Goal: Task Accomplishment & Management: Complete application form

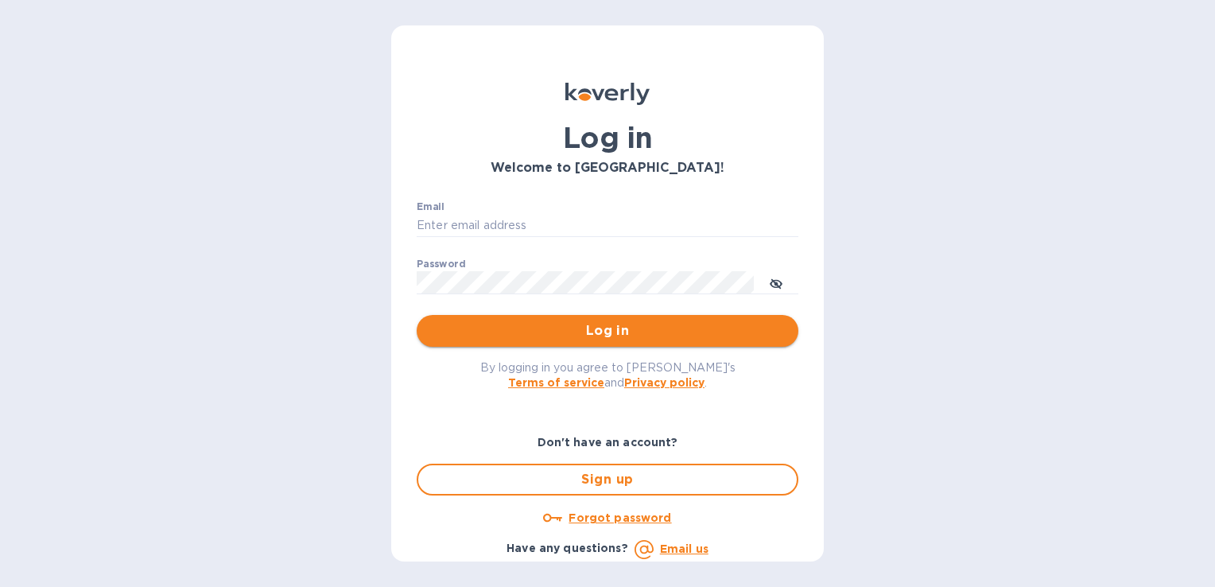
type input "rob.comings@tecnoeka.com"
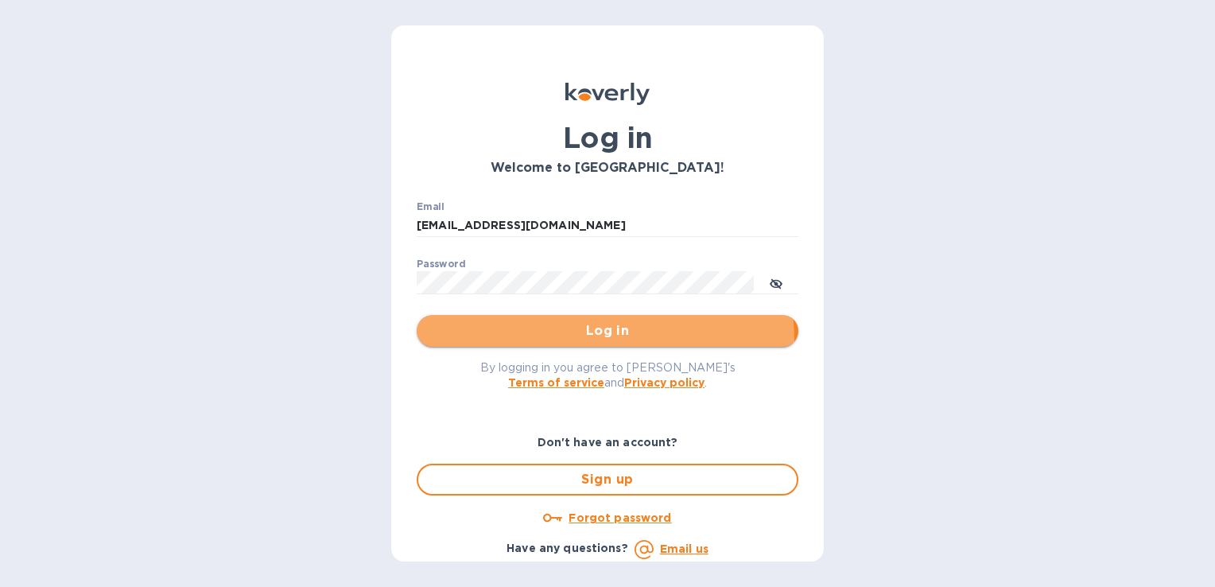
click at [577, 339] on button "Log in" at bounding box center [608, 331] width 382 height 32
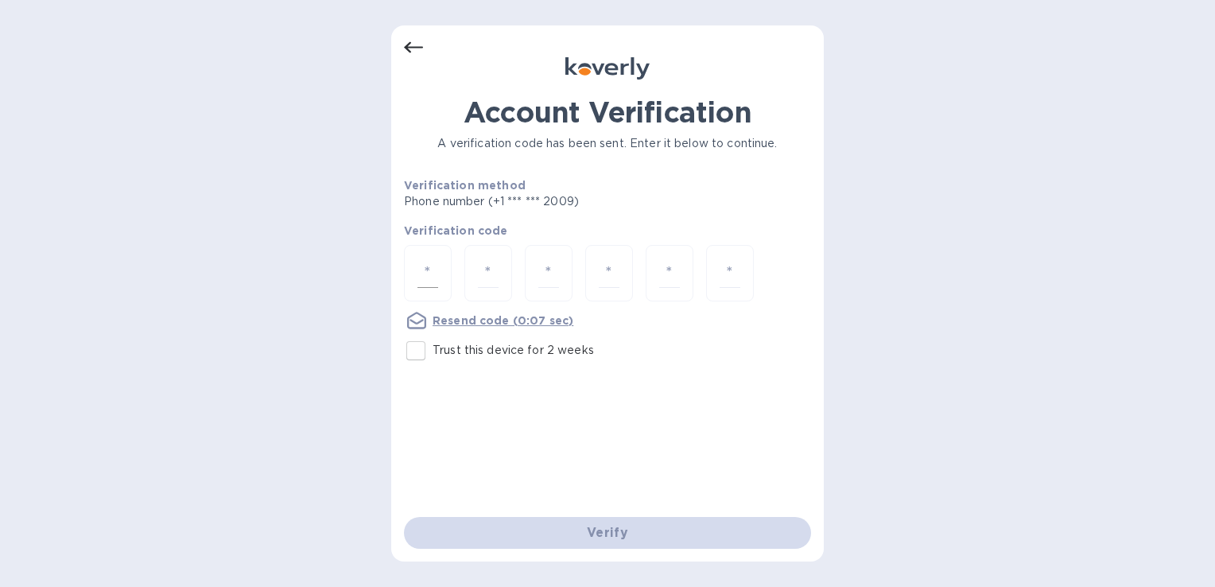
click at [425, 273] on input "number" at bounding box center [428, 272] width 21 height 29
type input "2"
type input "0"
type input "3"
type input "6"
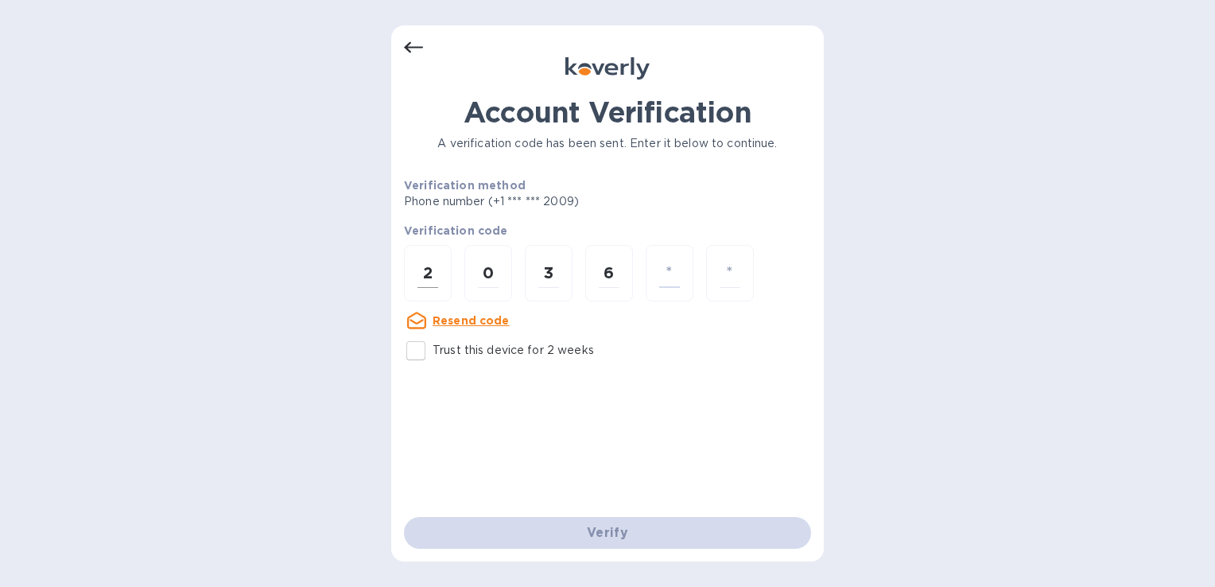
type input "5"
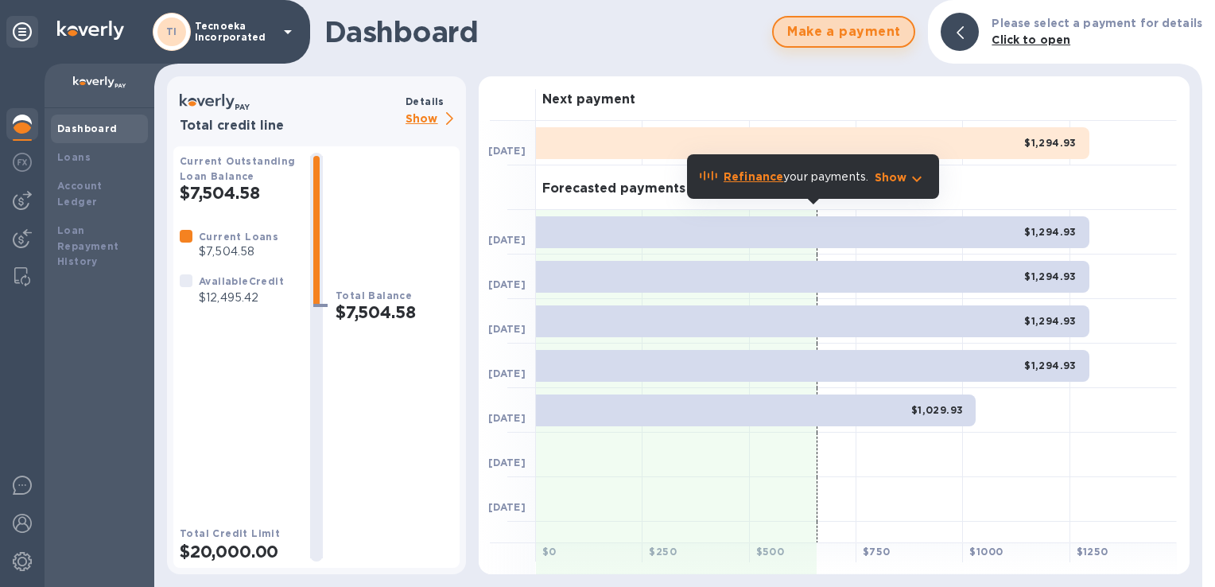
click at [823, 33] on span "Make a payment" at bounding box center [844, 31] width 115 height 19
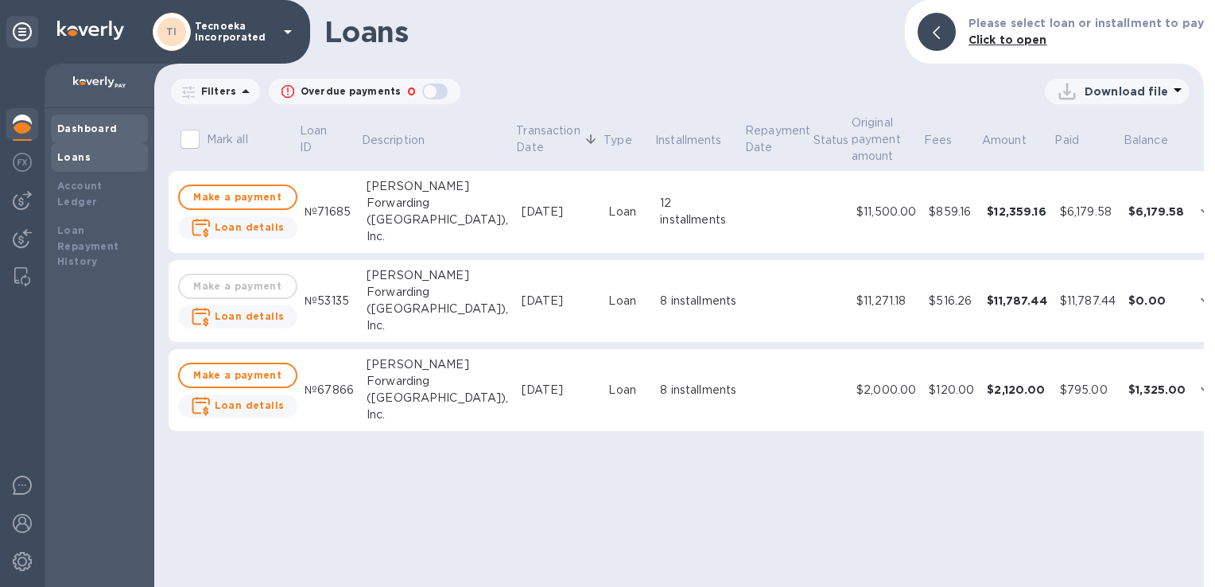
click at [96, 123] on b "Dashboard" at bounding box center [87, 128] width 60 height 12
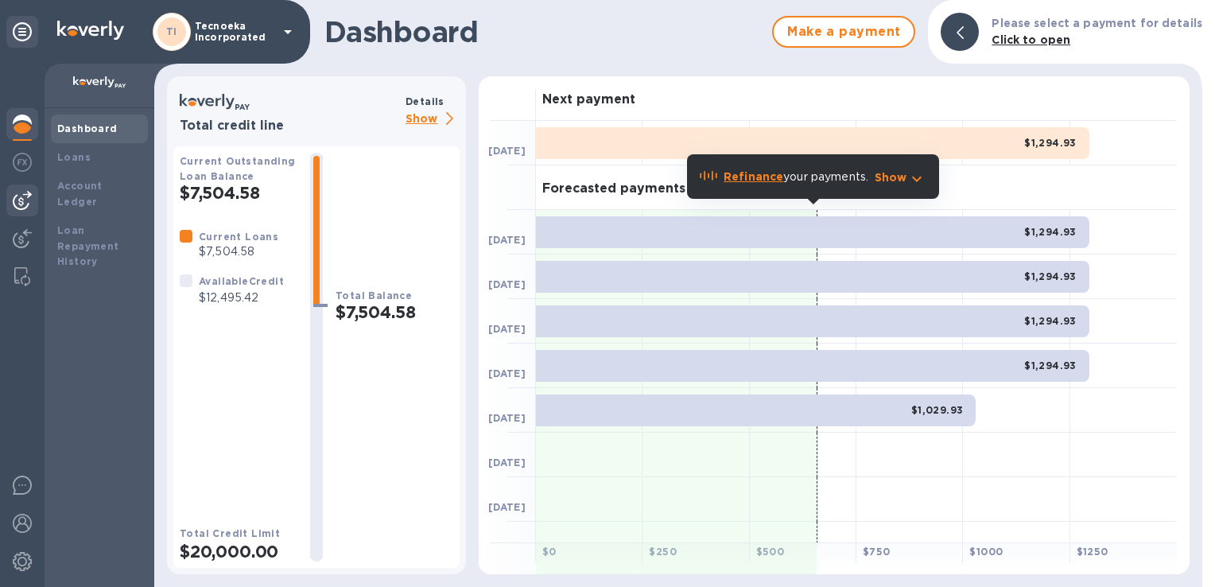
click at [11, 202] on div at bounding box center [22, 201] width 32 height 32
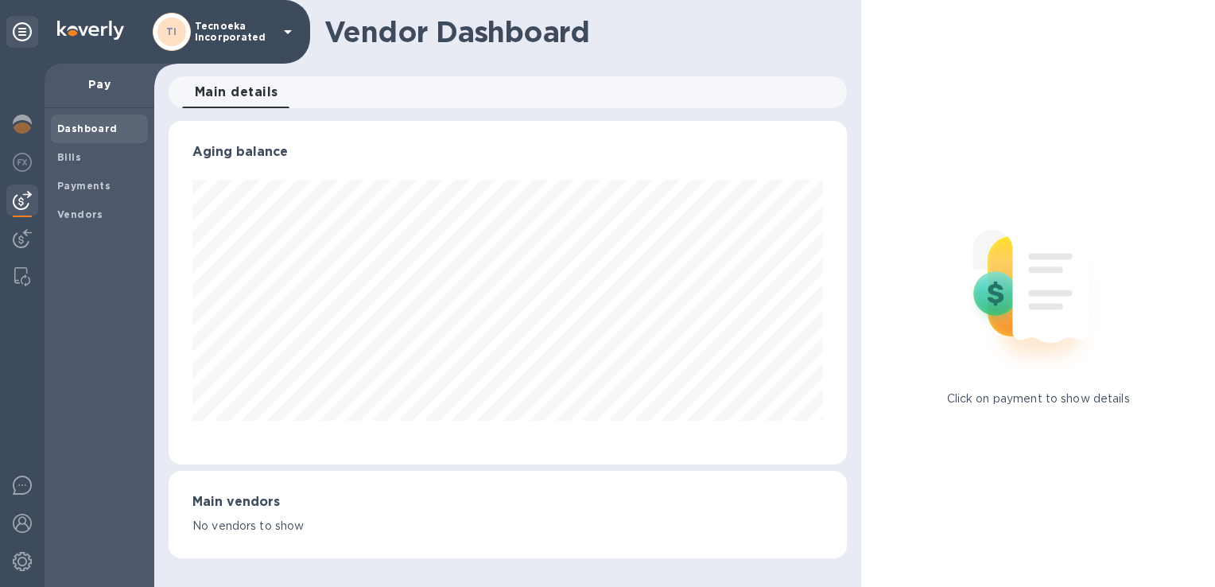
scroll to position [344, 678]
click at [14, 234] on img at bounding box center [22, 238] width 19 height 19
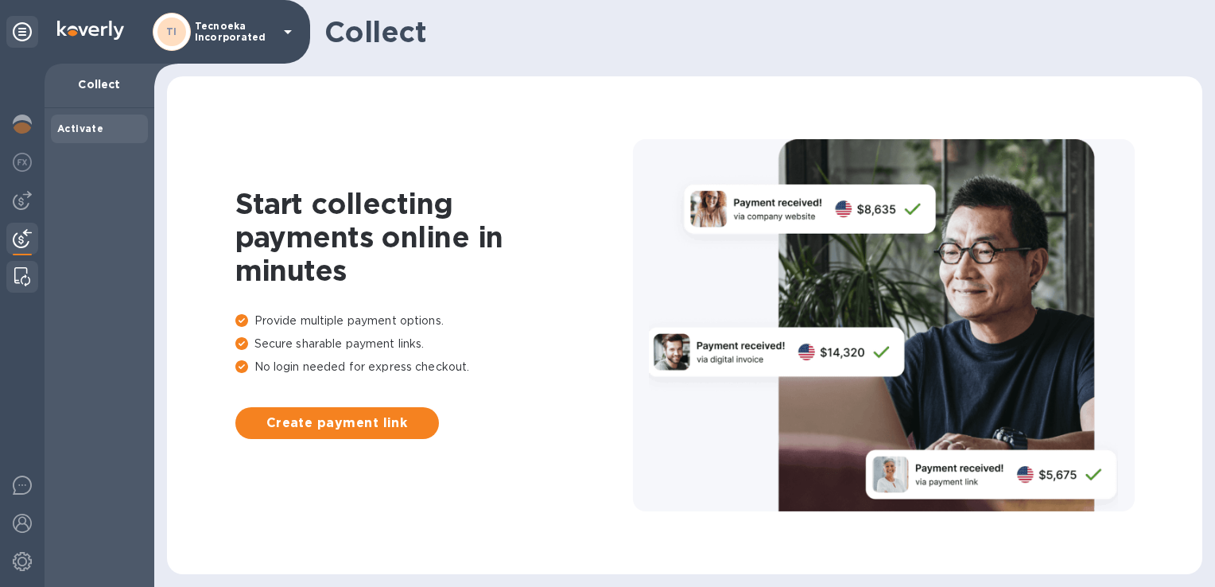
click at [14, 268] on div at bounding box center [22, 277] width 29 height 32
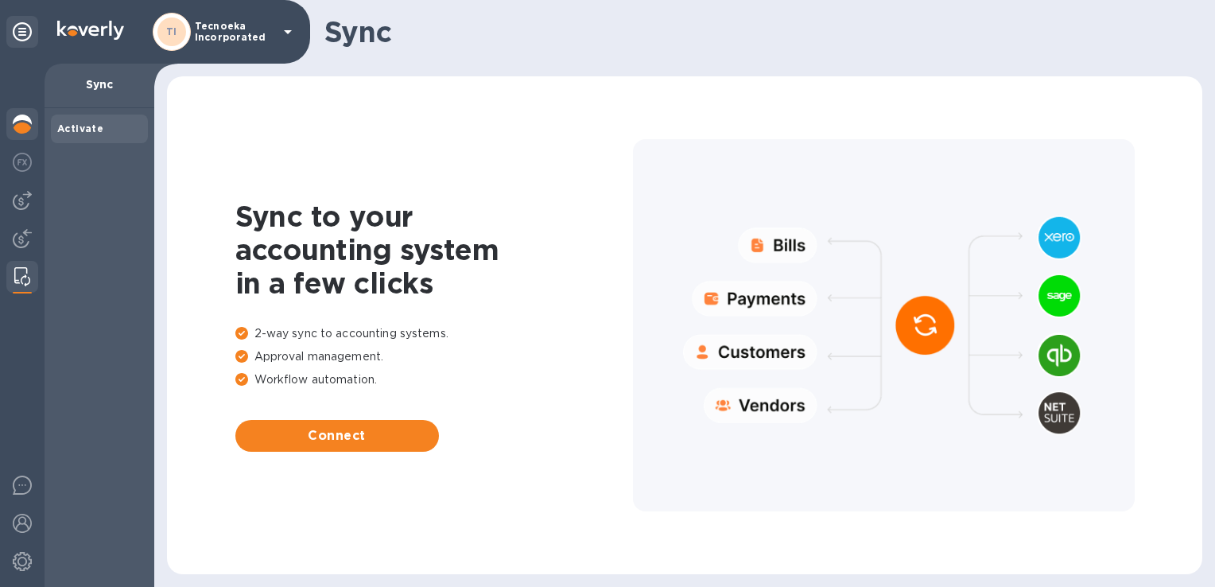
click at [17, 127] on img at bounding box center [22, 124] width 19 height 19
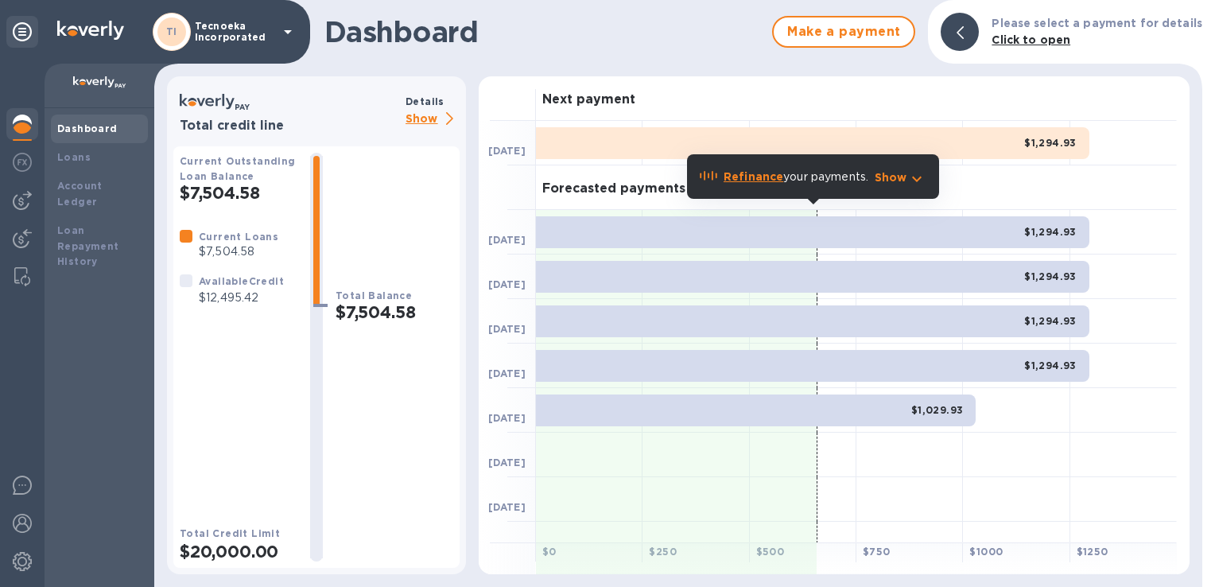
click at [918, 181] on icon "button" at bounding box center [917, 180] width 10 height 6
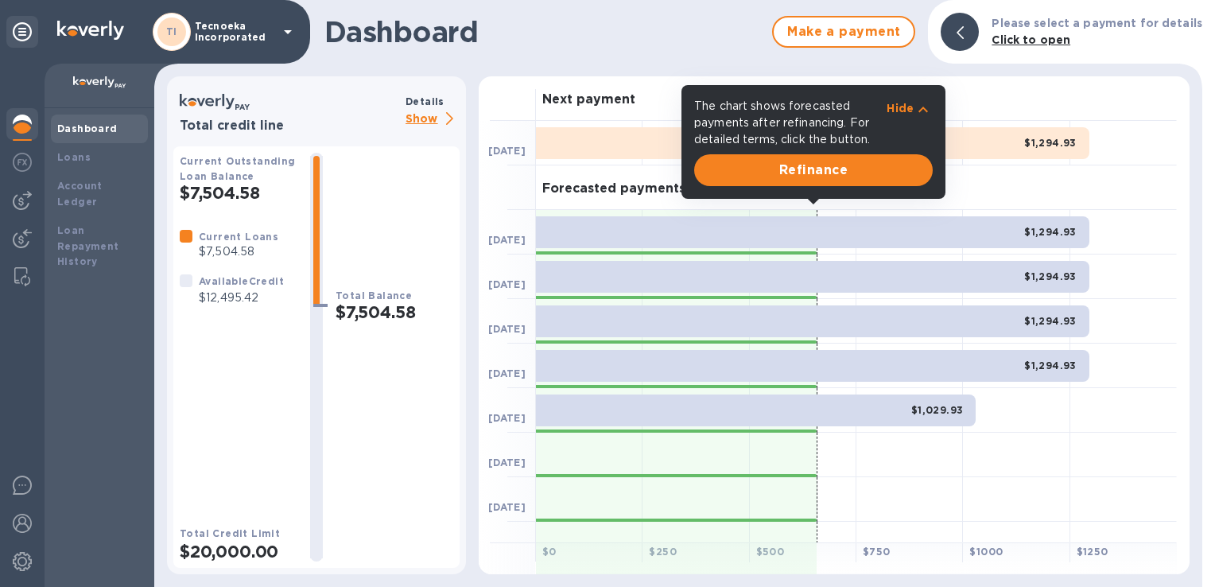
click at [921, 110] on icon "button" at bounding box center [924, 110] width 10 height 6
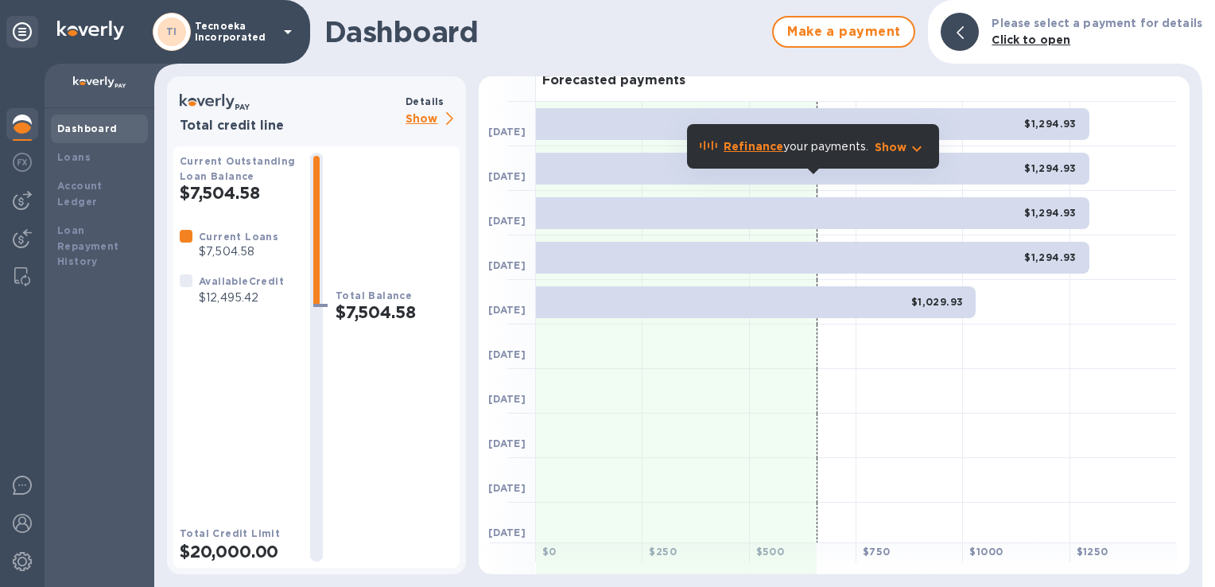
scroll to position [157, 0]
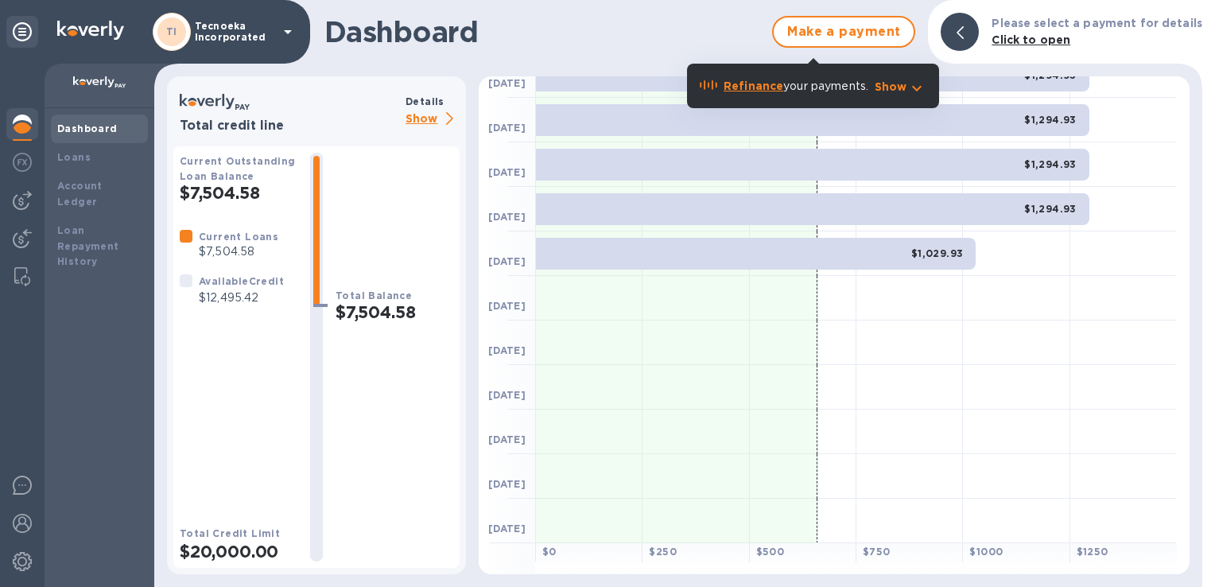
drag, startPoint x: 74, startPoint y: 71, endPoint x: 86, endPoint y: 78, distance: 13.9
click at [81, 72] on div at bounding box center [100, 86] width 110 height 45
click at [93, 84] on img at bounding box center [99, 82] width 53 height 13
click at [98, 84] on img at bounding box center [99, 82] width 53 height 13
click at [288, 33] on icon at bounding box center [288, 32] width 8 height 4
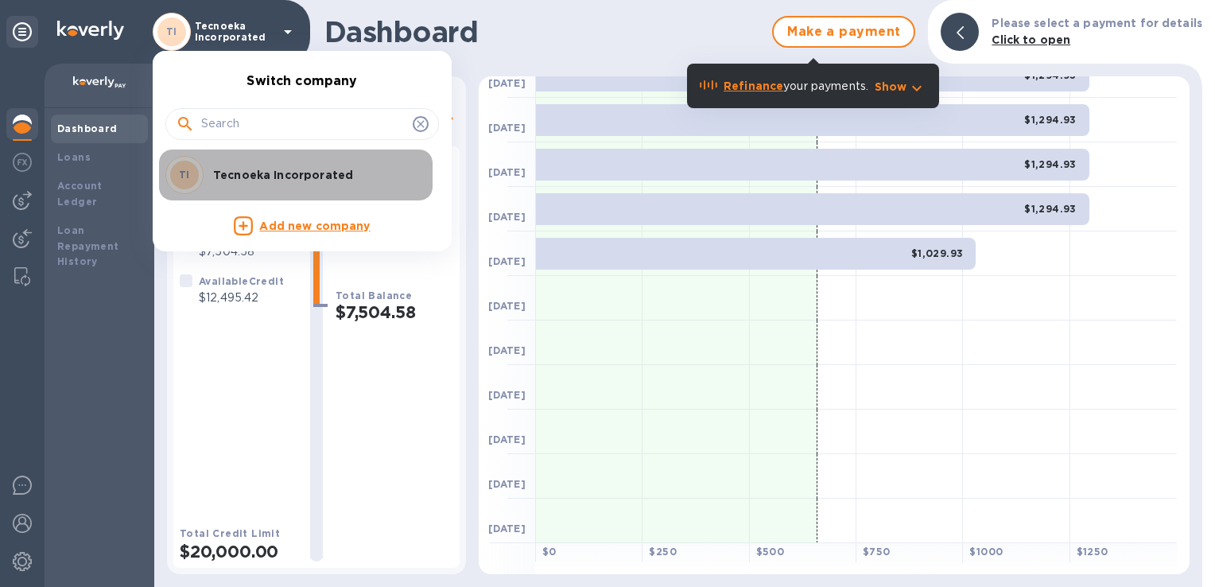
click at [244, 176] on p "Tecnoeka Incorporated" at bounding box center [313, 175] width 200 height 16
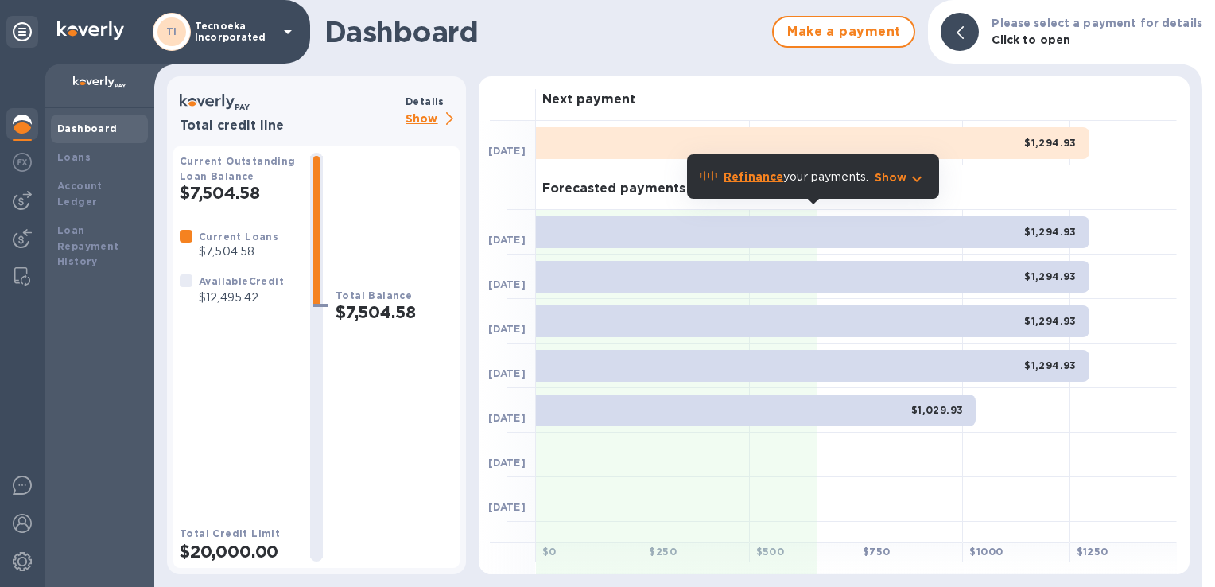
click at [455, 122] on p "Show" at bounding box center [433, 120] width 54 height 20
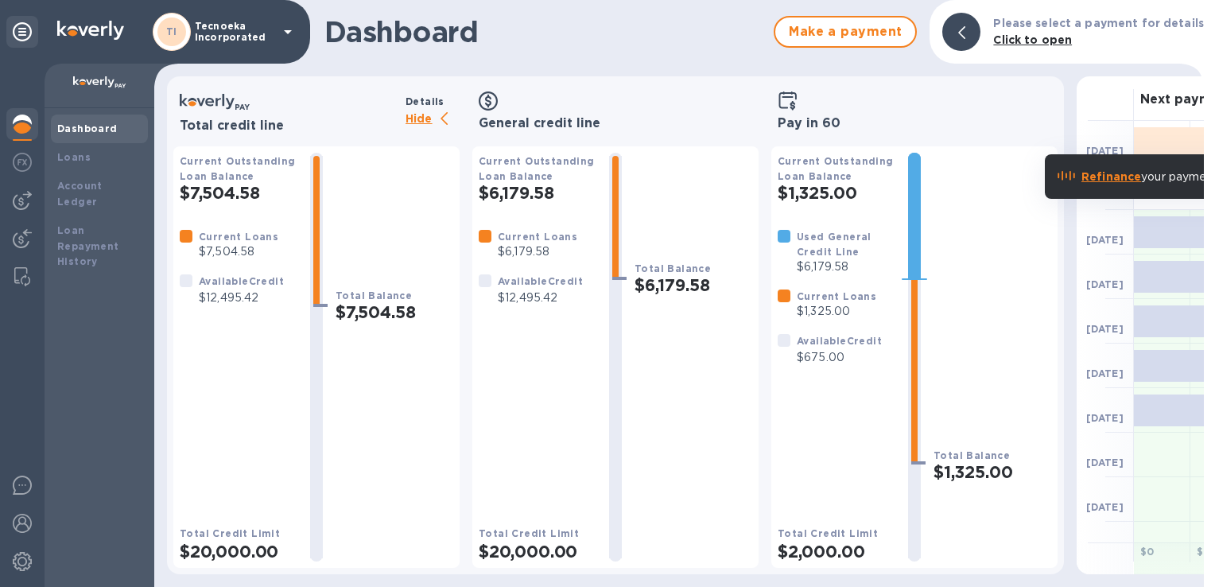
click at [441, 119] on icon at bounding box center [444, 118] width 7 height 13
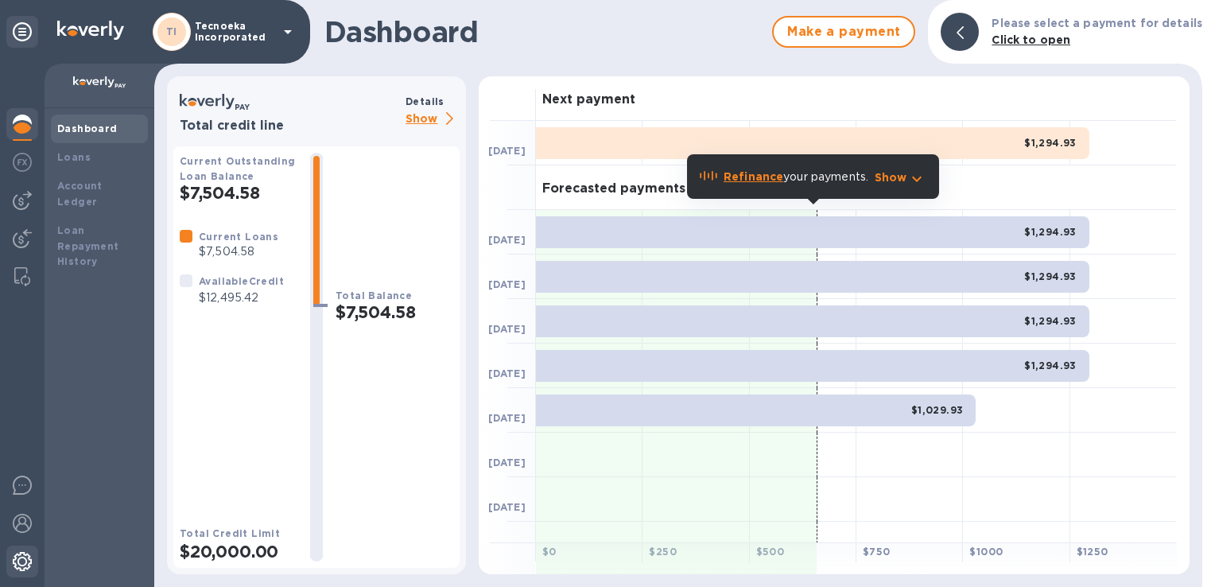
click at [22, 558] on img at bounding box center [22, 561] width 19 height 19
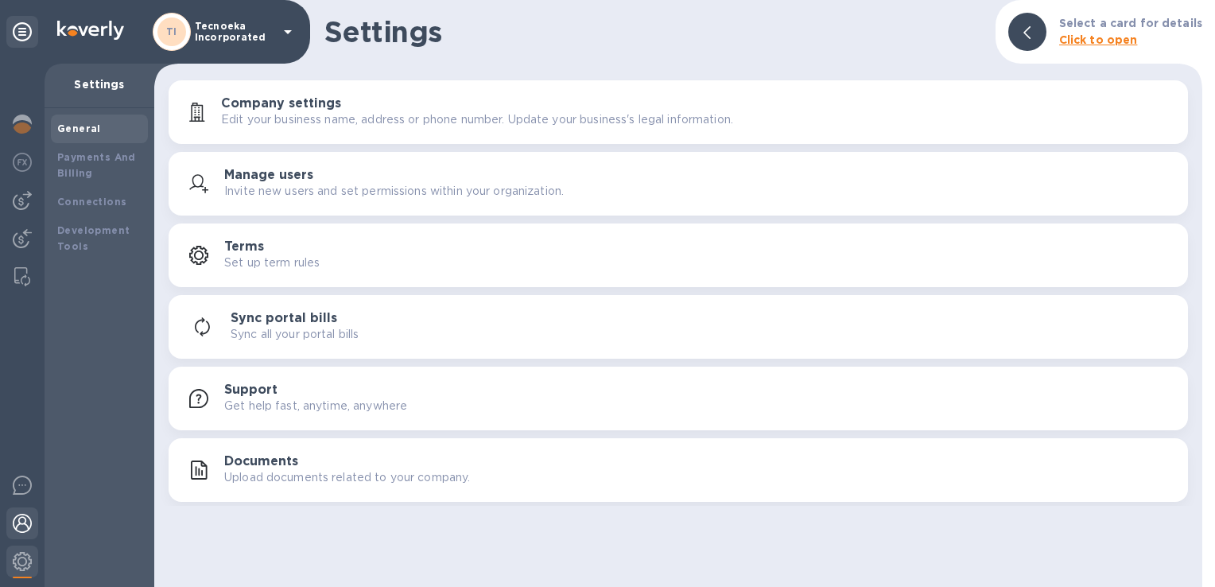
click at [22, 518] on img at bounding box center [22, 523] width 19 height 19
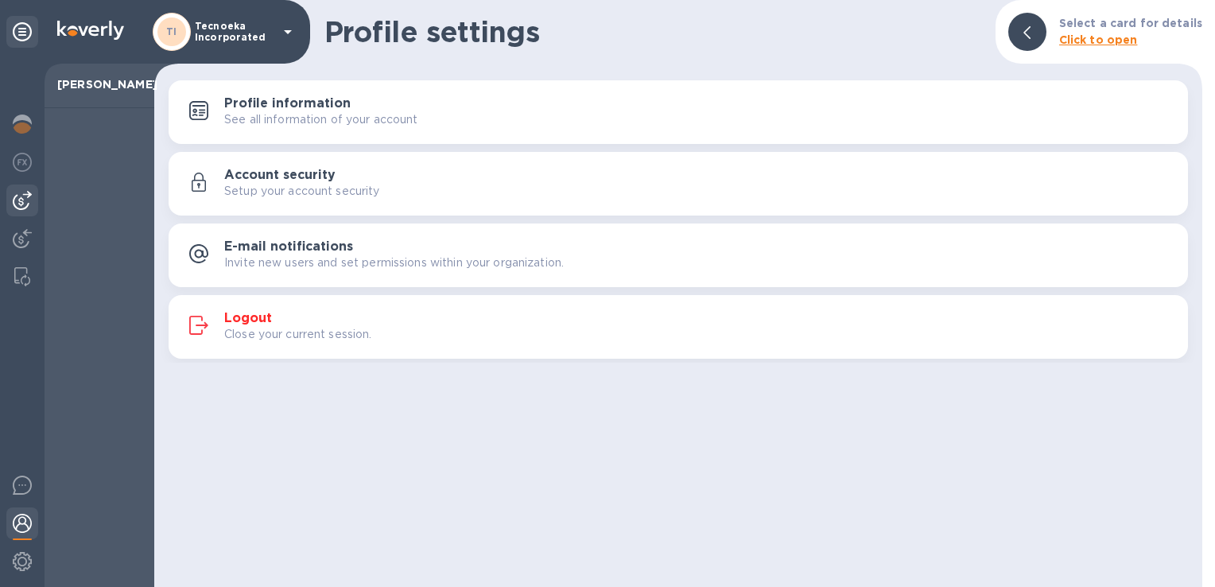
click at [25, 196] on img at bounding box center [22, 200] width 19 height 19
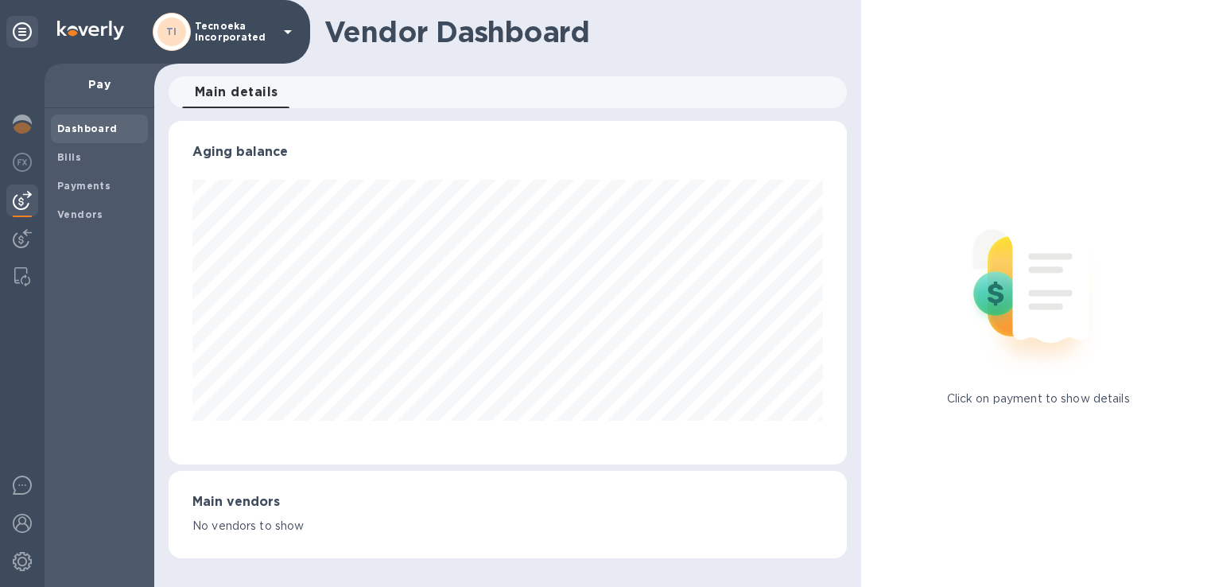
scroll to position [344, 678]
click at [94, 164] on span "Bills" at bounding box center [99, 158] width 84 height 16
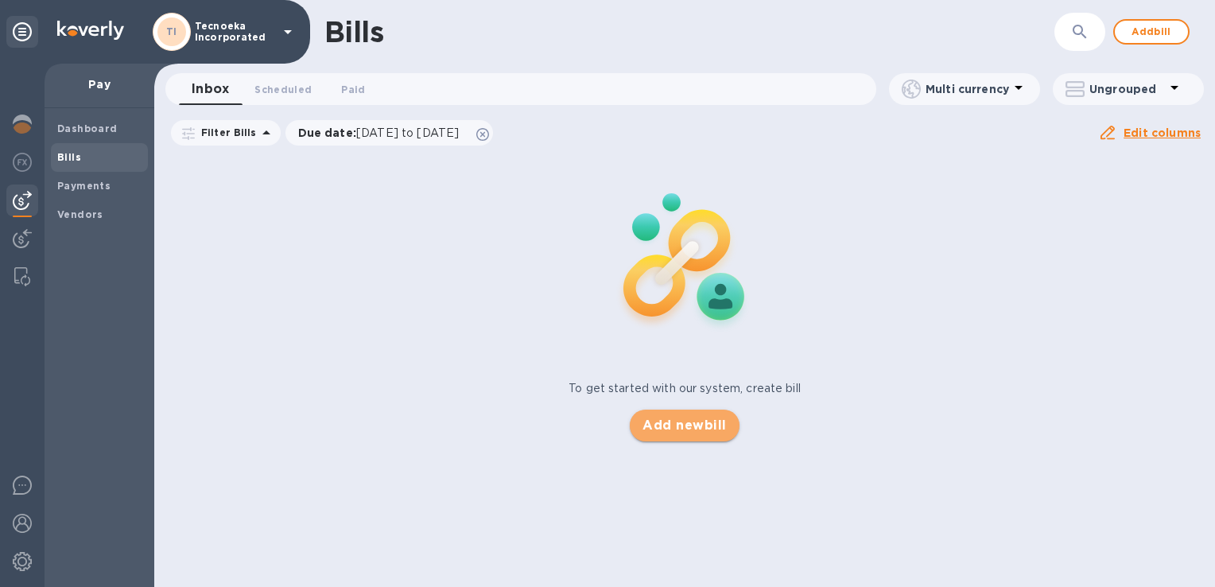
click at [668, 422] on span "Add new bill" at bounding box center [685, 425] width 84 height 19
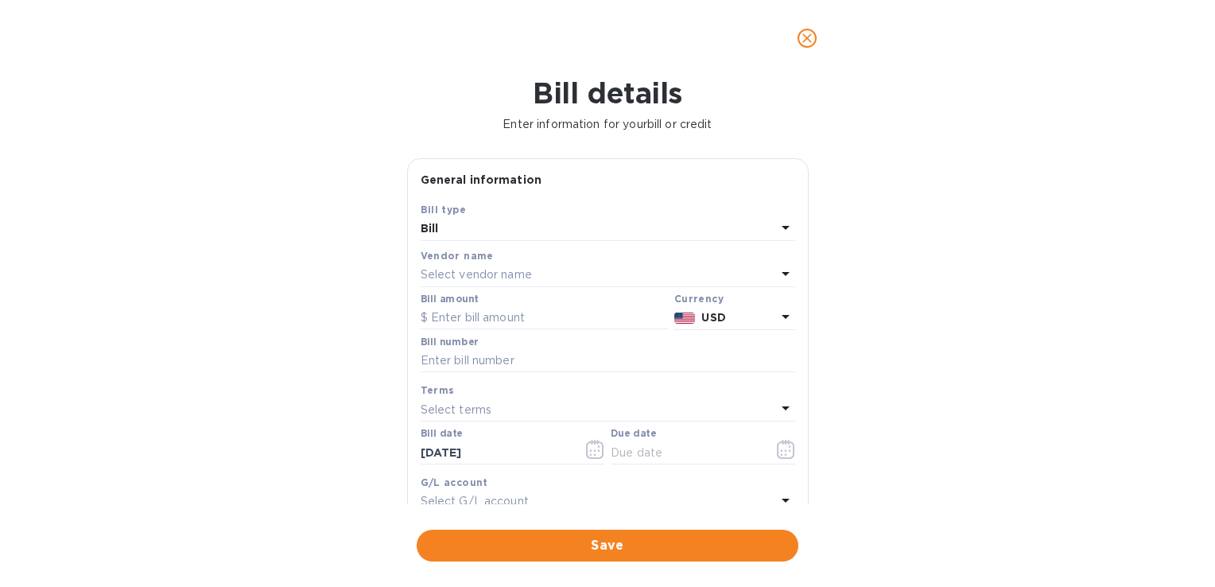
click at [450, 275] on p "Select vendor name" at bounding box center [476, 274] width 111 height 17
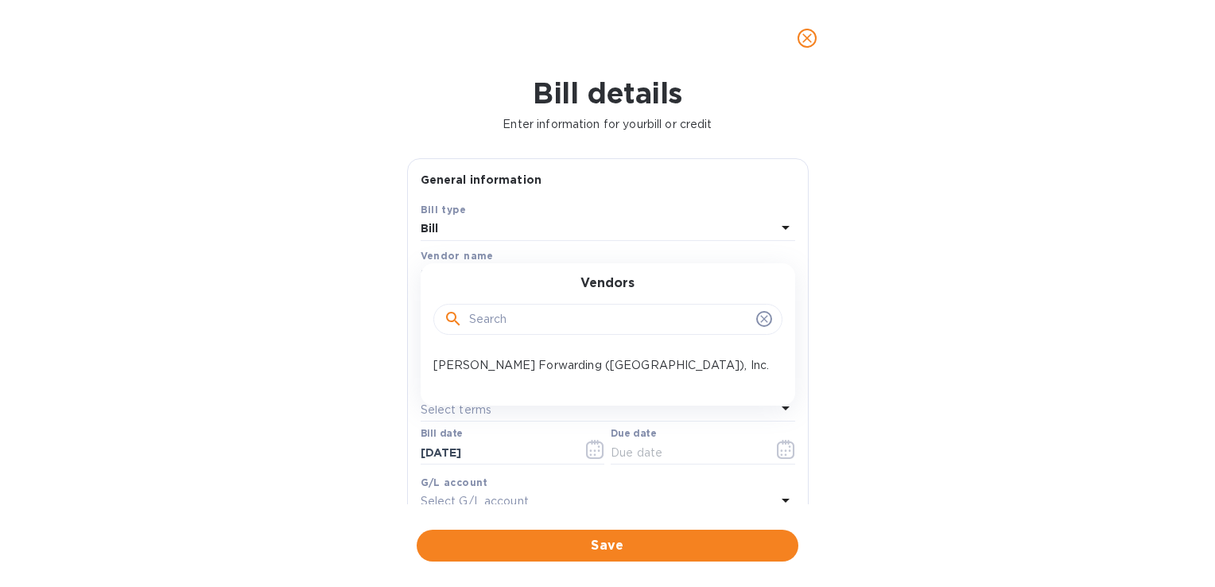
drag, startPoint x: 1001, startPoint y: 356, endPoint x: 981, endPoint y: 347, distance: 21.7
click at [977, 339] on div "Bill details Enter information for your bill or credit General information Save…" at bounding box center [607, 331] width 1215 height 511
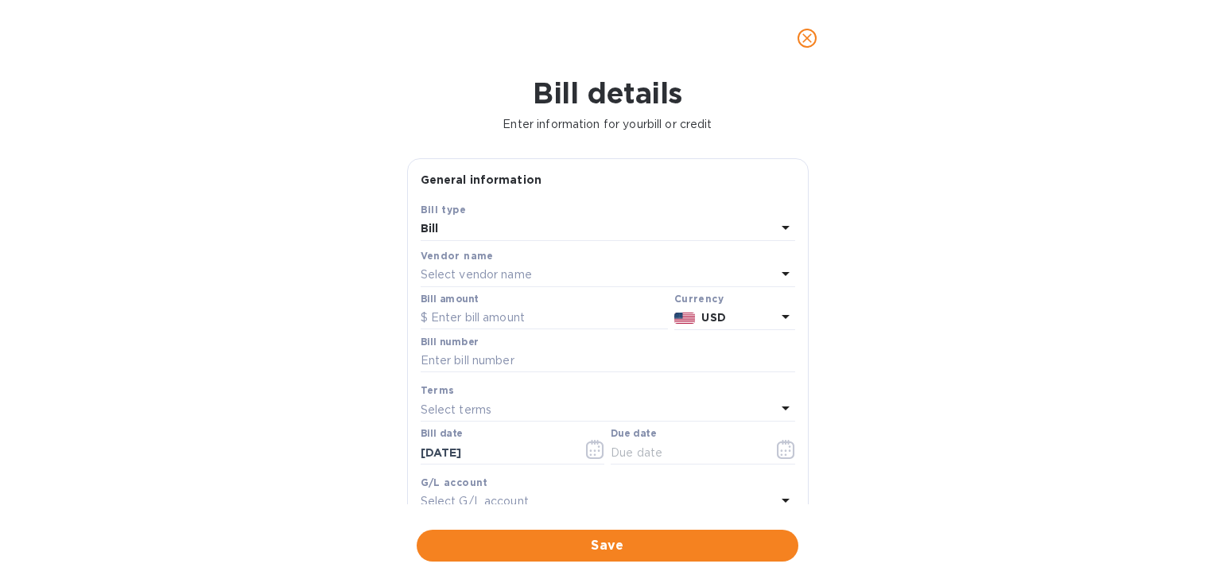
click at [470, 270] on p "Select vendor name" at bounding box center [476, 274] width 111 height 17
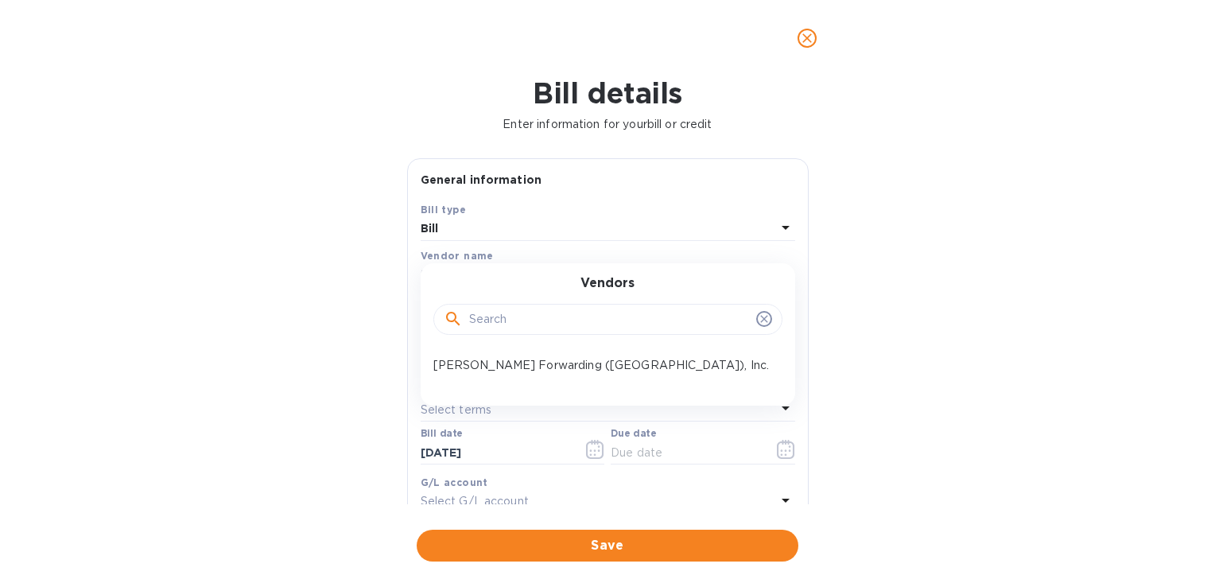
drag, startPoint x: 470, startPoint y: 270, endPoint x: 499, endPoint y: 314, distance: 52.7
click at [499, 314] on input "text" at bounding box center [609, 320] width 281 height 24
type input "tecnoeka inc"
click button "Save" at bounding box center [0, 0] width 0 height 0
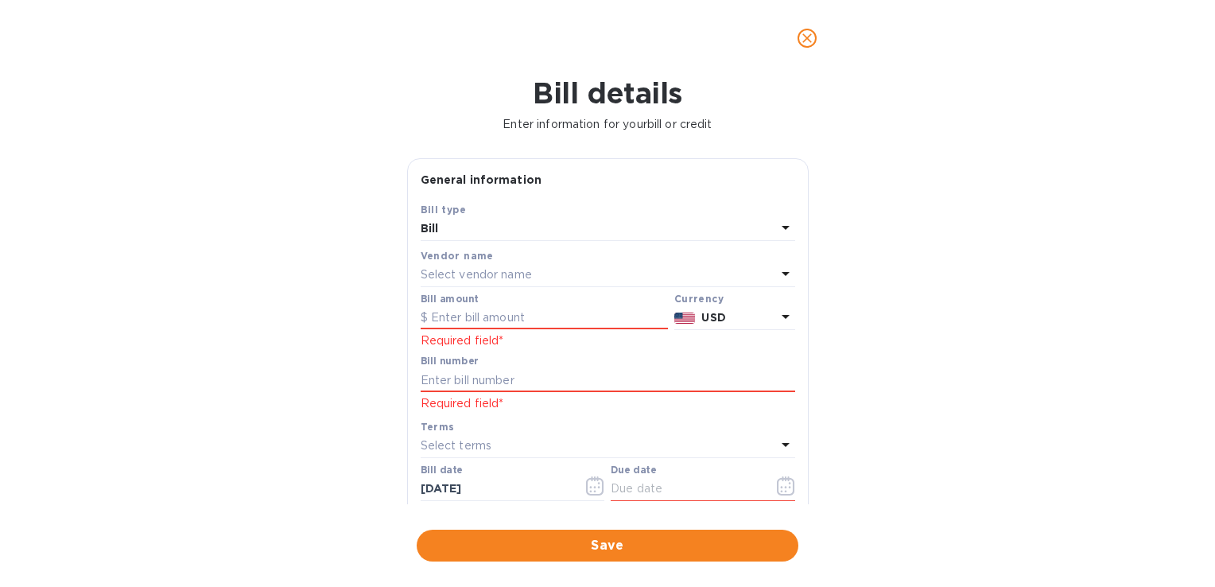
drag, startPoint x: 782, startPoint y: 273, endPoint x: 781, endPoint y: 262, distance: 10.4
click at [782, 272] on icon at bounding box center [785, 273] width 19 height 19
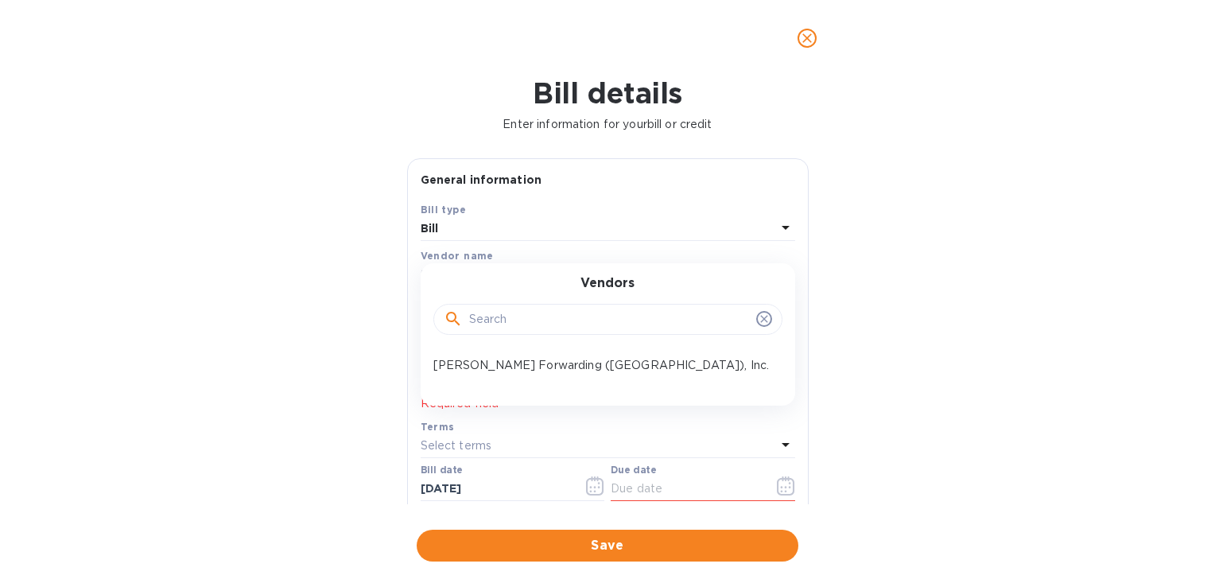
click at [758, 317] on icon at bounding box center [764, 319] width 13 height 13
click at [758, 322] on icon at bounding box center [764, 319] width 13 height 13
click at [760, 317] on icon at bounding box center [764, 319] width 13 height 13
click at [760, 318] on icon at bounding box center [763, 319] width 7 height 7
click at [534, 316] on input "text" at bounding box center [609, 320] width 281 height 24
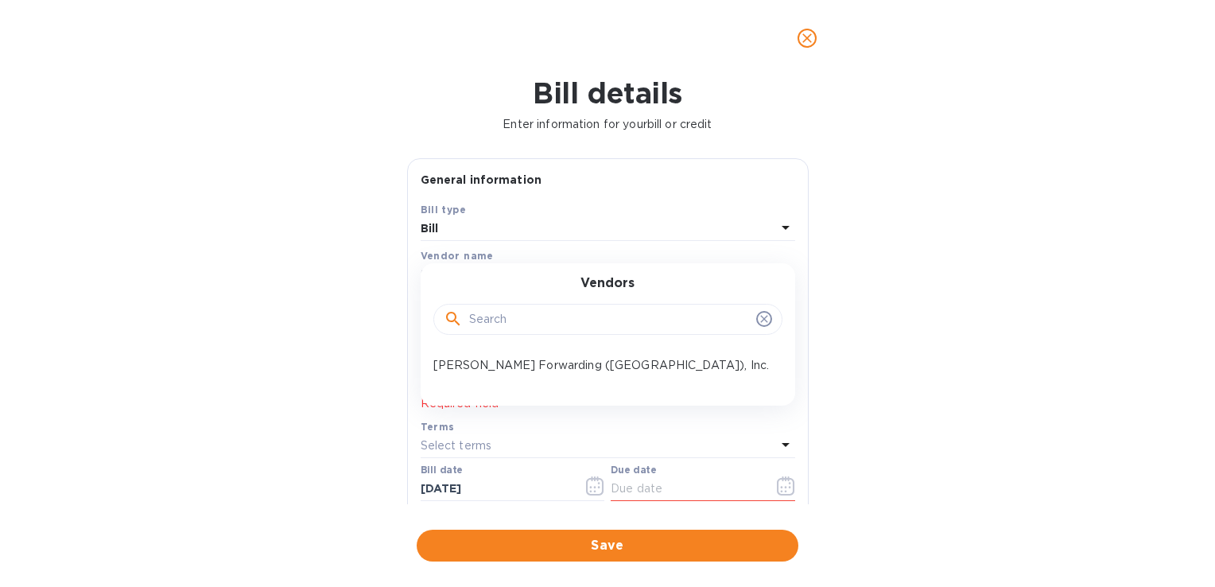
click at [297, 321] on div "Bill details Enter information for your bill or credit General information Save…" at bounding box center [607, 331] width 1215 height 511
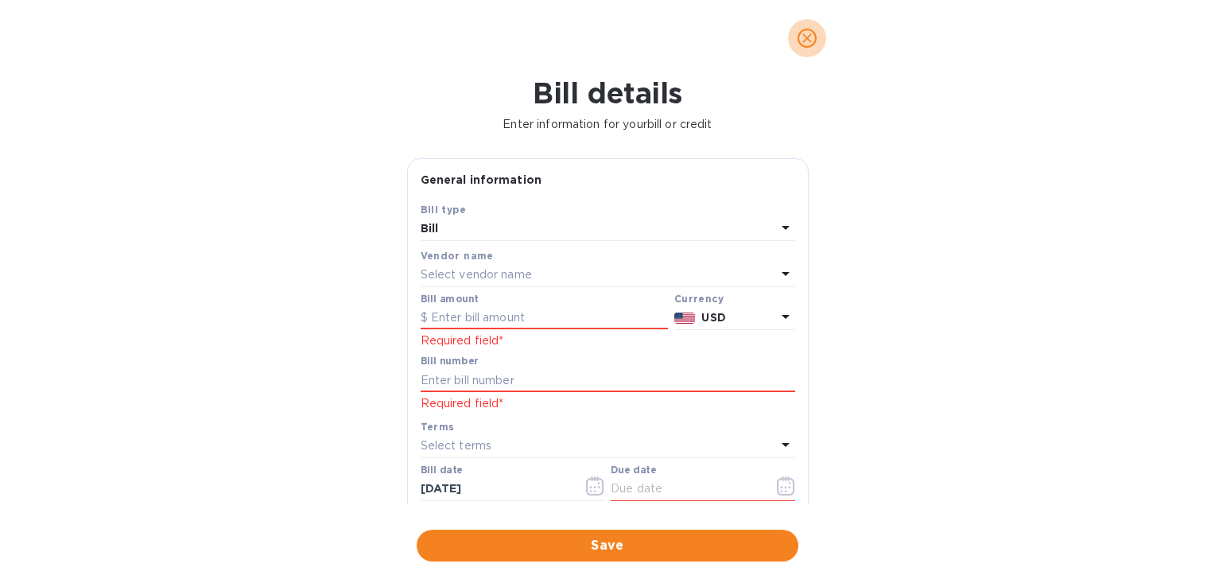
click at [811, 43] on icon "close" at bounding box center [807, 38] width 16 height 16
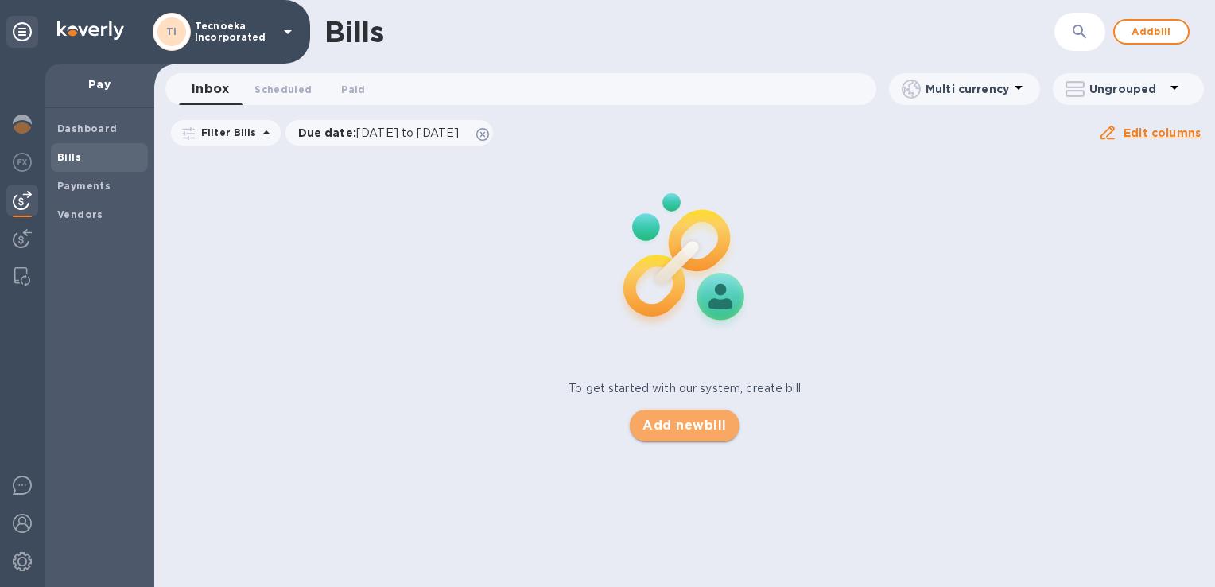
click at [657, 422] on span "Add new bill" at bounding box center [685, 425] width 84 height 19
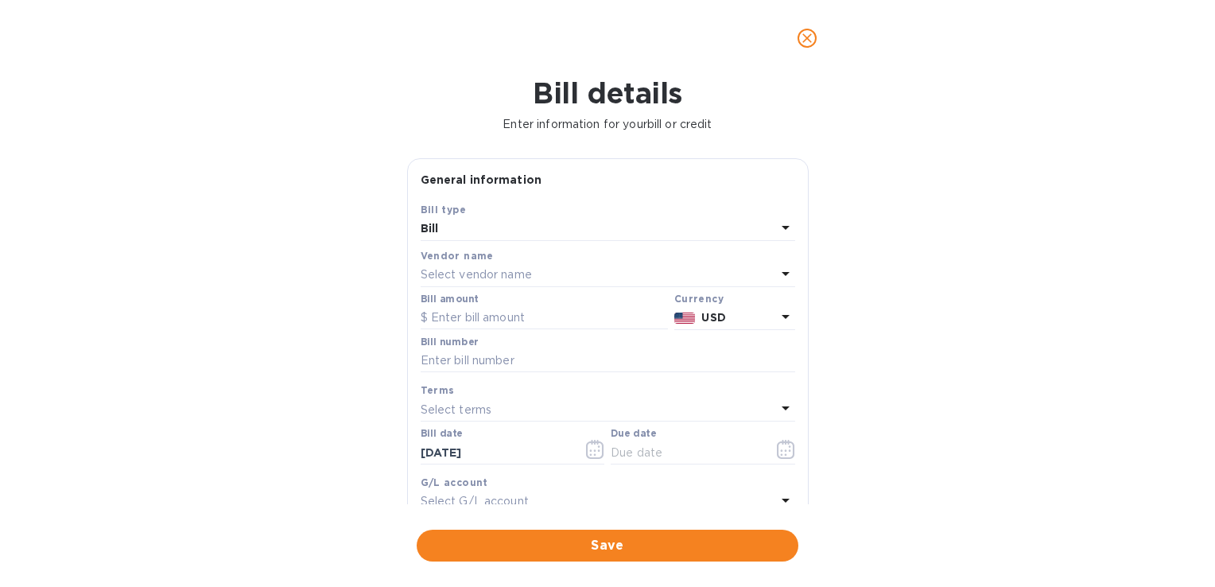
click at [779, 277] on icon at bounding box center [785, 273] width 19 height 19
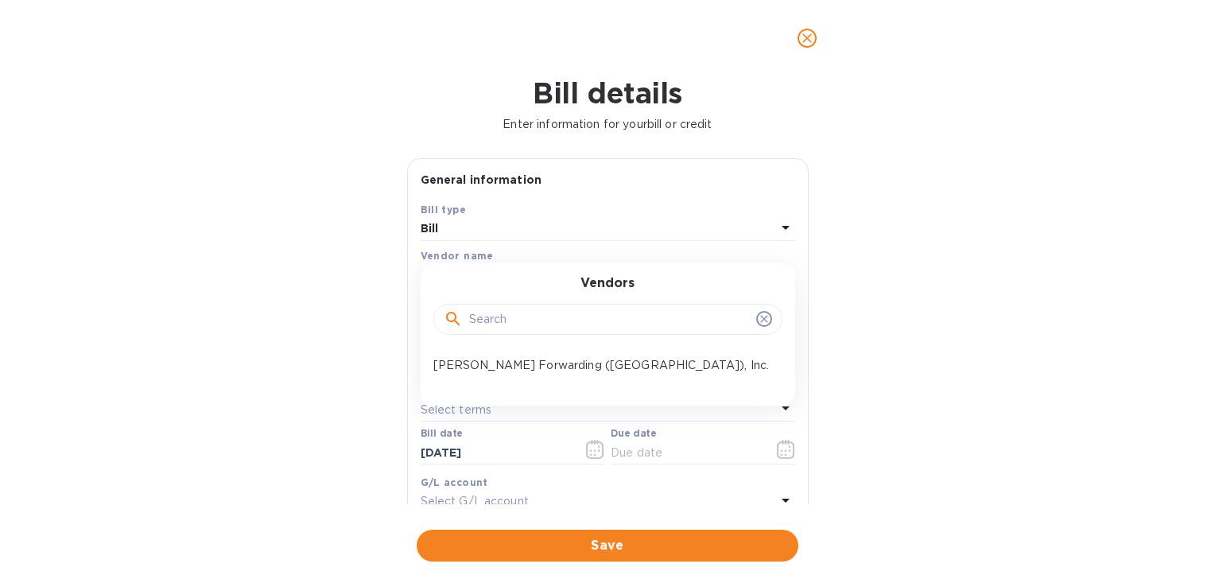
click at [653, 323] on input "text" at bounding box center [609, 320] width 281 height 24
type input "T"
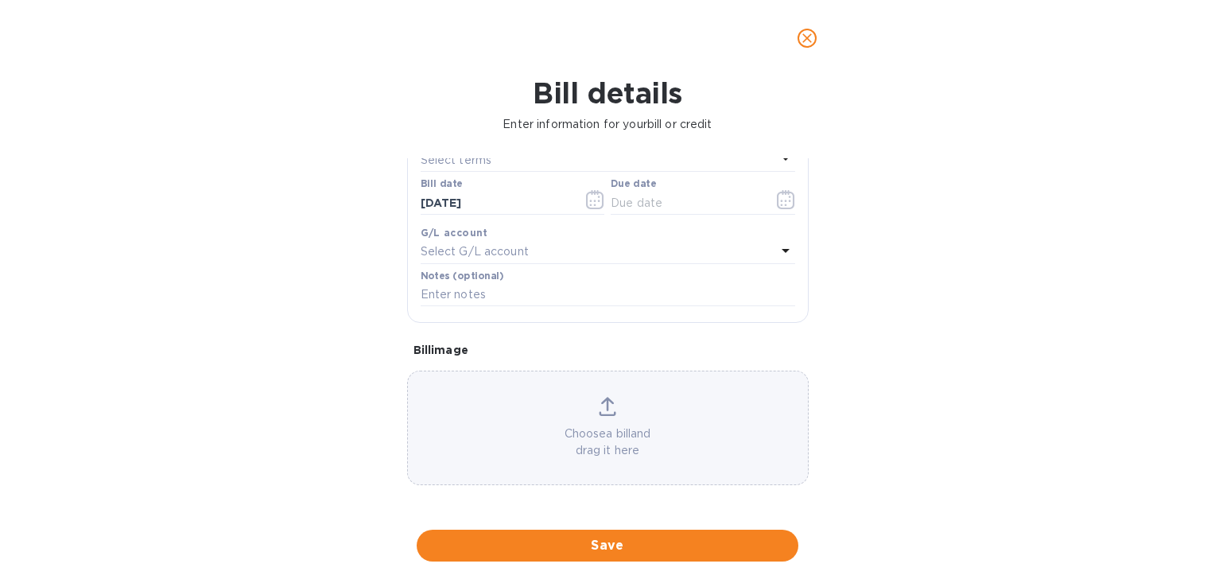
click at [776, 251] on icon at bounding box center [785, 250] width 19 height 19
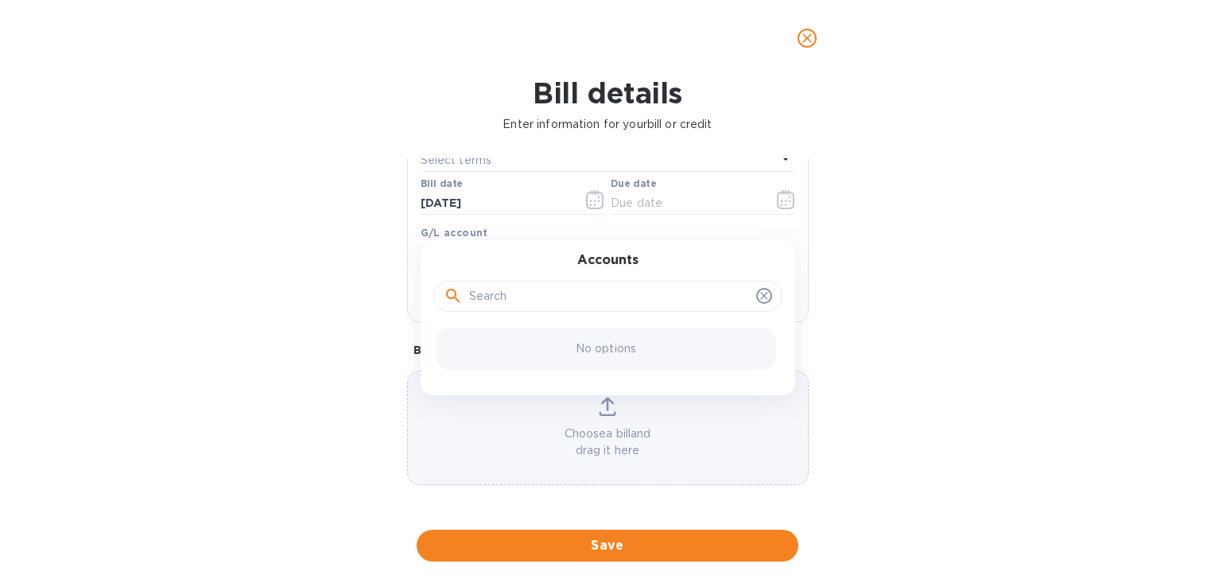
click at [600, 297] on input "text" at bounding box center [609, 297] width 281 height 24
type input "Tecnoeka Inc."
click button "Save" at bounding box center [0, 0] width 0 height 0
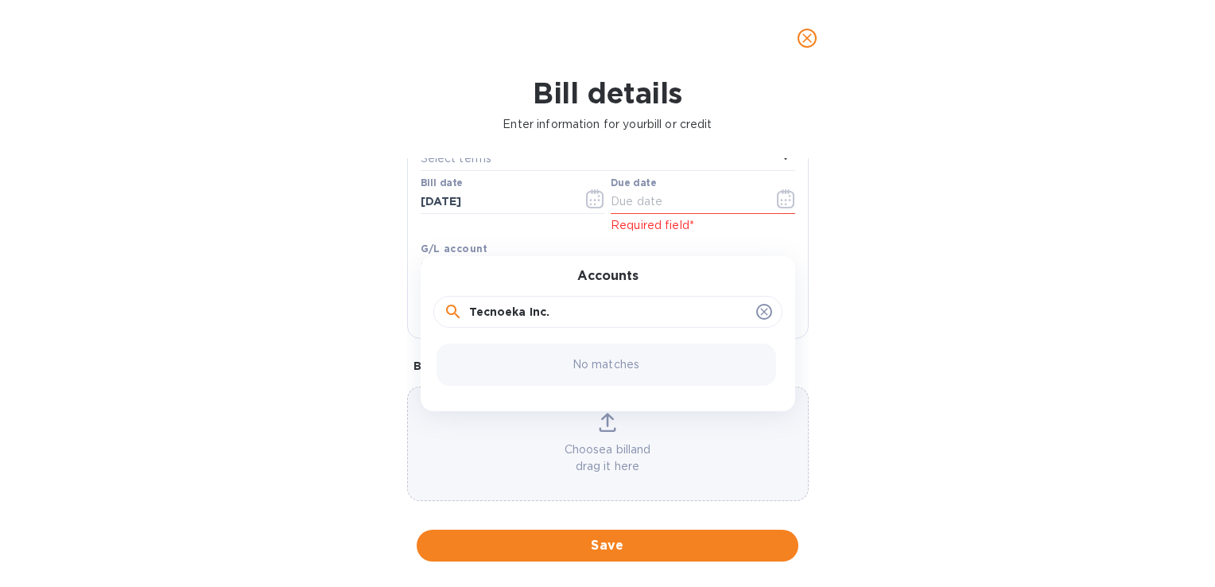
scroll to position [0, 0]
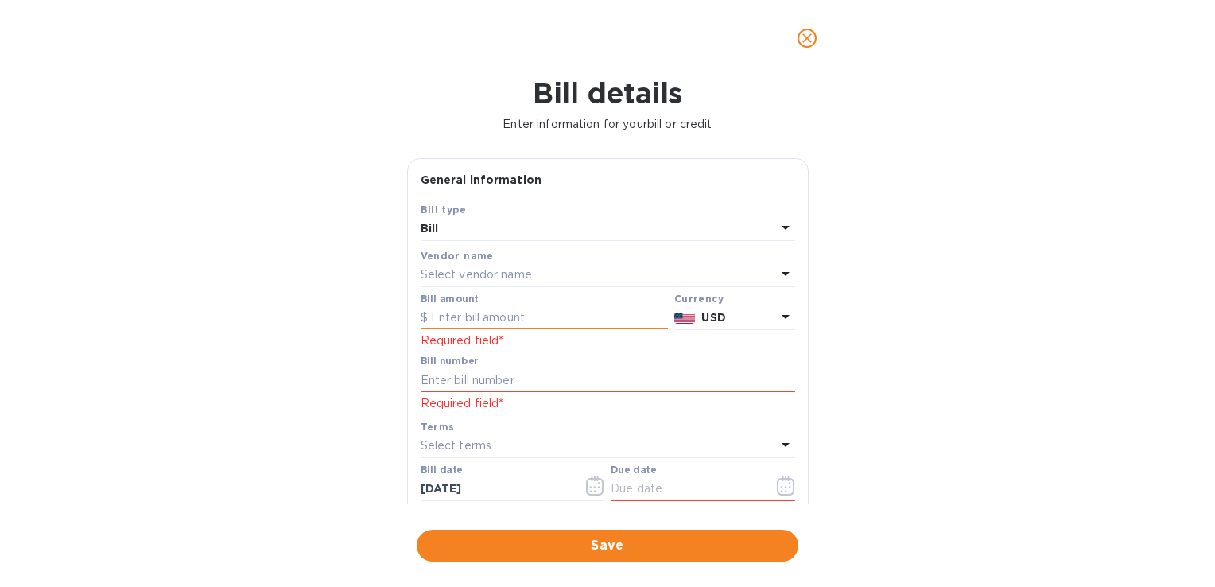
click at [453, 317] on input "text" at bounding box center [544, 318] width 247 height 24
click at [779, 225] on icon at bounding box center [785, 227] width 19 height 19
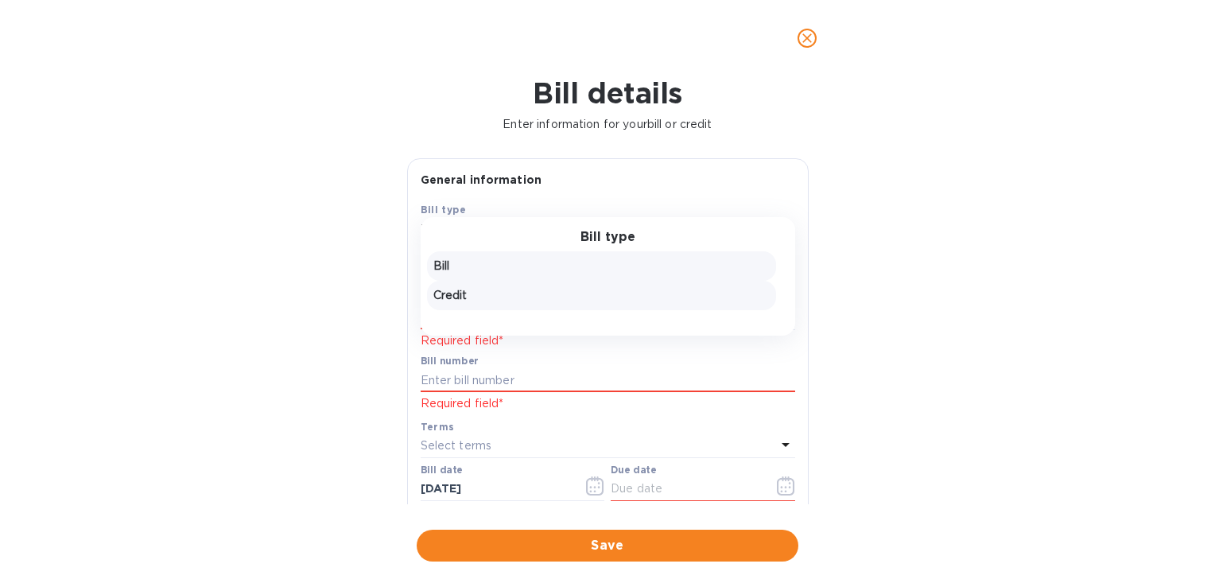
click at [517, 292] on p "Credit" at bounding box center [601, 295] width 336 height 17
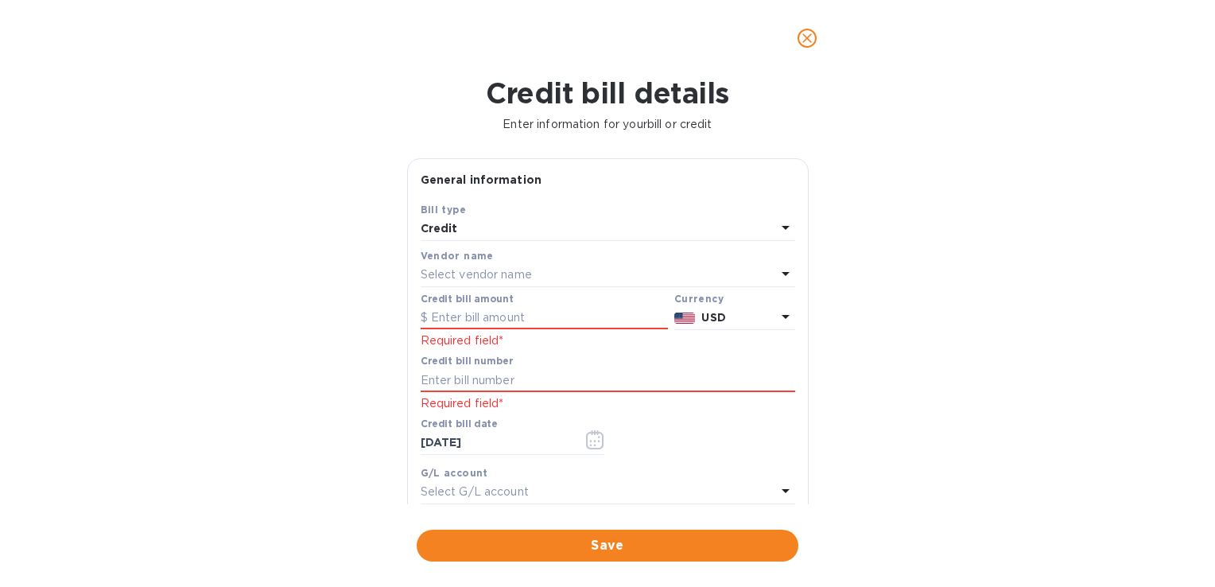
click at [554, 282] on div "Select vendor name" at bounding box center [599, 275] width 356 height 22
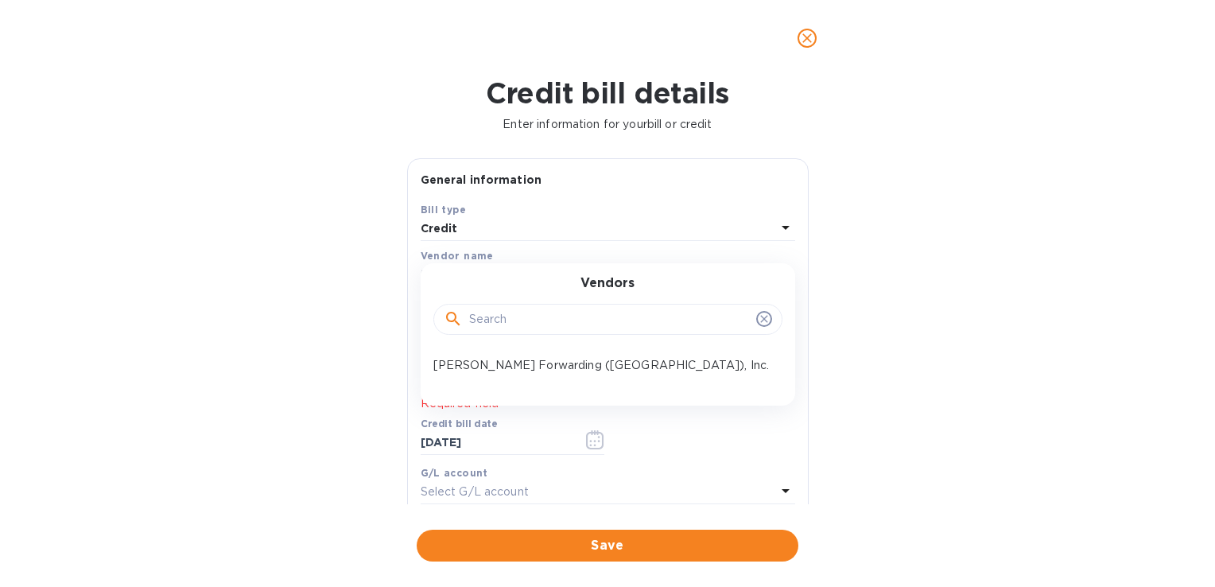
click at [534, 322] on input "text" at bounding box center [609, 320] width 281 height 24
type input "tecnoeka"
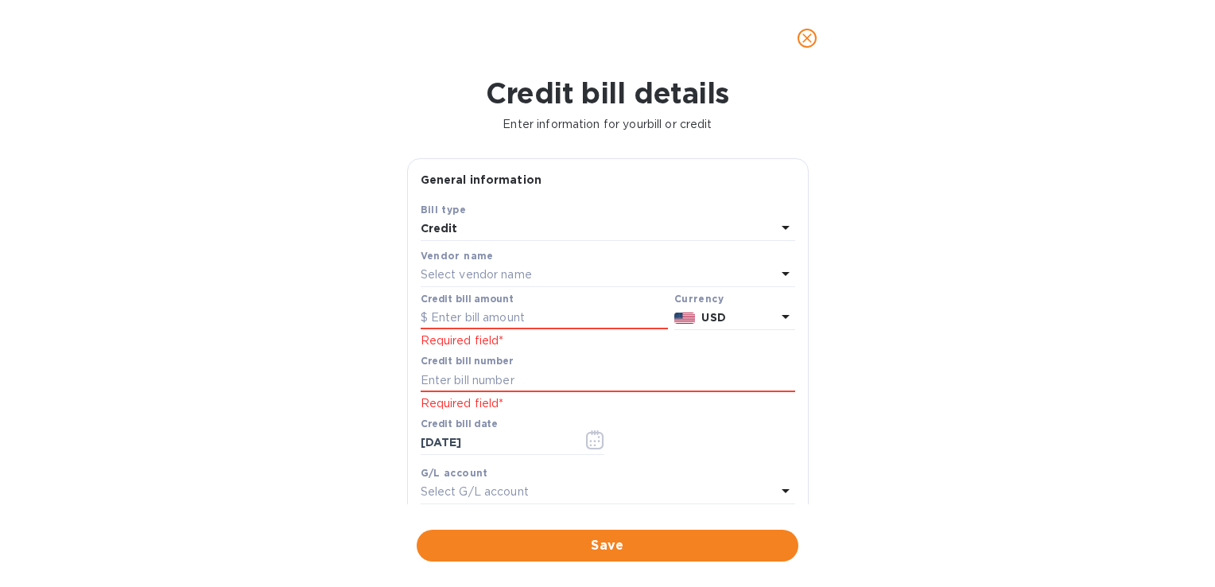
drag, startPoint x: 750, startPoint y: 233, endPoint x: 767, endPoint y: 226, distance: 18.9
click at [770, 224] on div "Bill type Credit" at bounding box center [608, 220] width 375 height 39
click at [725, 229] on div "Credit" at bounding box center [599, 229] width 356 height 22
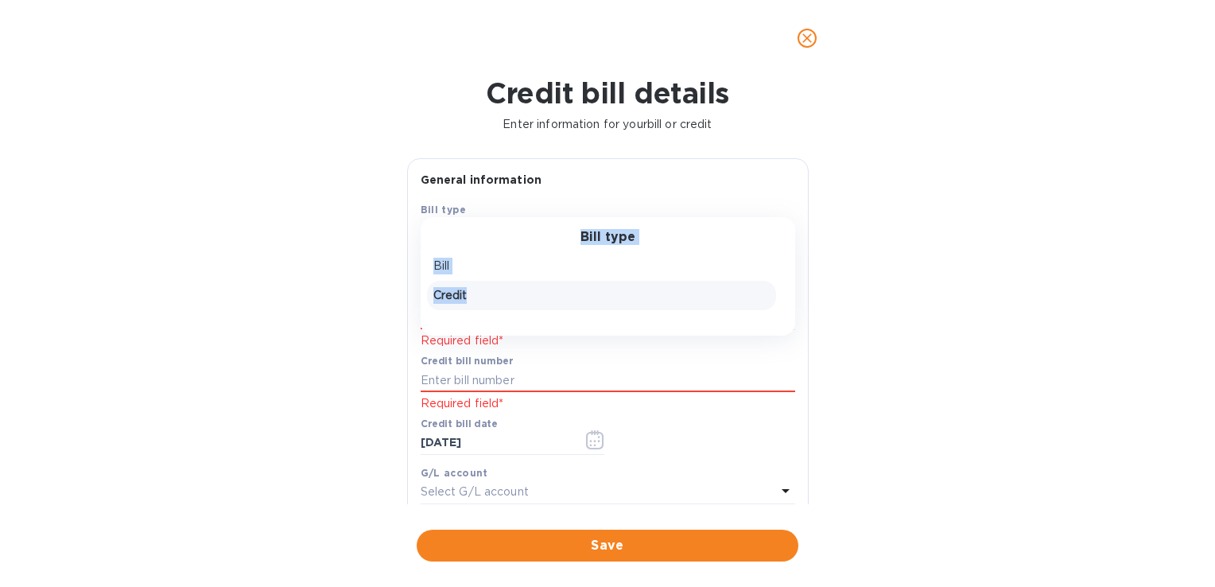
click at [779, 234] on div "Bill type" at bounding box center [608, 237] width 375 height 15
click at [773, 188] on div "General information" at bounding box center [608, 180] width 400 height 42
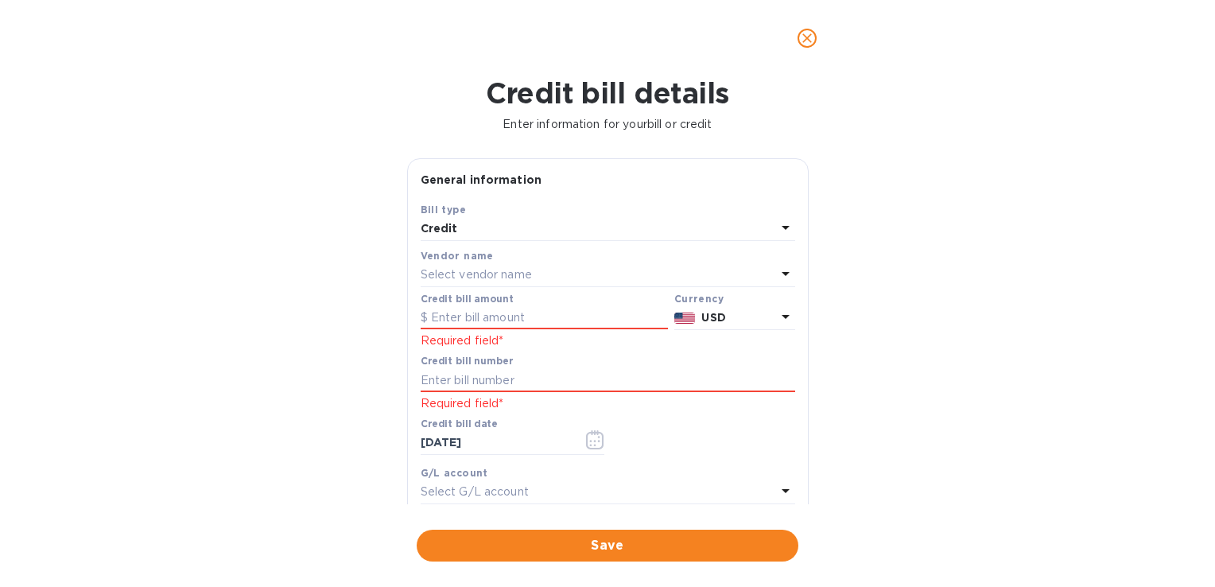
click at [779, 224] on icon at bounding box center [785, 227] width 19 height 19
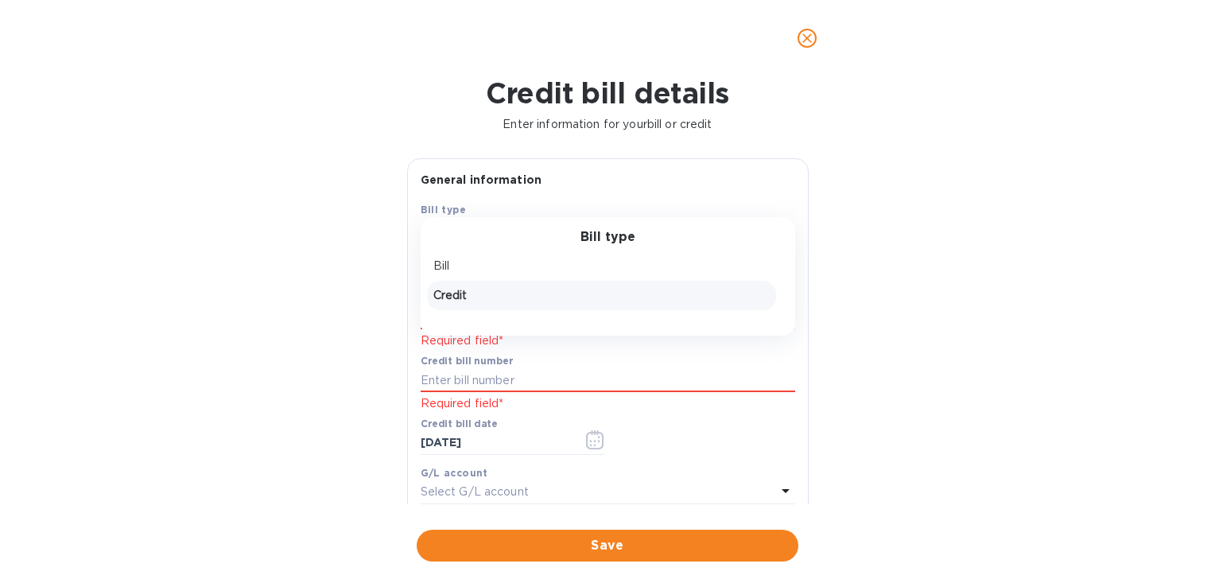
click at [535, 262] on p "Bill" at bounding box center [601, 266] width 336 height 17
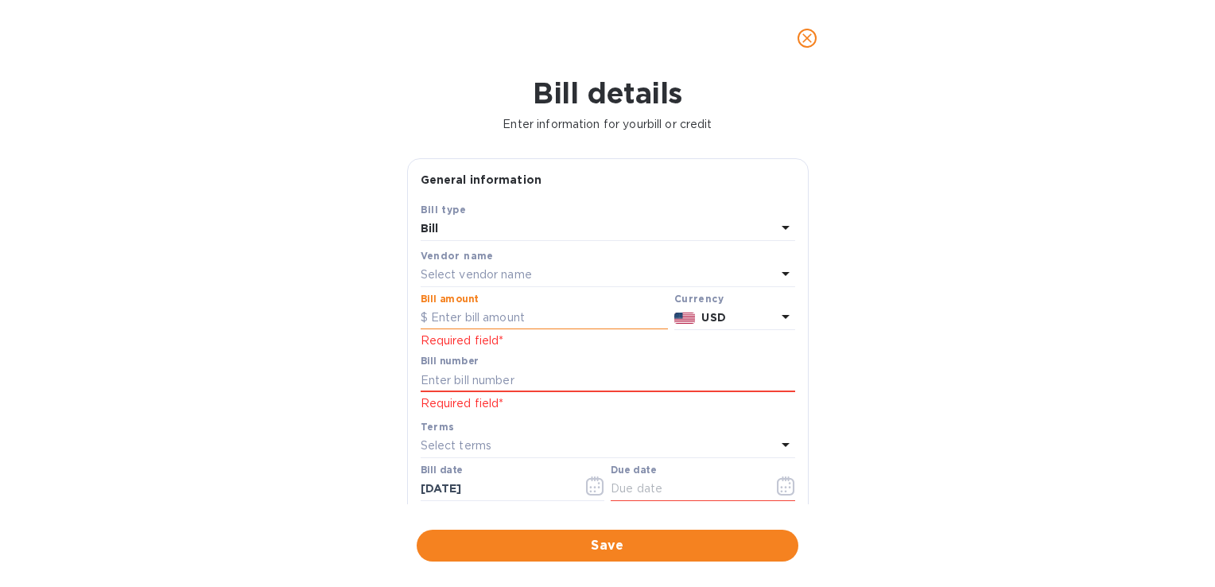
click at [470, 317] on input "text" at bounding box center [544, 318] width 247 height 24
type input "12,000"
click at [445, 379] on input "text" at bounding box center [608, 380] width 375 height 24
type input "001"
click at [784, 492] on icon "button" at bounding box center [785, 491] width 2 height 2
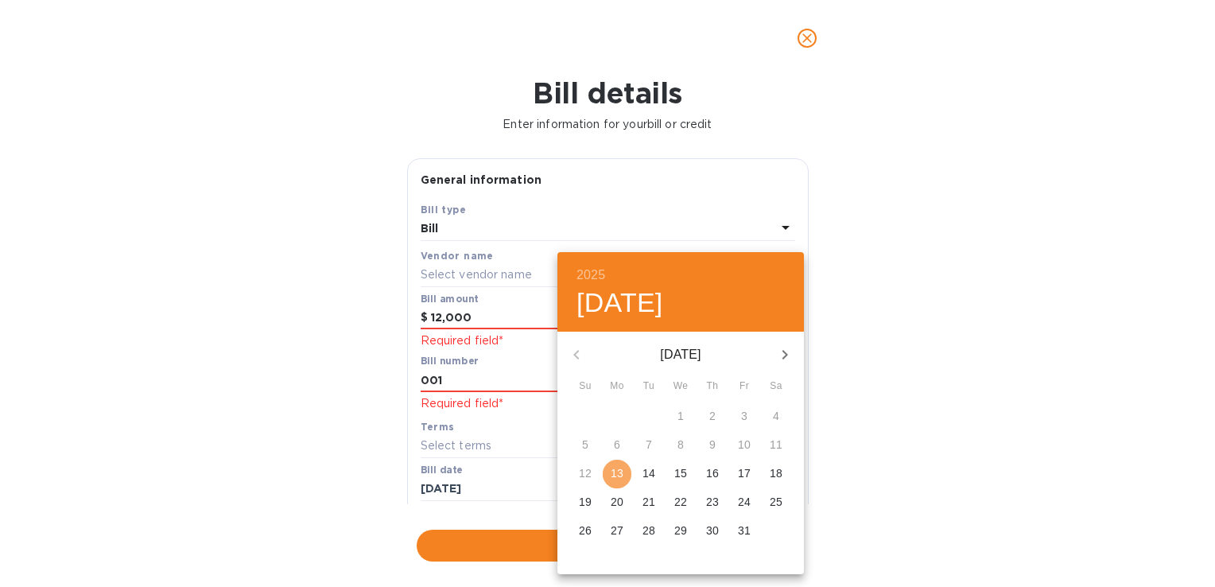
drag, startPoint x: 620, startPoint y: 475, endPoint x: 611, endPoint y: 473, distance: 9.7
click at [620, 476] on p "13" at bounding box center [617, 473] width 13 height 16
type input "[DATE]"
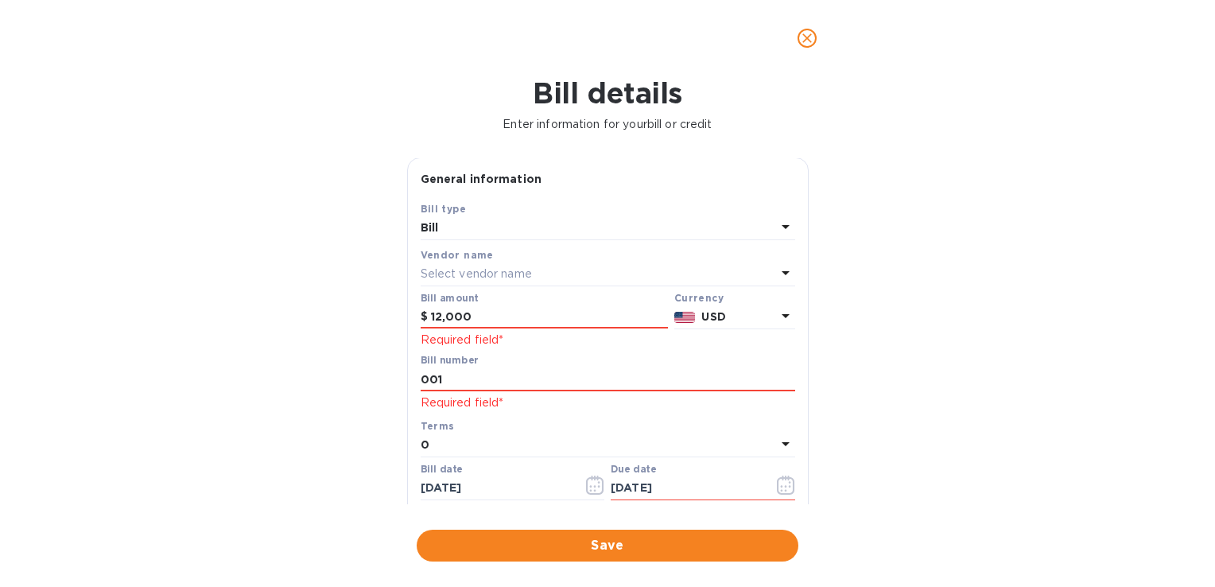
click at [776, 447] on icon at bounding box center [785, 443] width 19 height 19
click at [849, 455] on div "Bill details Enter information for your bill or credit General information Save…" at bounding box center [607, 331] width 1215 height 511
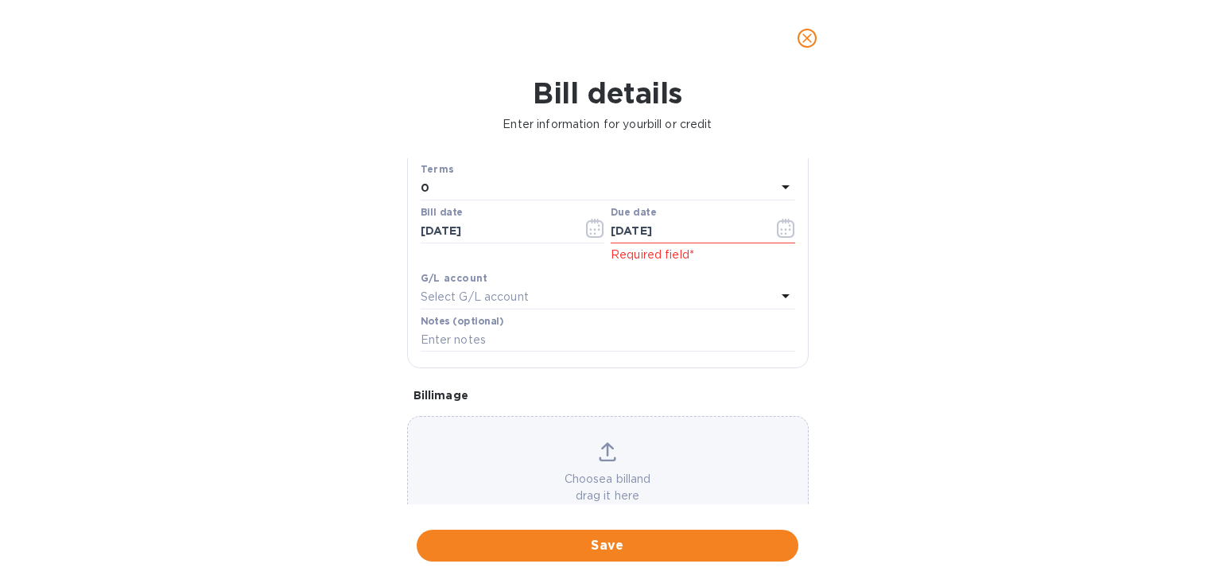
scroll to position [251, 0]
drag, startPoint x: 783, startPoint y: 298, endPoint x: 781, endPoint y: 326, distance: 27.9
click at [781, 329] on div "Bill type Bill Vendor name Select vendor name Bill amount $ 12,000 Required fie…" at bounding box center [608, 156] width 381 height 418
click at [783, 299] on div "G/L account Select G/L account" at bounding box center [608, 295] width 375 height 39
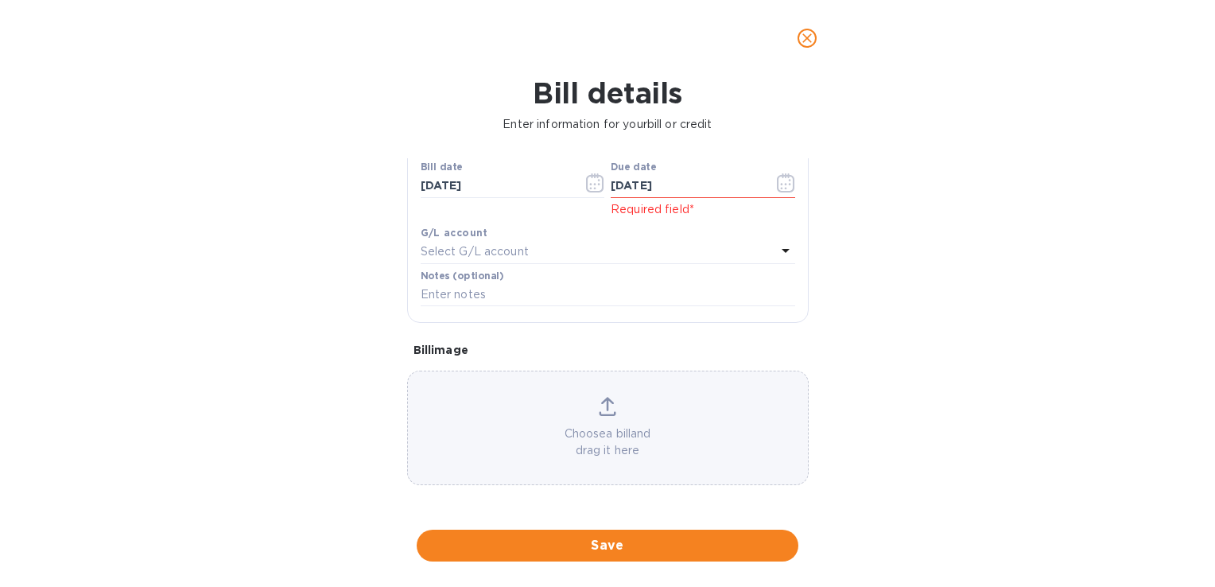
drag, startPoint x: 287, startPoint y: 58, endPoint x: 317, endPoint y: 64, distance: 29.9
click at [321, 63] on div at bounding box center [607, 38] width 1215 height 76
click at [814, 40] on icon "close" at bounding box center [807, 38] width 16 height 16
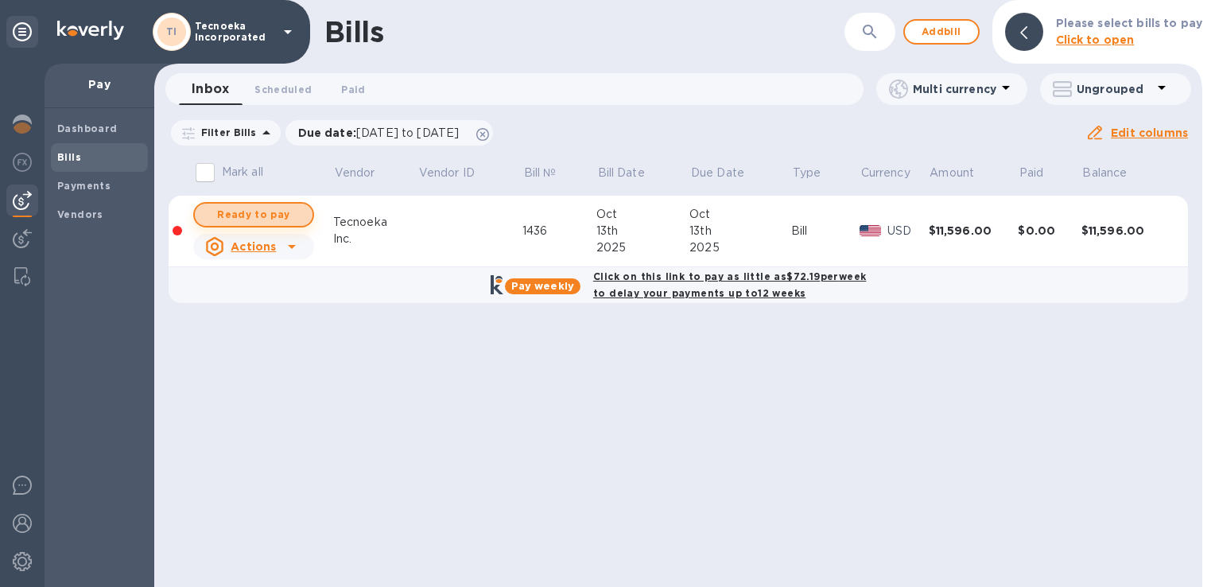
click at [263, 219] on span "Ready to pay" at bounding box center [254, 214] width 92 height 19
click at [270, 216] on span "Ready to pay" at bounding box center [254, 214] width 92 height 19
checkbox input "true"
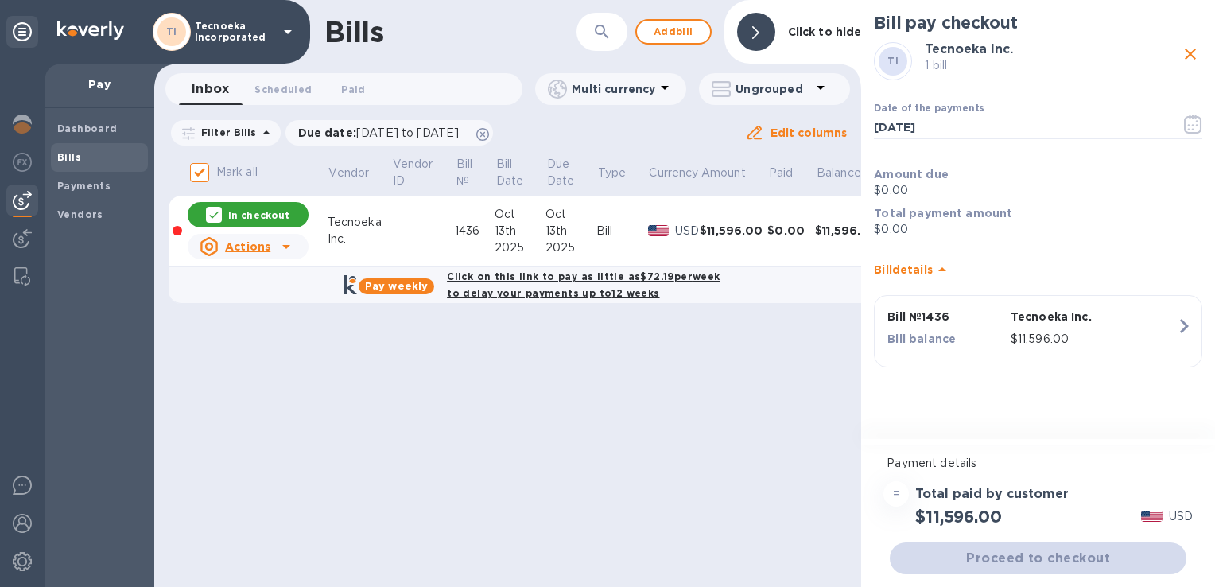
click at [937, 195] on p "$0.00" at bounding box center [1038, 190] width 328 height 17
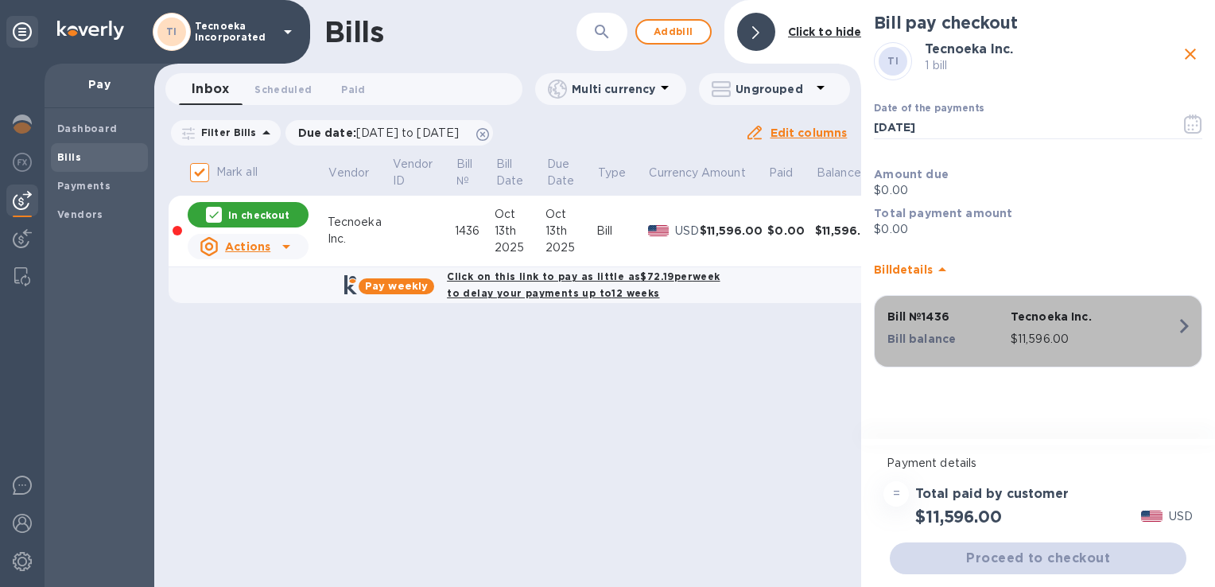
click at [1136, 325] on div "Tecnoeka Inc." at bounding box center [1094, 316] width 172 height 22
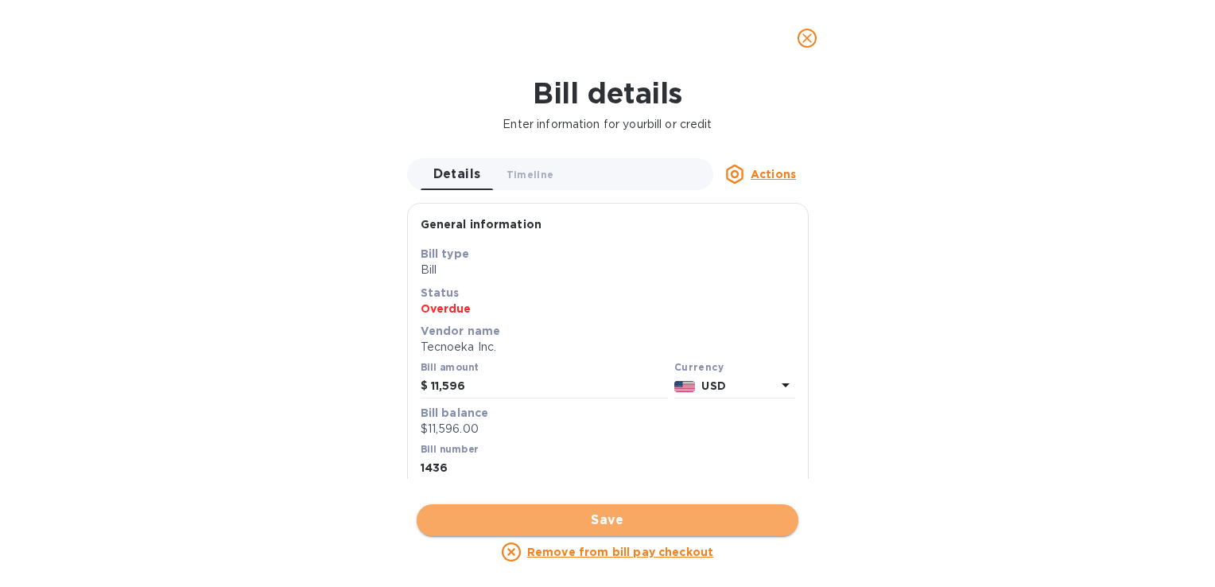
click at [624, 515] on span "Save" at bounding box center [607, 520] width 356 height 19
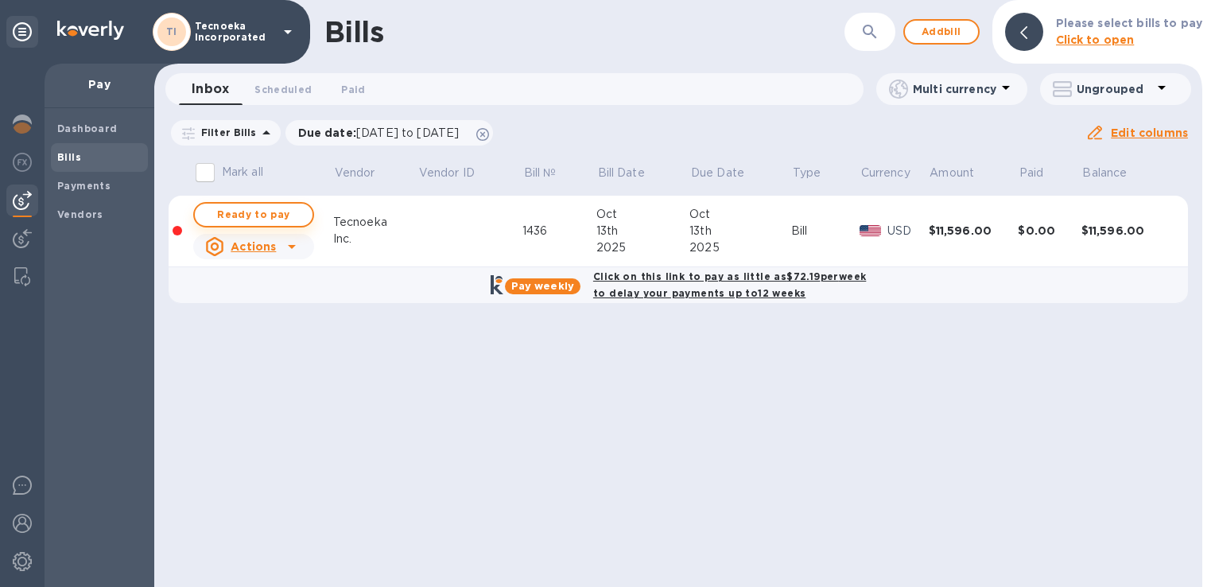
click at [247, 215] on span "Ready to pay" at bounding box center [254, 214] width 92 height 19
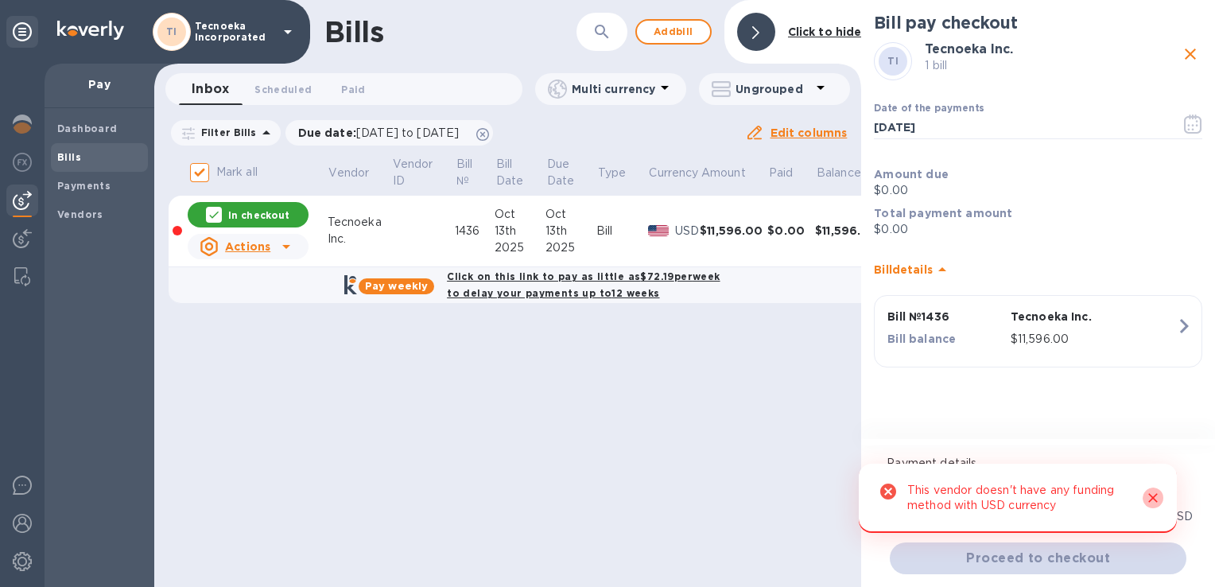
click at [1152, 501] on icon "Close" at bounding box center [1153, 498] width 16 height 16
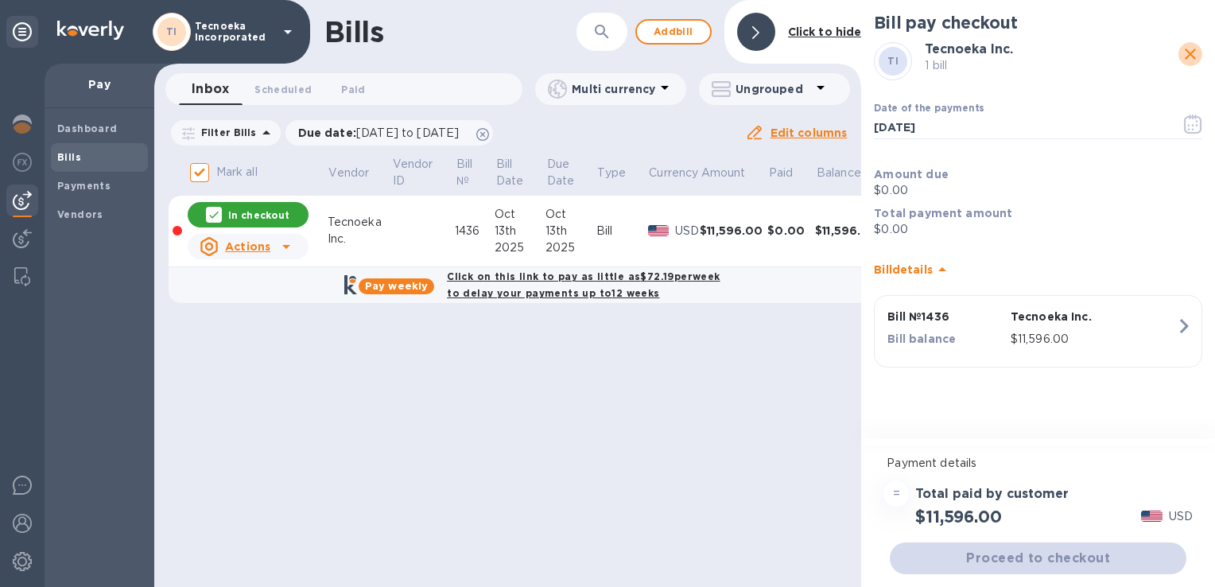
click at [1187, 52] on icon "close" at bounding box center [1190, 54] width 11 height 11
checkbox input "false"
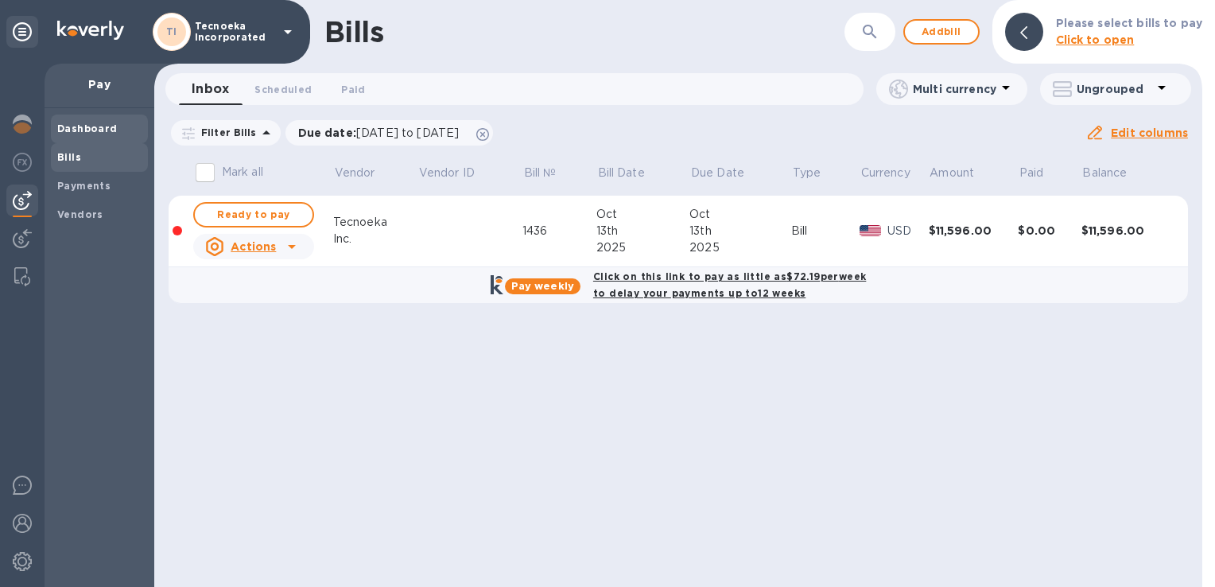
click at [95, 122] on b "Dashboard" at bounding box center [87, 128] width 60 height 12
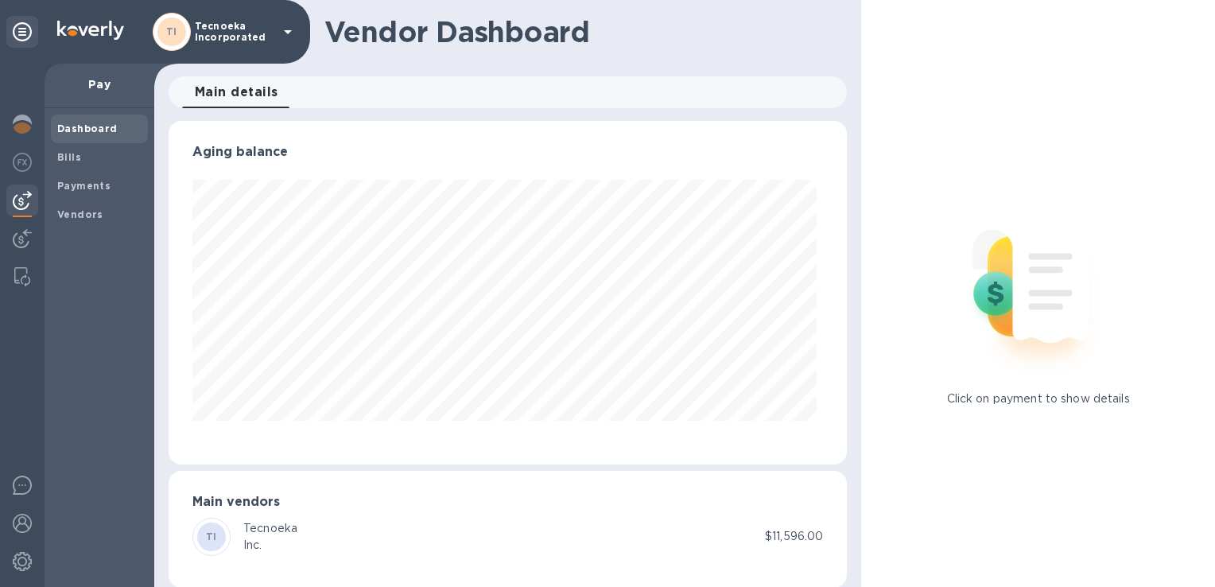
scroll to position [344, 671]
click at [85, 161] on span "Bills" at bounding box center [99, 158] width 84 height 16
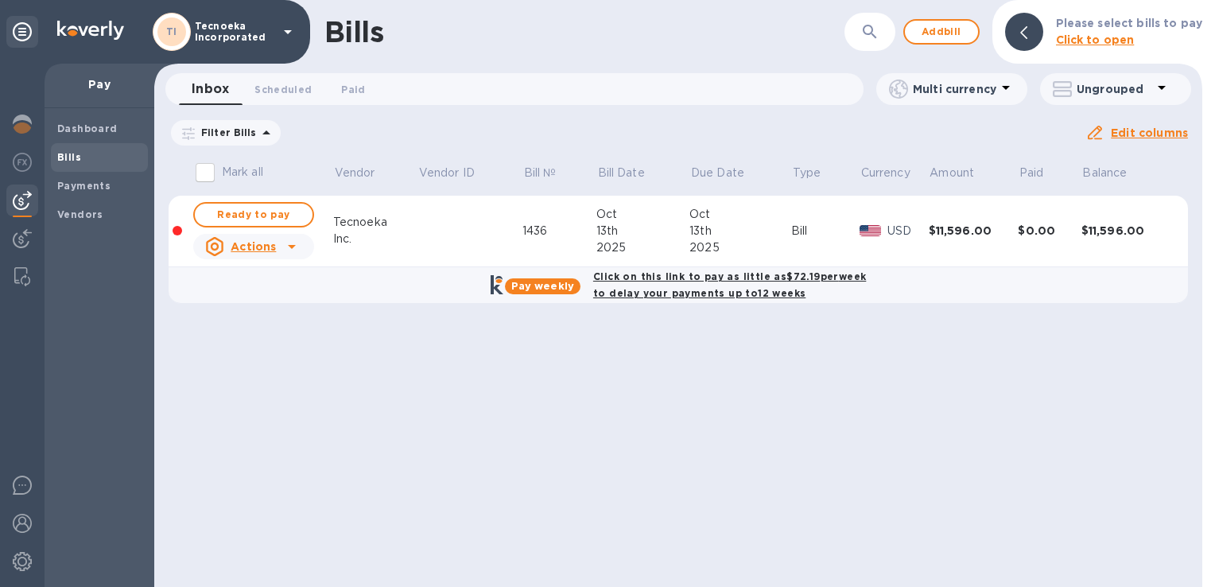
click at [304, 250] on div "Actions" at bounding box center [253, 247] width 127 height 32
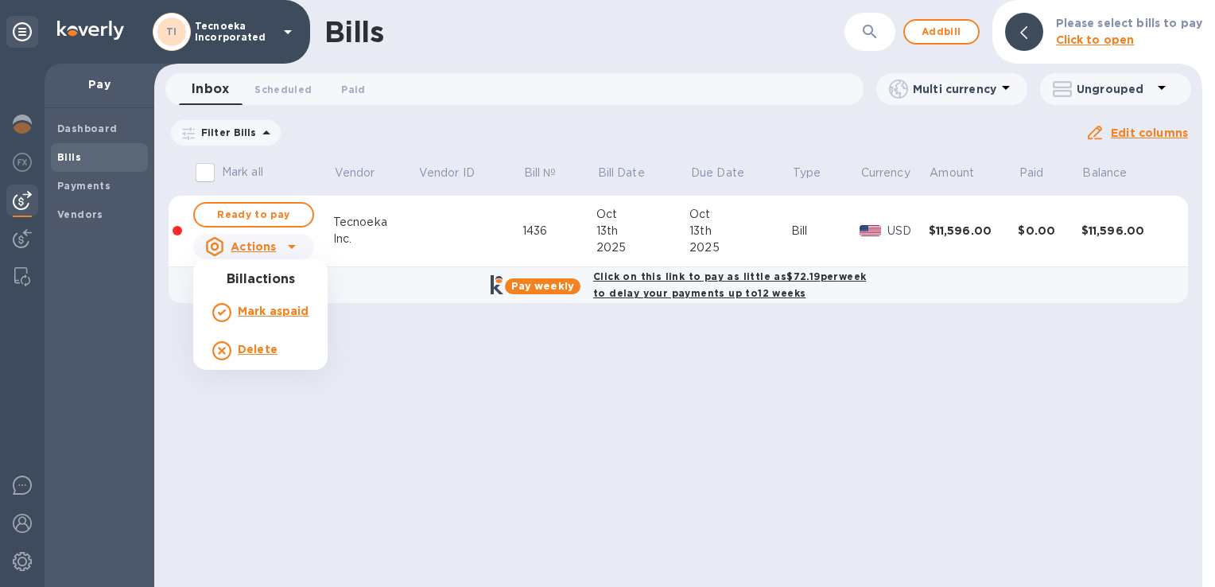
click at [263, 212] on div at bounding box center [607, 293] width 1215 height 587
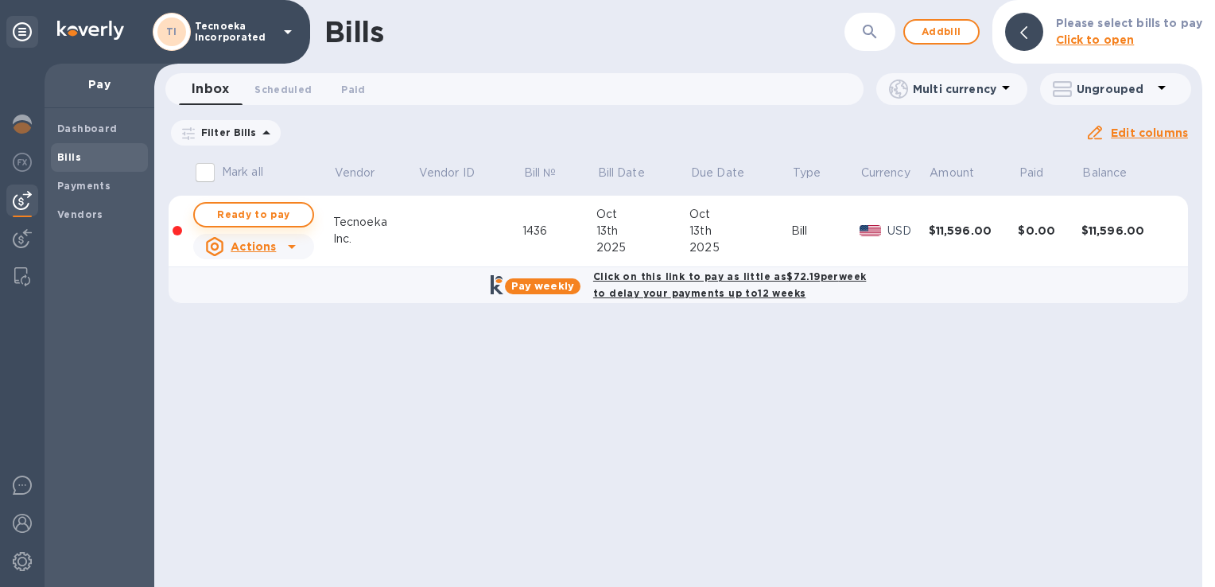
click at [264, 216] on span "Ready to pay" at bounding box center [254, 214] width 92 height 19
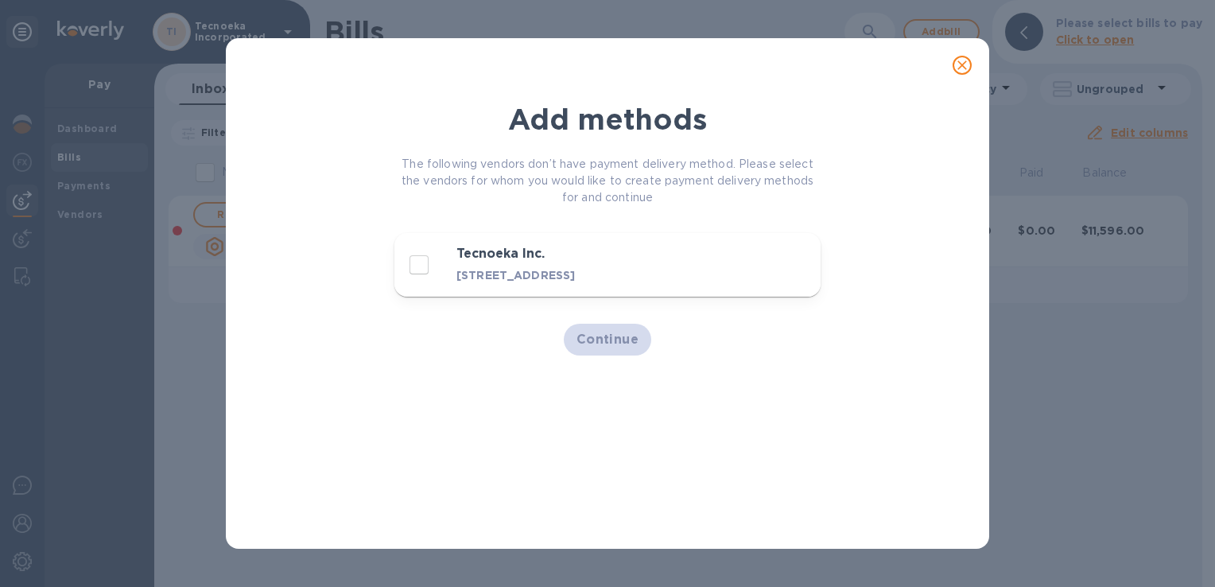
click at [422, 263] on input "decorative checkbox" at bounding box center [418, 264] width 33 height 33
checkbox input "true"
click at [609, 347] on span "Continue" at bounding box center [608, 339] width 63 height 19
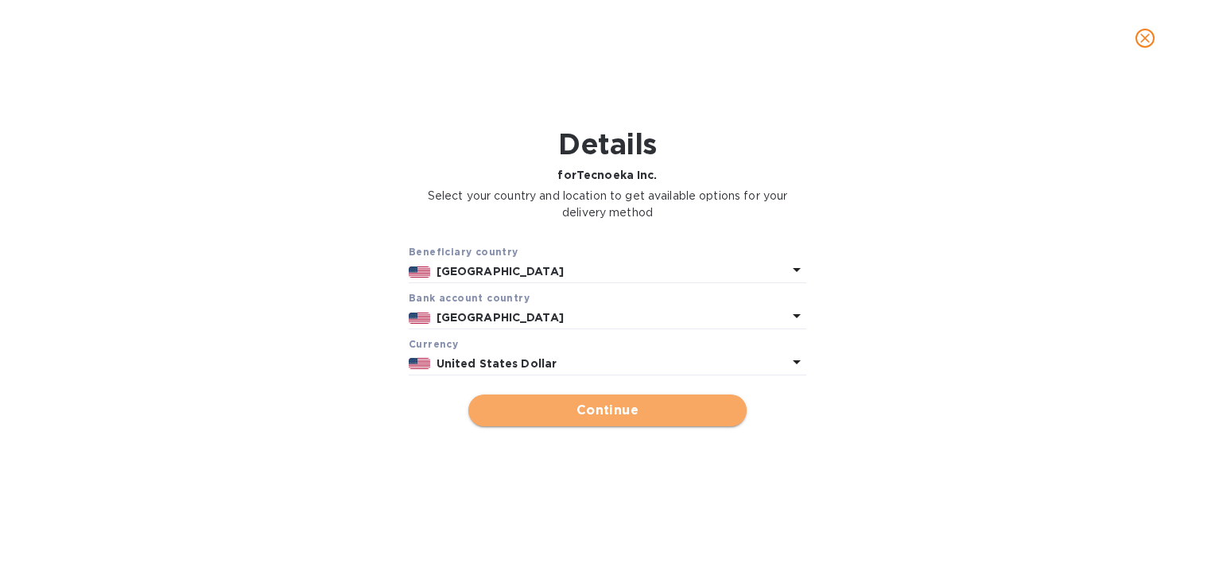
click at [606, 417] on span "Continue" at bounding box center [607, 410] width 253 height 19
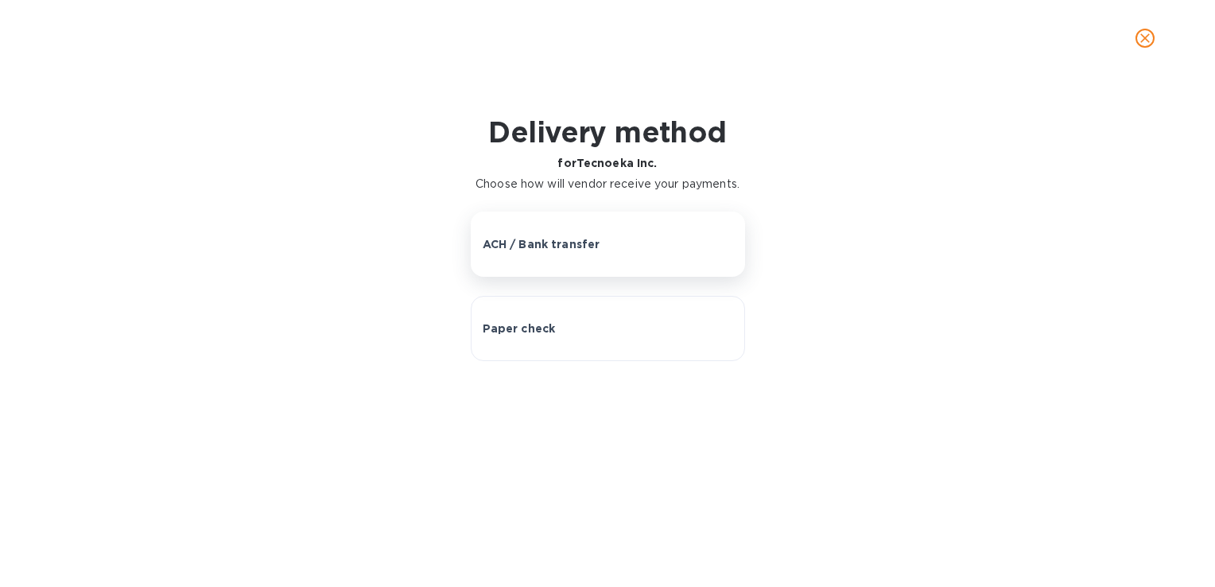
click at [593, 243] on p "ACH / Bank transfer" at bounding box center [542, 244] width 118 height 16
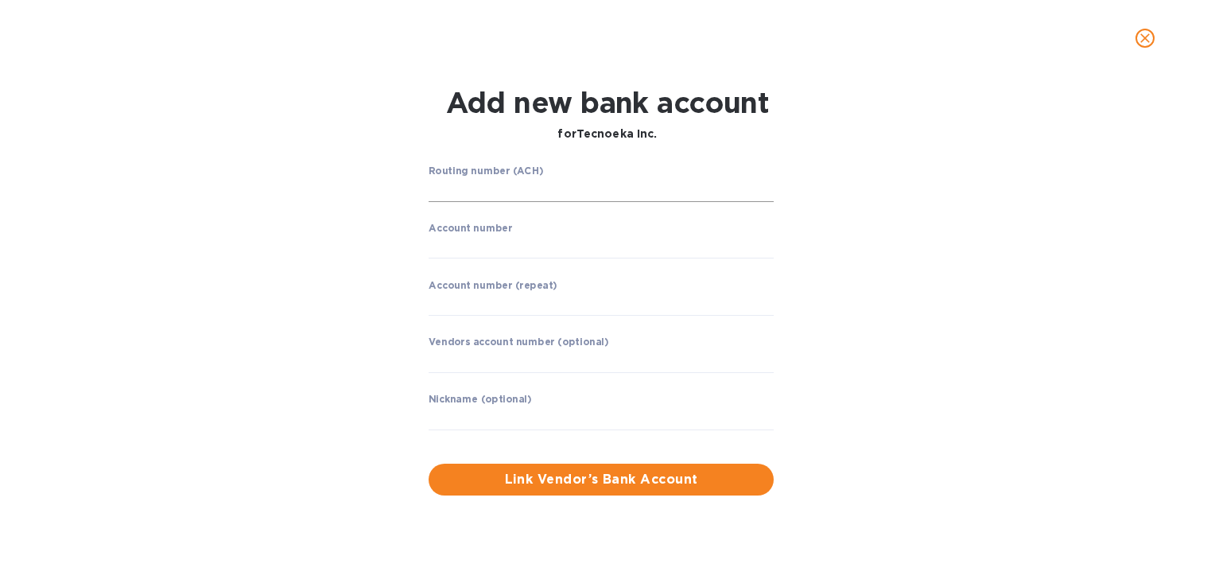
click at [451, 192] on input "string" at bounding box center [601, 190] width 345 height 24
click at [1140, 43] on icon "close" at bounding box center [1145, 38] width 16 height 16
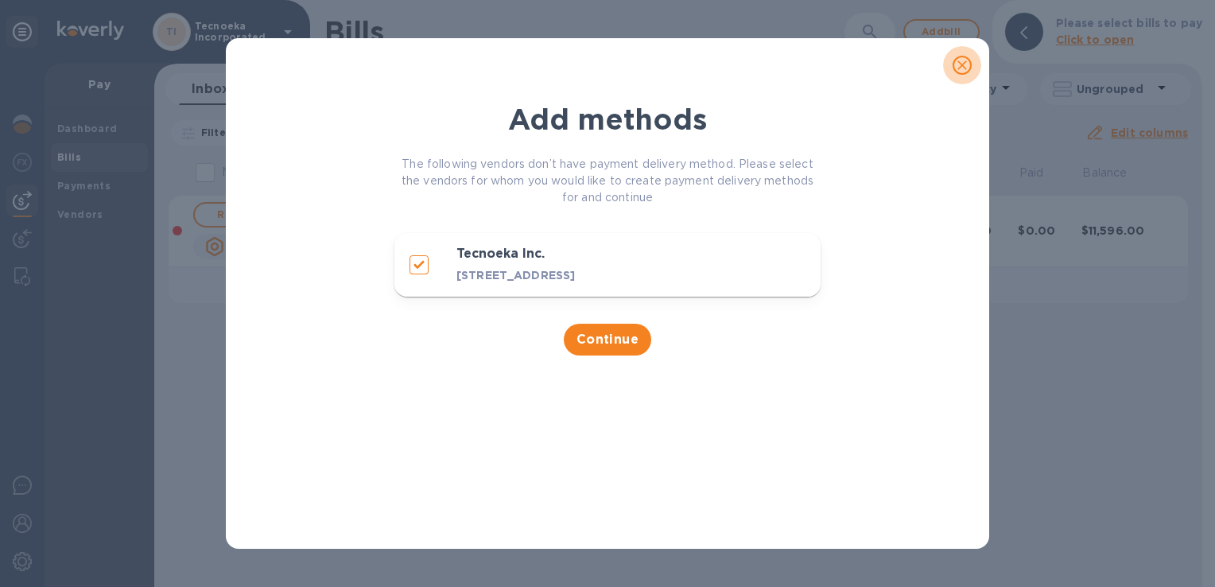
click at [964, 65] on icon "close" at bounding box center [962, 65] width 16 height 16
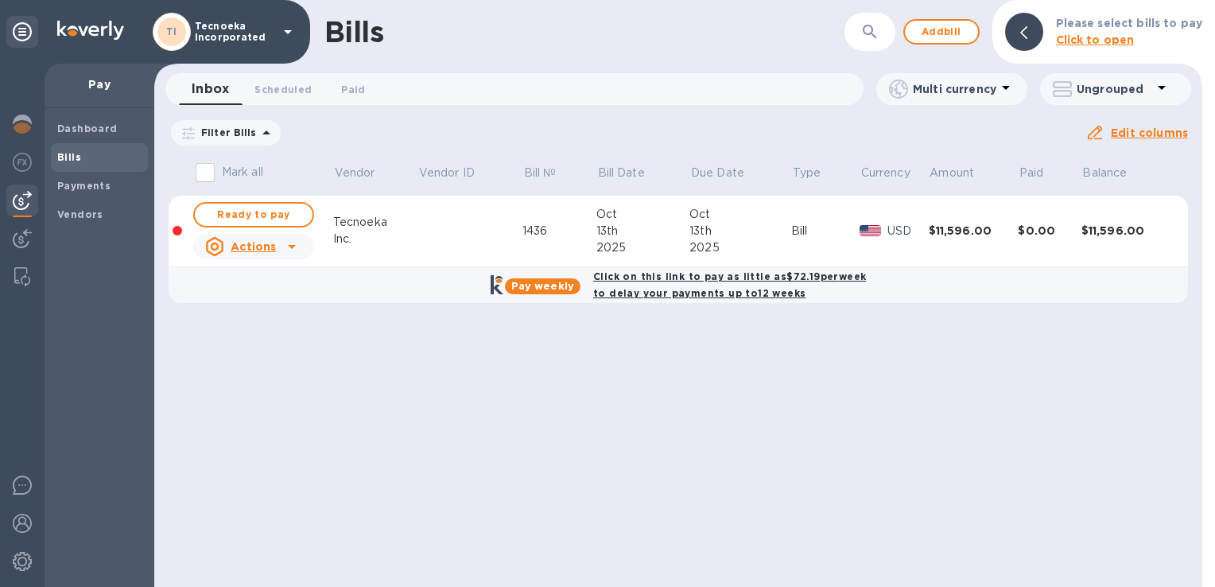
click at [678, 278] on b "Click on this link to pay as little as $72.19 per week to delay your payments u…" at bounding box center [729, 284] width 273 height 29
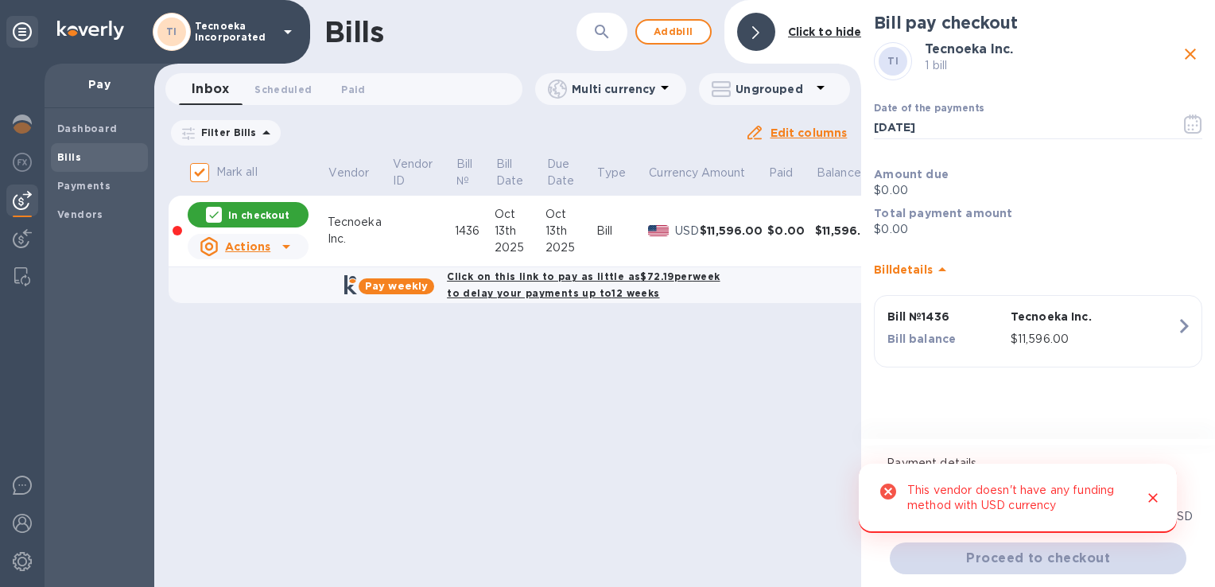
drag, startPoint x: 1168, startPoint y: 479, endPoint x: 1174, endPoint y: 485, distance: 8.5
drag, startPoint x: 1174, startPoint y: 485, endPoint x: 1139, endPoint y: 495, distance: 36.5
click at [1145, 500] on button "Close" at bounding box center [1153, 498] width 21 height 21
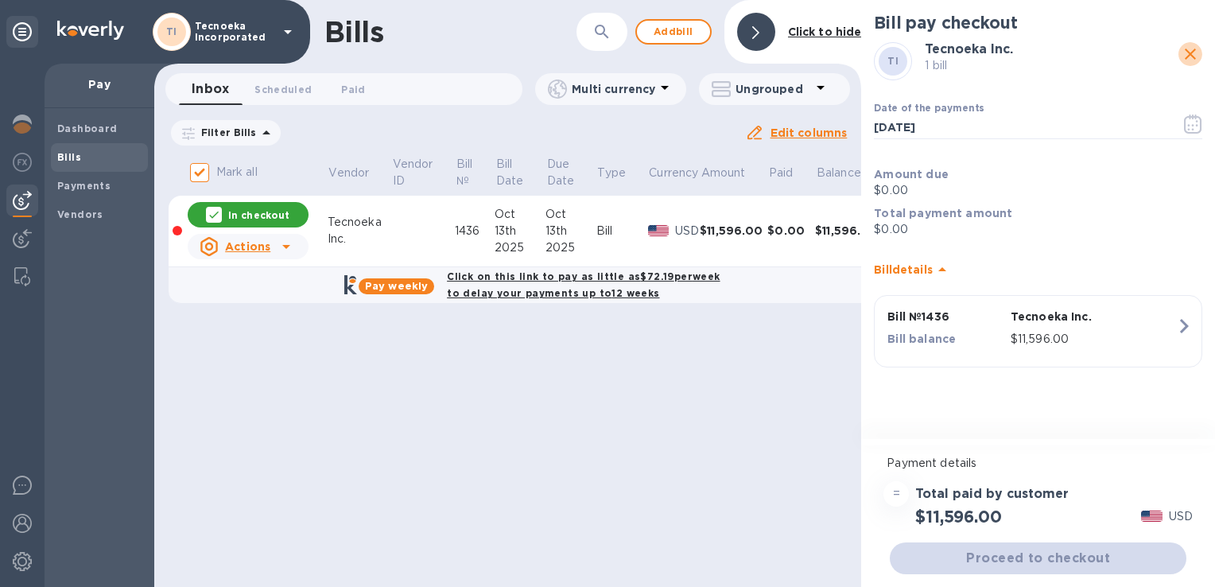
click at [1193, 52] on icon "close" at bounding box center [1190, 54] width 19 height 19
checkbox input "false"
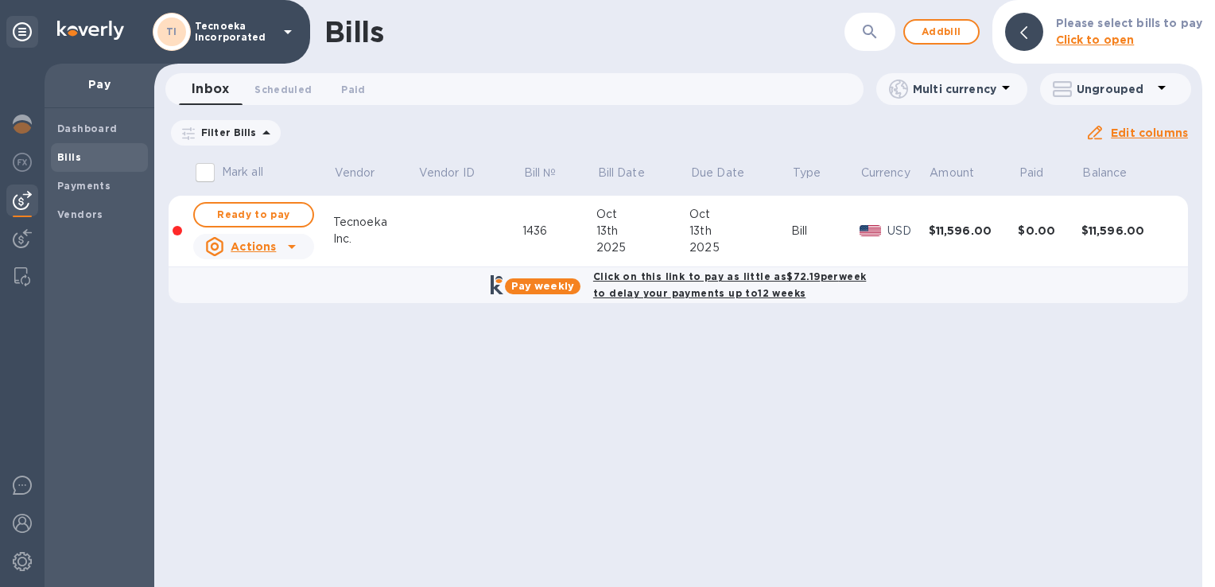
click at [274, 248] on u "Actions" at bounding box center [253, 246] width 45 height 13
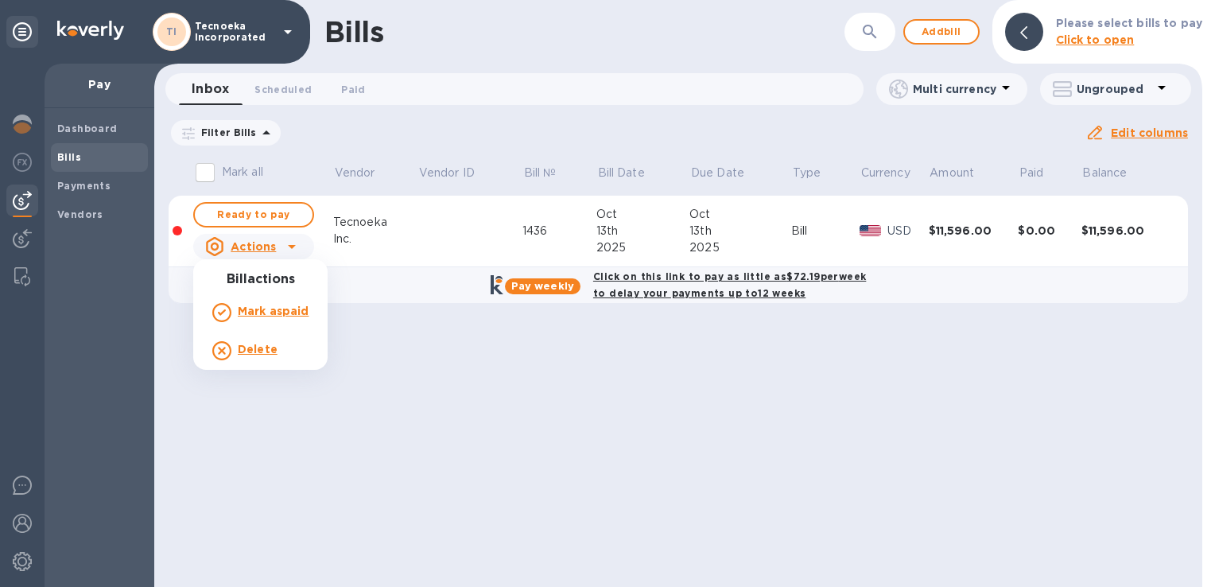
click at [262, 349] on b "Delete" at bounding box center [258, 349] width 40 height 13
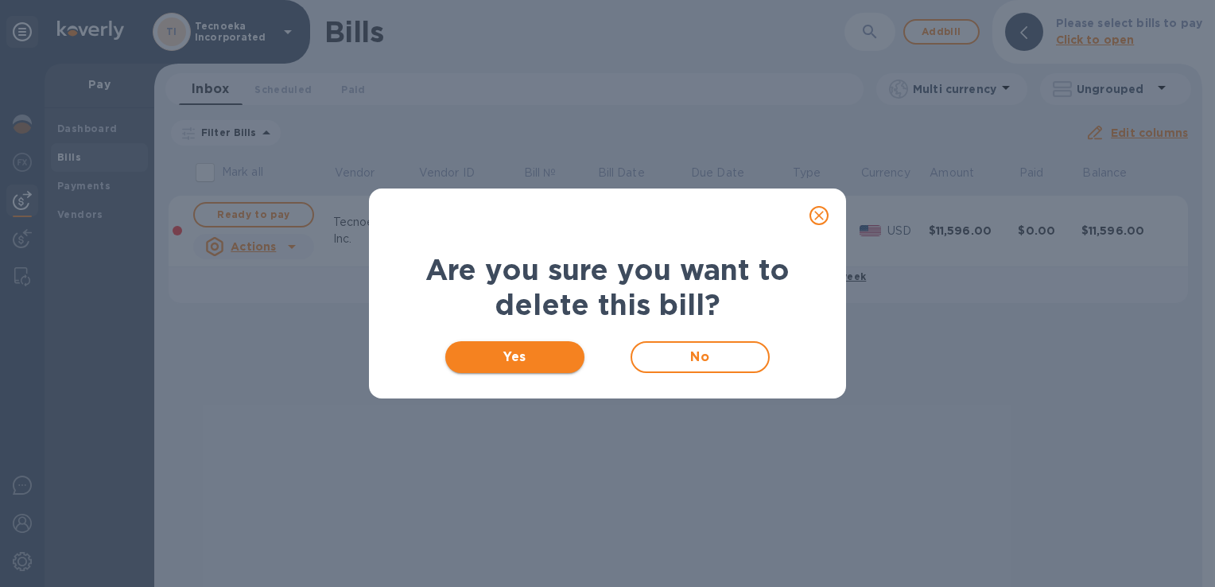
click at [519, 359] on span "Yes" at bounding box center [515, 357] width 114 height 19
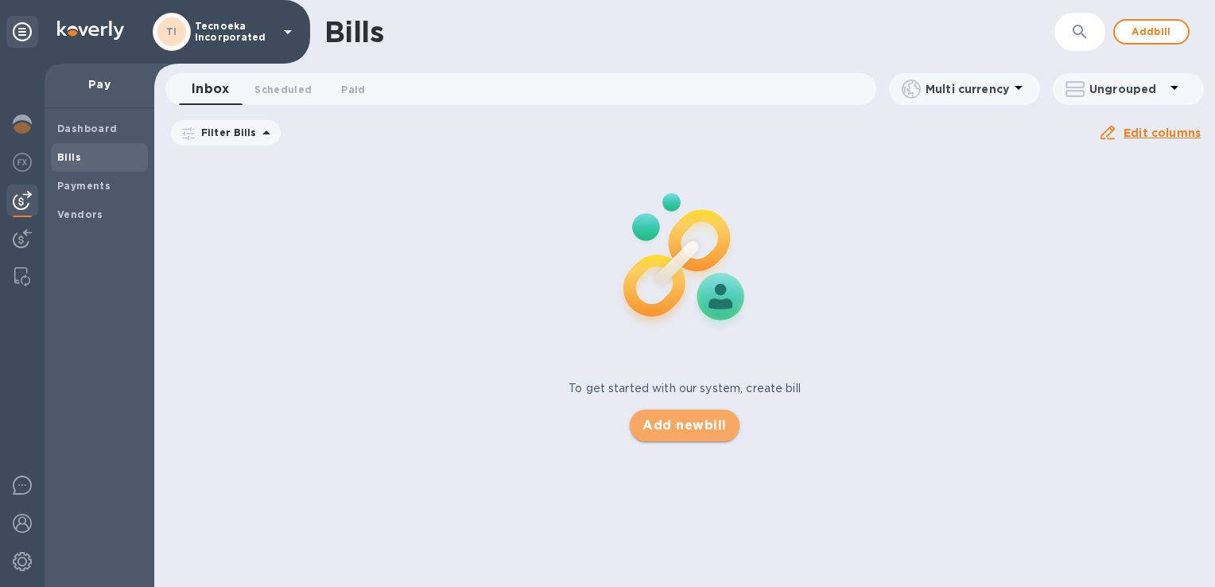
click at [692, 431] on span "Add new bill" at bounding box center [685, 425] width 84 height 19
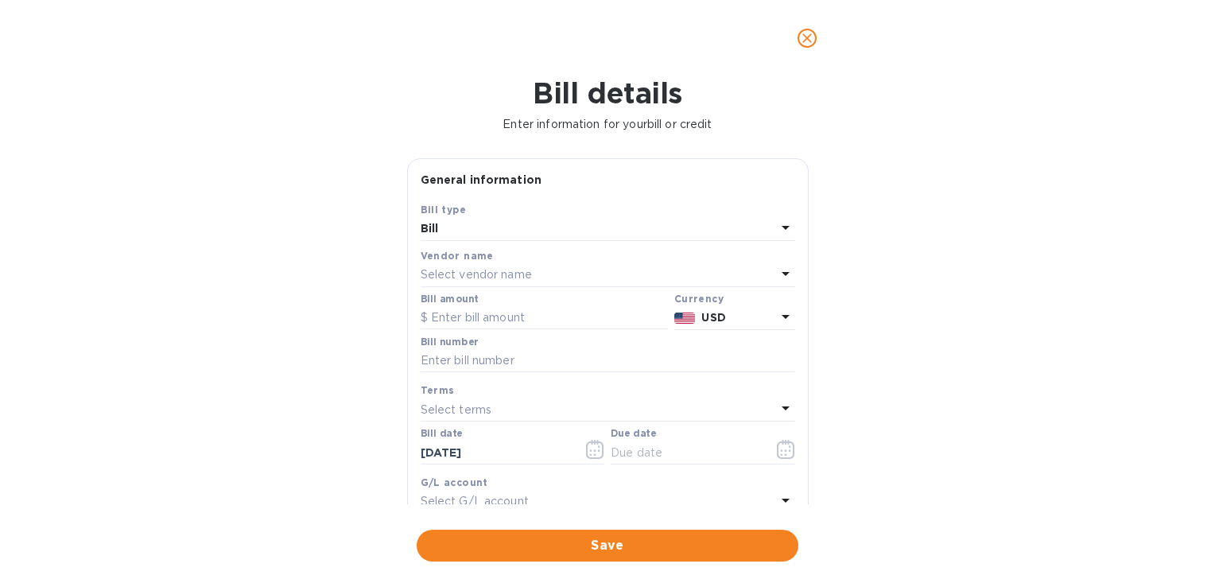
click at [492, 282] on p "Select vendor name" at bounding box center [476, 274] width 111 height 17
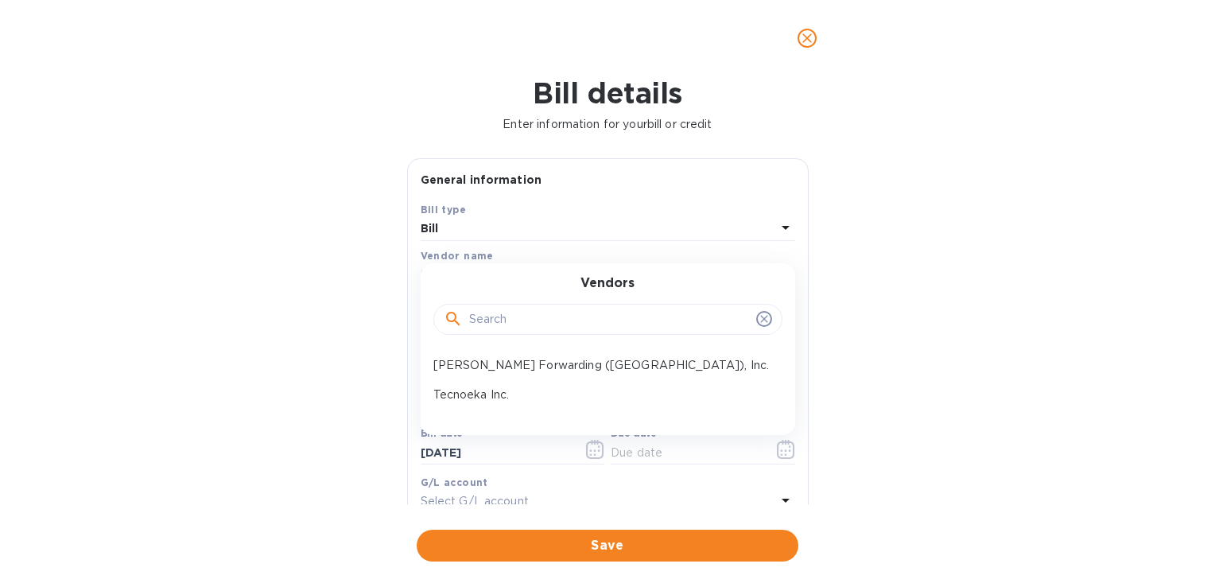
drag, startPoint x: 492, startPoint y: 282, endPoint x: 469, endPoint y: 393, distance: 112.8
click at [469, 393] on p "Tecnoeka Inc." at bounding box center [601, 395] width 336 height 17
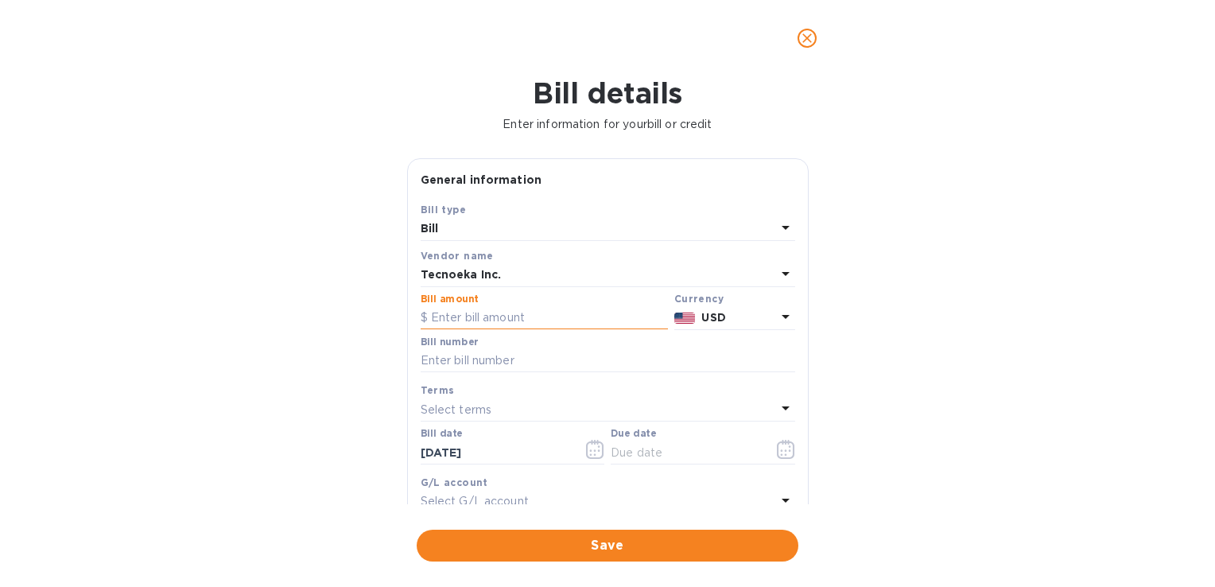
click at [454, 313] on input "text" at bounding box center [544, 318] width 247 height 24
click at [484, 312] on input "11" at bounding box center [549, 318] width 237 height 24
type input "11,596"
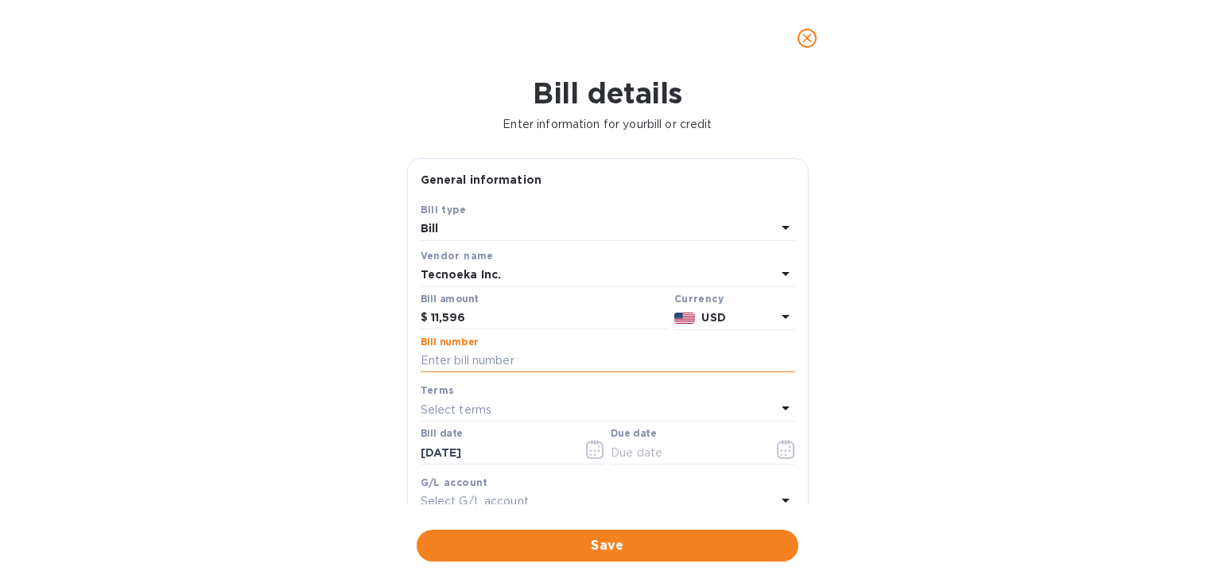
click at [454, 359] on input "text" at bounding box center [608, 361] width 375 height 24
type input "1436"
type input "[DATE]"
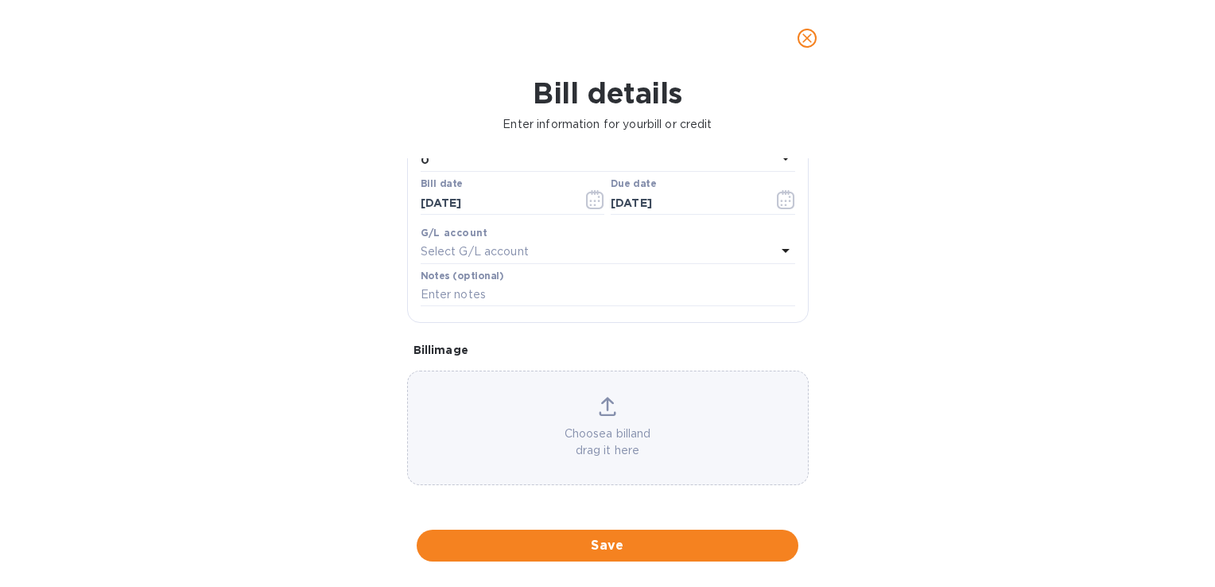
scroll to position [251, 0]
click at [782, 250] on icon at bounding box center [786, 251] width 8 height 4
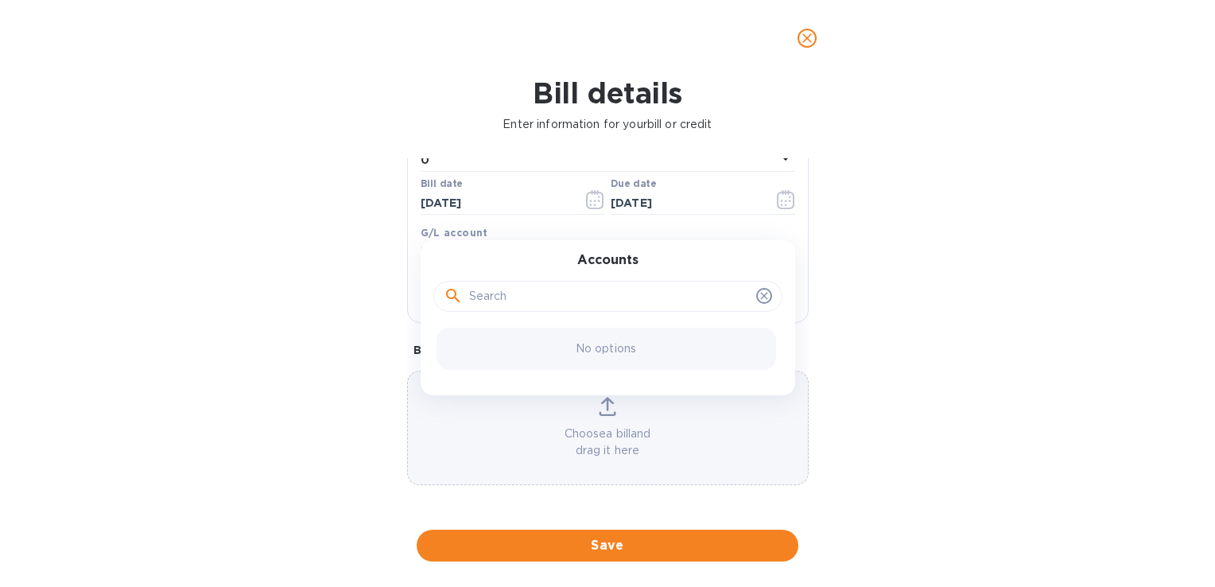
click at [779, 251] on div "Accounts No options" at bounding box center [608, 317] width 375 height 155
click at [606, 297] on input "text" at bounding box center [609, 297] width 281 height 24
type input "T"
click at [758, 297] on icon at bounding box center [764, 295] width 13 height 13
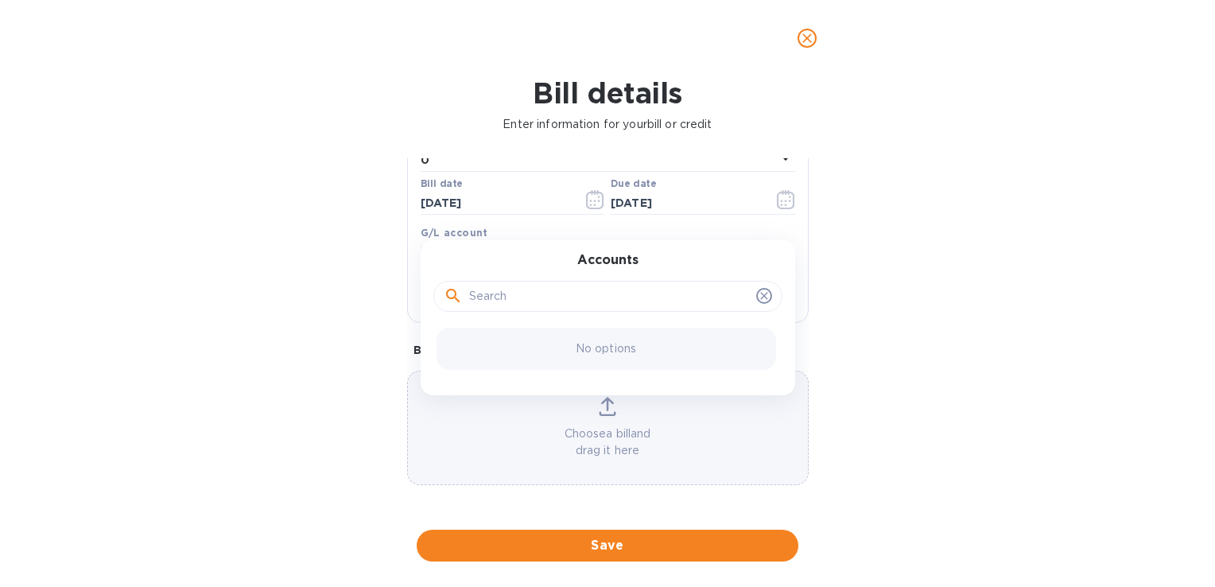
click at [611, 429] on p "Choose a bill and drag it here" at bounding box center [608, 441] width 400 height 33
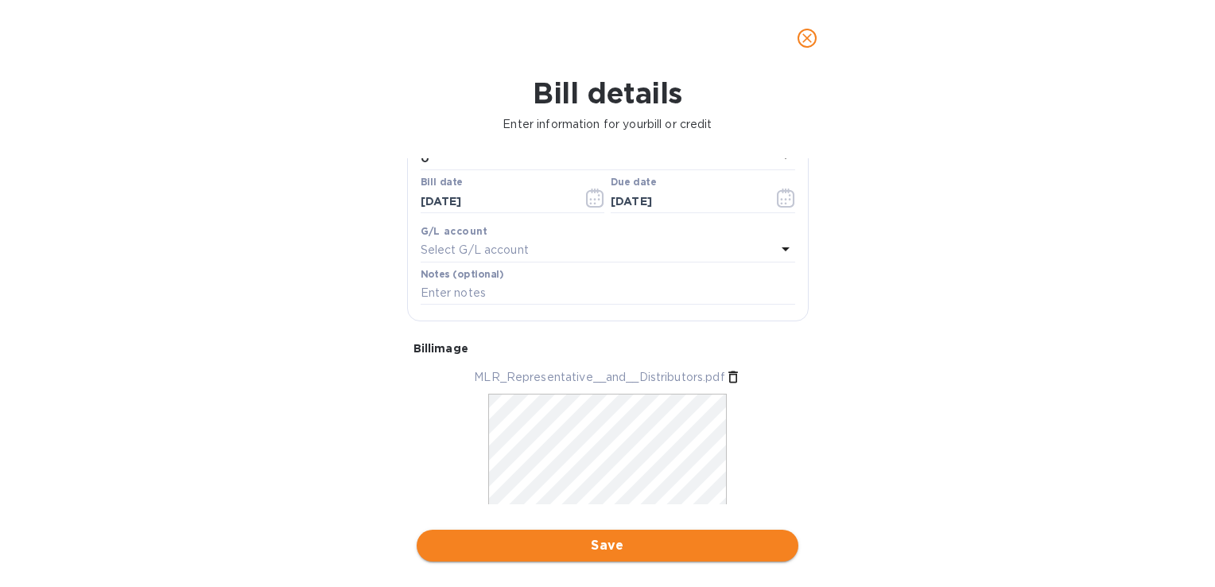
click at [492, 550] on span "Save" at bounding box center [607, 545] width 356 height 19
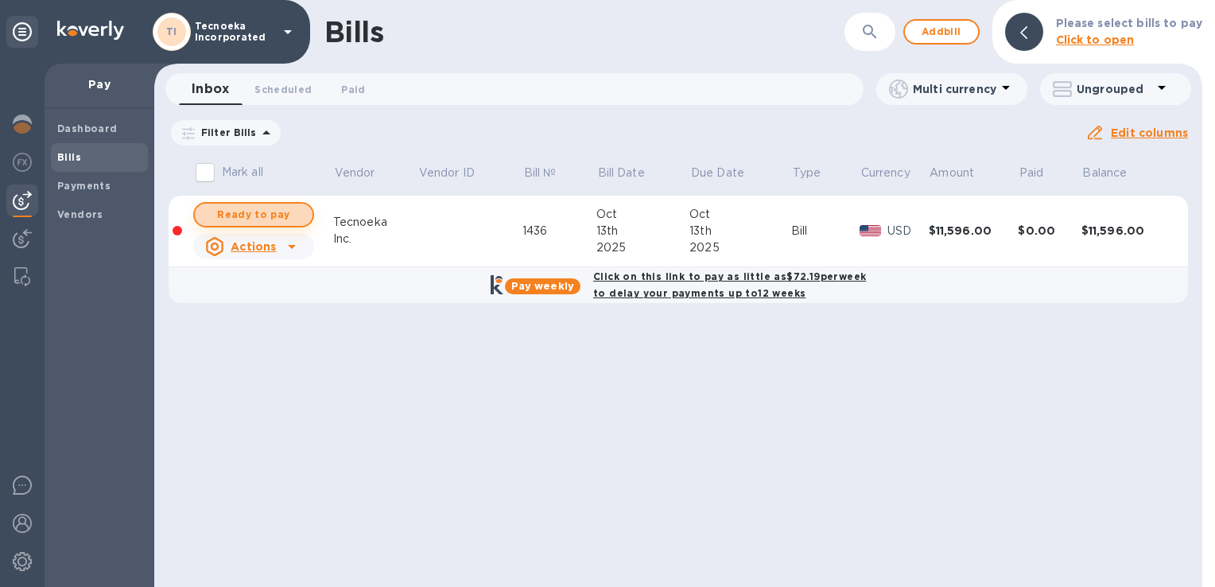
click at [269, 219] on span "Ready to pay" at bounding box center [254, 214] width 92 height 19
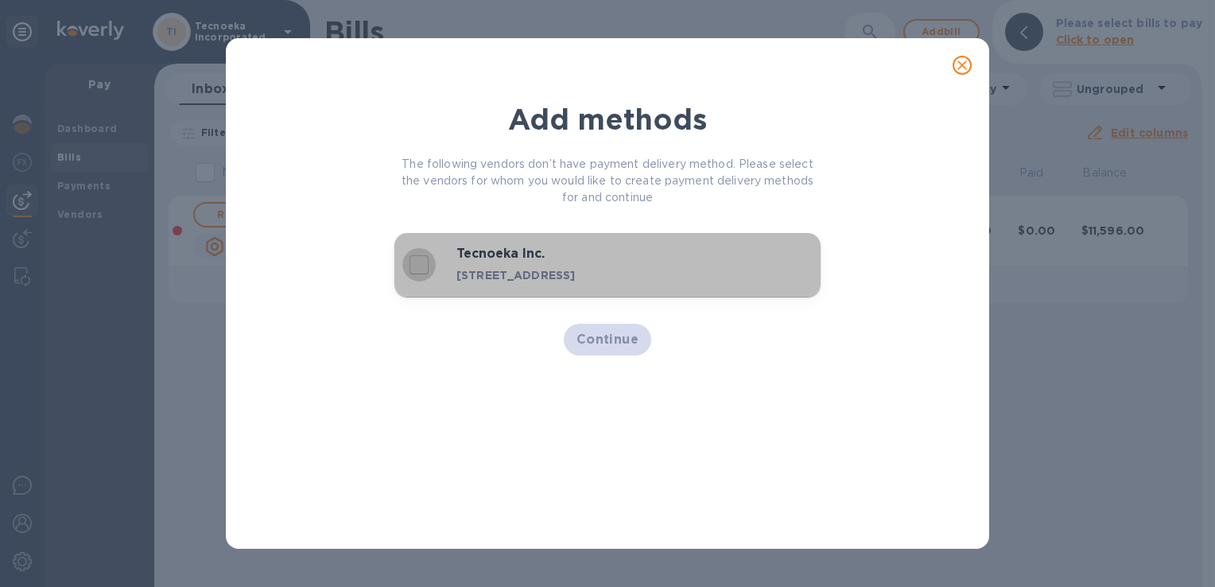
click at [422, 266] on input "decorative checkbox" at bounding box center [418, 264] width 33 height 33
checkbox input "true"
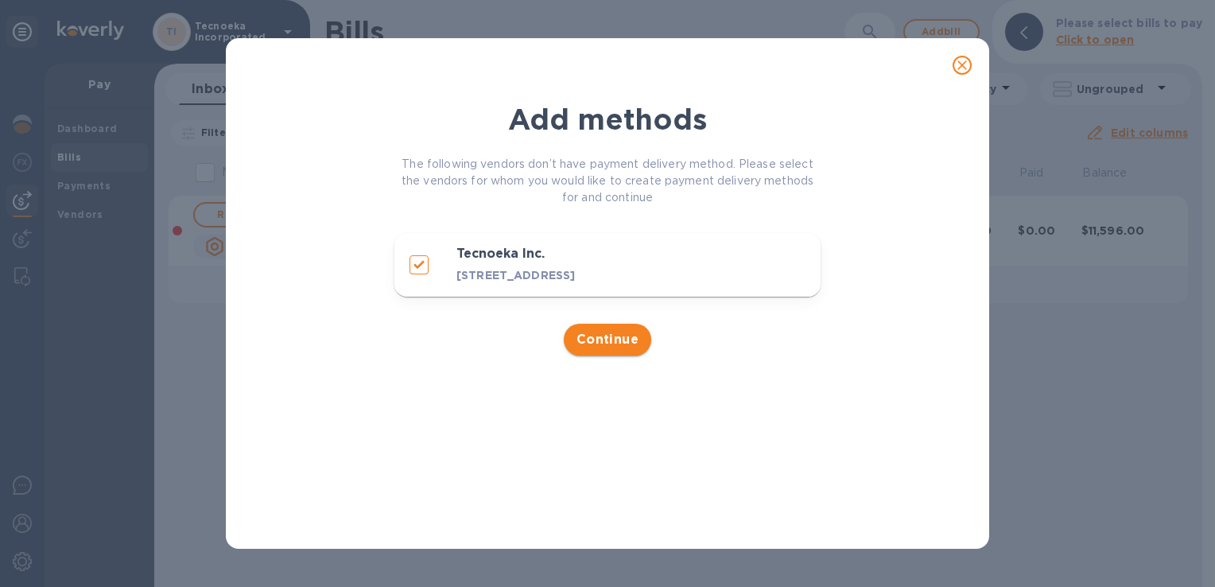
click at [599, 342] on span "Continue" at bounding box center [608, 339] width 63 height 19
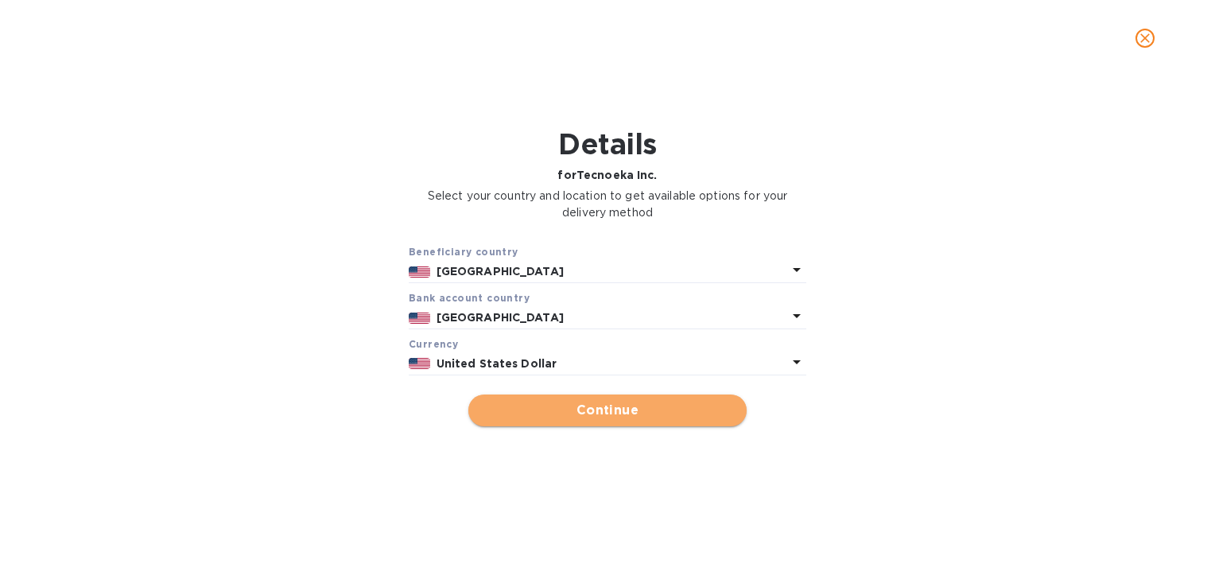
click at [573, 405] on span "Continue" at bounding box center [607, 410] width 253 height 19
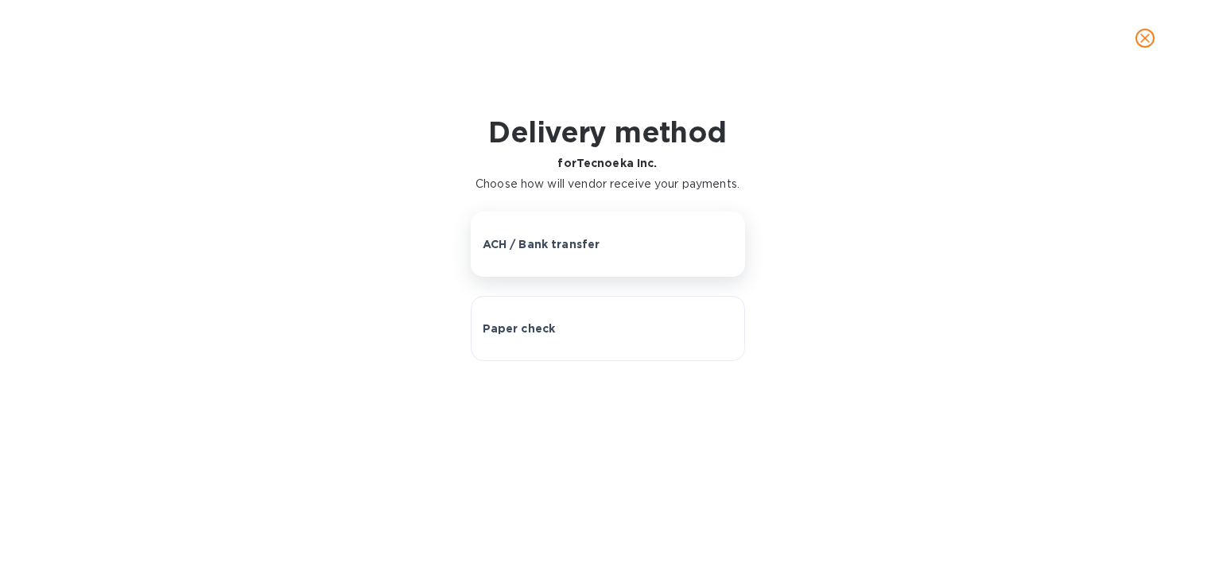
click at [579, 266] on button "ACH / Bank transfer" at bounding box center [608, 244] width 274 height 65
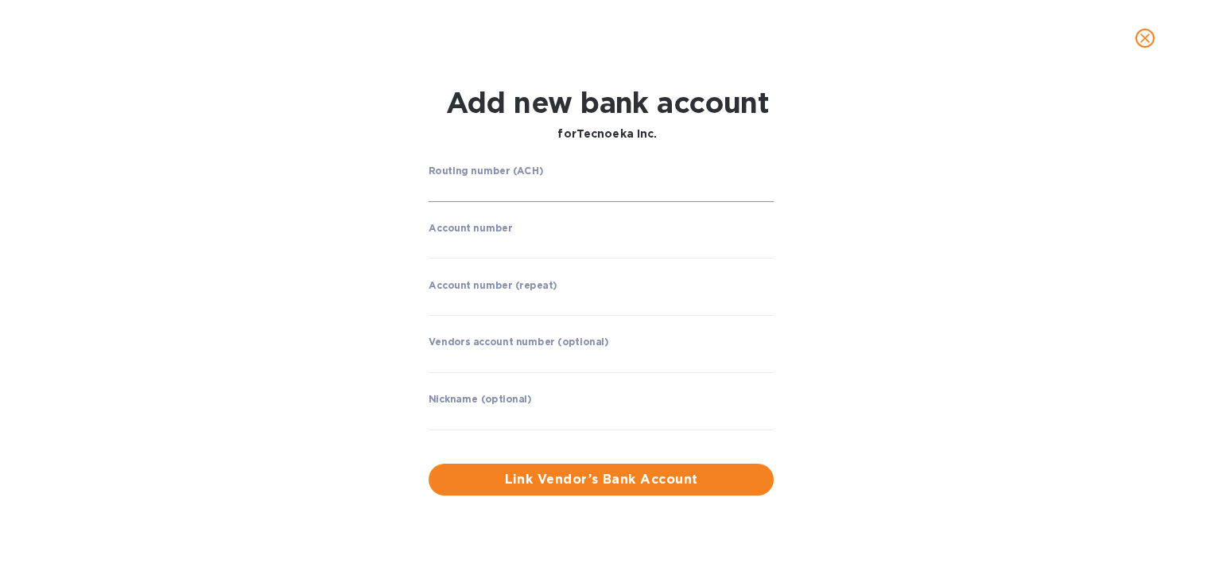
click at [477, 194] on input "string" at bounding box center [601, 190] width 345 height 24
click at [685, 581] on div "Add new bank account for Tecnoeka Inc. Routing number (ACH) ​ Account number ​ …" at bounding box center [607, 331] width 1215 height 511
click at [492, 189] on input "string" at bounding box center [601, 190] width 345 height 24
drag, startPoint x: 473, startPoint y: 186, endPoint x: 484, endPoint y: 185, distance: 11.2
click at [480, 185] on input "string" at bounding box center [601, 190] width 345 height 24
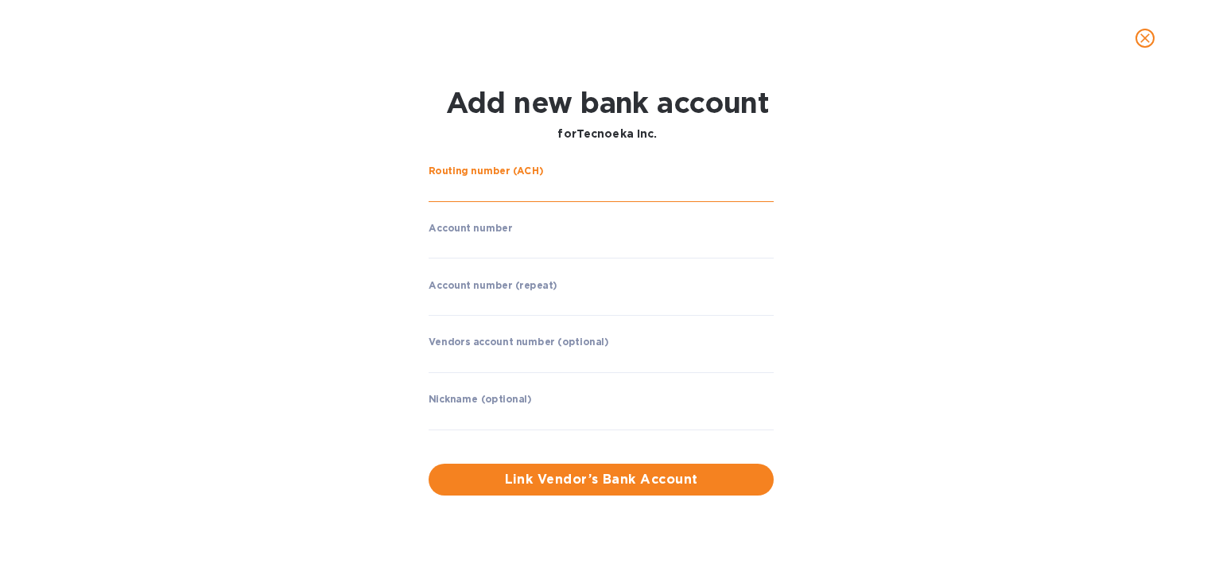
click at [445, 192] on input "string" at bounding box center [601, 190] width 345 height 24
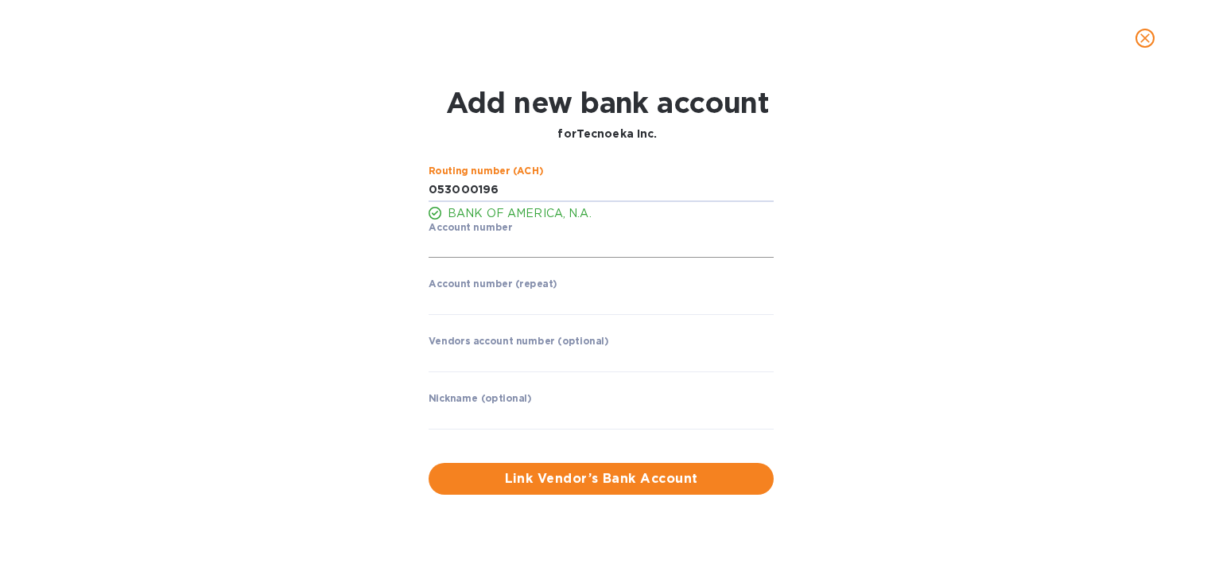
type input "053000196"
click at [496, 243] on input "string" at bounding box center [601, 247] width 345 height 24
type input "237039352903"
click at [479, 304] on input "string" at bounding box center [601, 303] width 345 height 24
type input "237039352903"
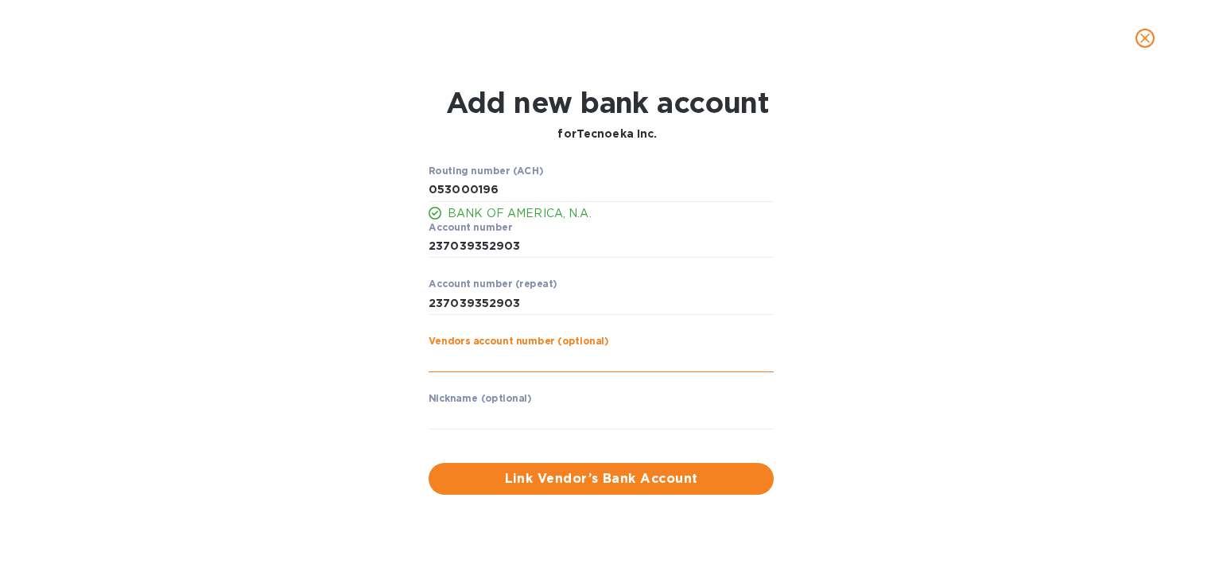
click at [476, 359] on input "text" at bounding box center [601, 360] width 345 height 24
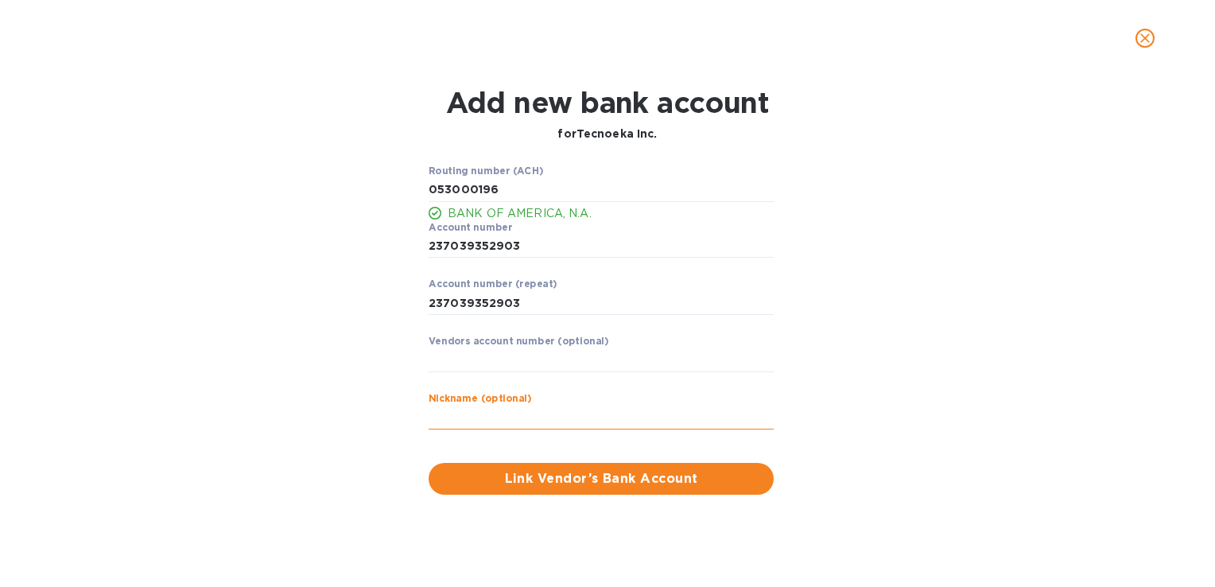
click at [460, 415] on input "text" at bounding box center [601, 418] width 345 height 24
type input "Eka"
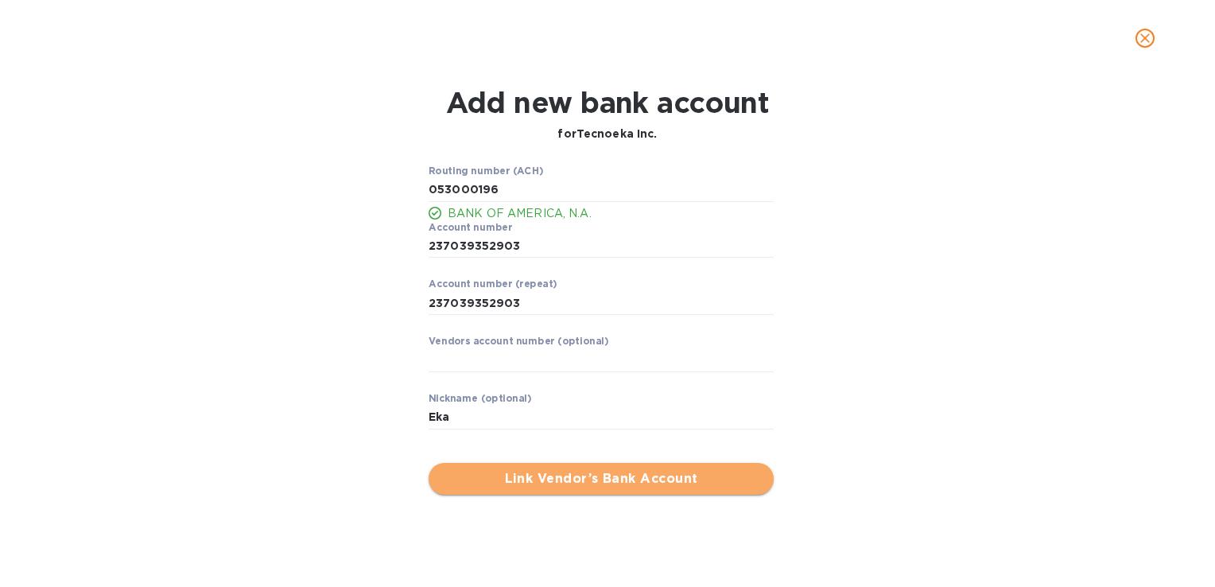
click at [511, 479] on span "Link Vendor’s Bank Account" at bounding box center [601, 478] width 320 height 19
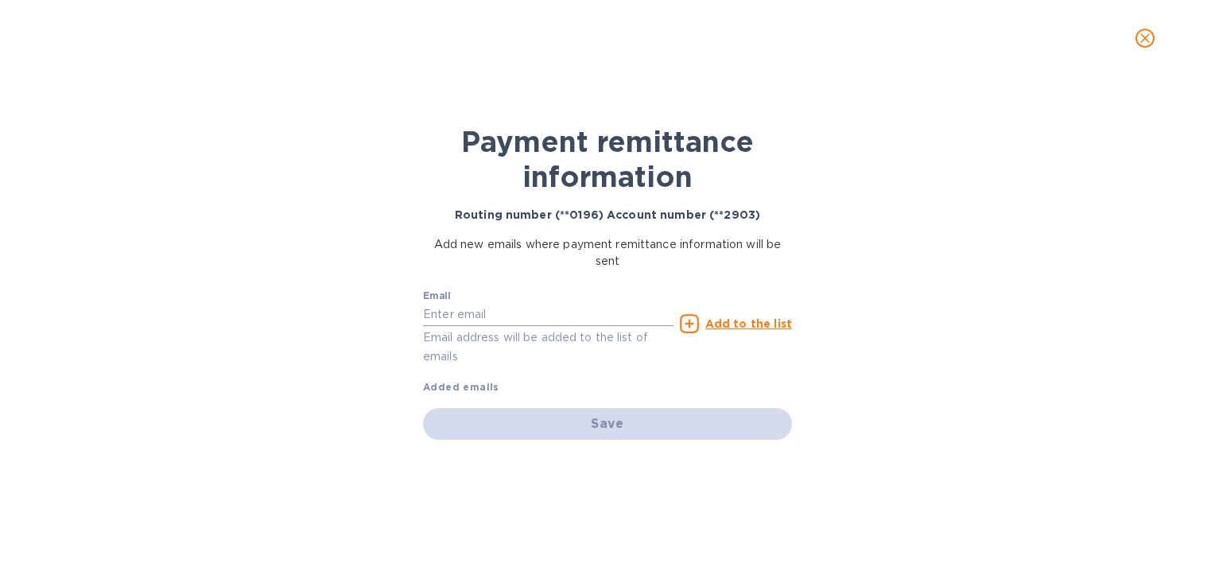
click at [480, 316] on input "text" at bounding box center [548, 315] width 251 height 24
type input "[EMAIL_ADDRESS][DOMAIN_NAME]"
click at [690, 320] on icon at bounding box center [689, 323] width 19 height 19
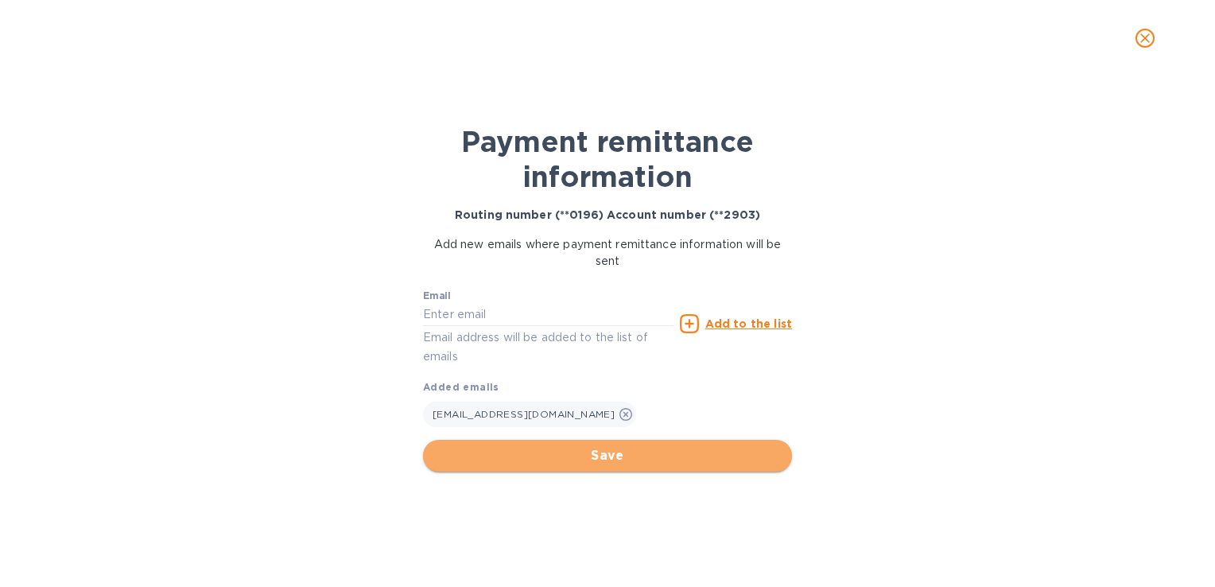
click at [631, 447] on span "Save" at bounding box center [608, 455] width 344 height 19
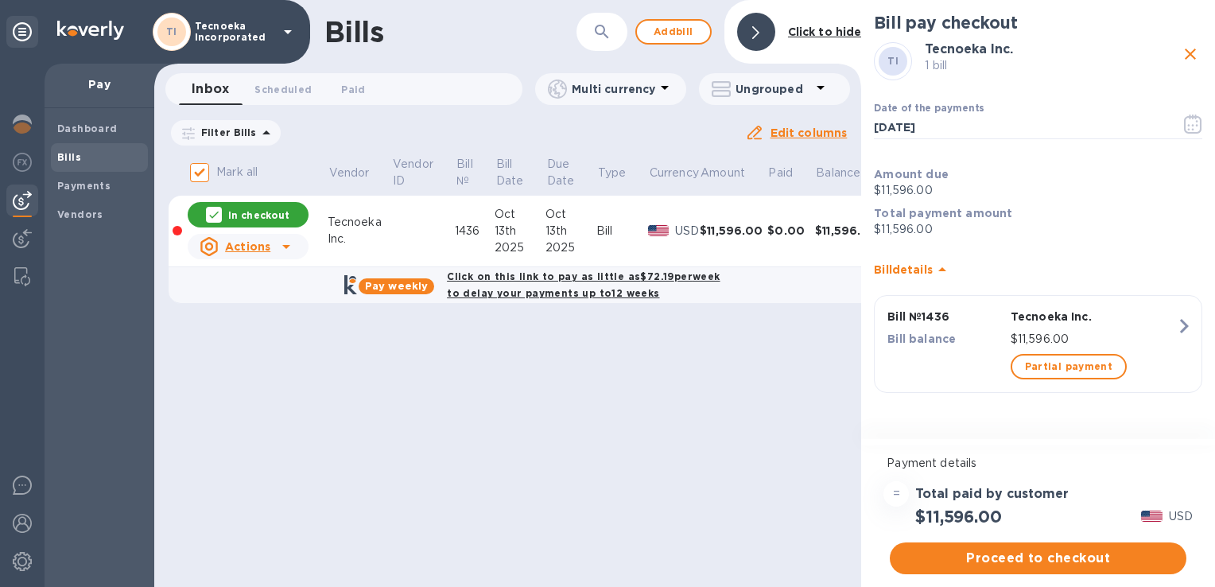
click at [560, 277] on b "Click on this link to pay as little as $72.19 per week to delay your payments u…" at bounding box center [583, 284] width 273 height 29
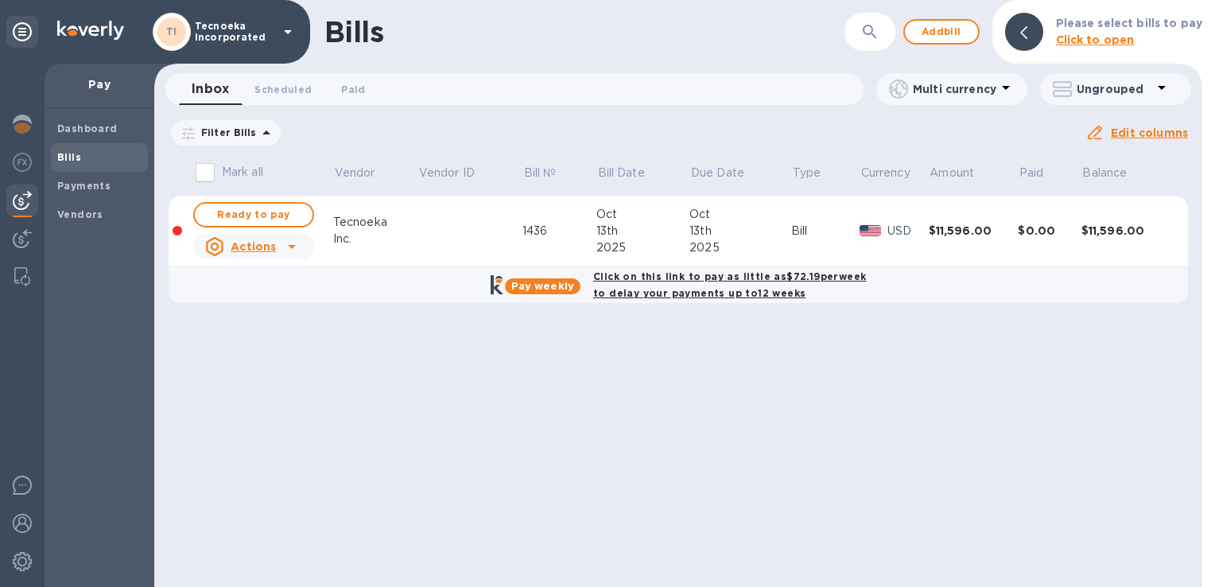
checkbox input "true"
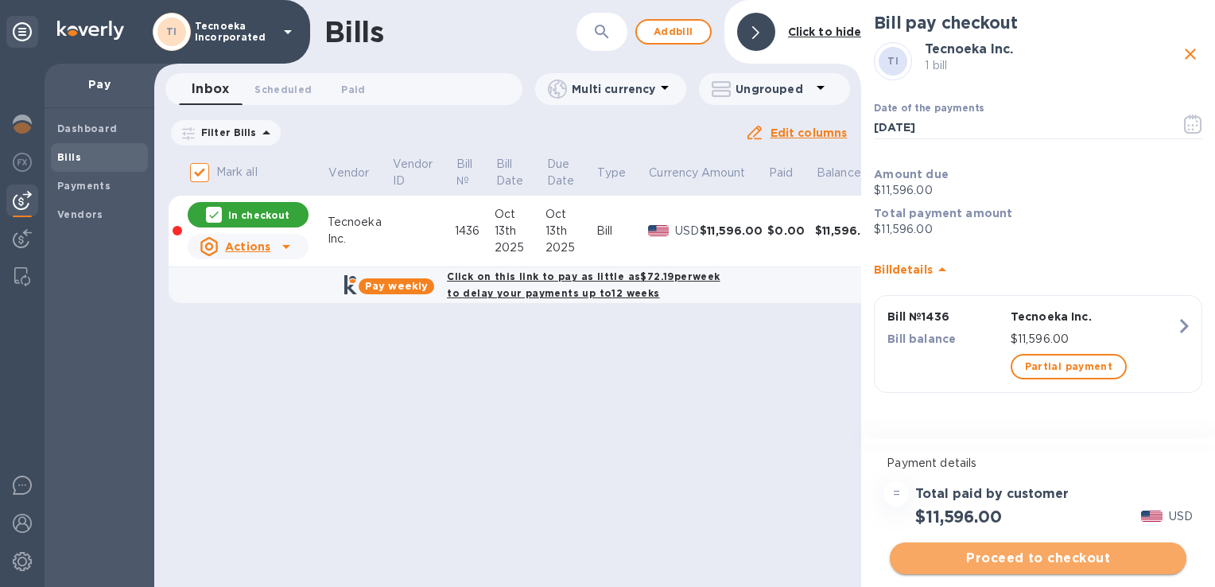
click at [985, 557] on span "Proceed to checkout" at bounding box center [1038, 558] width 271 height 19
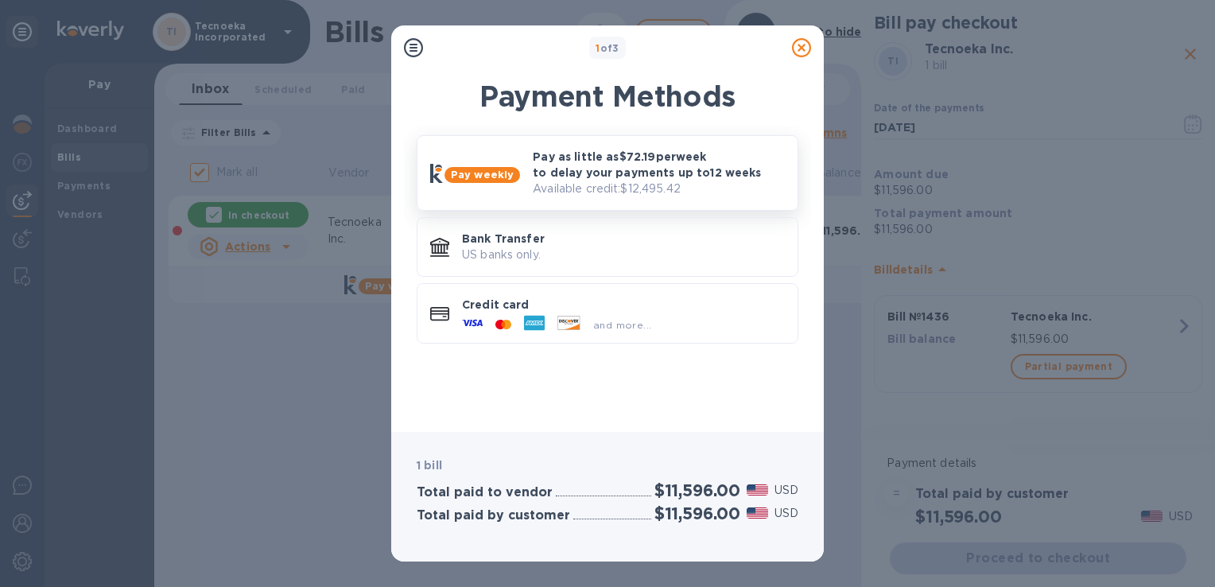
click at [589, 161] on p "Pay as little as $72.19 per week to delay your payments up to 12 weeks" at bounding box center [659, 165] width 252 height 32
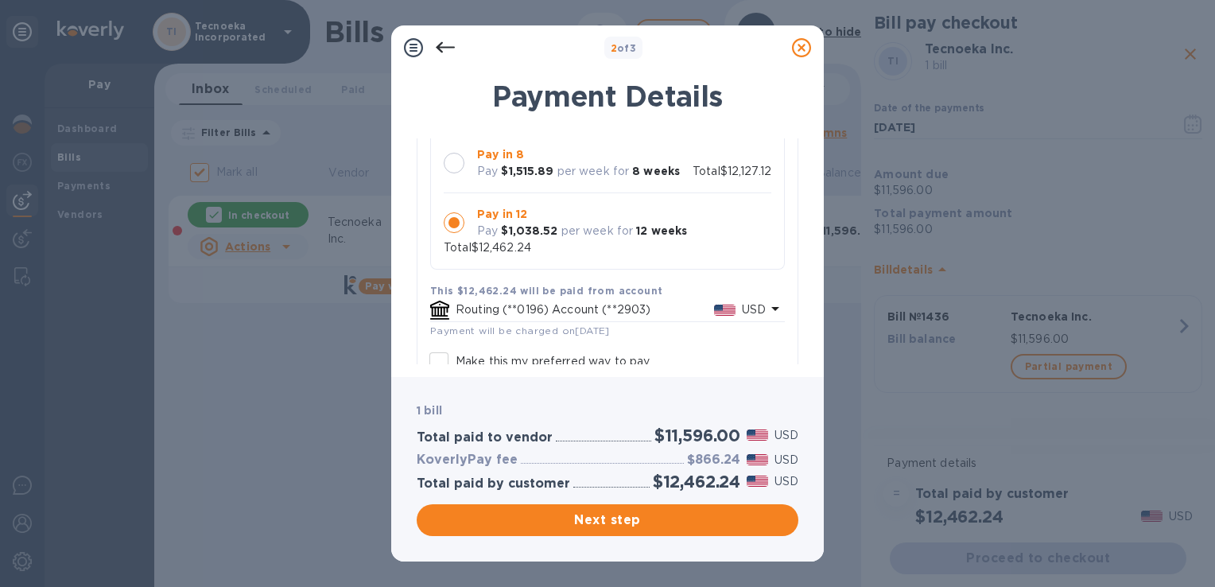
scroll to position [226, 0]
click at [449, 157] on div at bounding box center [454, 160] width 21 height 21
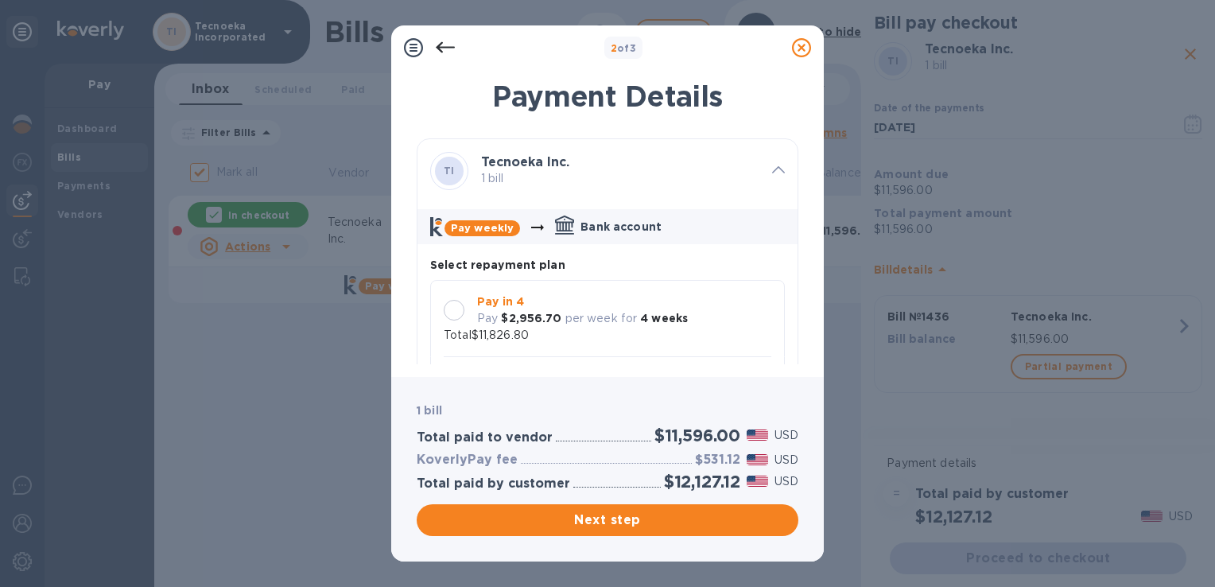
click at [452, 306] on div at bounding box center [454, 310] width 21 height 21
click at [614, 521] on span "Next step" at bounding box center [607, 520] width 356 height 19
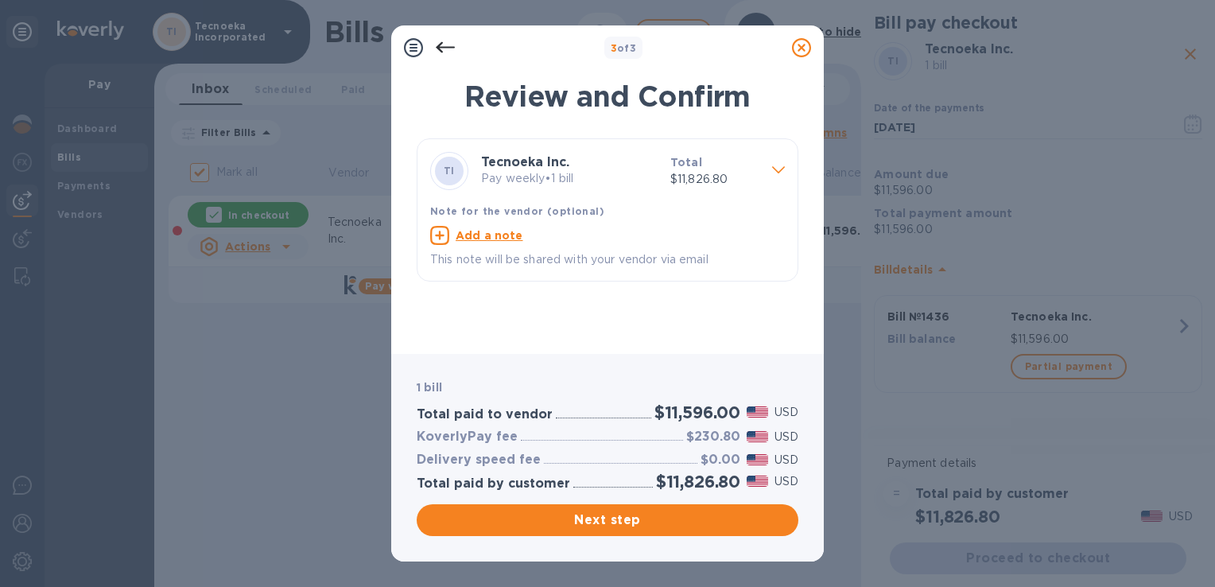
click at [439, 237] on icon at bounding box center [439, 235] width 19 height 19
click at [498, 239] on textarea at bounding box center [594, 238] width 329 height 14
type textarea "PR"
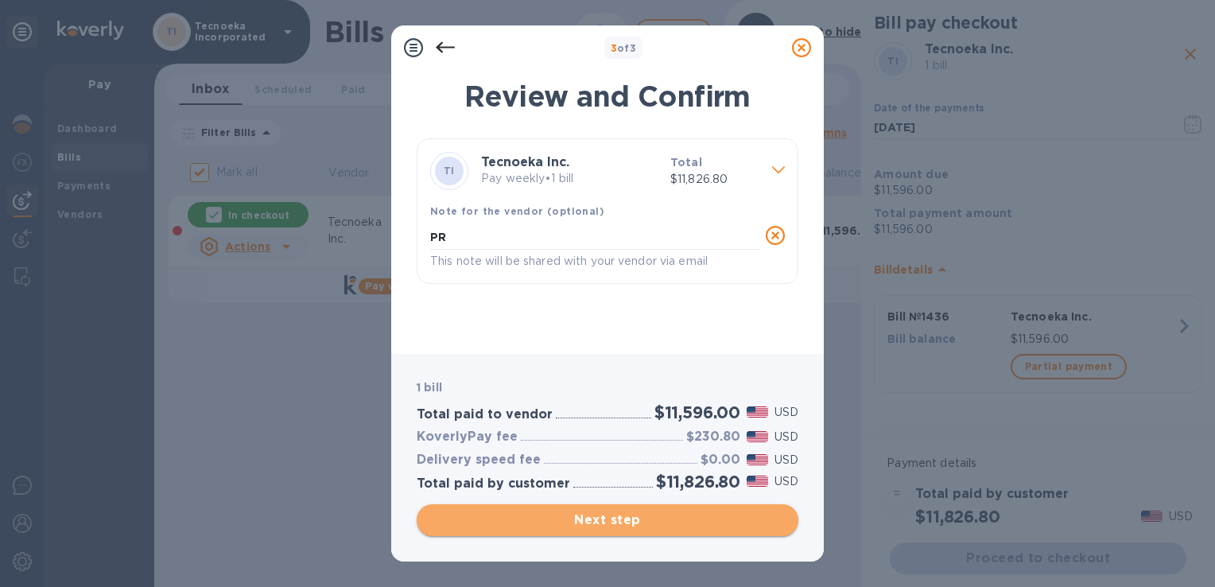
click at [601, 514] on span "Next step" at bounding box center [607, 520] width 356 height 19
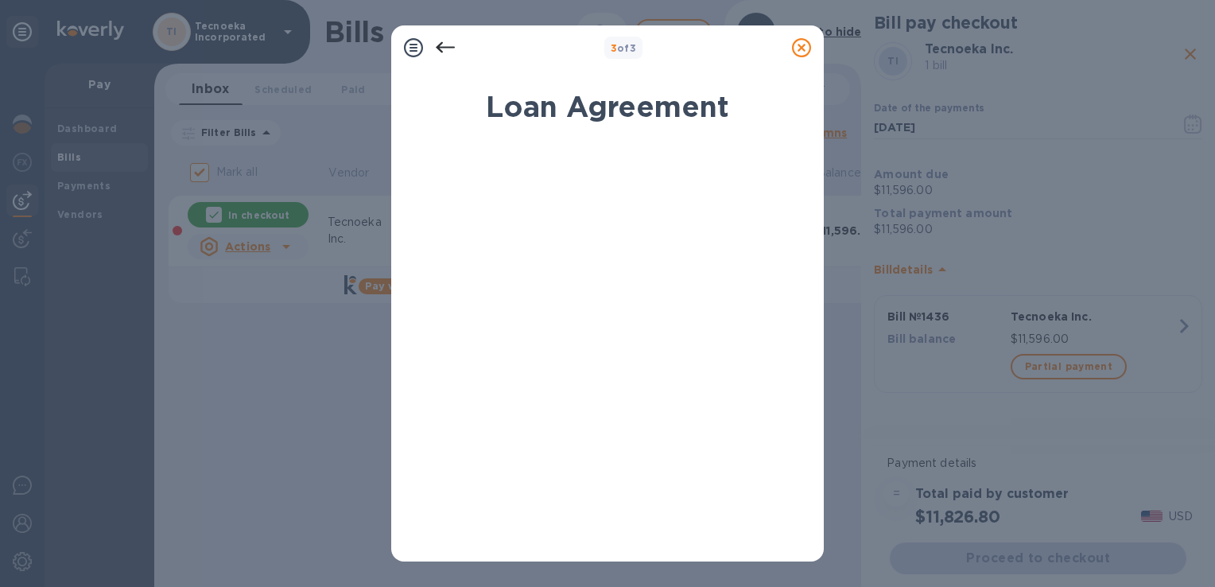
scroll to position [318, 0]
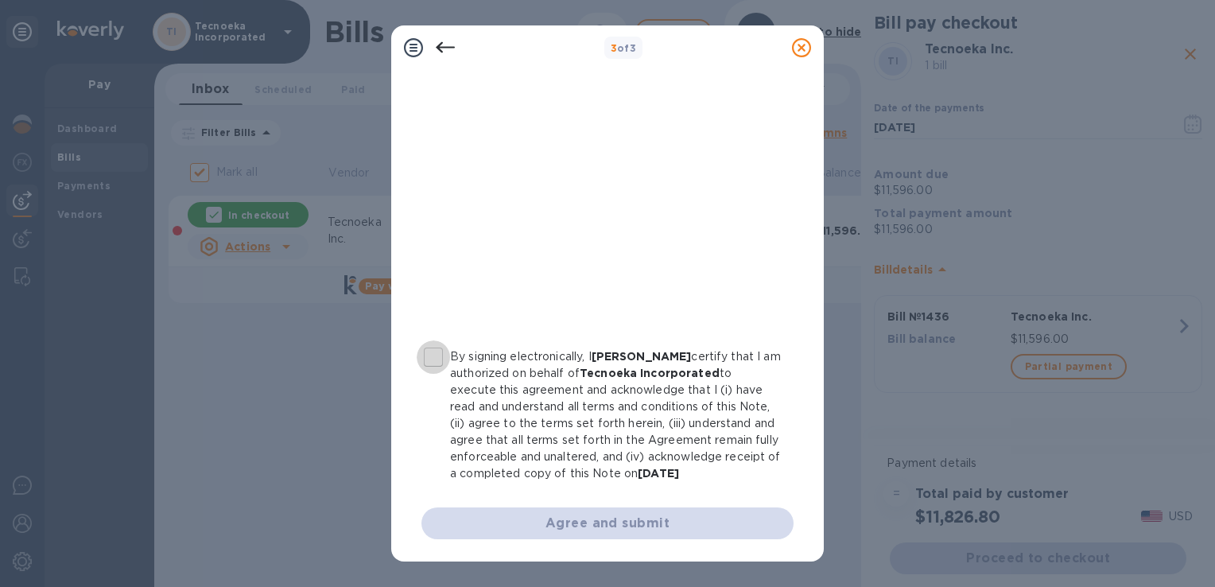
click at [429, 340] on input "By signing electronically, I [PERSON_NAME] certify that I am authorized on beha…" at bounding box center [433, 356] width 33 height 33
checkbox input "true"
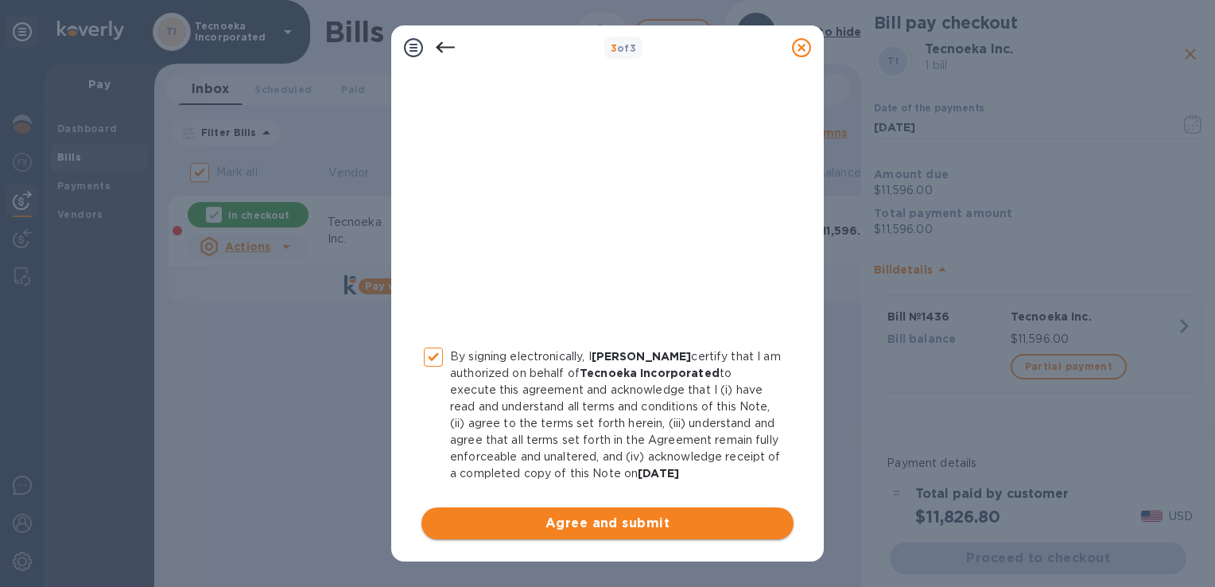
click at [595, 522] on span "Agree and submit" at bounding box center [607, 523] width 347 height 19
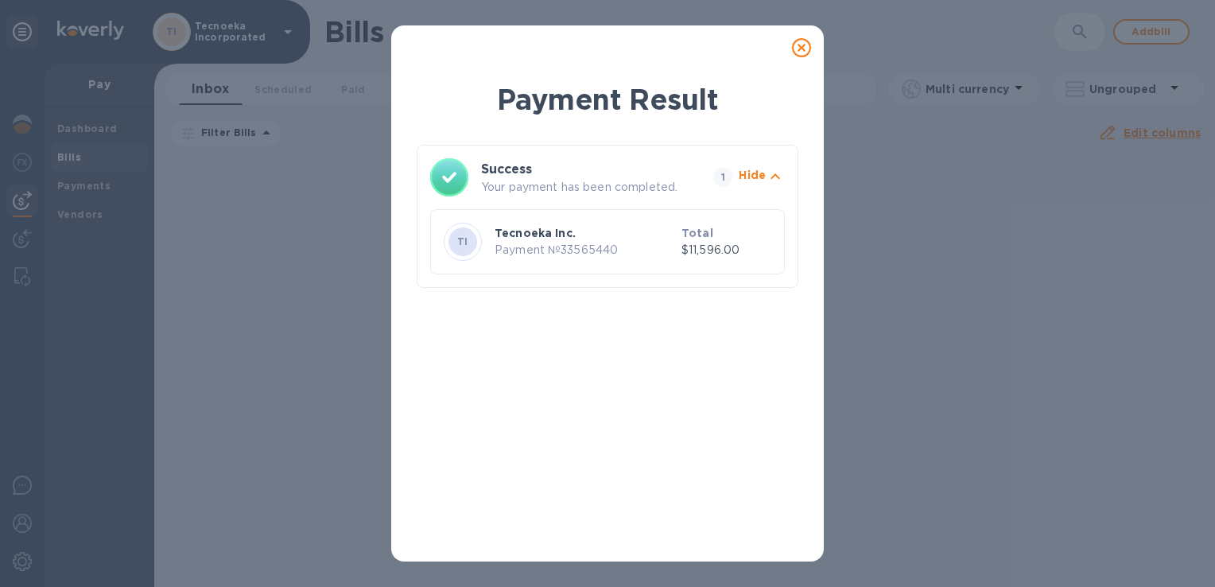
click at [799, 50] on icon at bounding box center [801, 47] width 19 height 19
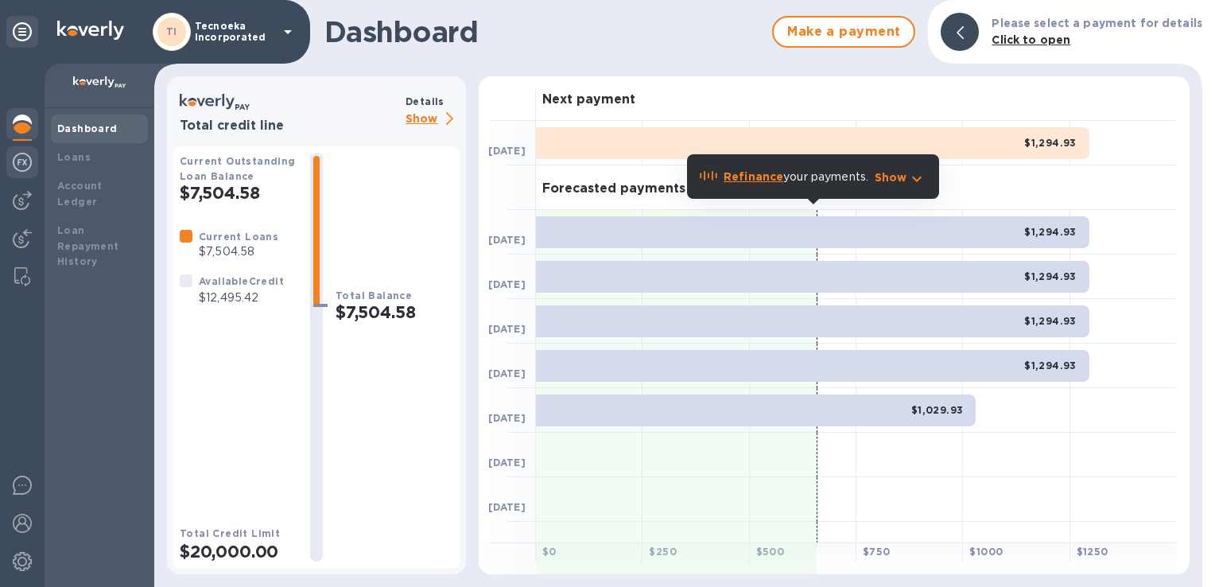
click at [22, 163] on img at bounding box center [22, 162] width 19 height 19
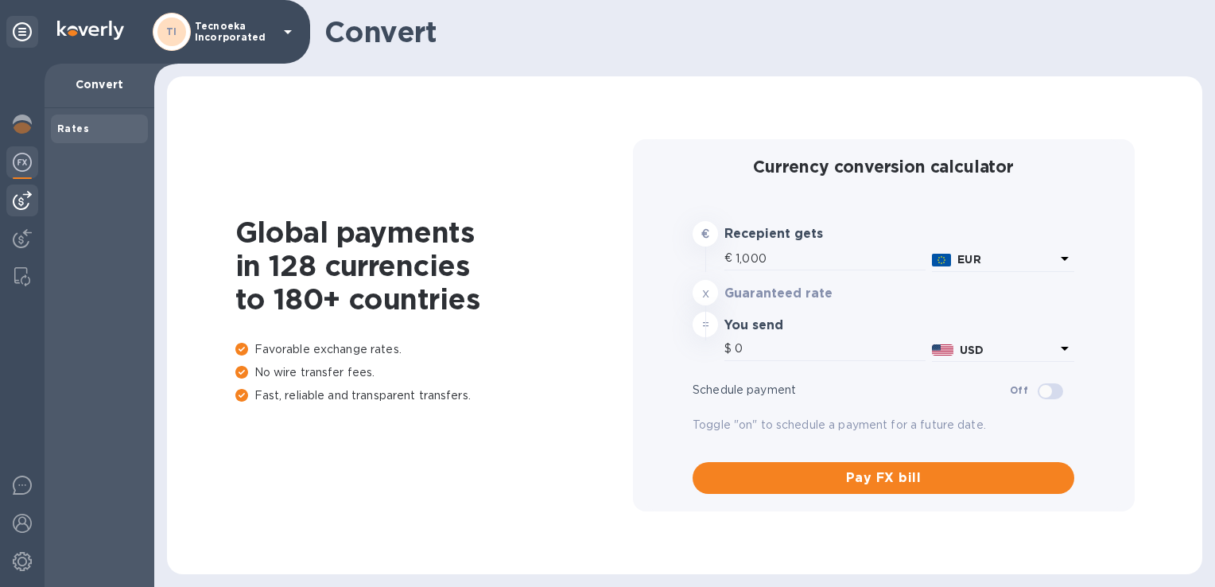
click at [24, 192] on img at bounding box center [22, 200] width 19 height 19
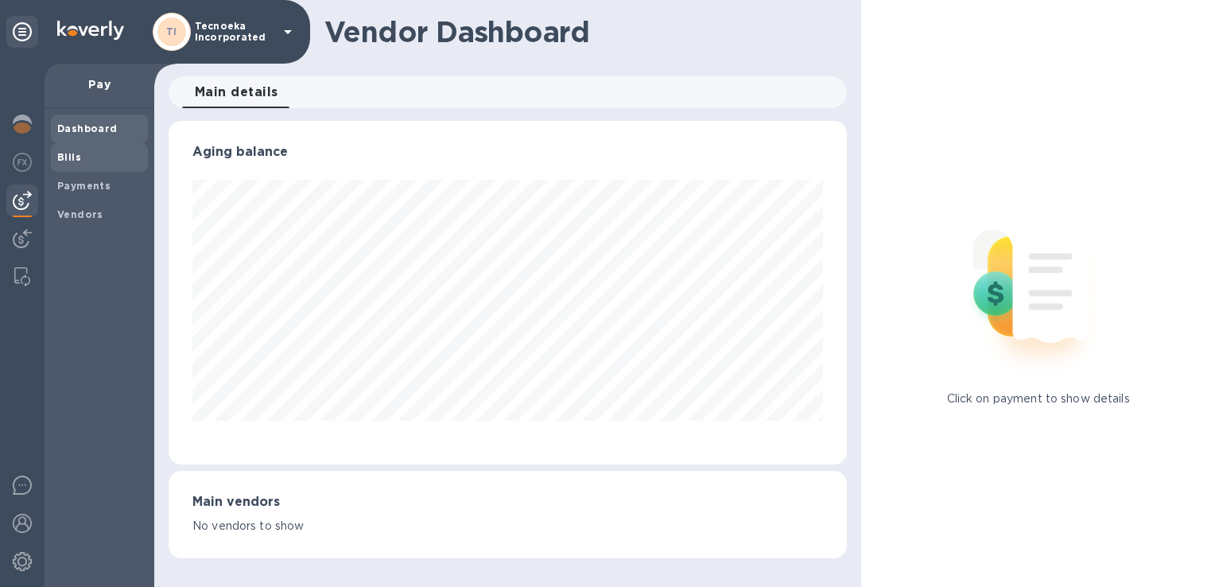
scroll to position [344, 678]
drag, startPoint x: 84, startPoint y: 165, endPoint x: 92, endPoint y: 165, distance: 8.0
click at [89, 167] on div "Bills" at bounding box center [99, 157] width 97 height 29
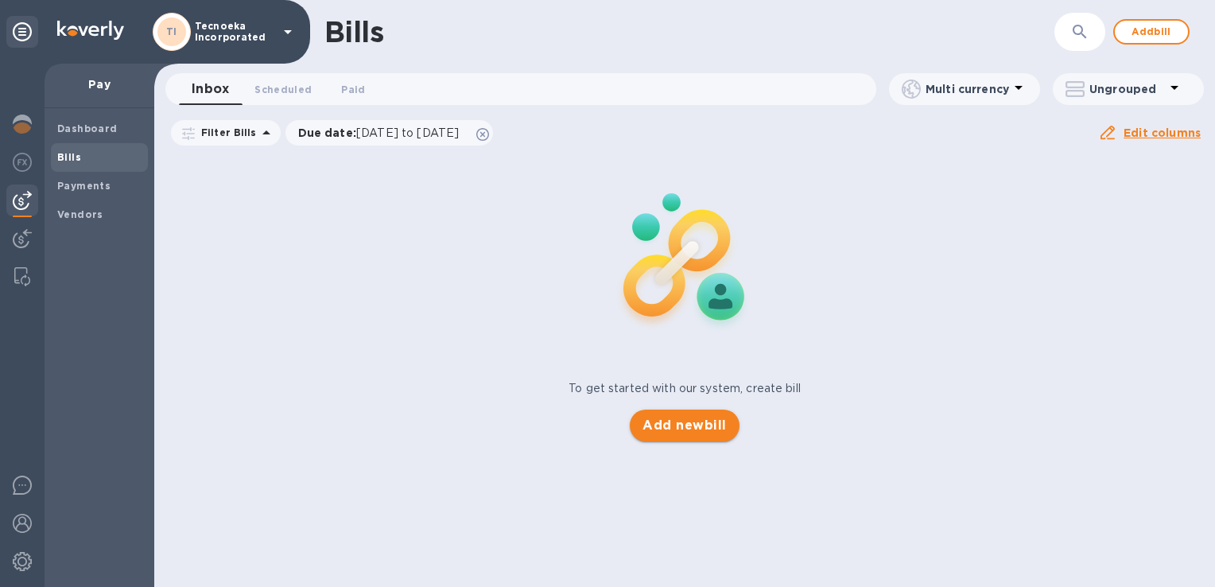
click at [690, 427] on span "Add new bill" at bounding box center [685, 425] width 84 height 19
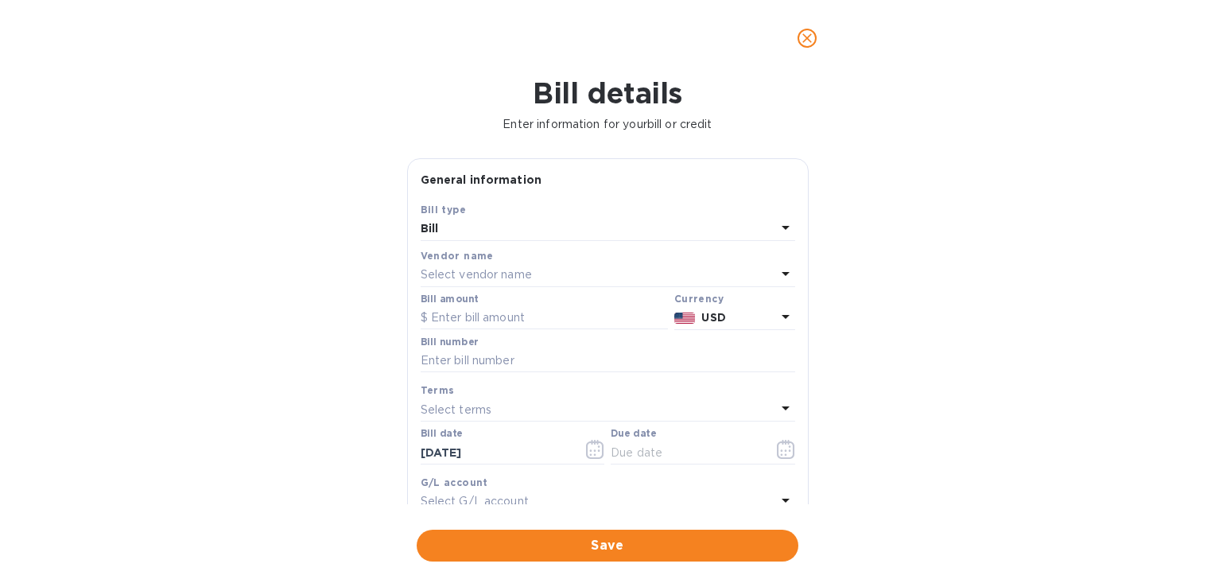
click at [536, 278] on div "Select vendor name" at bounding box center [599, 275] width 356 height 22
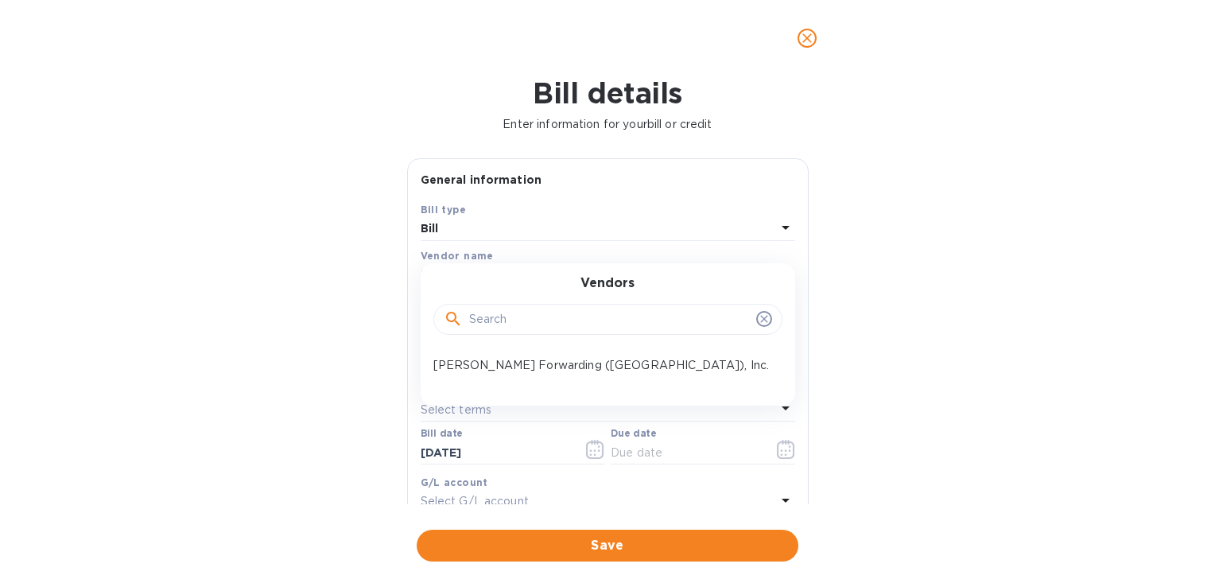
click at [543, 282] on div "Vendors" at bounding box center [608, 310] width 336 height 68
drag, startPoint x: 875, startPoint y: 288, endPoint x: 883, endPoint y: 281, distance: 10.7
click at [888, 287] on div "Bill details Enter information for your bill or credit General information Save…" at bounding box center [607, 331] width 1215 height 511
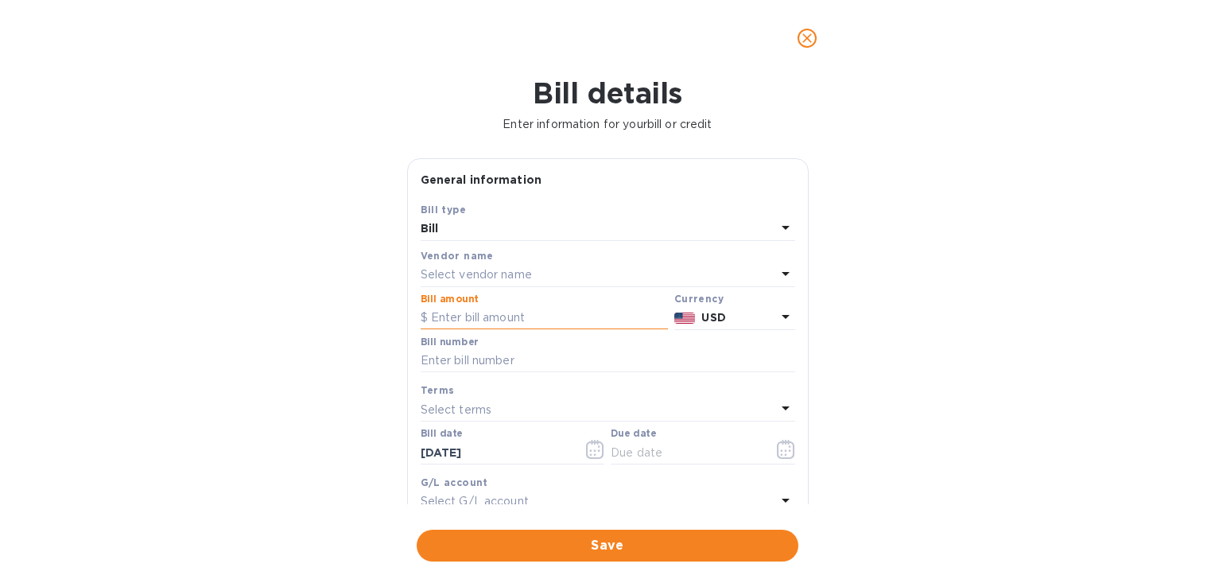
click at [462, 324] on input "text" at bounding box center [544, 318] width 247 height 24
type input "11,596"
click at [453, 412] on p "Select terms" at bounding box center [457, 410] width 72 height 17
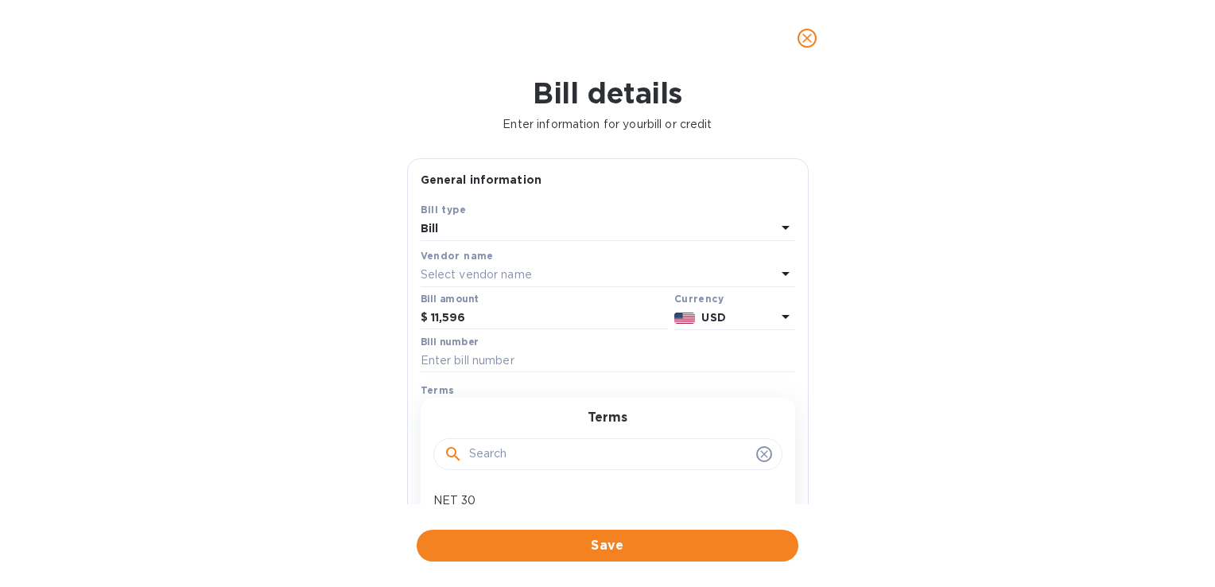
copy p "t"
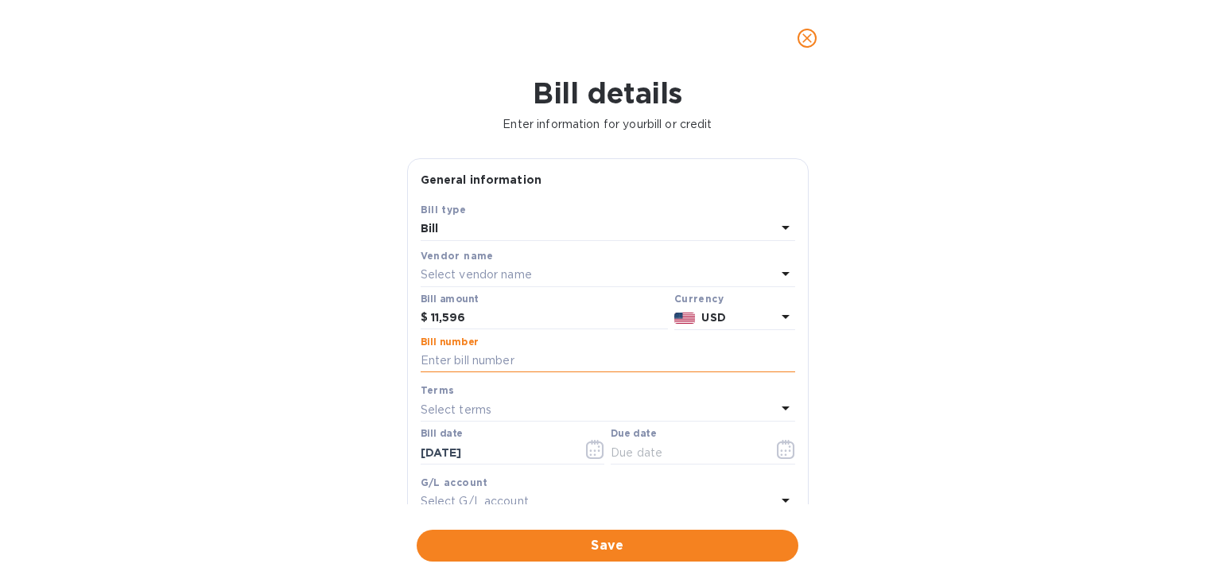
click at [495, 363] on input "text" at bounding box center [608, 361] width 375 height 24
type input "1436"
click at [776, 413] on icon at bounding box center [785, 407] width 19 height 19
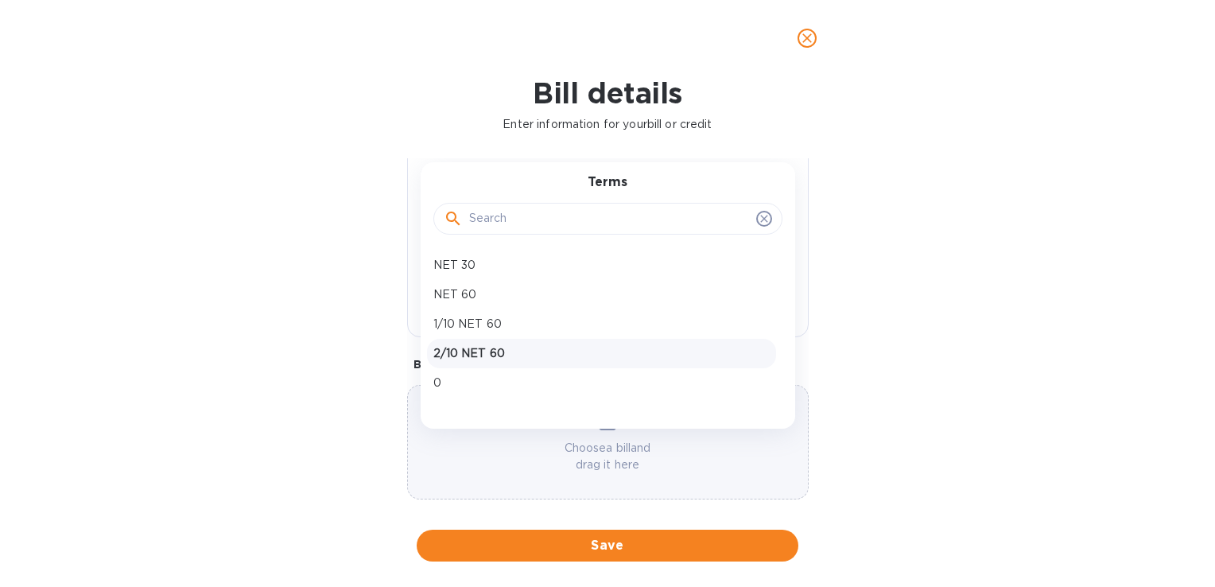
scroll to position [251, 0]
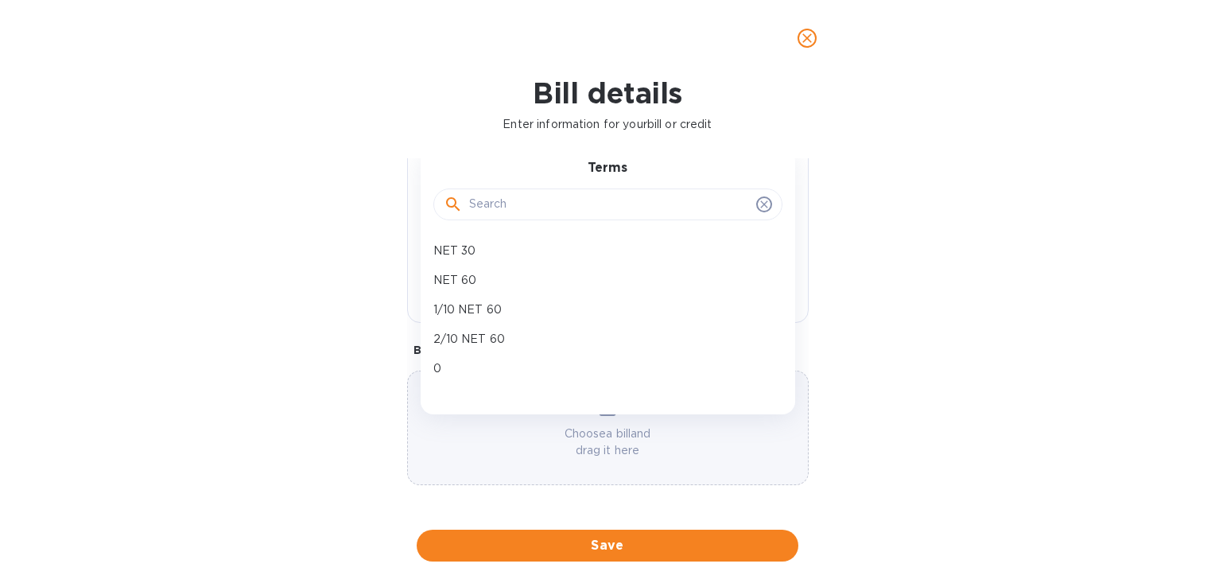
click at [506, 278] on p "NET 60" at bounding box center [601, 280] width 336 height 17
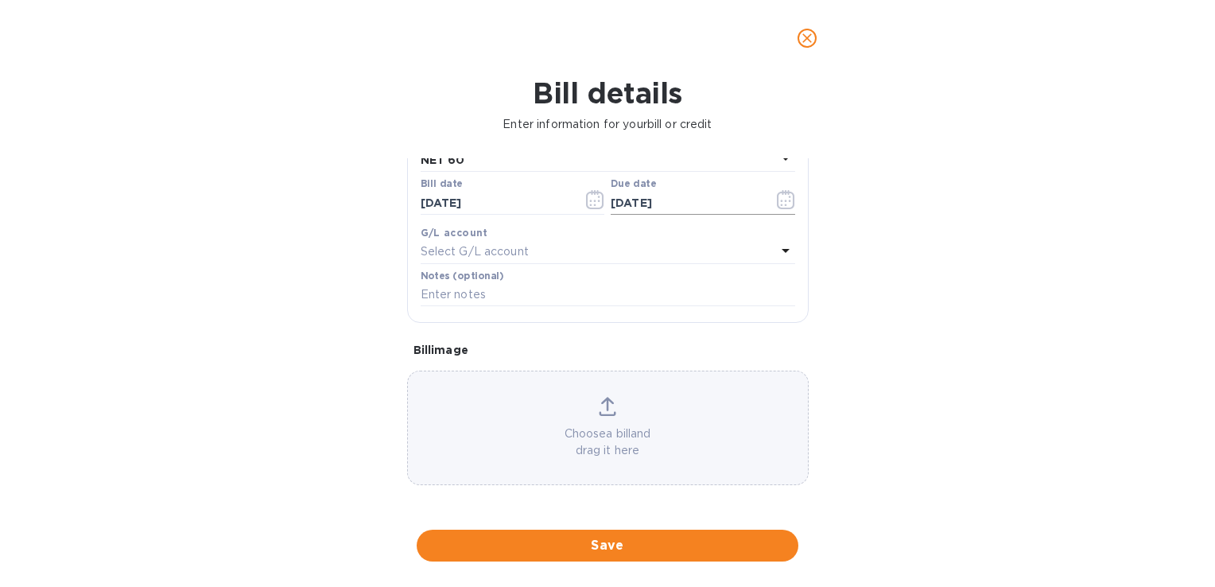
click at [783, 201] on icon "button" at bounding box center [786, 199] width 18 height 19
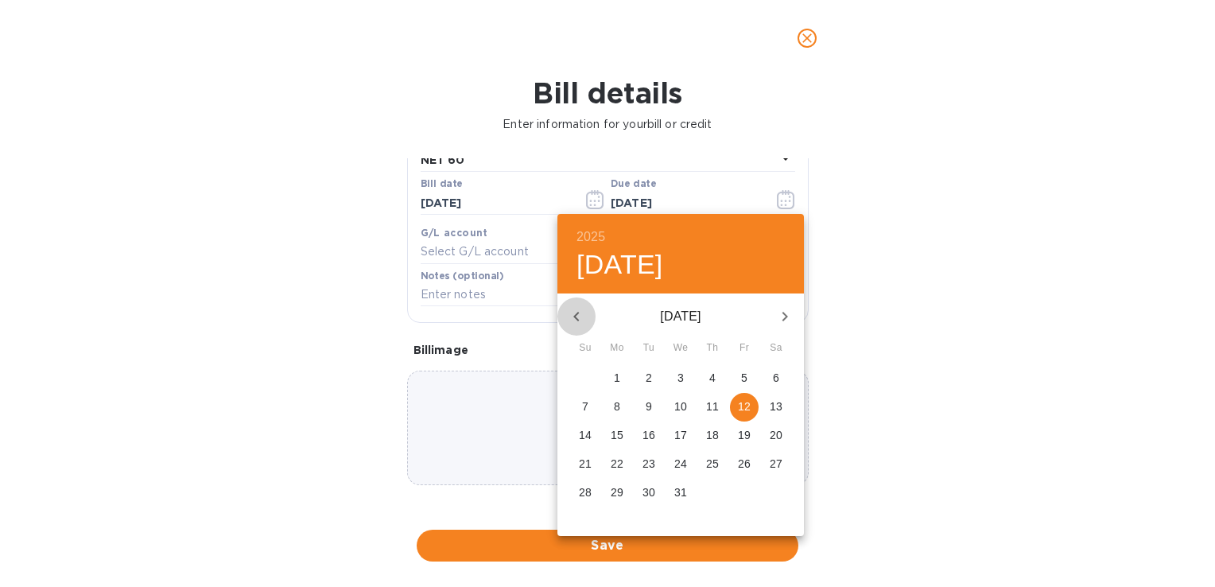
click at [577, 317] on icon "button" at bounding box center [576, 316] width 19 height 19
click at [577, 317] on icon "button" at bounding box center [576, 317] width 6 height 10
click at [624, 434] on span "13" at bounding box center [617, 435] width 29 height 16
type input "[DATE]"
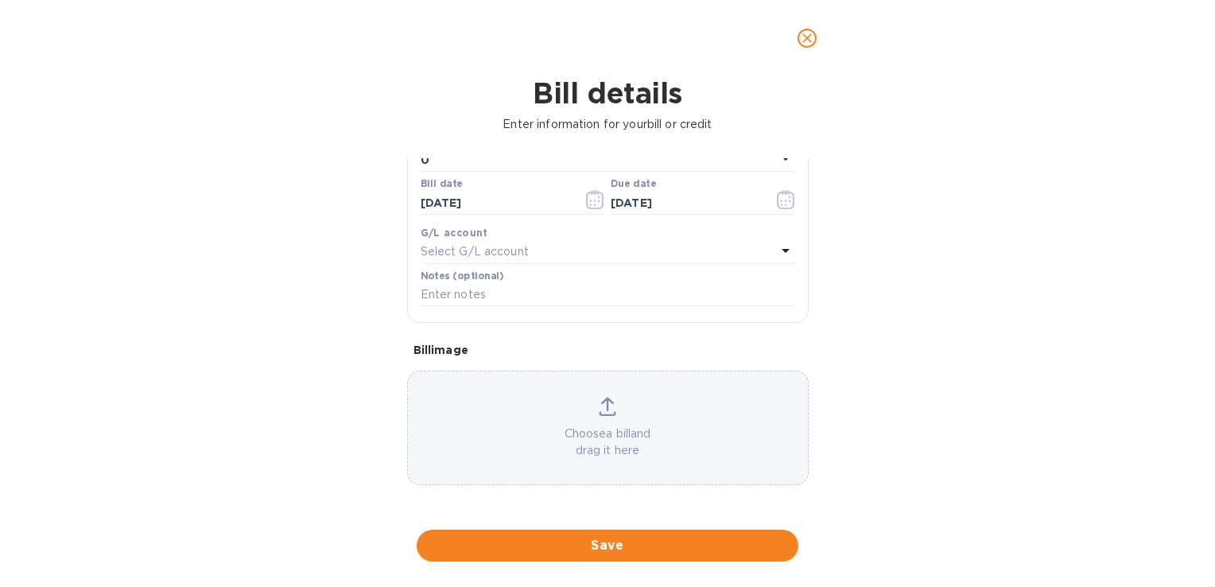
click at [612, 409] on icon at bounding box center [607, 406] width 17 height 19
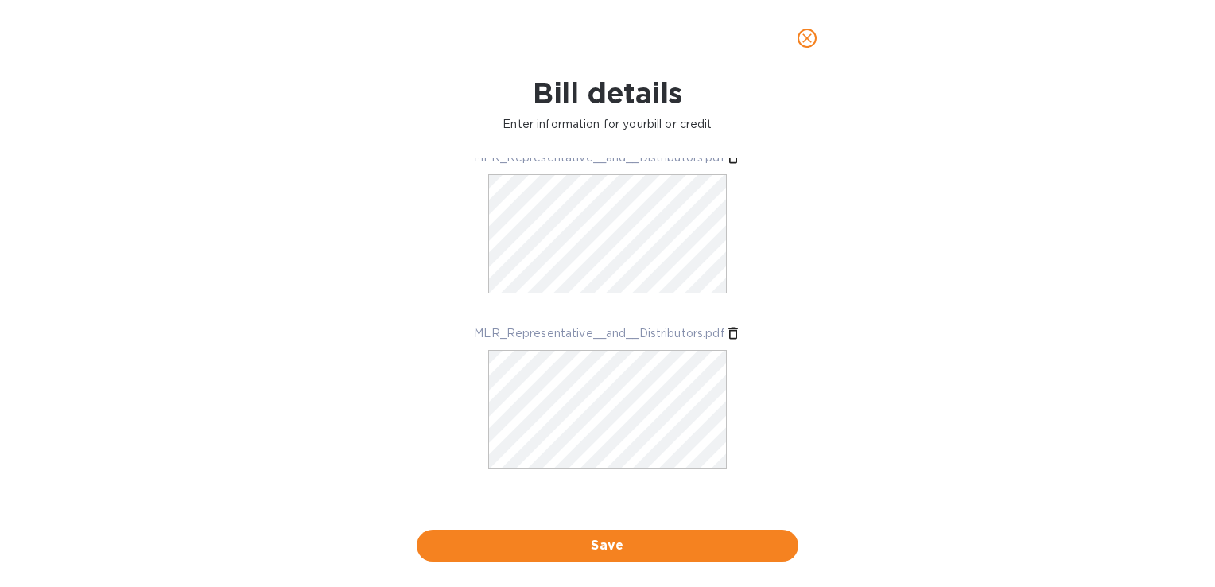
scroll to position [475, 0]
click at [729, 332] on icon at bounding box center [733, 330] width 16 height 16
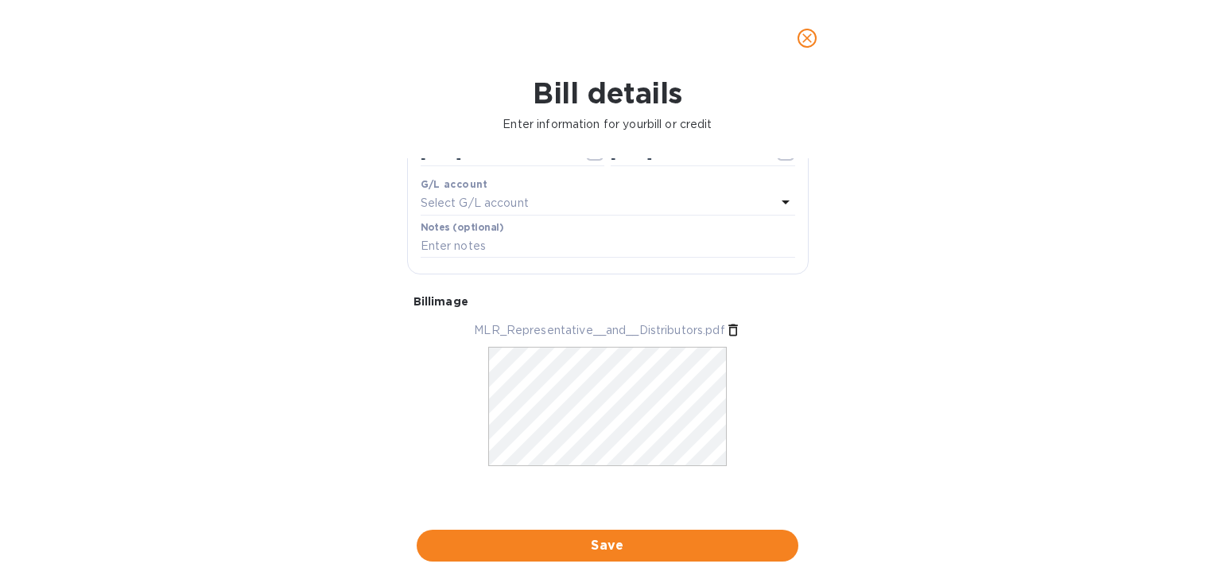
scroll to position [0, 0]
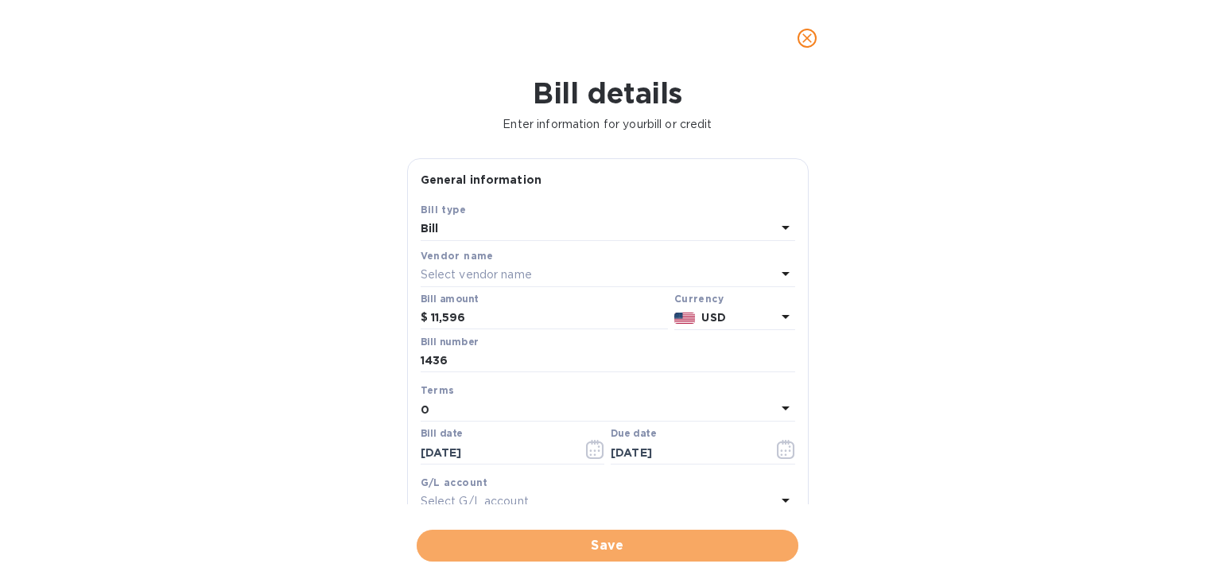
drag, startPoint x: 586, startPoint y: 545, endPoint x: 594, endPoint y: 535, distance: 12.4
click at [594, 535] on button "Save" at bounding box center [608, 546] width 382 height 32
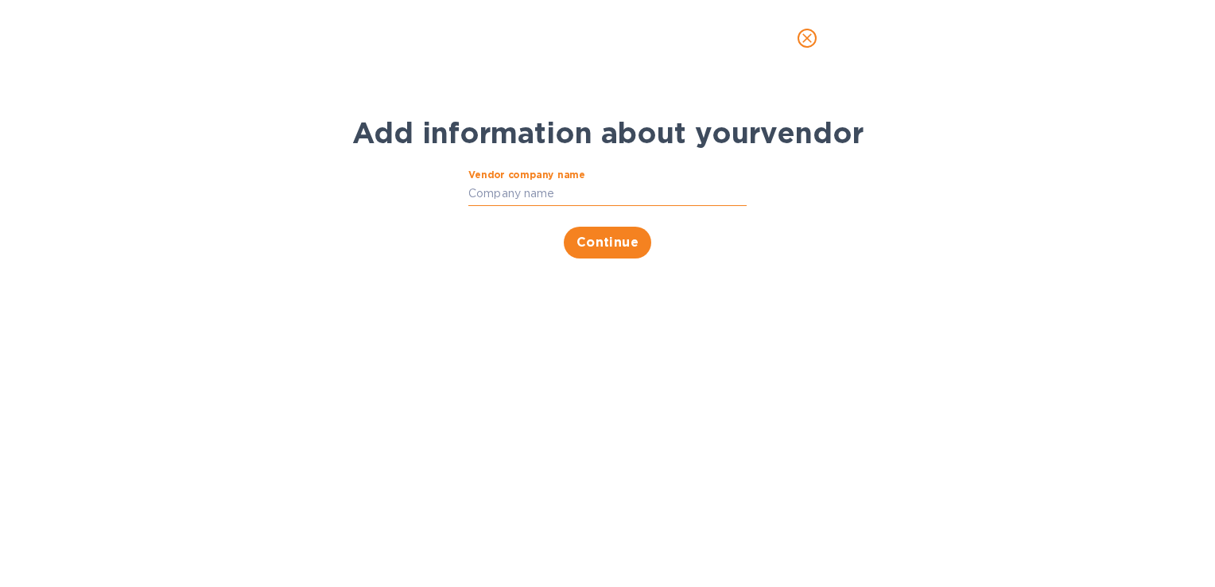
click at [509, 192] on input "Vendor company name" at bounding box center [607, 194] width 278 height 24
type input "Tecnoeka Inc."
click at [611, 240] on span "Continue" at bounding box center [608, 242] width 63 height 19
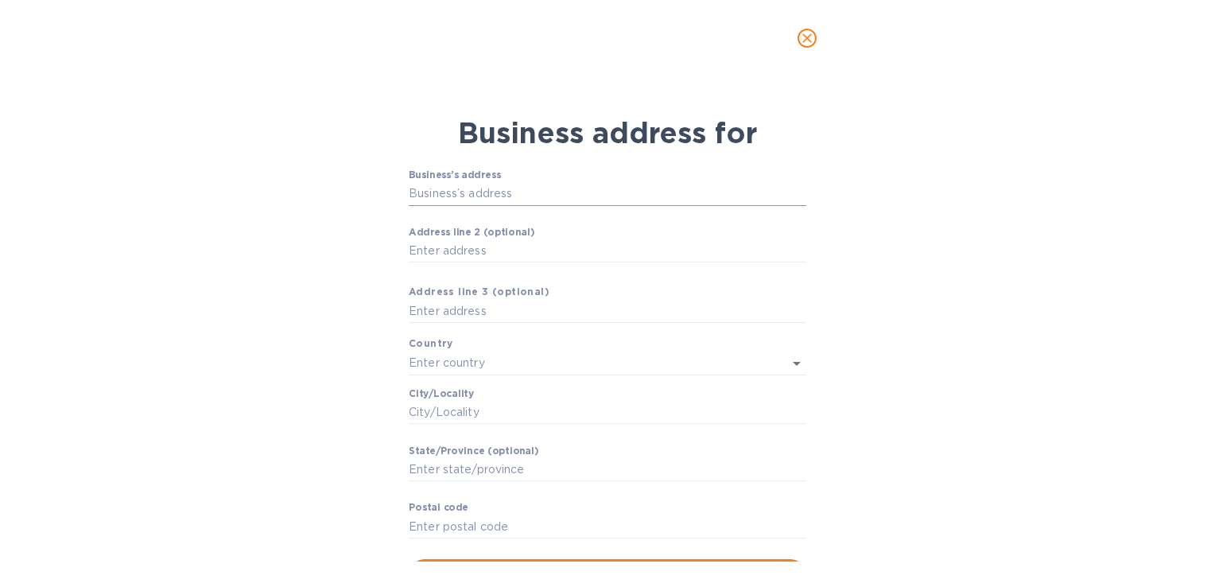
click at [455, 192] on input "Business’s аddress" at bounding box center [608, 194] width 398 height 24
type input "3385 Denver Drive"
type input "[GEOGRAPHIC_DATA]"
type input "Denver"
type input "NC"
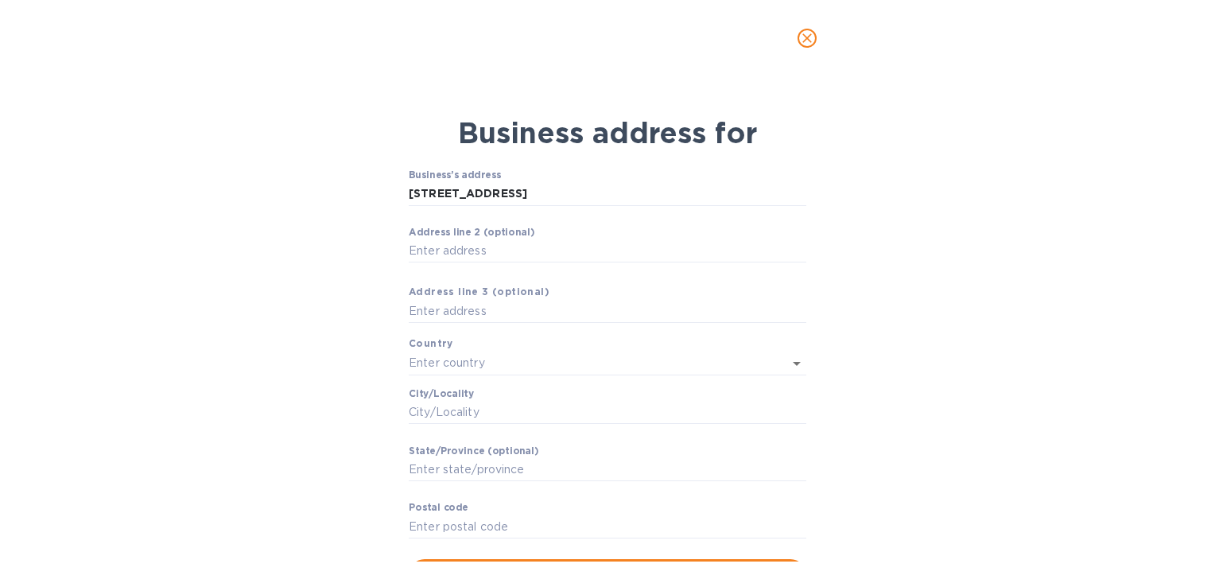
type input "28037"
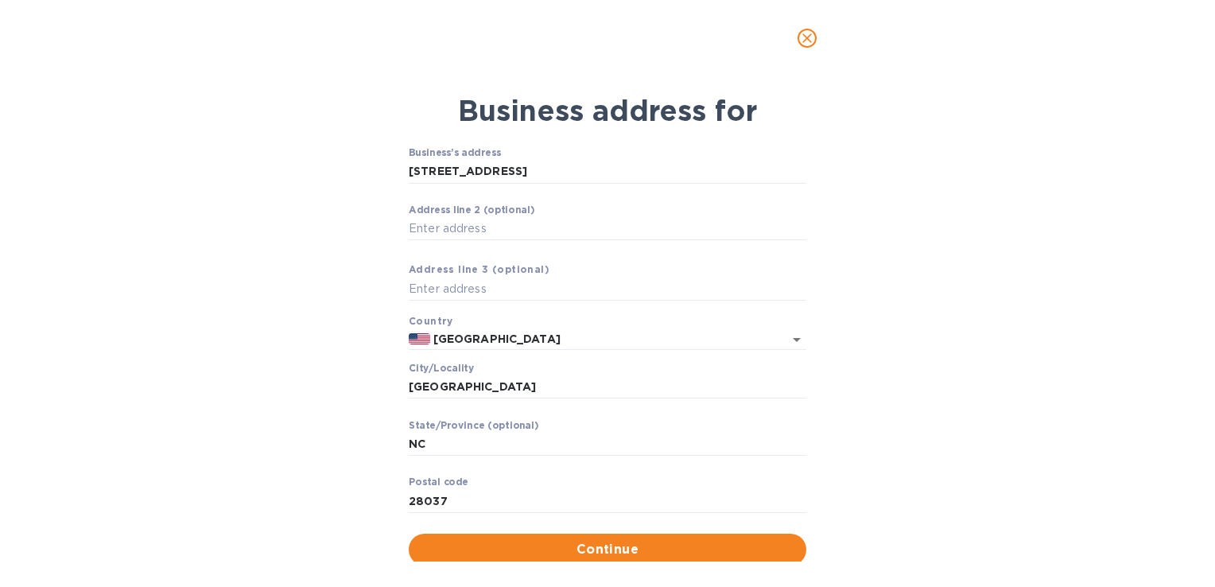
scroll to position [35, 0]
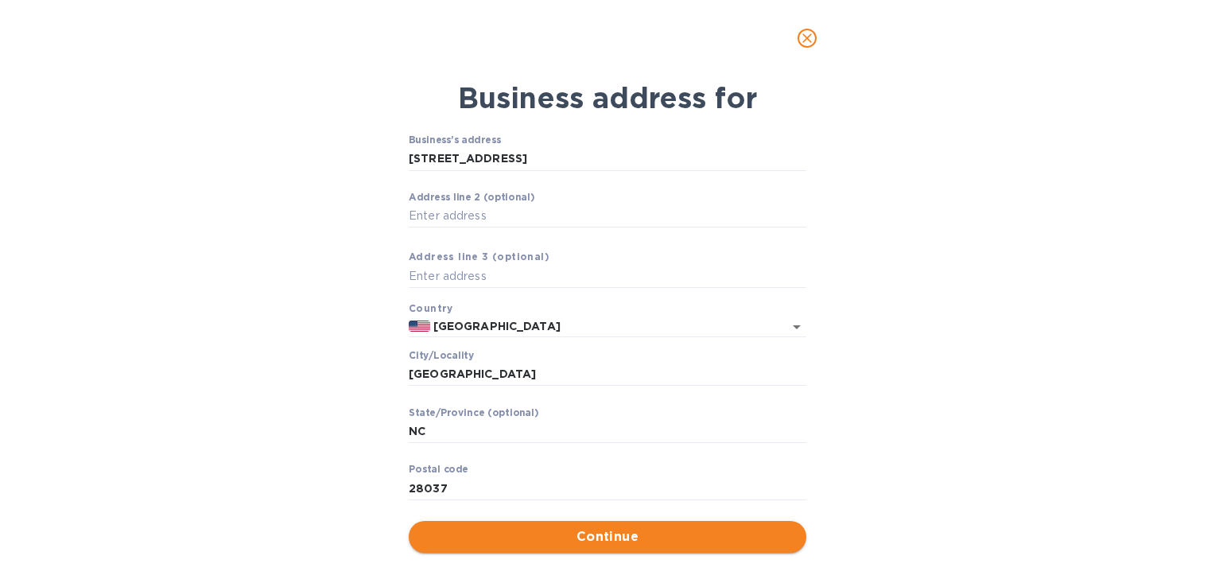
drag, startPoint x: 572, startPoint y: 536, endPoint x: 559, endPoint y: 530, distance: 13.9
click at [564, 533] on span "Continue" at bounding box center [608, 536] width 372 height 19
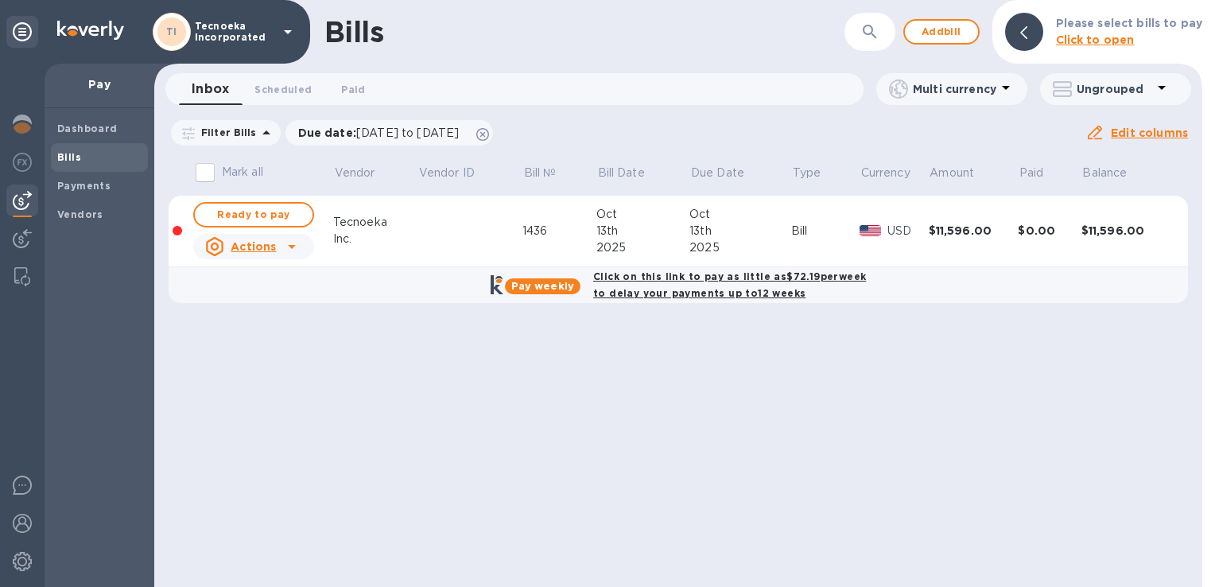
click at [291, 247] on icon at bounding box center [292, 247] width 8 height 4
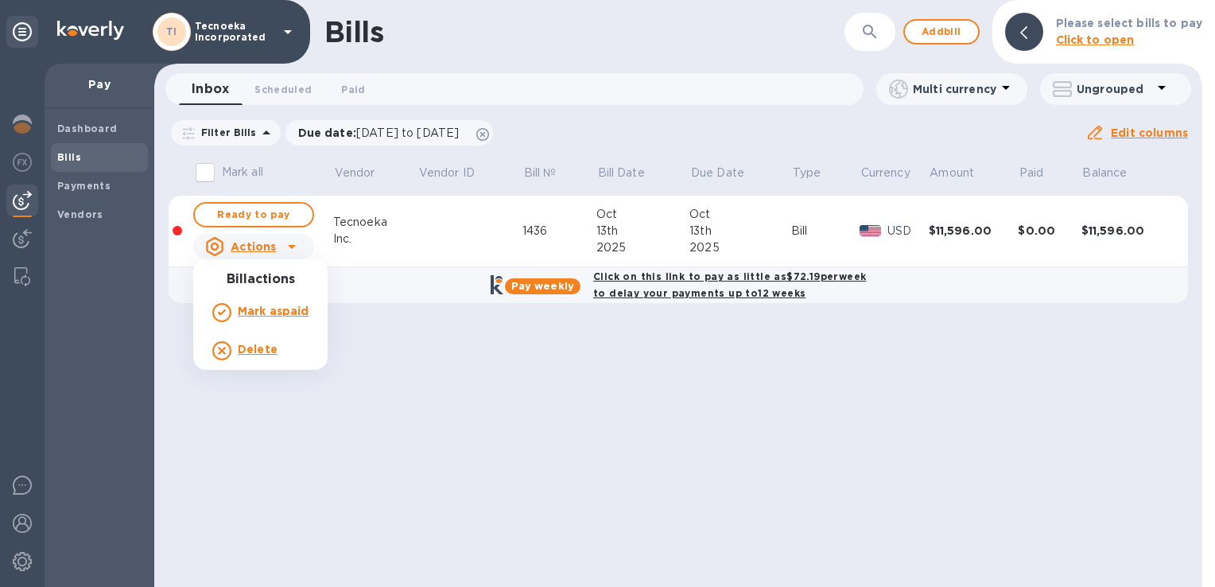
click at [289, 227] on div at bounding box center [607, 293] width 1215 height 587
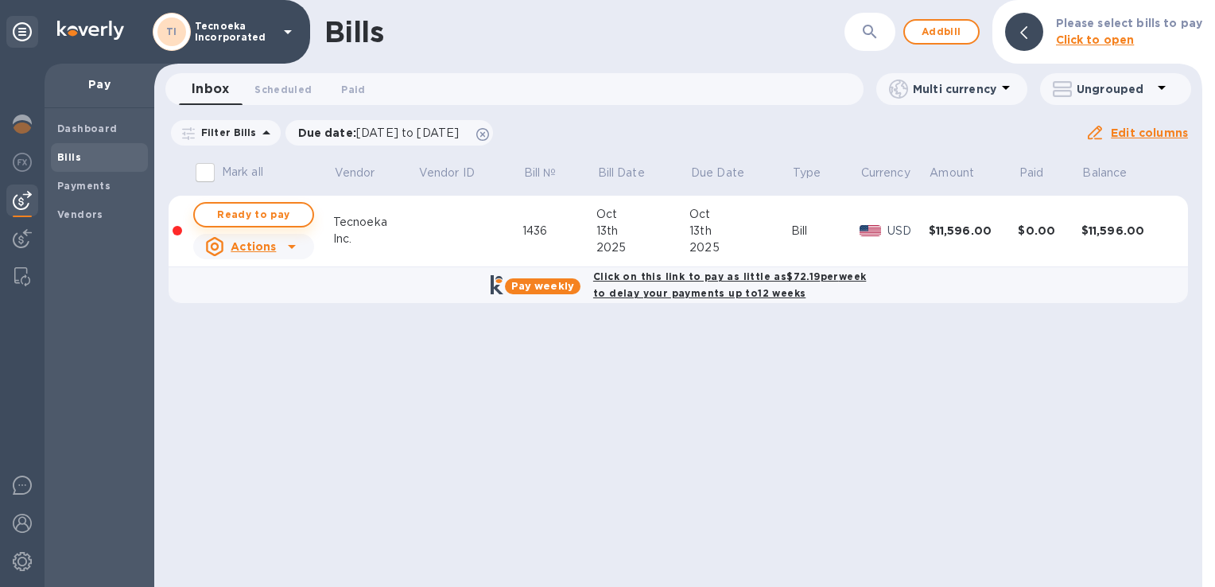
click at [285, 212] on span "Ready to pay" at bounding box center [254, 214] width 92 height 19
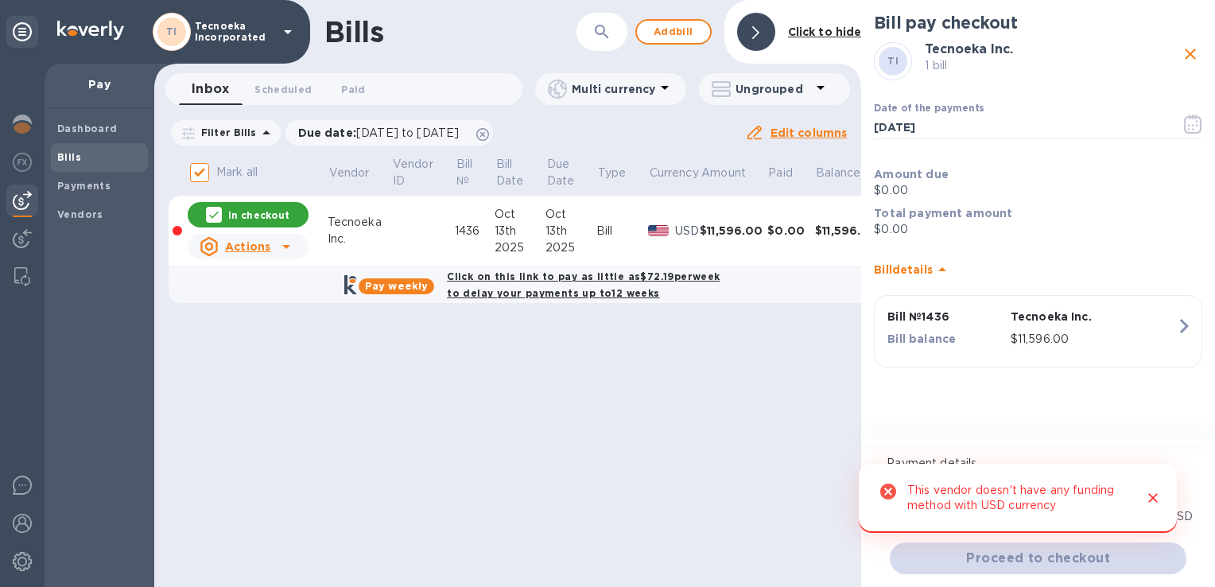
click at [1155, 499] on icon "Close" at bounding box center [1153, 499] width 10 height 10
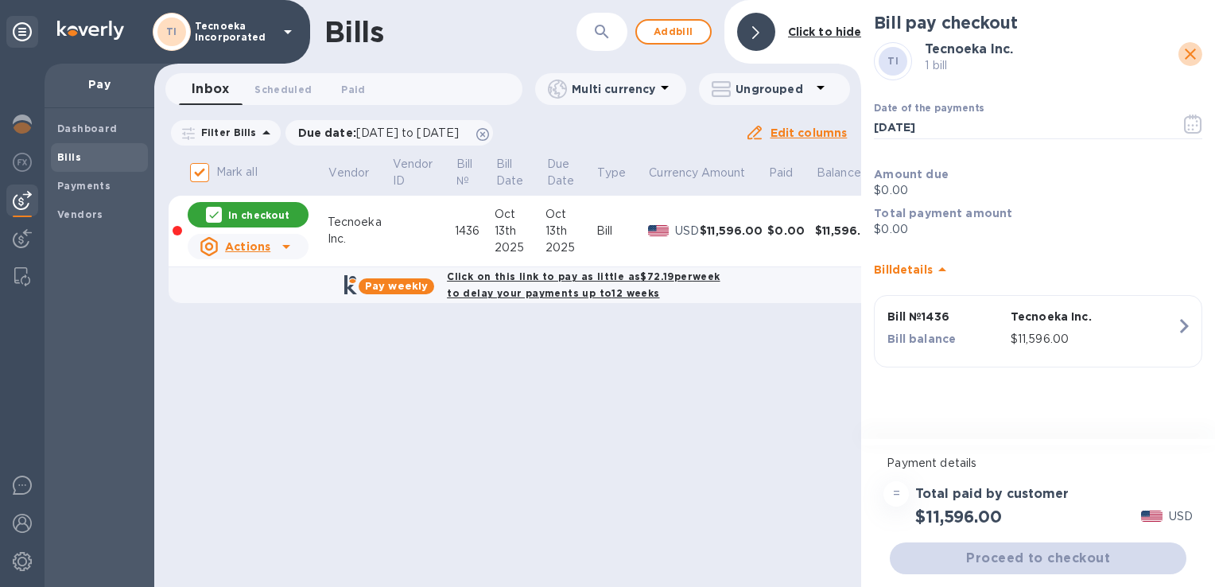
click at [1189, 53] on icon "close" at bounding box center [1190, 54] width 11 height 11
checkbox input "false"
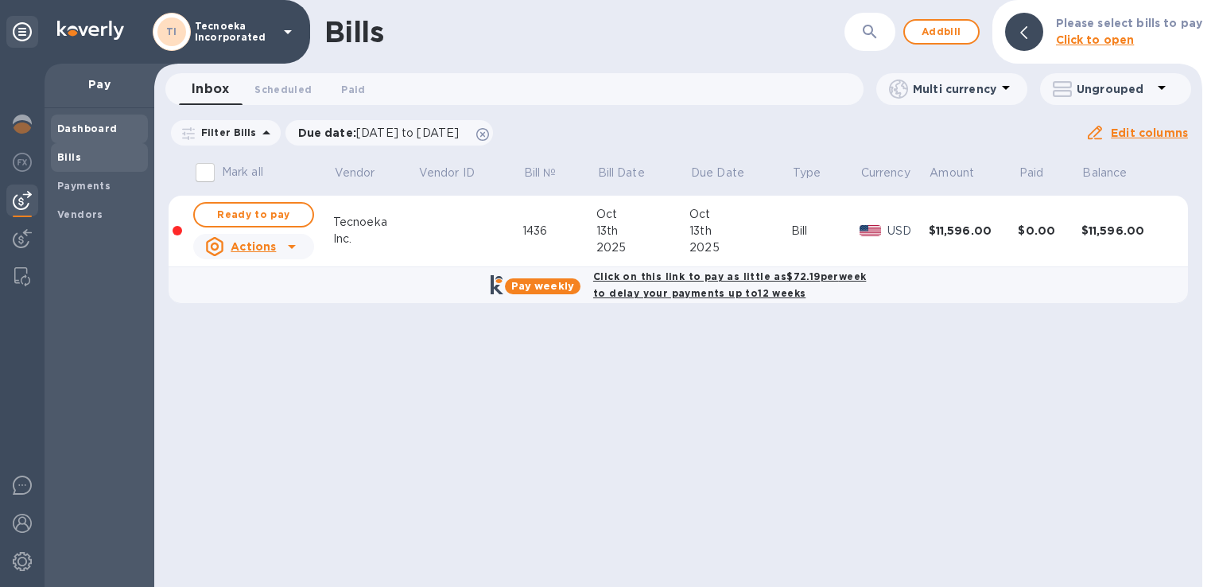
click at [91, 125] on b "Dashboard" at bounding box center [87, 128] width 60 height 12
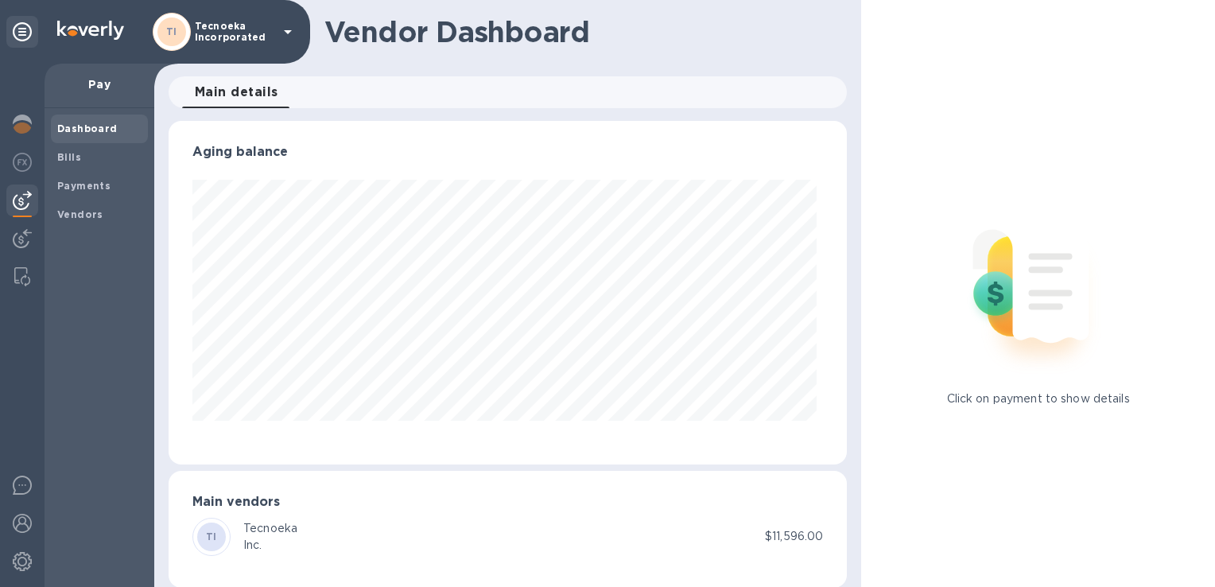
scroll to position [344, 671]
drag, startPoint x: 5, startPoint y: 240, endPoint x: 18, endPoint y: 247, distance: 14.9
click at [7, 240] on div at bounding box center [22, 325] width 45 height 523
click at [23, 241] on img at bounding box center [22, 238] width 19 height 19
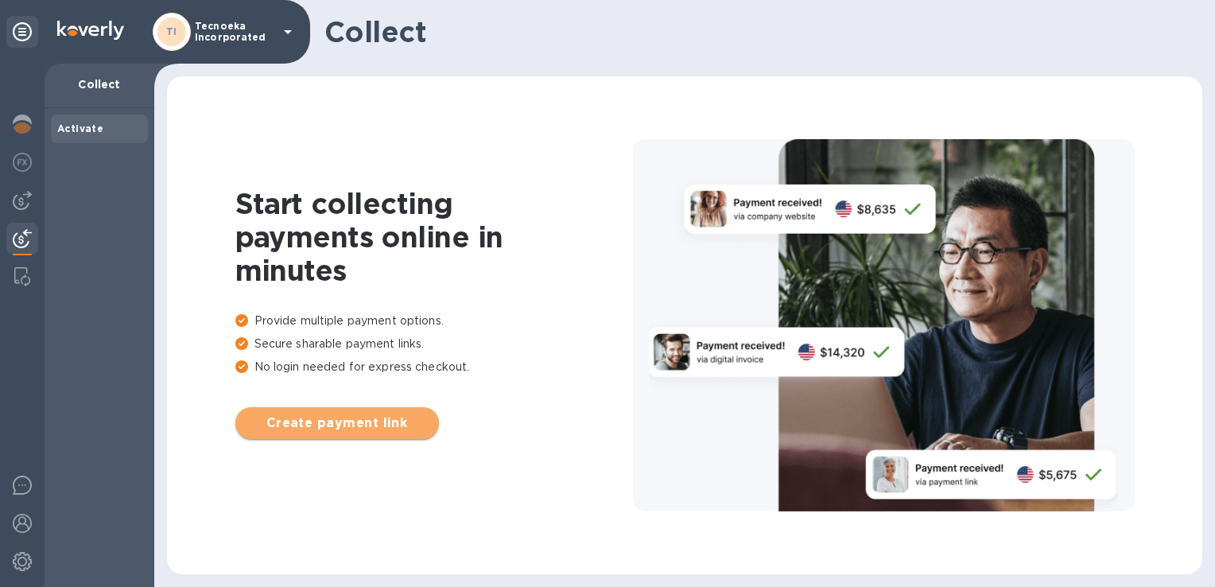
click at [328, 422] on span "Create payment link" at bounding box center [337, 423] width 178 height 19
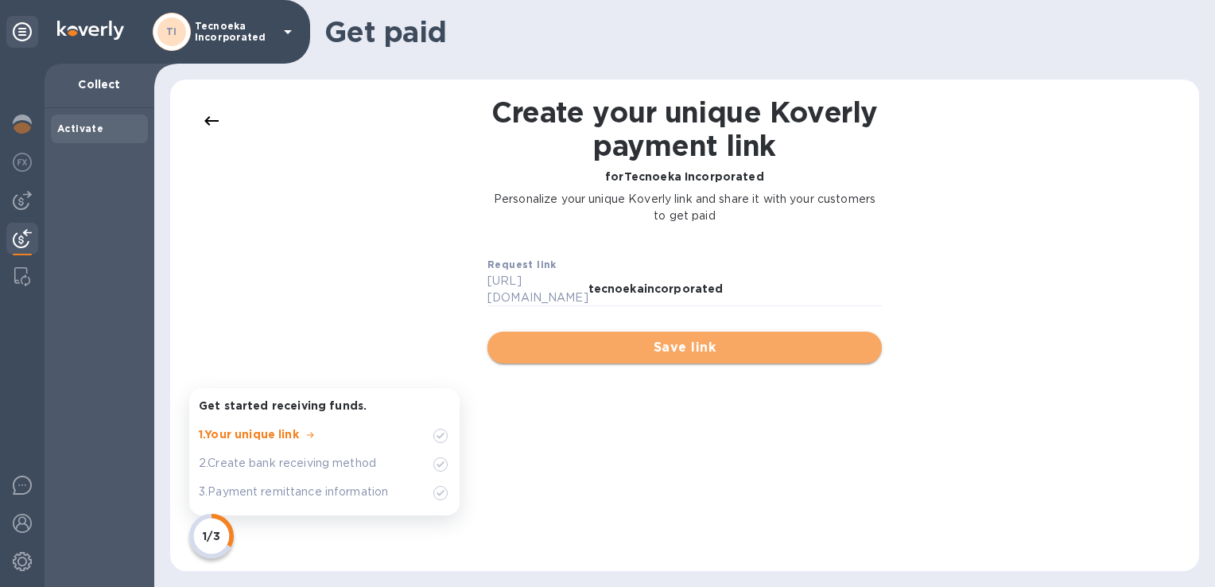
click at [701, 338] on span "Save link" at bounding box center [684, 347] width 369 height 19
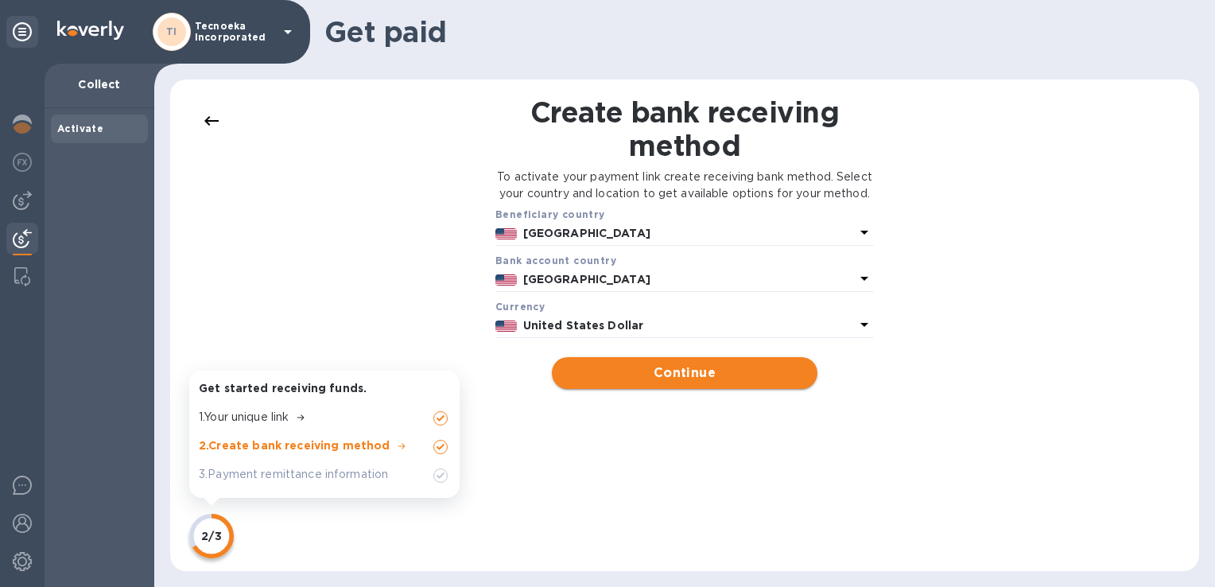
click at [691, 383] on span "Continue" at bounding box center [684, 372] width 239 height 19
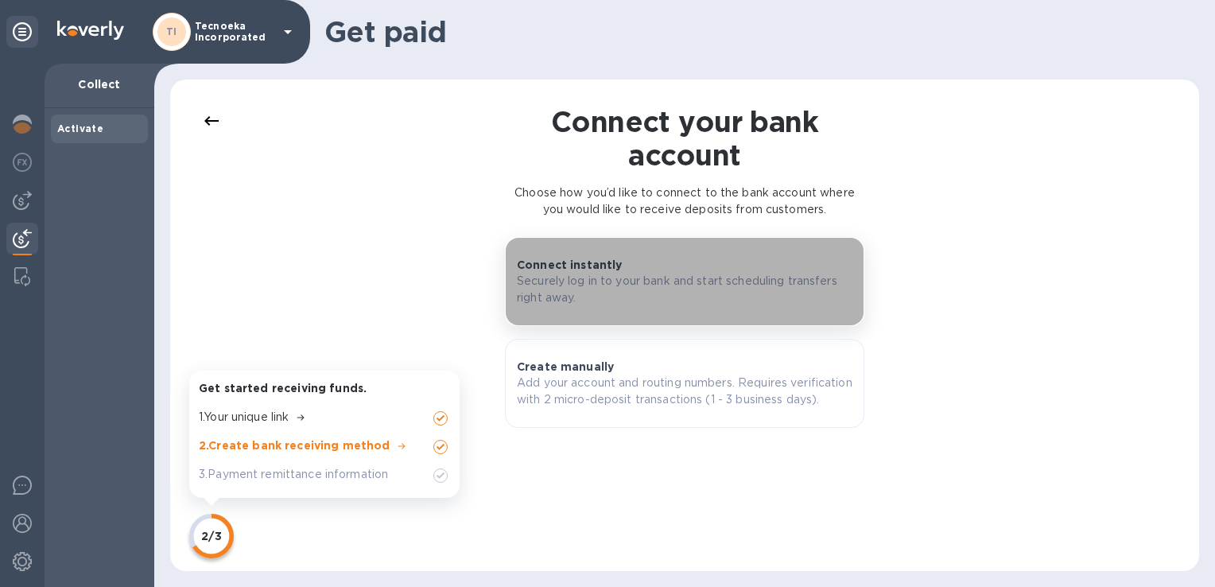
click at [668, 301] on p "Securely log in to your bank and start scheduling transfers right away." at bounding box center [685, 289] width 336 height 33
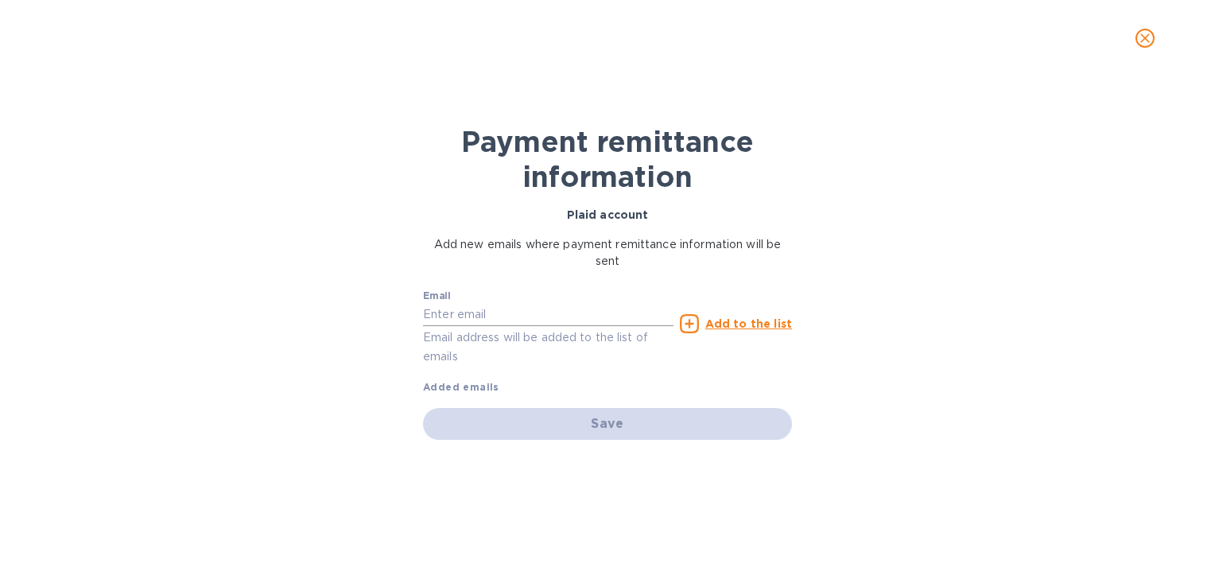
click at [492, 313] on input "text" at bounding box center [548, 315] width 251 height 24
click at [487, 321] on input "text" at bounding box center [548, 315] width 251 height 24
type input "[EMAIL_ADDRESS][DOMAIN_NAME]"
click at [688, 325] on icon at bounding box center [689, 323] width 19 height 19
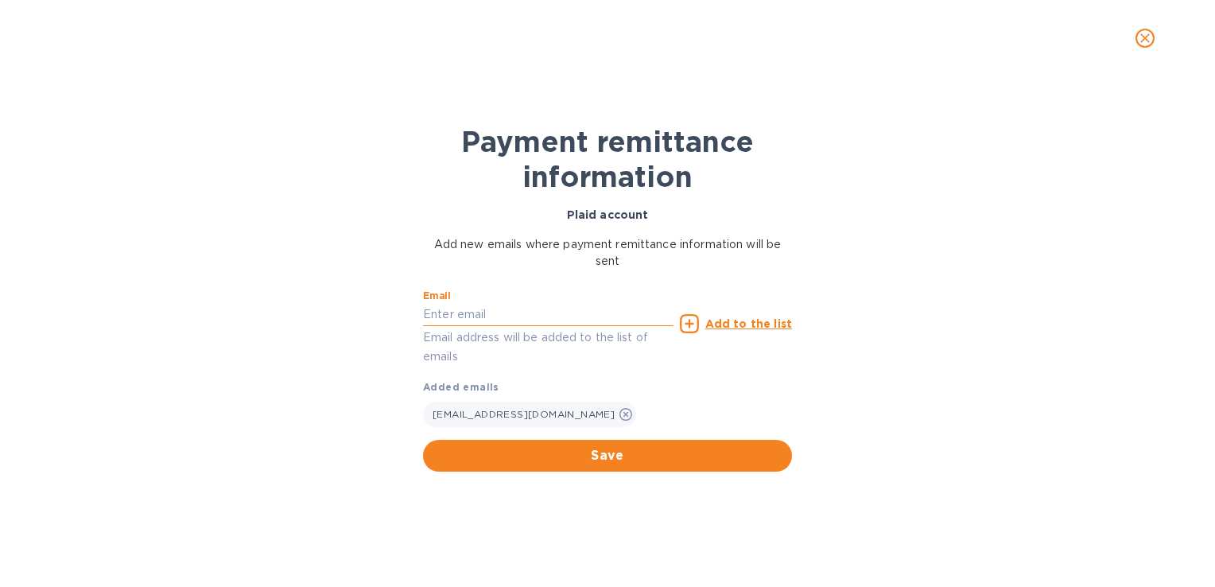
click at [513, 321] on input "text" at bounding box center [548, 315] width 251 height 24
type input "accounting.usa@tecnoeka.com"
click at [598, 460] on span "Save" at bounding box center [608, 455] width 344 height 19
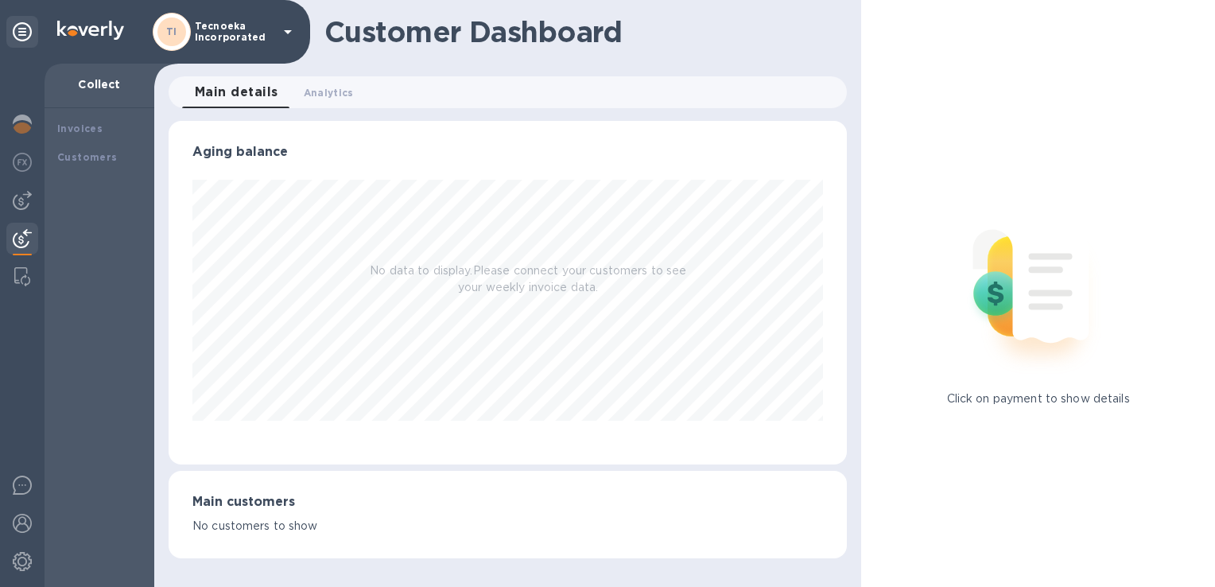
scroll to position [344, 678]
click at [119, 142] on div "Invoices" at bounding box center [99, 129] width 97 height 29
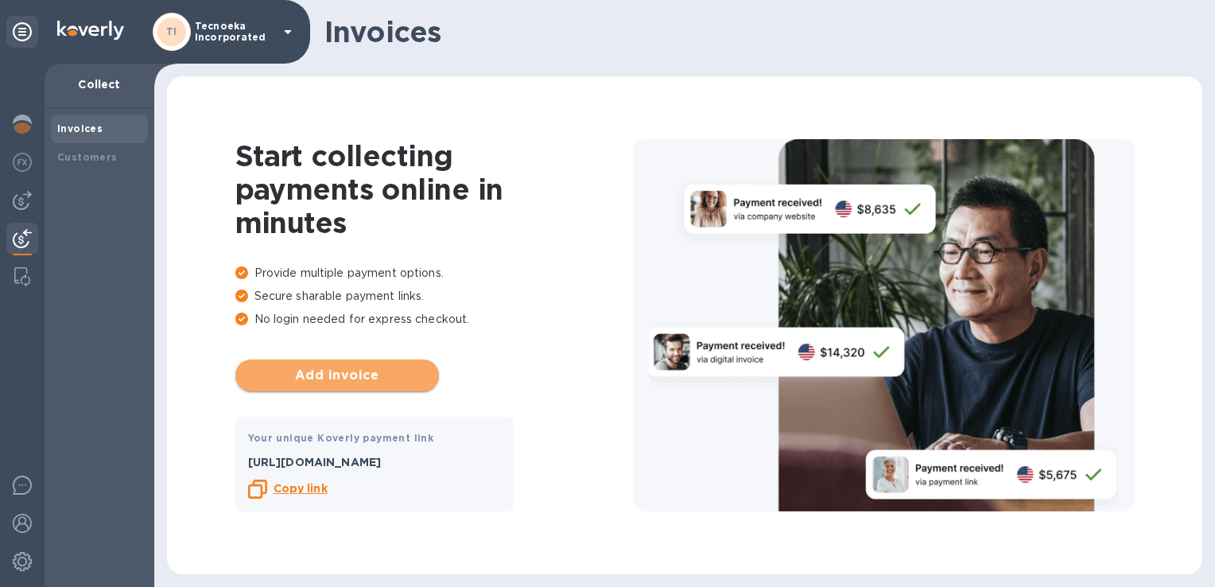
click at [345, 372] on span "Add invoice" at bounding box center [337, 375] width 178 height 19
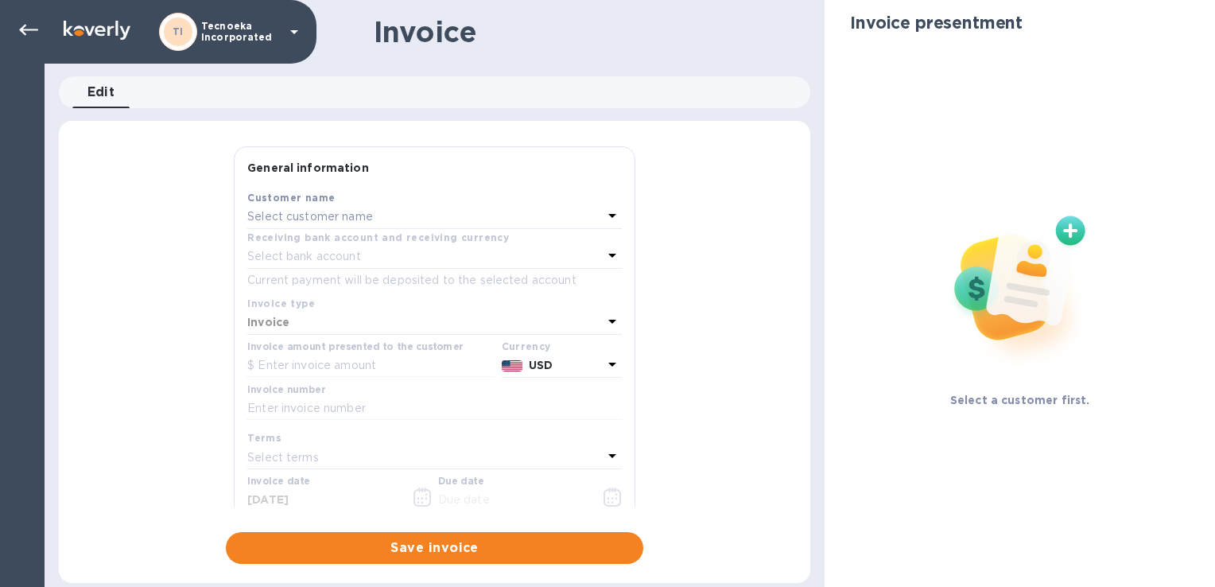
click at [608, 216] on icon at bounding box center [612, 215] width 19 height 19
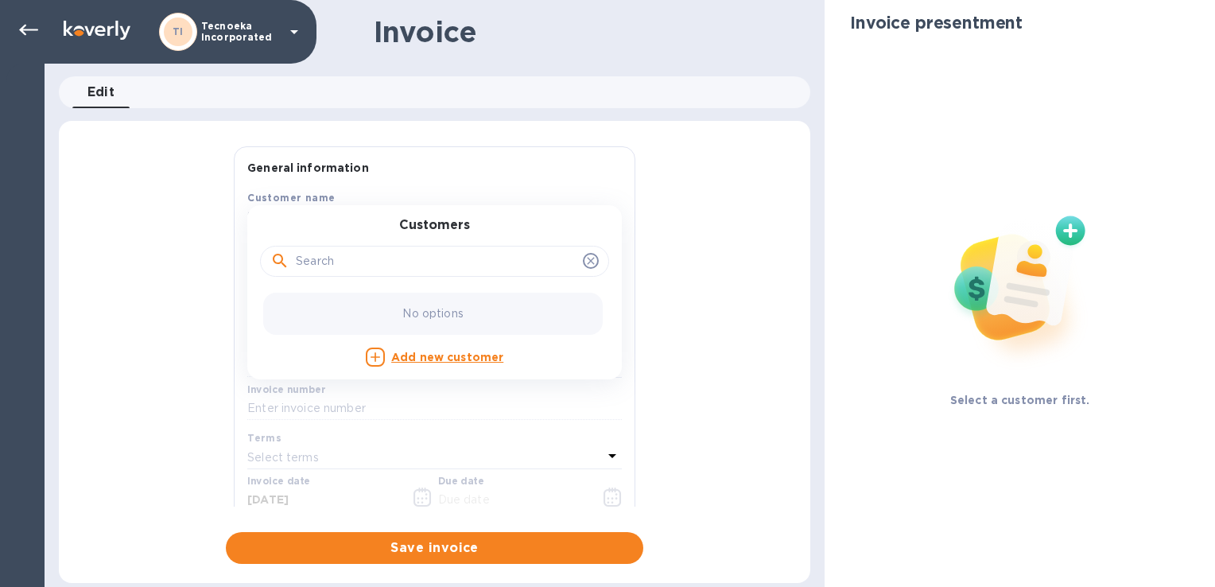
click at [422, 266] on input "text" at bounding box center [436, 262] width 281 height 24
type input "tecnoeka"
click at [379, 358] on icon at bounding box center [375, 357] width 16 height 16
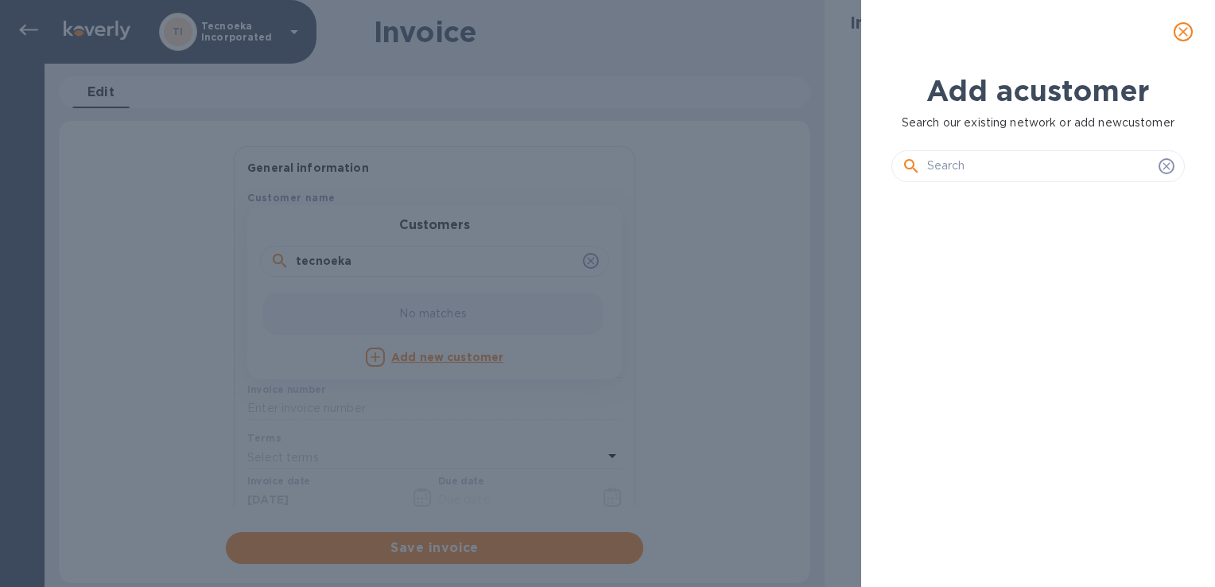
scroll to position [338, 299]
click at [982, 169] on input "text" at bounding box center [1039, 166] width 225 height 24
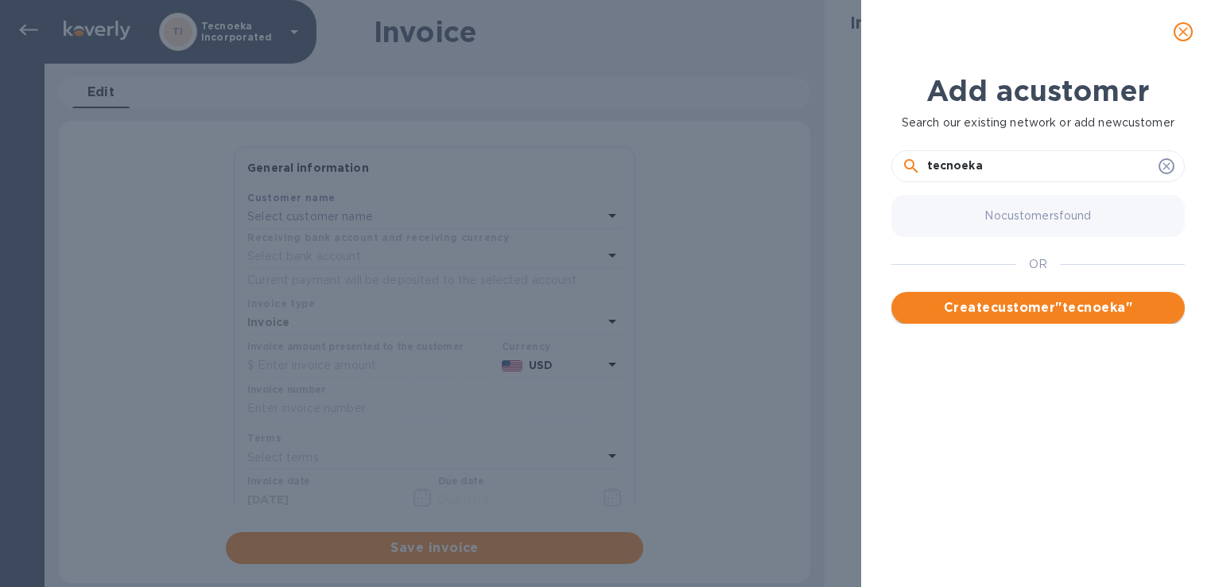
type input "tecnoeka"
click at [1011, 309] on span "Create customer " tecnoeka "" at bounding box center [1038, 307] width 268 height 19
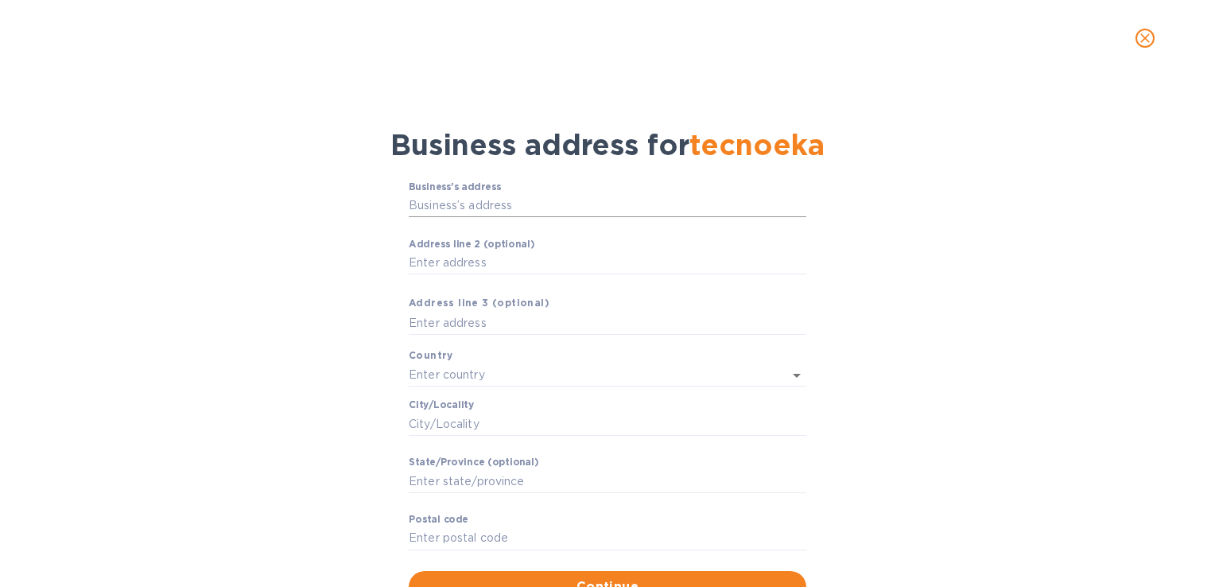
click at [464, 205] on input "Business’s аddress" at bounding box center [608, 206] width 398 height 24
type input "3385 Denver Drive"
type input "Denver"
type input "NC"
type input "28037"
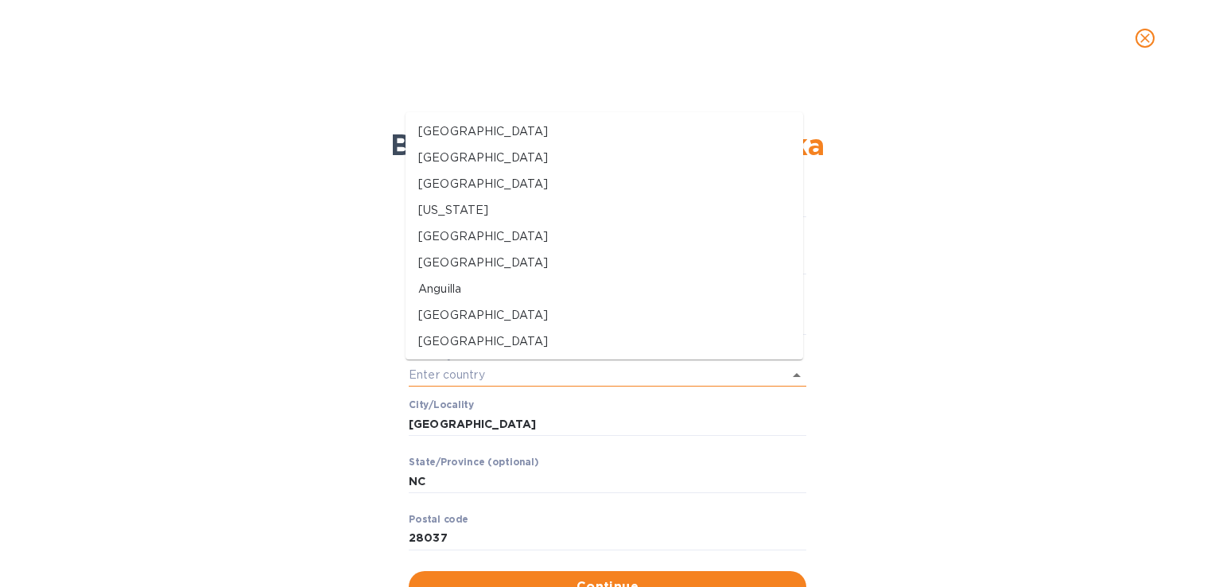
click at [437, 375] on input "text" at bounding box center [585, 374] width 353 height 23
click at [442, 129] on p "[GEOGRAPHIC_DATA]" at bounding box center [604, 131] width 372 height 17
type input "[GEOGRAPHIC_DATA]"
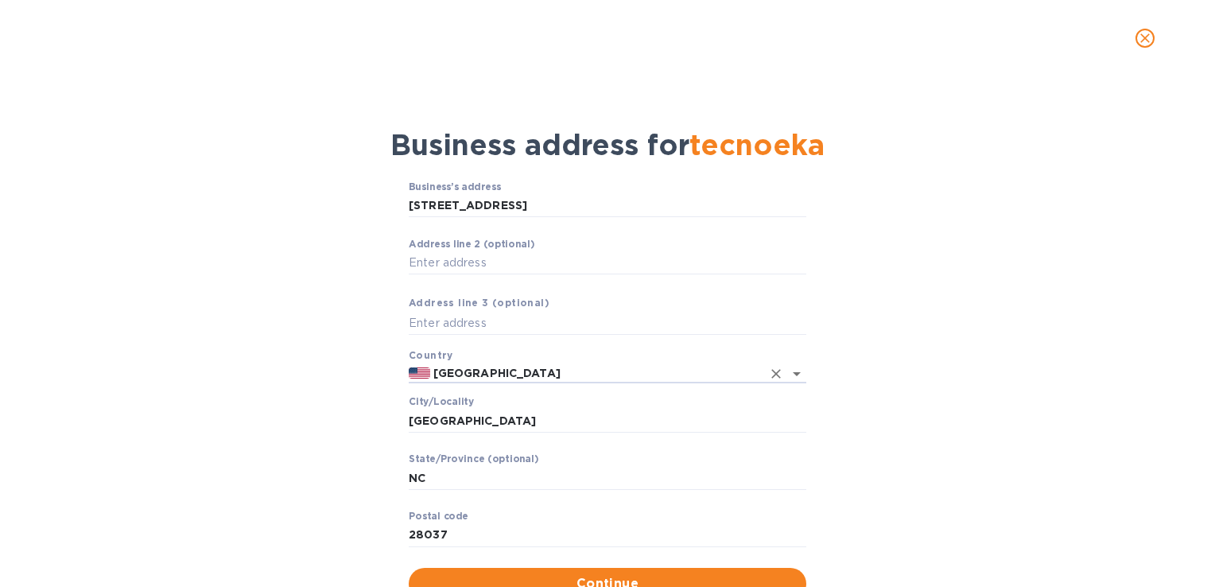
click at [354, 305] on div "Business’s аddress 3385 Denver Drive ​ Аddress line 2 (optional) ​ Аddress line…" at bounding box center [608, 390] width 1174 height 437
click at [542, 568] on button "Continue" at bounding box center [608, 584] width 398 height 32
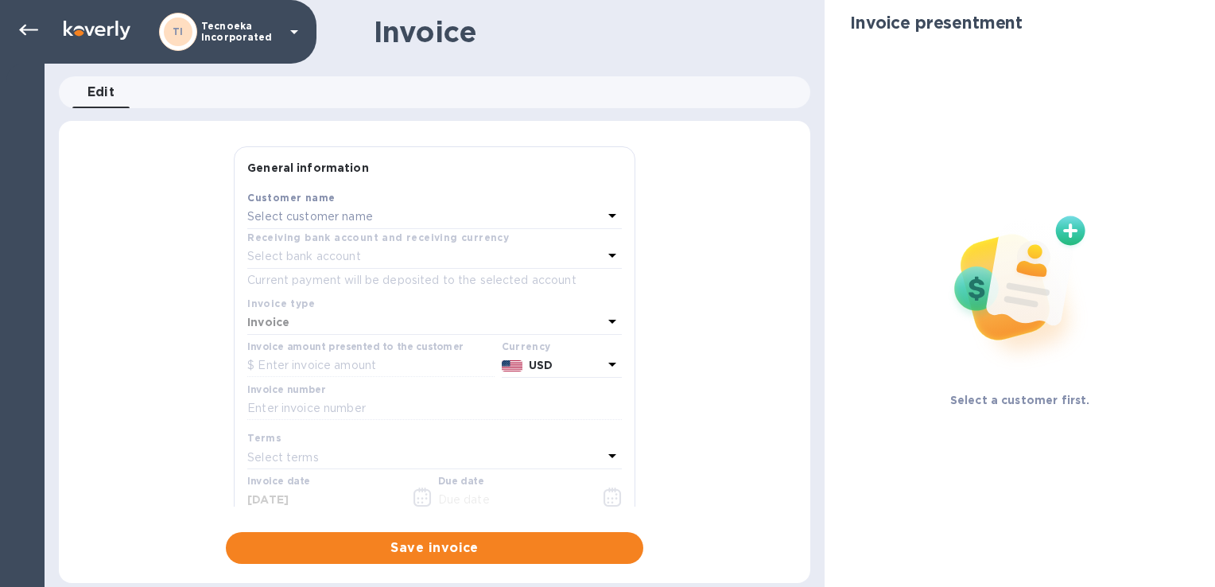
click at [340, 220] on p "Select customer name" at bounding box center [310, 216] width 126 height 17
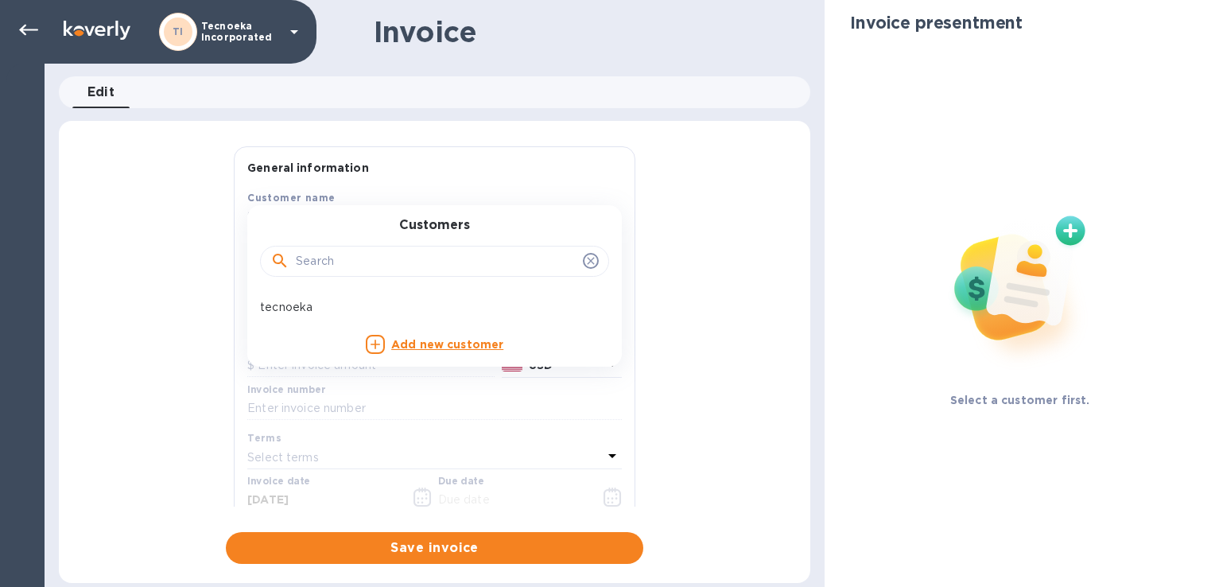
click at [336, 266] on input "text" at bounding box center [436, 262] width 281 height 24
click at [278, 309] on p "tecnoeka" at bounding box center [428, 307] width 336 height 17
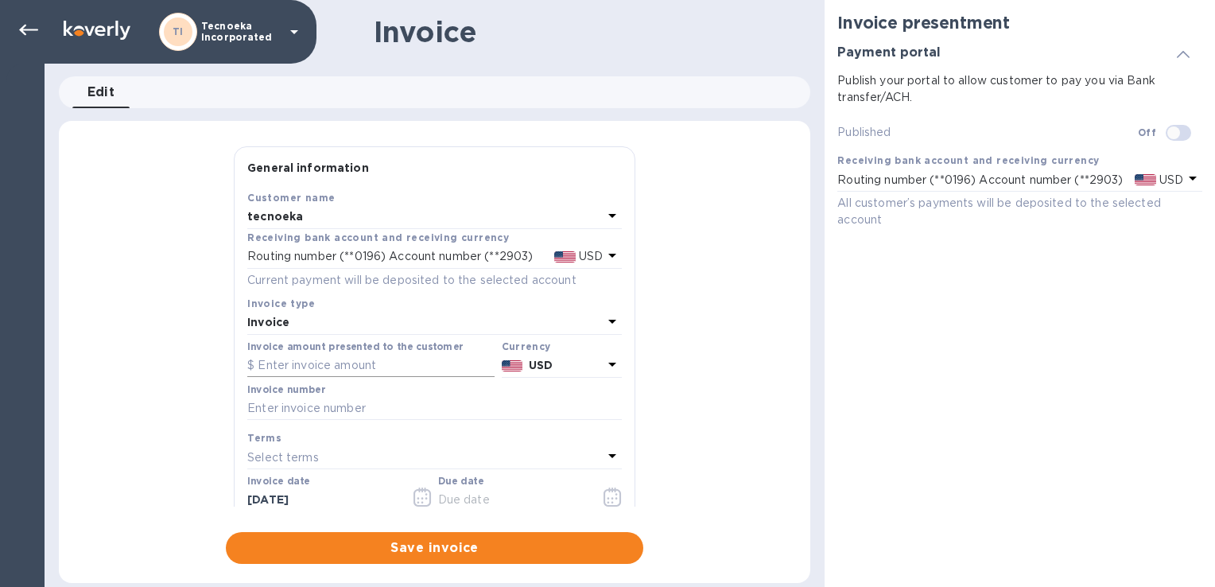
click at [298, 364] on input "text" at bounding box center [370, 366] width 247 height 24
type input "11,596"
click at [278, 412] on input "text" at bounding box center [434, 409] width 375 height 24
type input "1436"
click at [301, 462] on p "Select terms" at bounding box center [283, 457] width 72 height 17
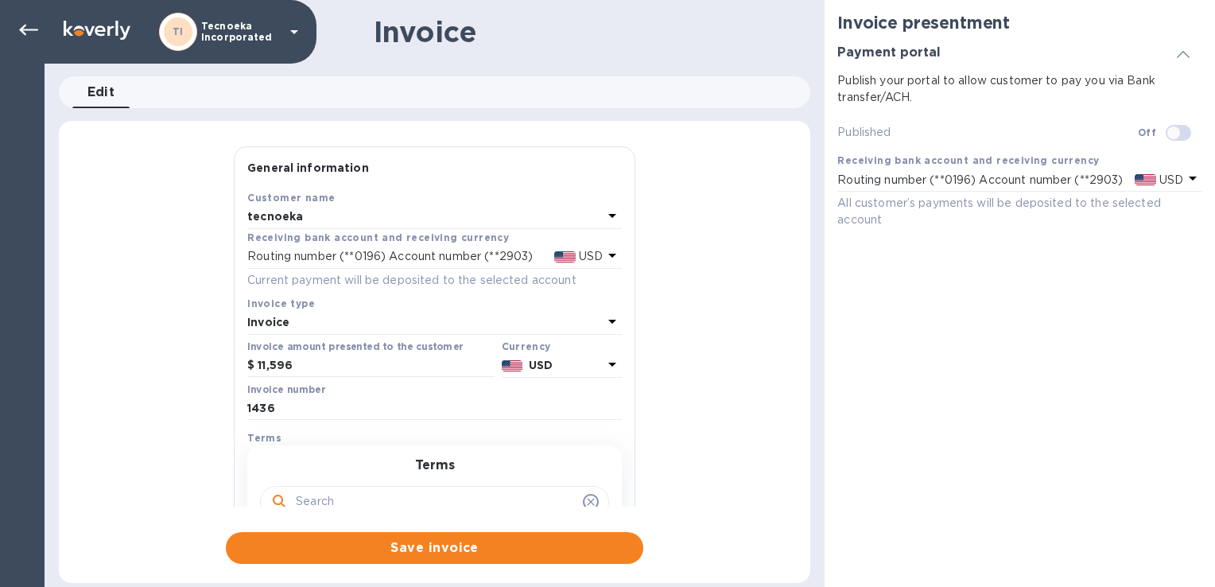
scroll to position [297, 0]
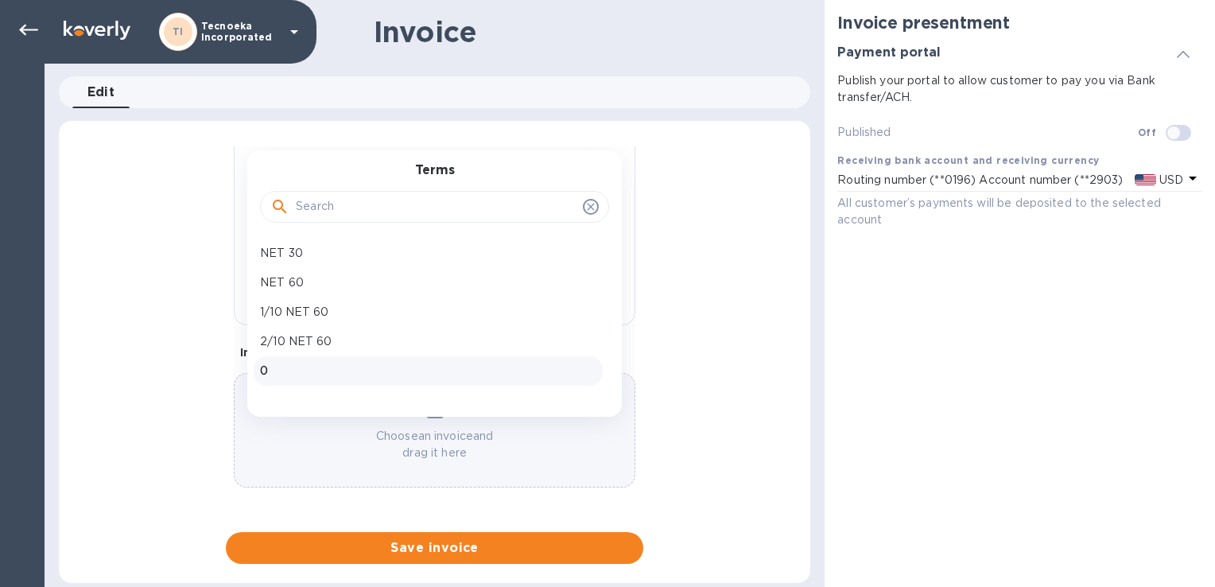
click at [386, 373] on p "0" at bounding box center [428, 371] width 336 height 17
type input "[DATE]"
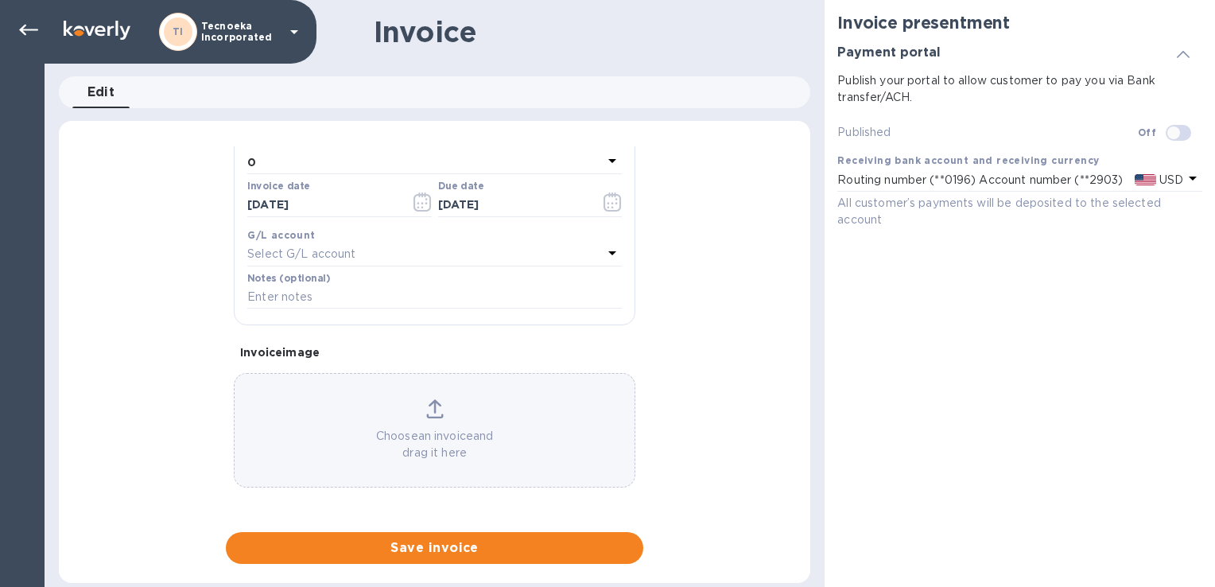
click at [437, 406] on icon at bounding box center [434, 408] width 17 height 19
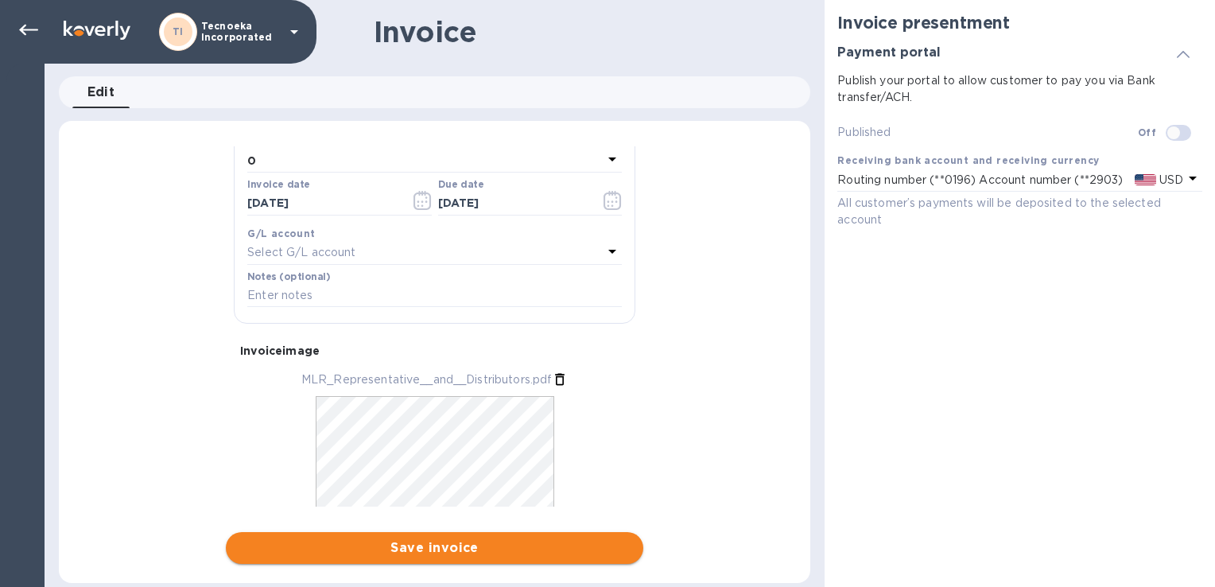
click at [406, 539] on span "Save invoice" at bounding box center [435, 547] width 392 height 19
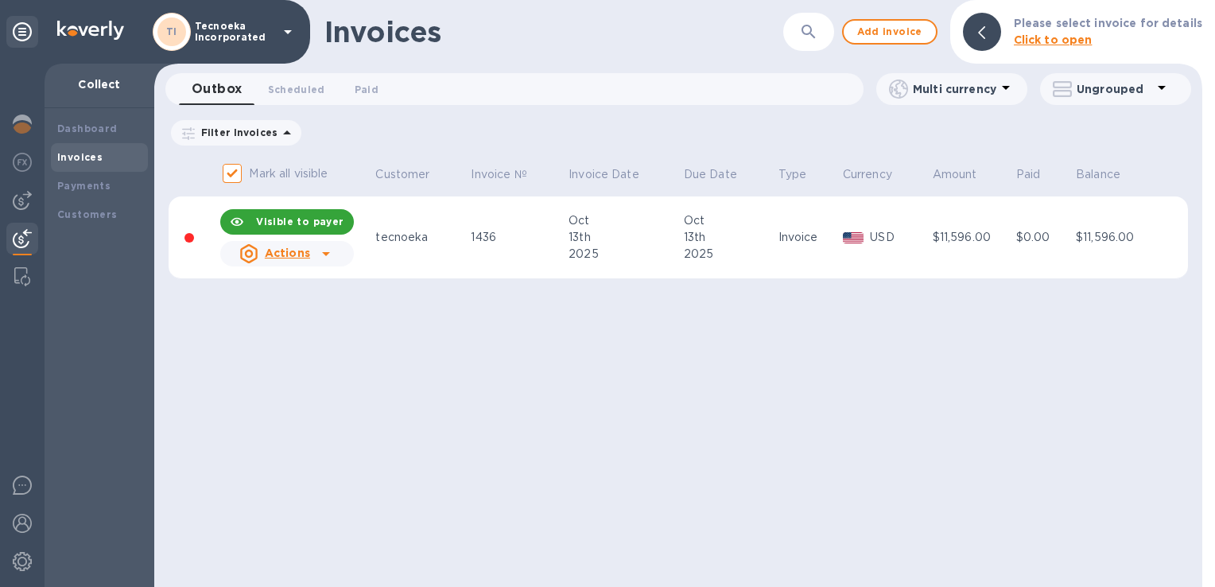
click at [342, 253] on div "Actions" at bounding box center [287, 254] width 140 height 32
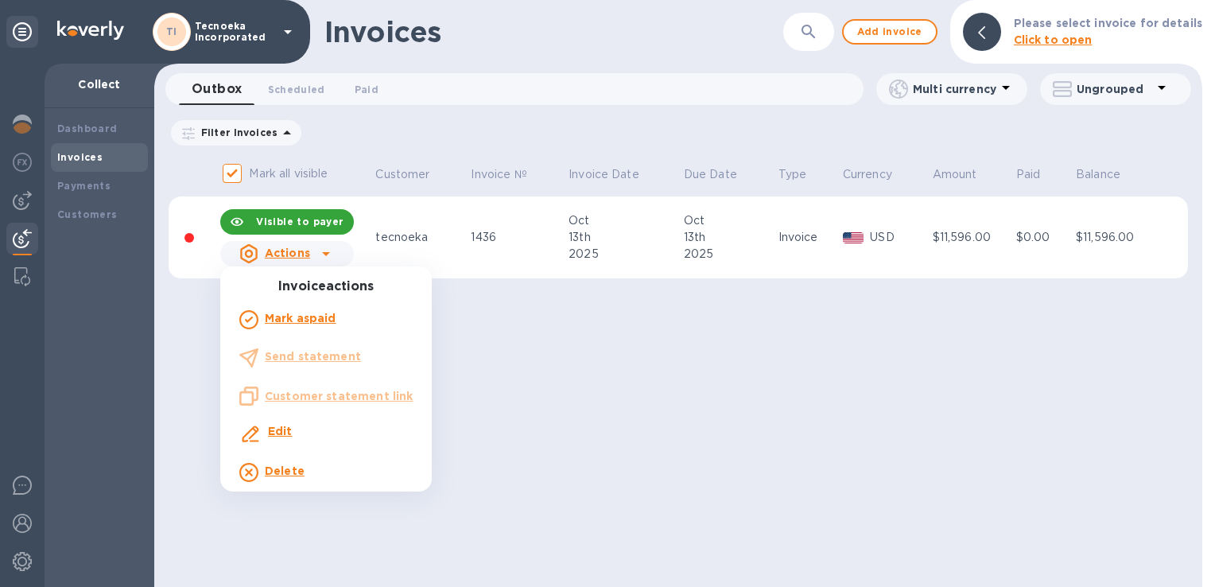
click at [645, 425] on div at bounding box center [607, 293] width 1215 height 587
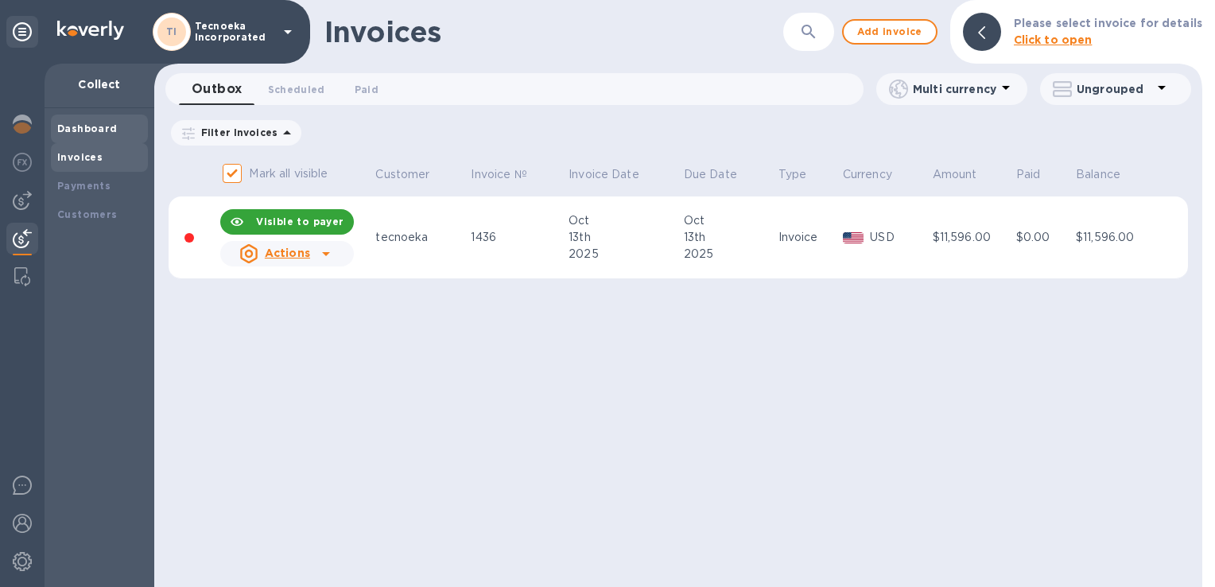
click at [76, 126] on b "Dashboard" at bounding box center [87, 128] width 60 height 12
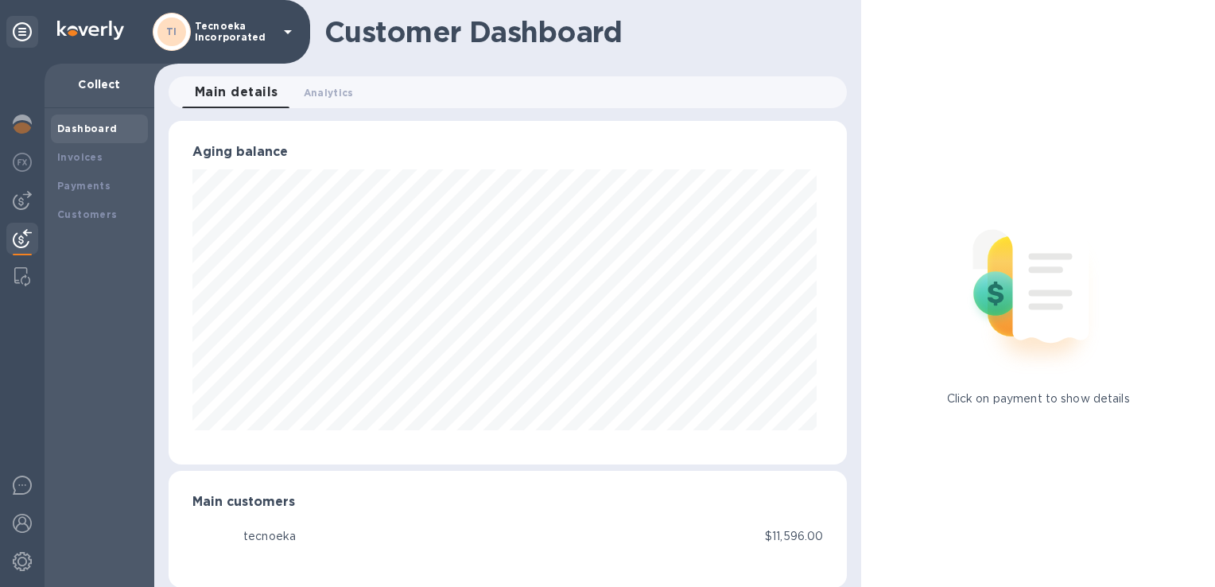
scroll to position [794977, 794648]
click at [86, 161] on b "Invoices" at bounding box center [79, 157] width 45 height 12
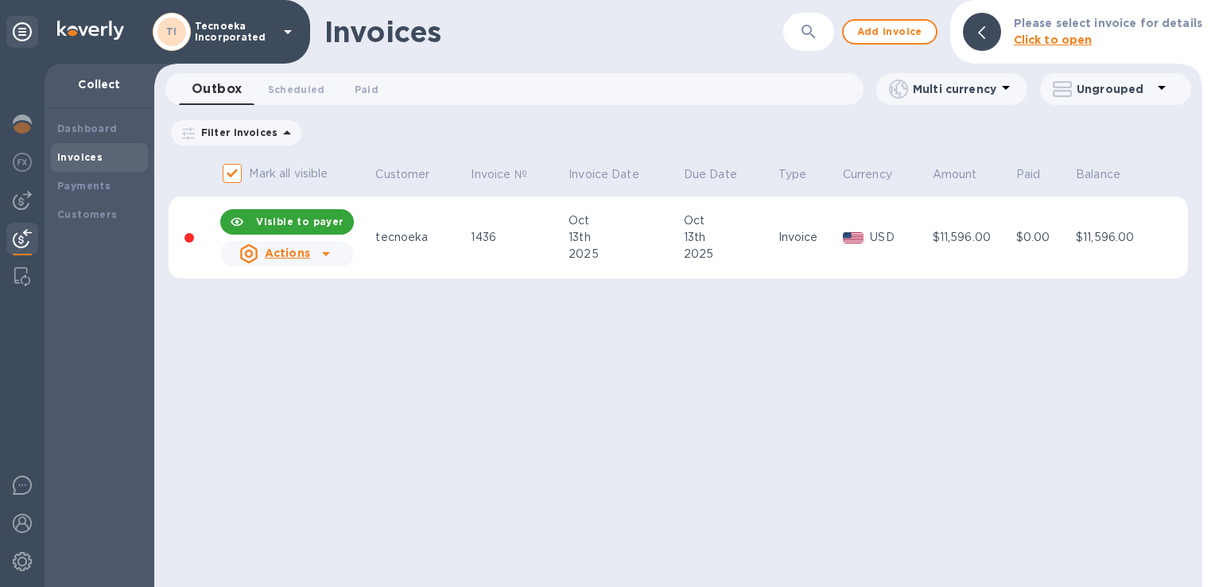
click at [325, 254] on icon at bounding box center [326, 254] width 8 height 4
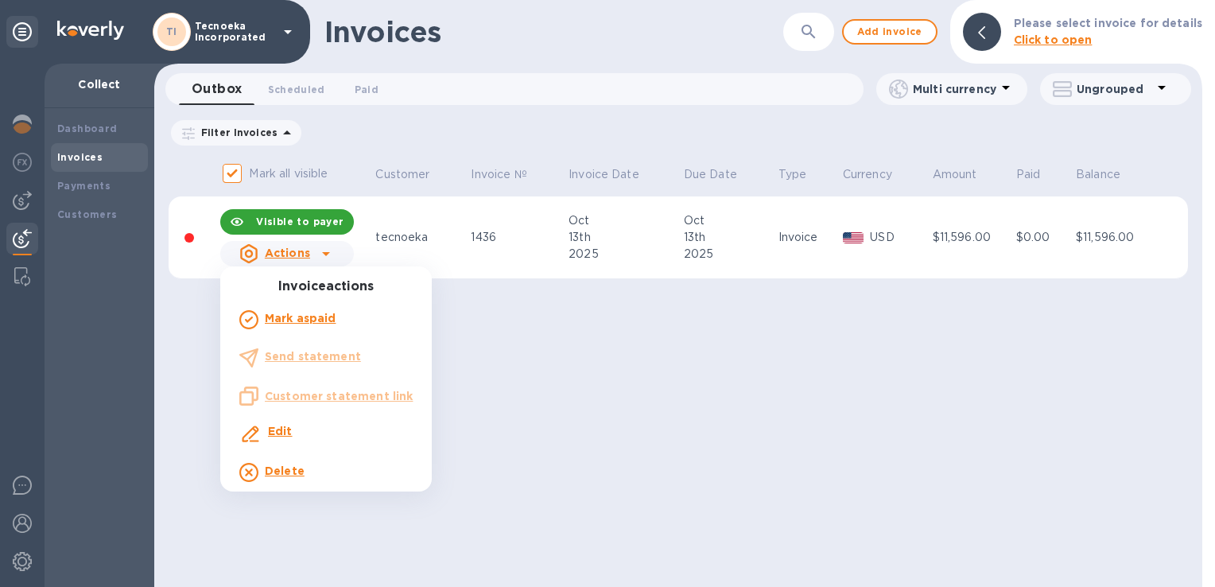
click at [415, 231] on div at bounding box center [607, 293] width 1215 height 587
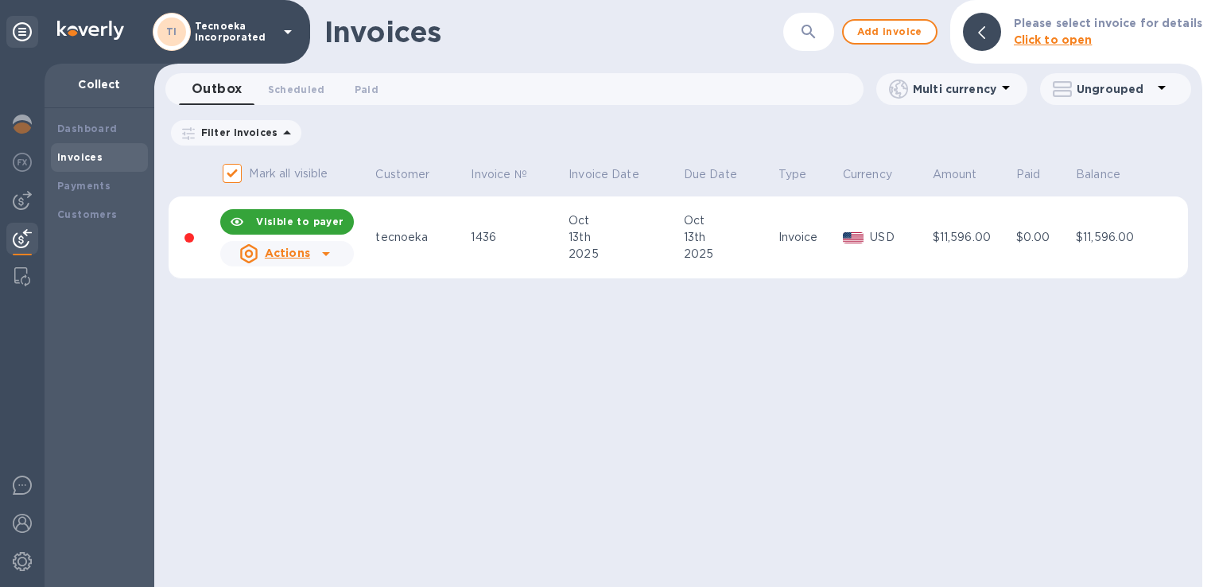
click at [985, 32] on div at bounding box center [982, 32] width 38 height 38
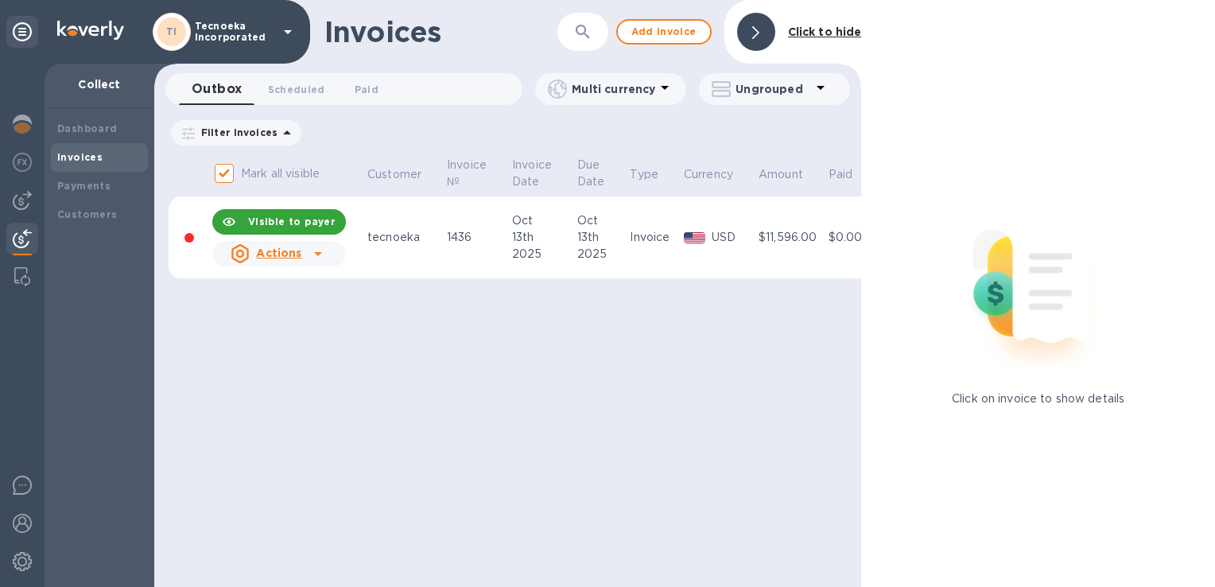
click at [505, 266] on td "1436" at bounding box center [477, 237] width 65 height 83
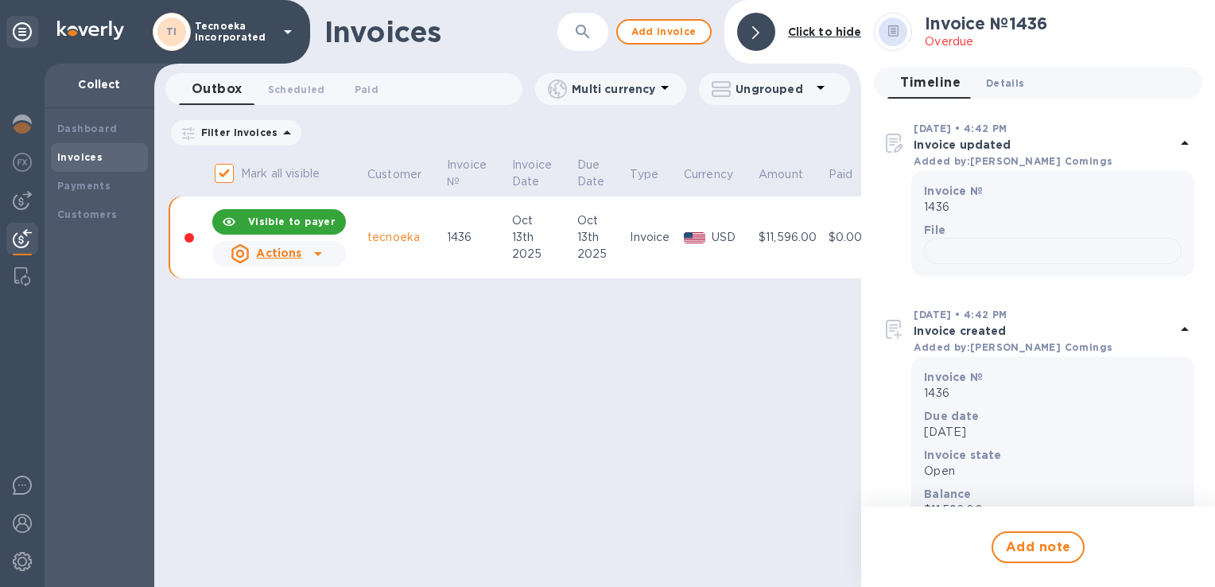
click at [1003, 87] on span "Details 0" at bounding box center [1005, 83] width 38 height 17
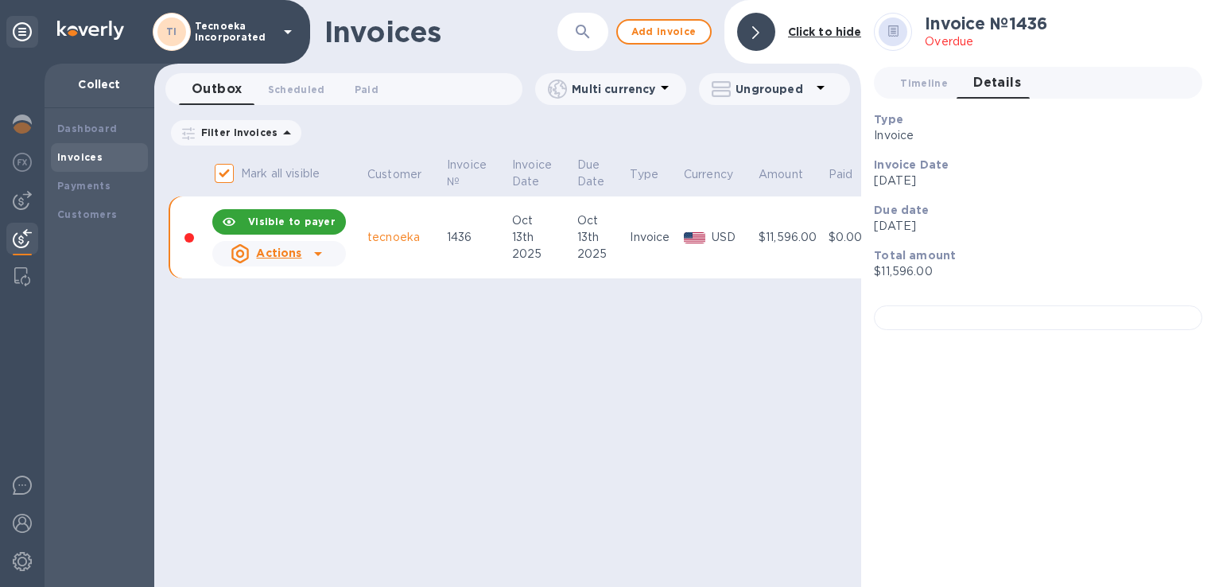
click at [947, 47] on p "Overdue" at bounding box center [986, 41] width 122 height 17
click at [762, 34] on div at bounding box center [756, 32] width 38 height 38
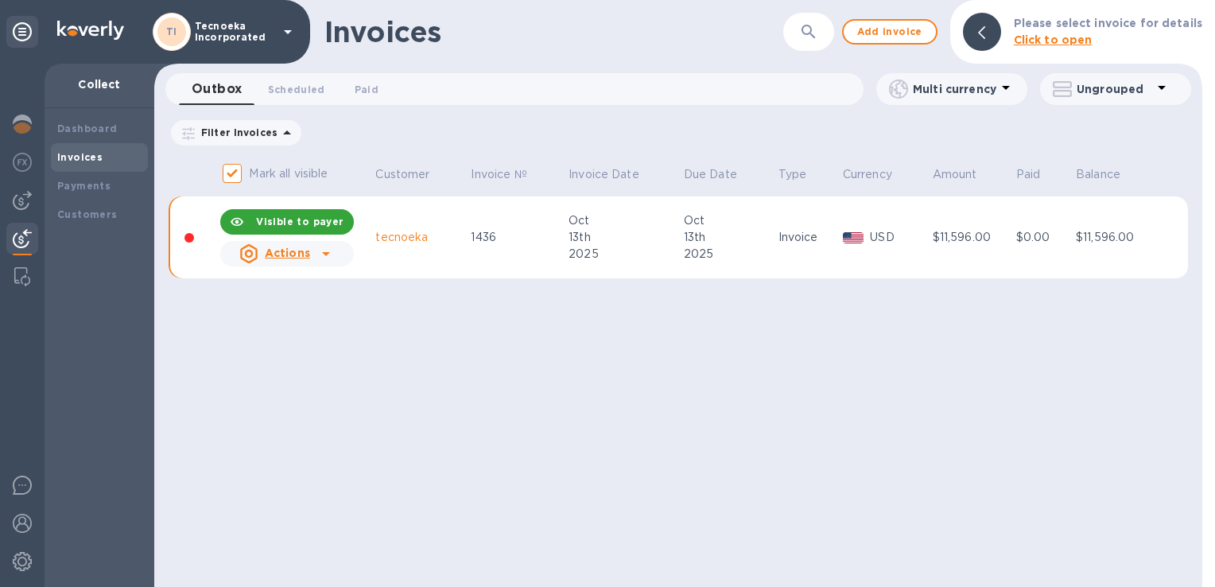
click at [297, 259] on u "Actions" at bounding box center [287, 253] width 45 height 13
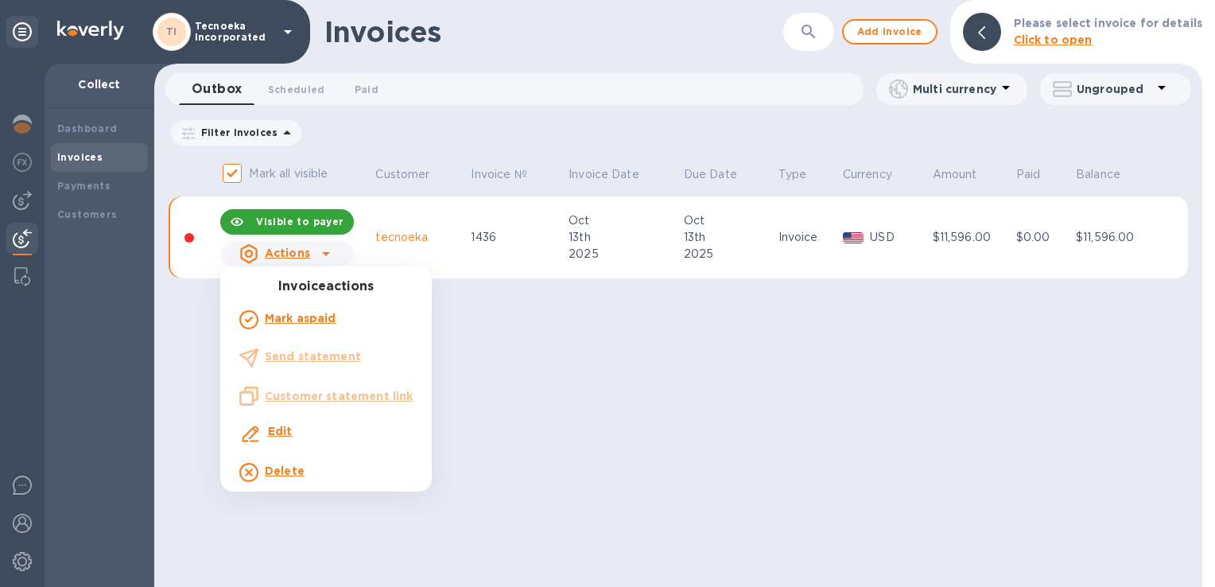
drag, startPoint x: 210, startPoint y: 351, endPoint x: 204, endPoint y: 344, distance: 9.6
click at [208, 348] on div at bounding box center [607, 293] width 1215 height 587
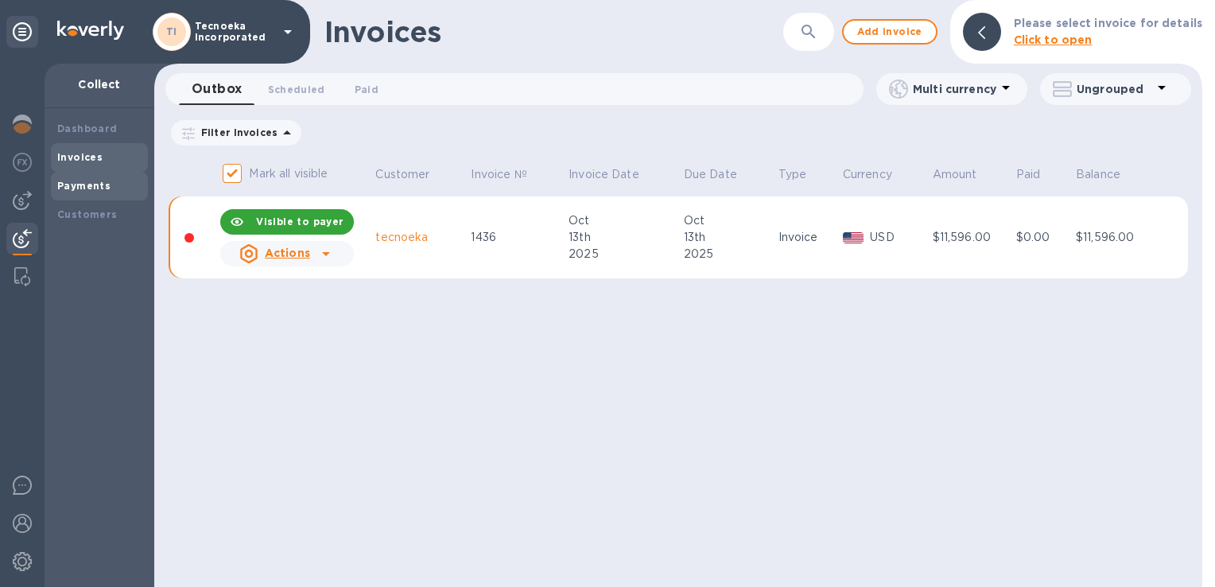
click at [92, 192] on div "Payments" at bounding box center [99, 186] width 84 height 16
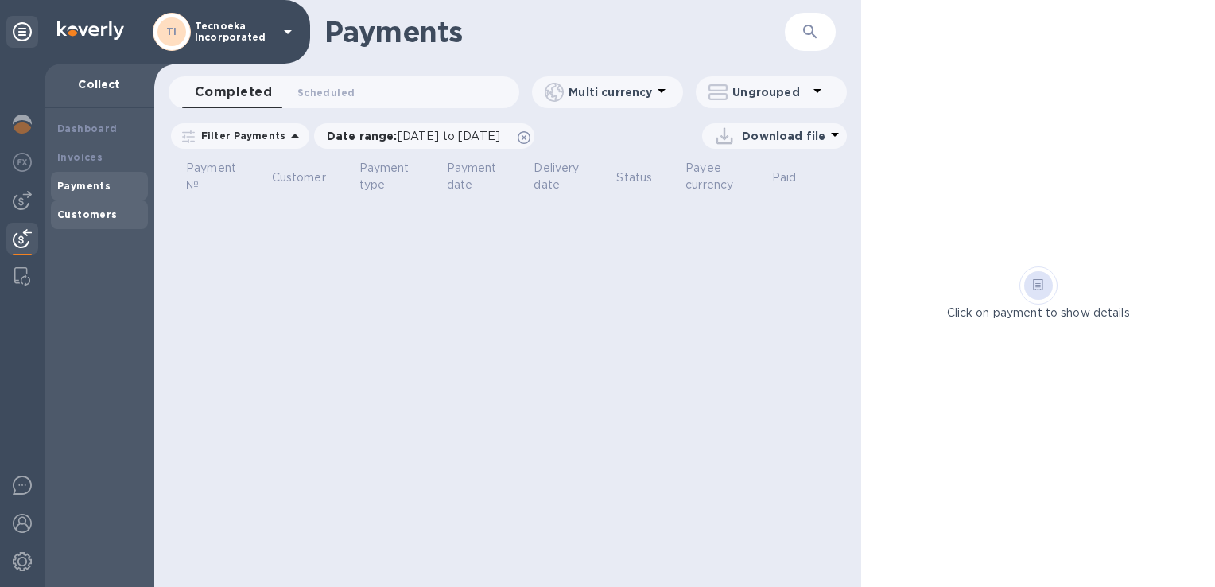
click at [87, 212] on b "Customers" at bounding box center [87, 214] width 60 height 12
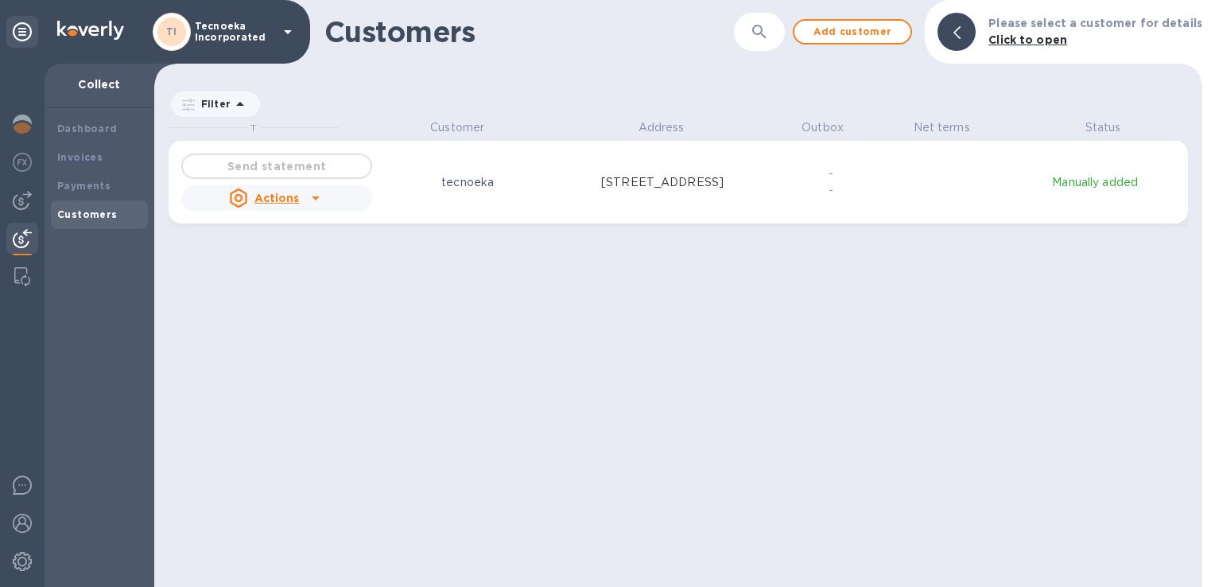
scroll to position [455, 1041]
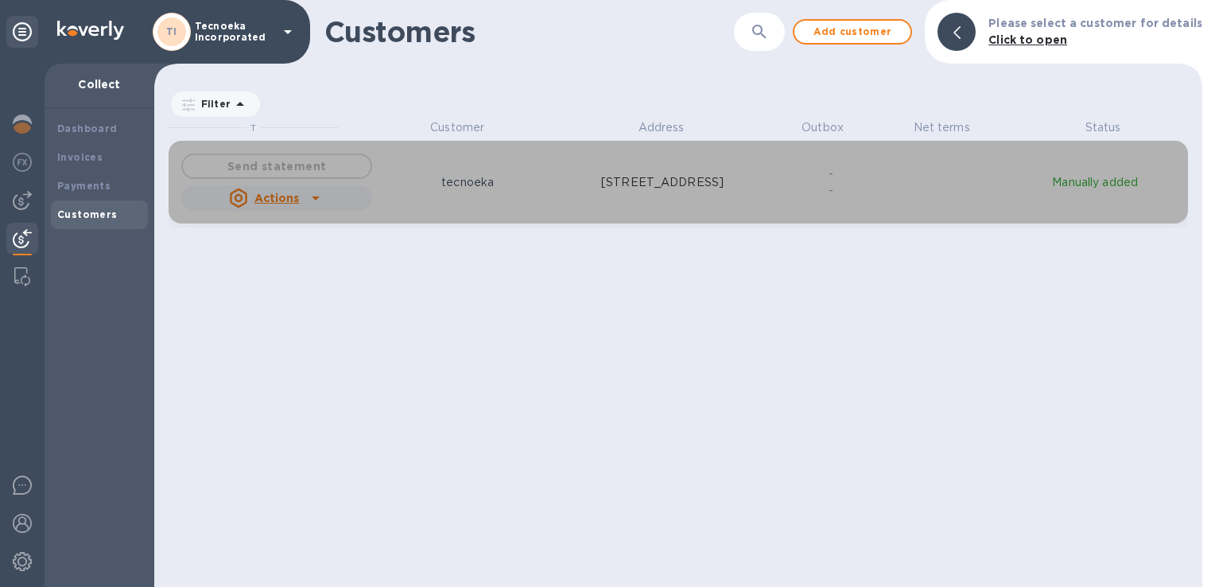
click at [318, 203] on icon "grid" at bounding box center [315, 197] width 19 height 19
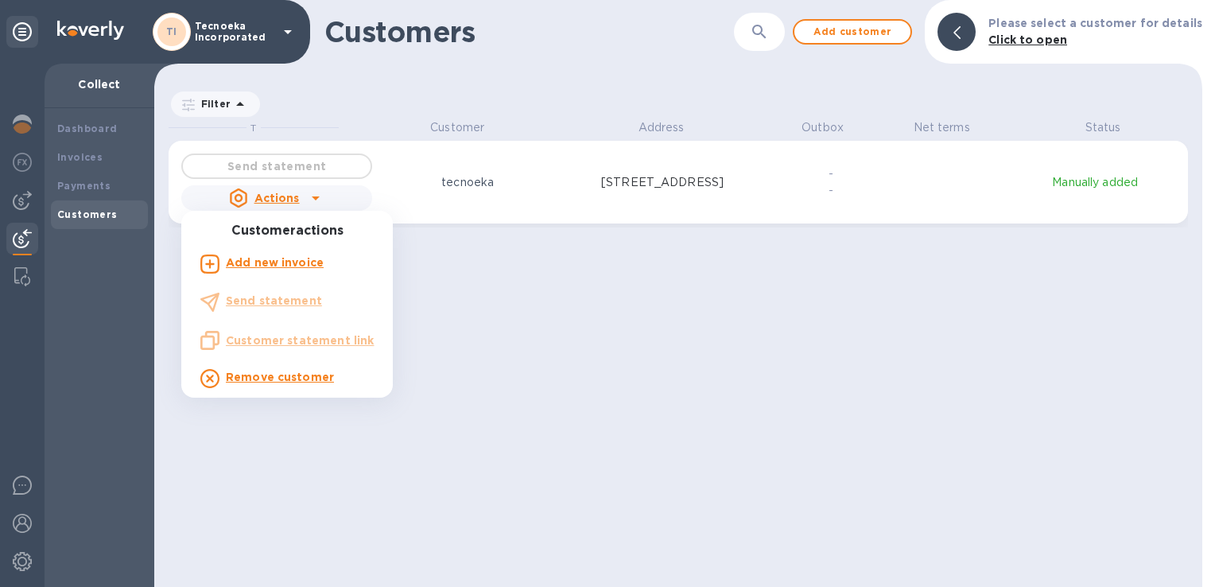
click at [282, 259] on b "Add new invoice" at bounding box center [275, 262] width 98 height 13
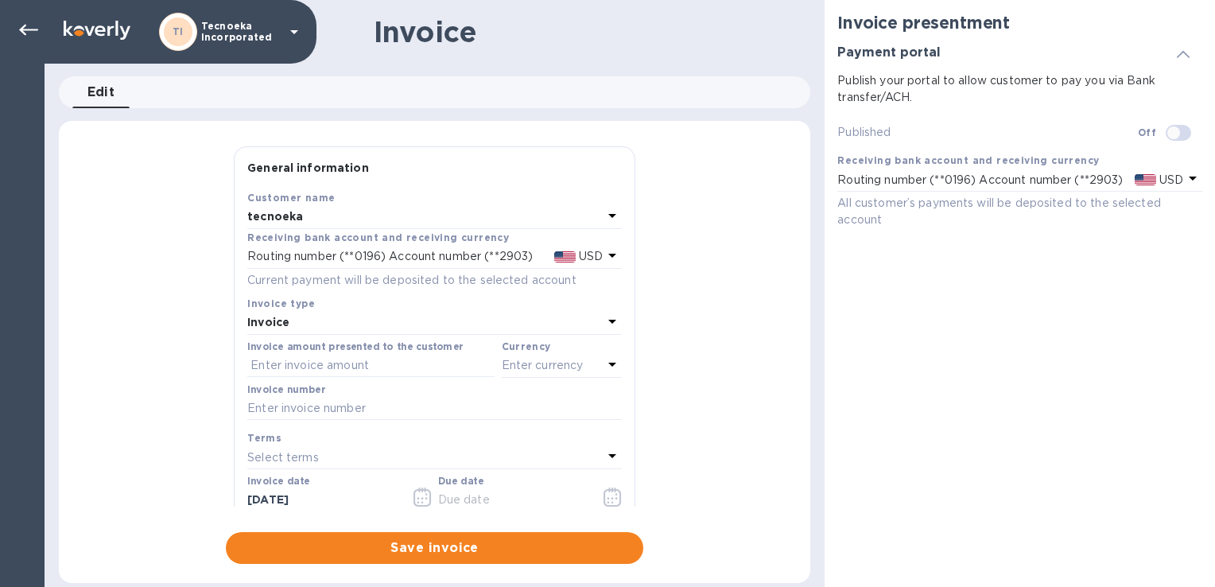
click at [134, 241] on div "General information Save Customer name tecnoeka Receiving bank account and rece…" at bounding box center [435, 355] width 752 height 418
drag, startPoint x: 26, startPoint y: 30, endPoint x: 46, endPoint y: 40, distance: 22.1
click at [26, 33] on icon at bounding box center [28, 30] width 19 height 19
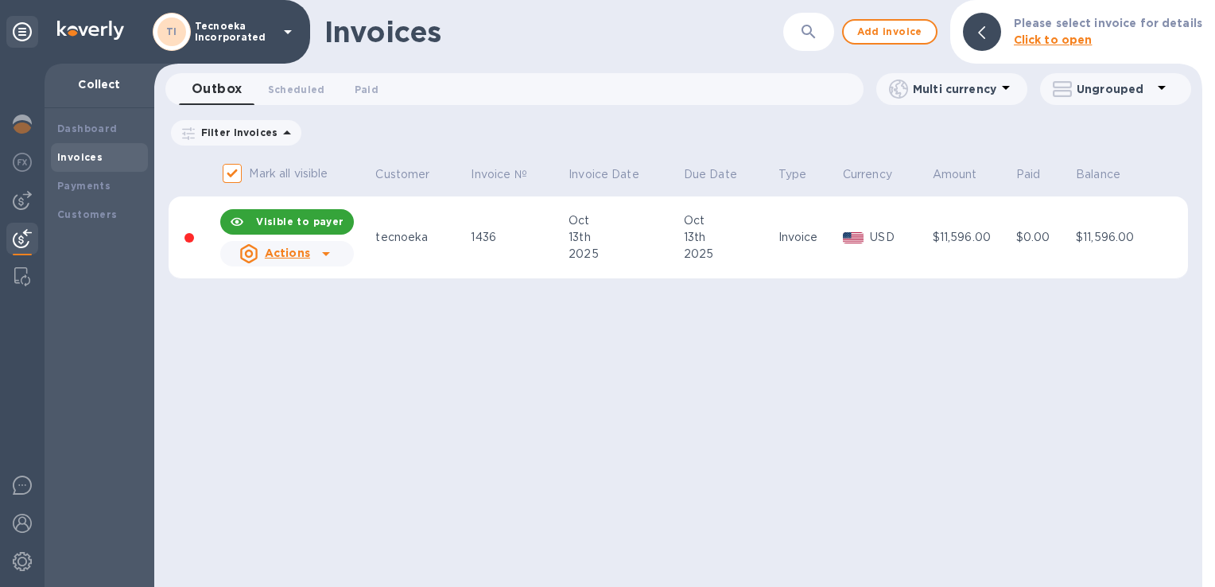
click at [313, 251] on div at bounding box center [325, 253] width 25 height 25
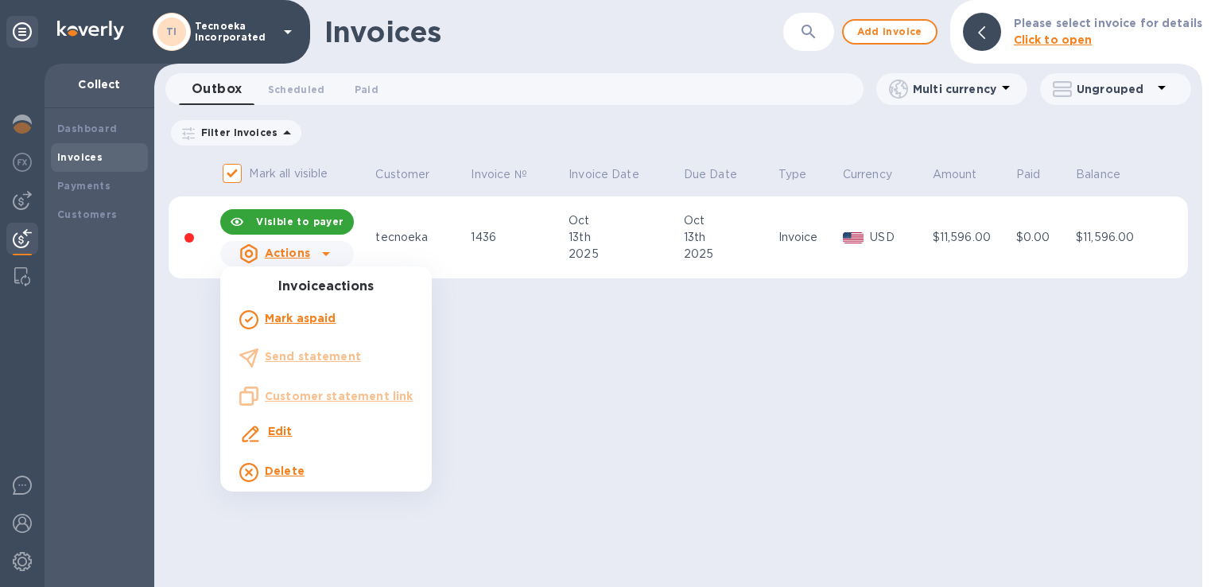
click at [101, 212] on div at bounding box center [607, 293] width 1215 height 587
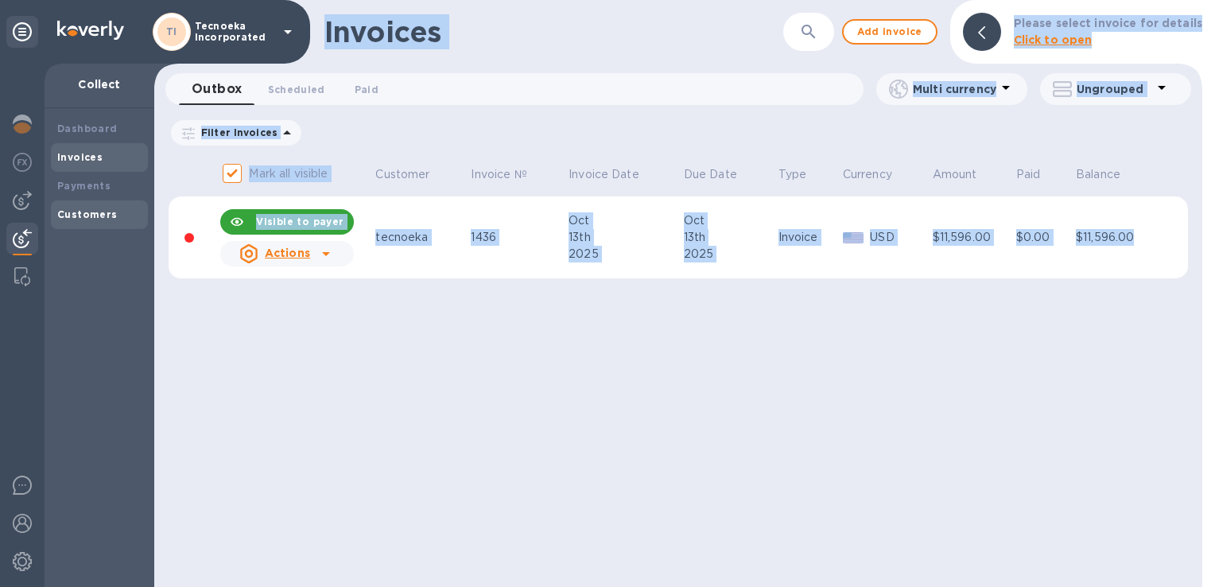
click at [107, 216] on b "Customers" at bounding box center [87, 214] width 60 height 12
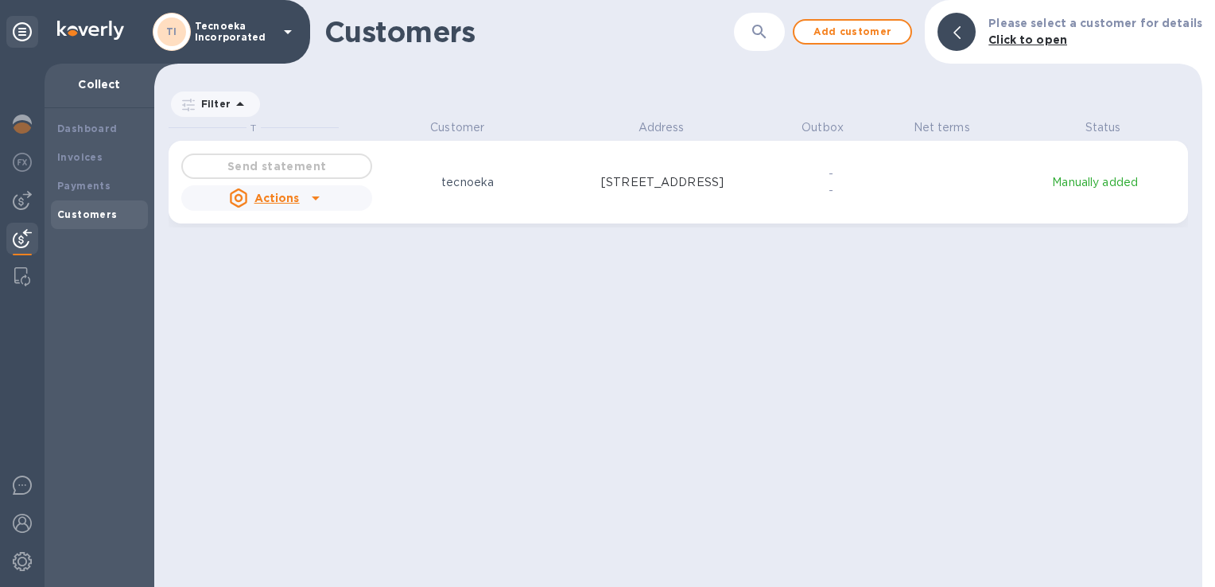
scroll to position [455, 1041]
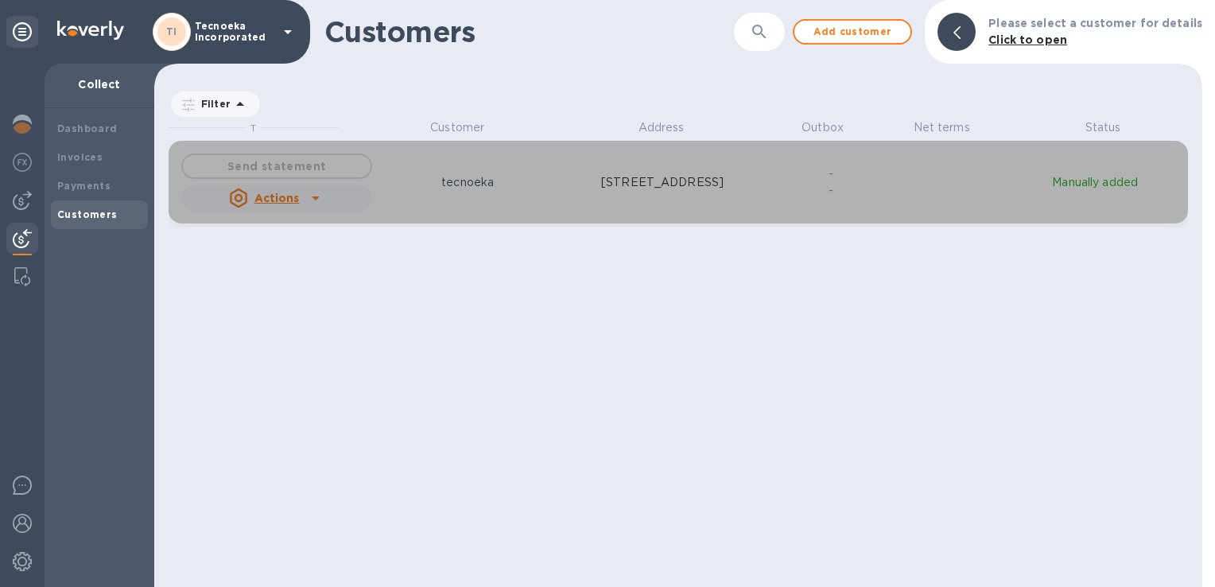
click at [290, 200] on u "Actions" at bounding box center [277, 198] width 45 height 13
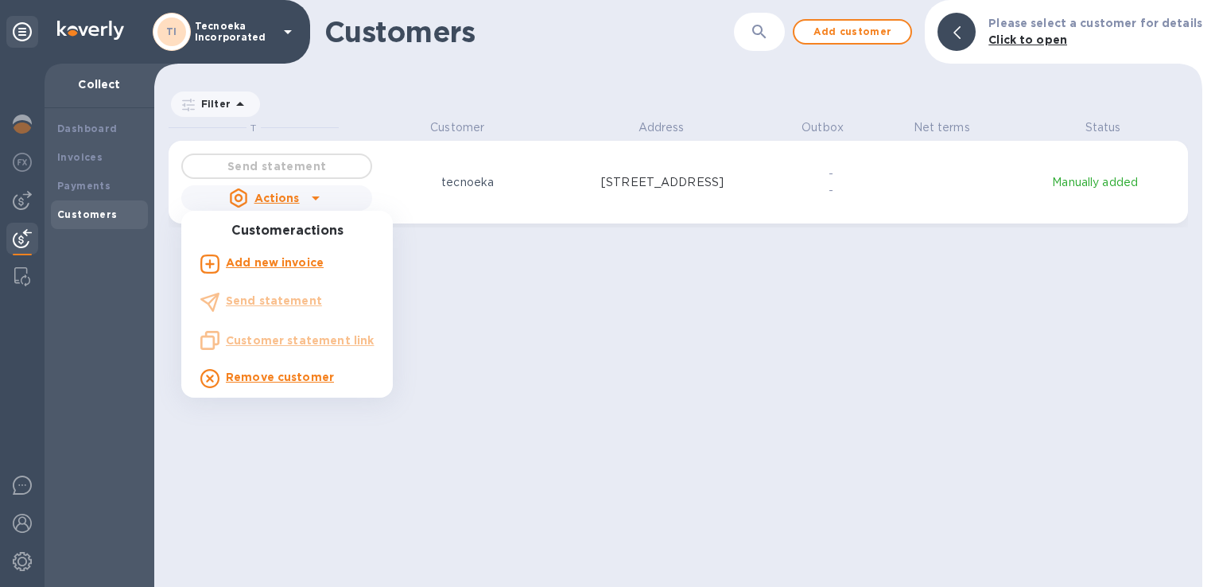
click at [97, 185] on div at bounding box center [607, 293] width 1215 height 587
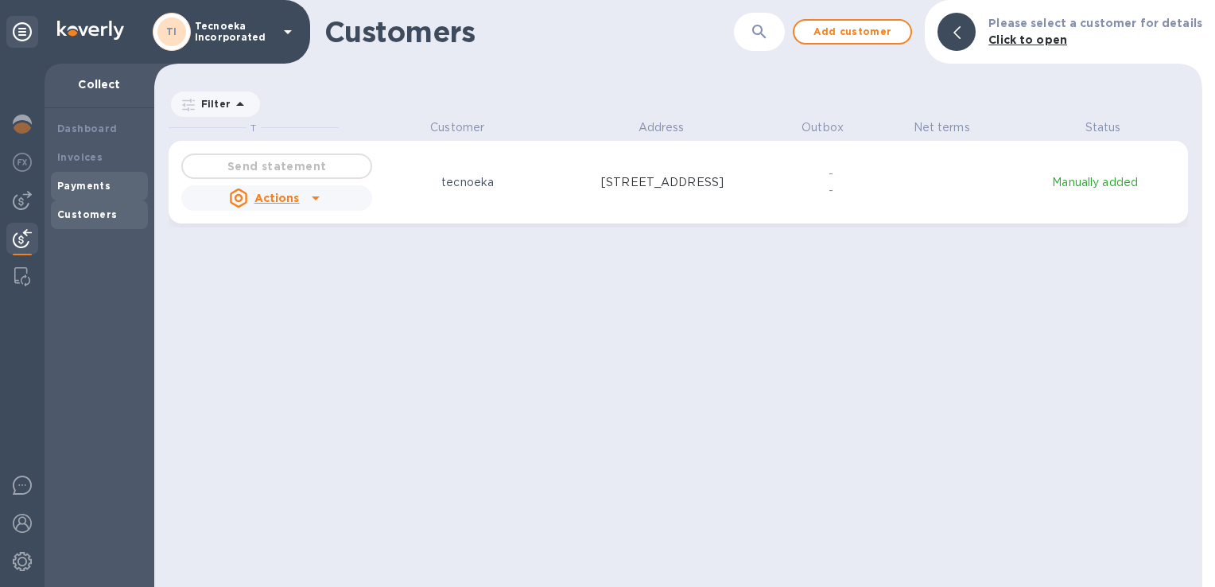
click at [103, 185] on b "Payments" at bounding box center [83, 186] width 53 height 12
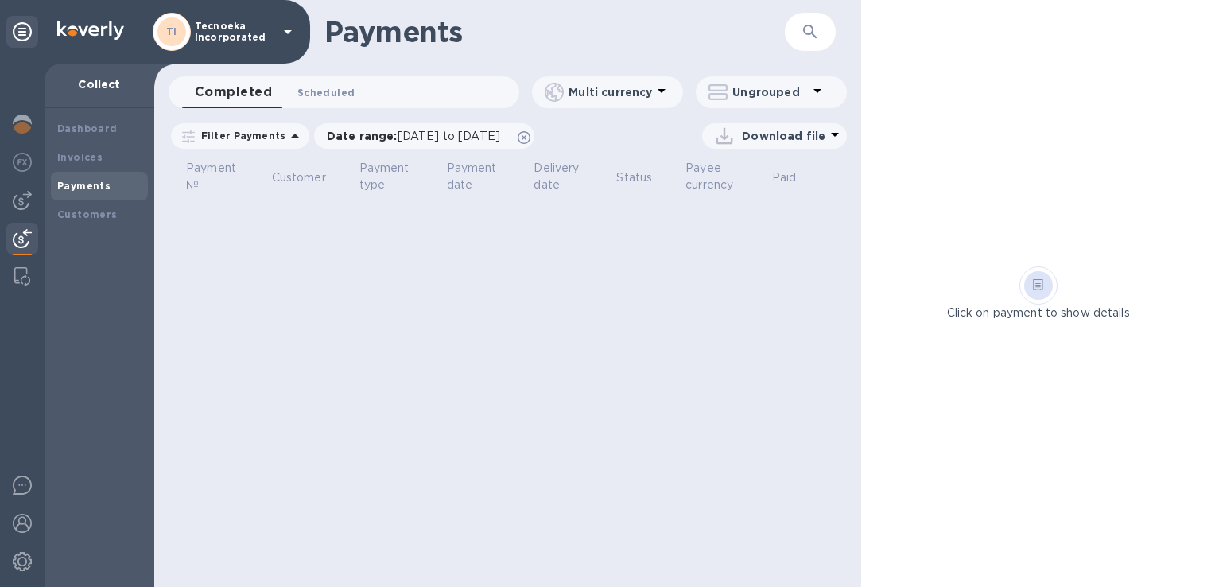
click at [302, 96] on span "Scheduled 0" at bounding box center [325, 92] width 57 height 17
click at [299, 94] on span "Scheduled 0" at bounding box center [317, 92] width 72 height 22
click at [92, 153] on b "Invoices" at bounding box center [79, 157] width 45 height 12
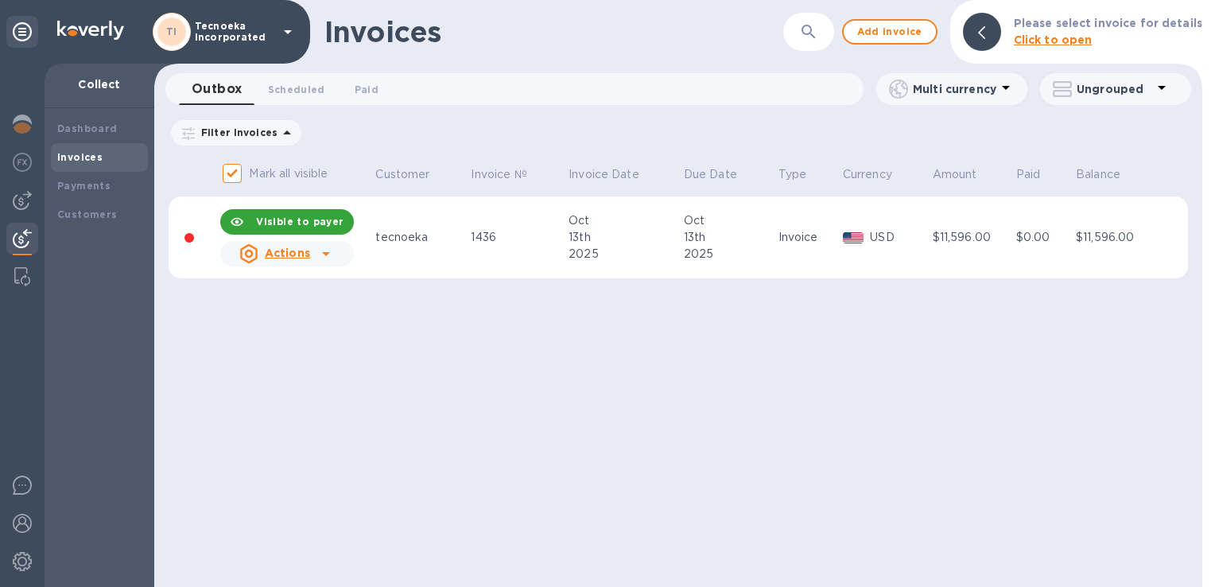
click at [318, 221] on b "Visible to payer" at bounding box center [299, 222] width 87 height 12
click at [320, 222] on span "Make visible to payer" at bounding box center [293, 221] width 116 height 10
click at [321, 226] on b "Visible to payer" at bounding box center [299, 222] width 87 height 12
click at [321, 226] on span "Make visible to payer" at bounding box center [293, 221] width 116 height 10
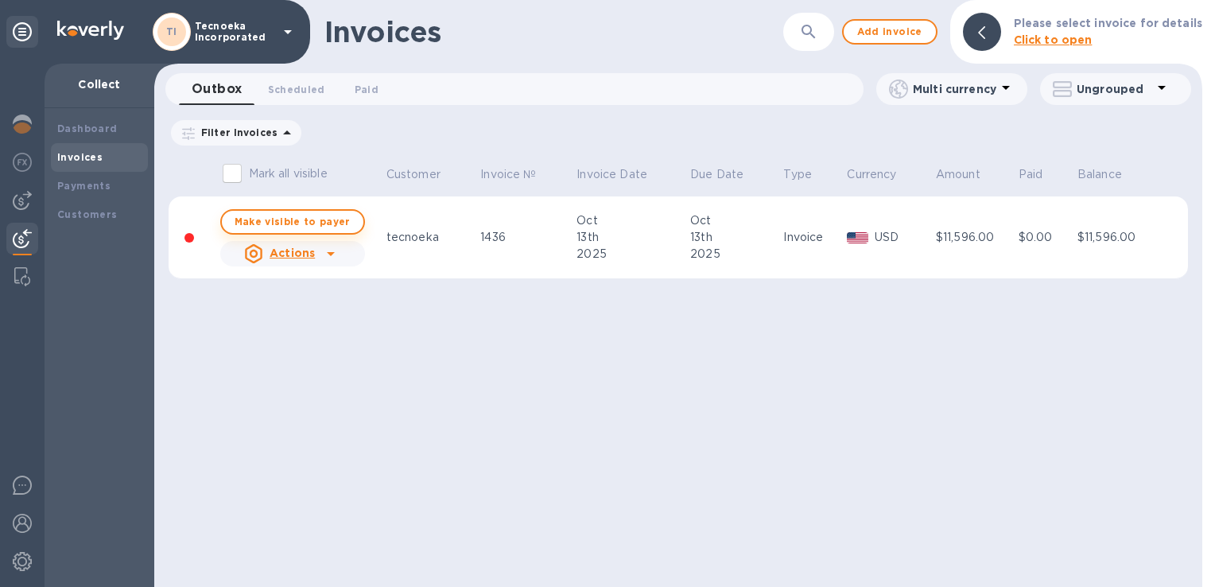
click at [321, 226] on span "Make visible to payer" at bounding box center [293, 221] width 116 height 10
click at [321, 226] on b "Visible to payer" at bounding box center [299, 222] width 87 height 12
checkbox input "false"
click at [331, 247] on icon at bounding box center [330, 253] width 19 height 19
click at [300, 94] on span "Scheduled 0" at bounding box center [296, 89] width 57 height 17
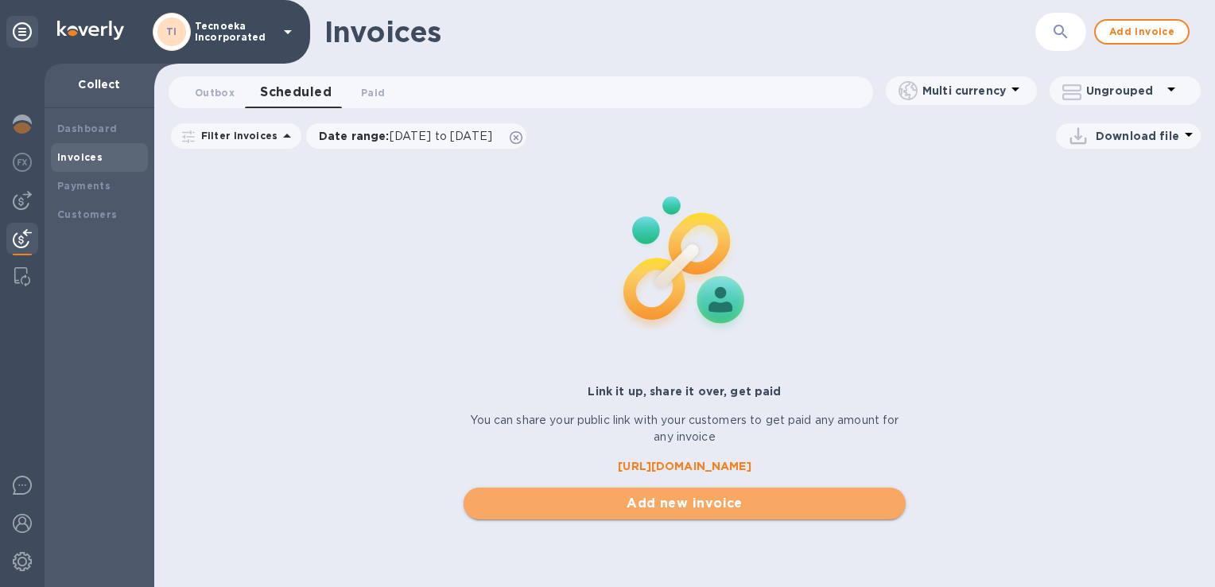
click at [645, 503] on span "Add new invoice" at bounding box center [684, 503] width 417 height 19
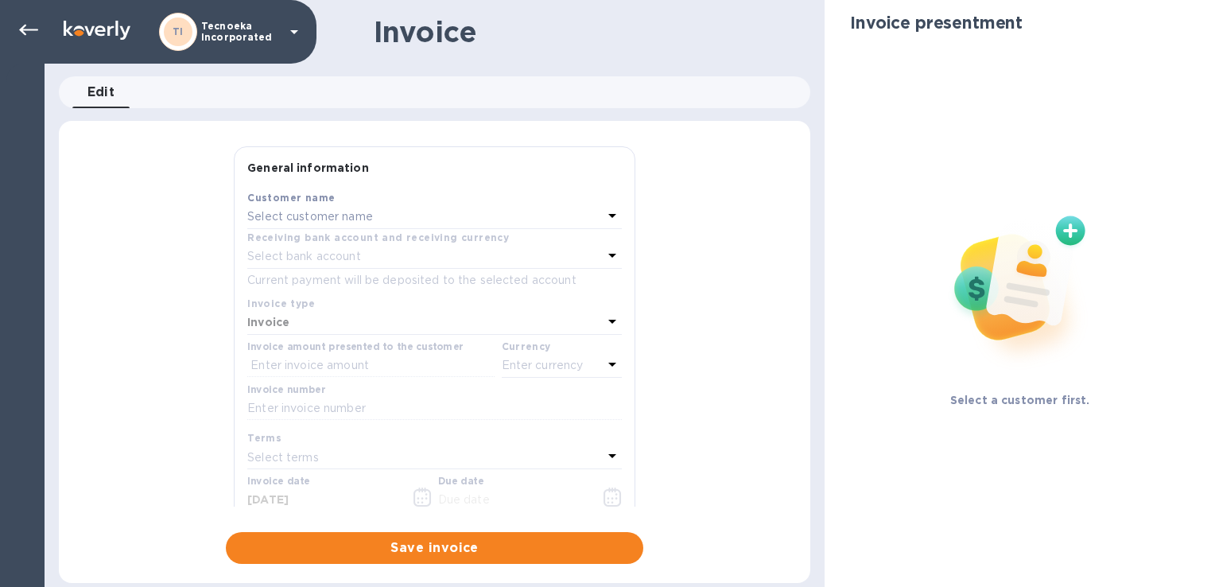
click at [603, 212] on icon at bounding box center [612, 215] width 19 height 19
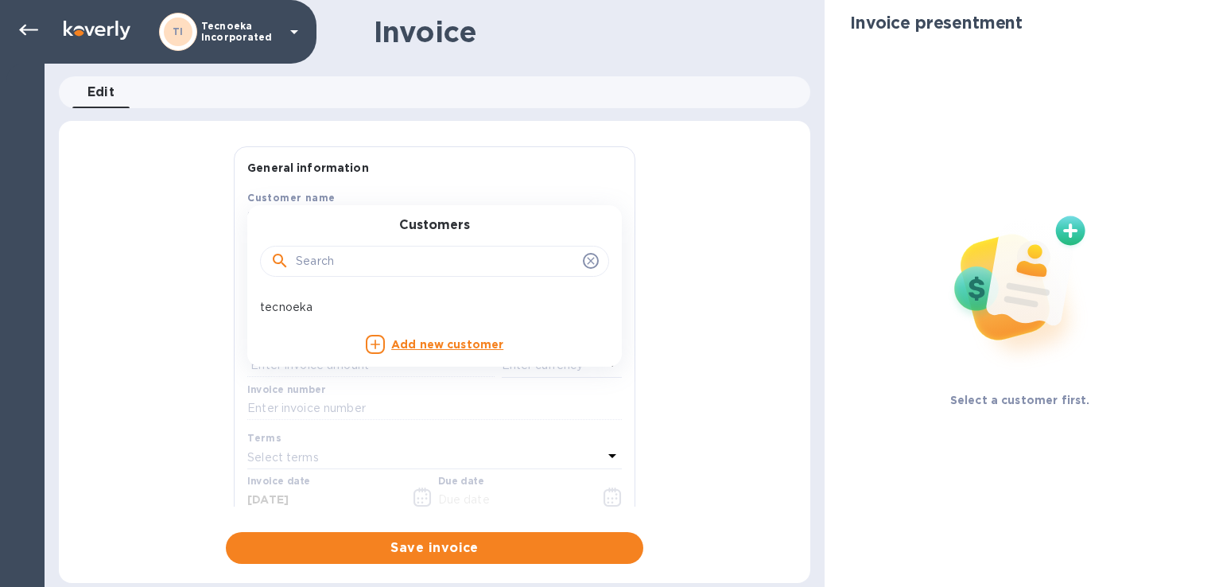
click at [282, 316] on div "tecnoeka" at bounding box center [428, 307] width 349 height 29
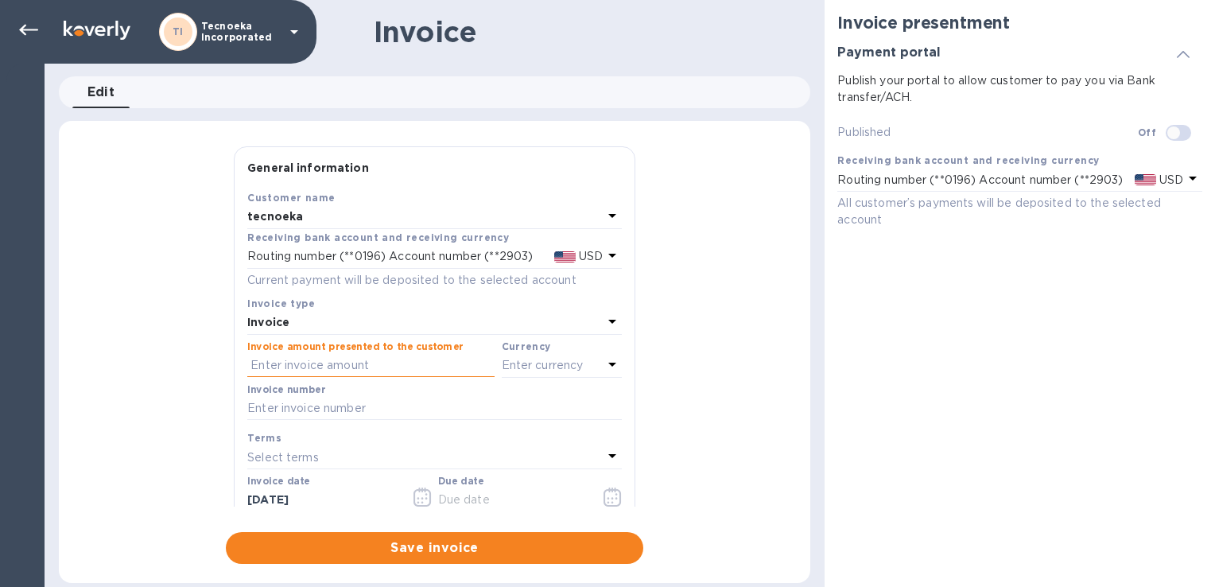
click at [304, 366] on input "text" at bounding box center [370, 366] width 247 height 24
click at [606, 219] on icon at bounding box center [612, 215] width 19 height 19
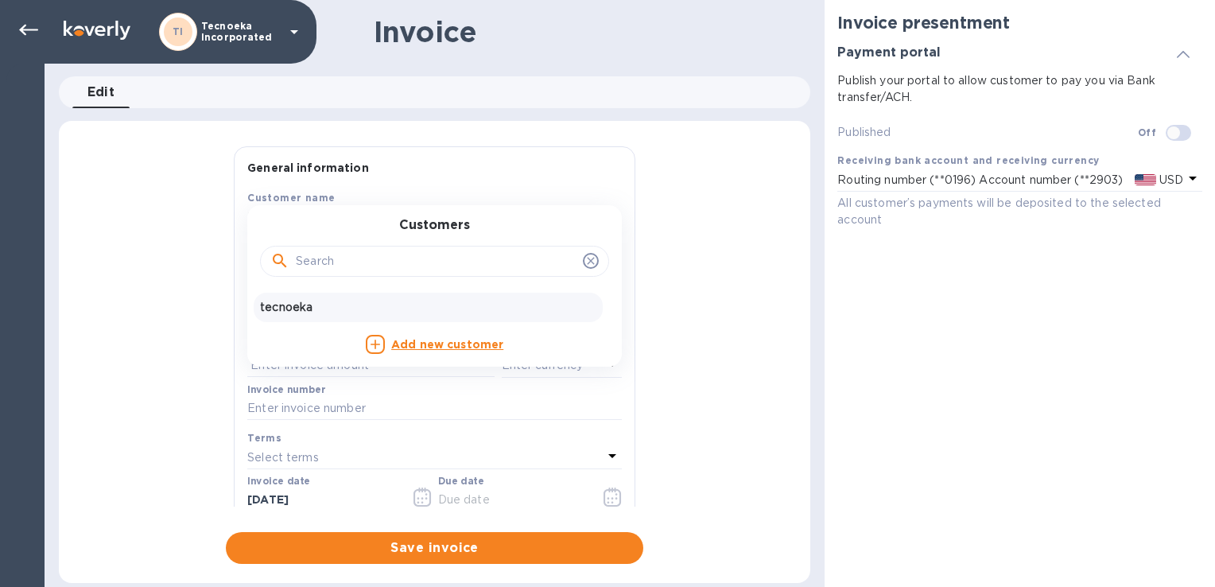
click at [413, 263] on input "text" at bounding box center [436, 262] width 281 height 24
type input "tecnoekainc"
drag, startPoint x: 21, startPoint y: 25, endPoint x: 51, endPoint y: 35, distance: 30.9
click at [29, 29] on icon at bounding box center [28, 30] width 19 height 19
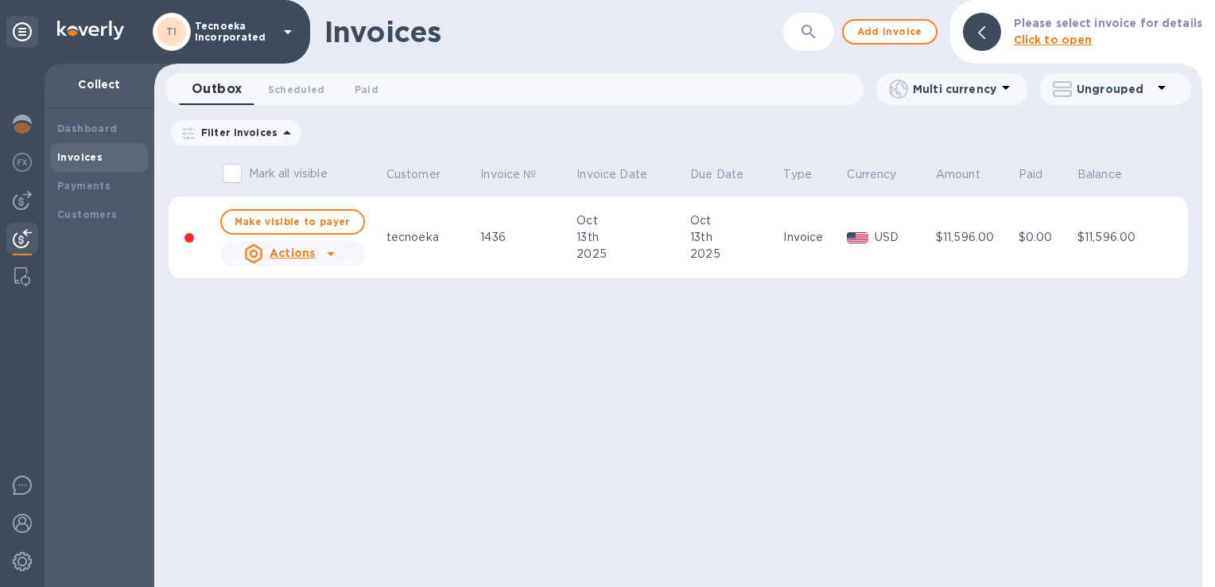
click at [334, 256] on icon at bounding box center [330, 253] width 19 height 19
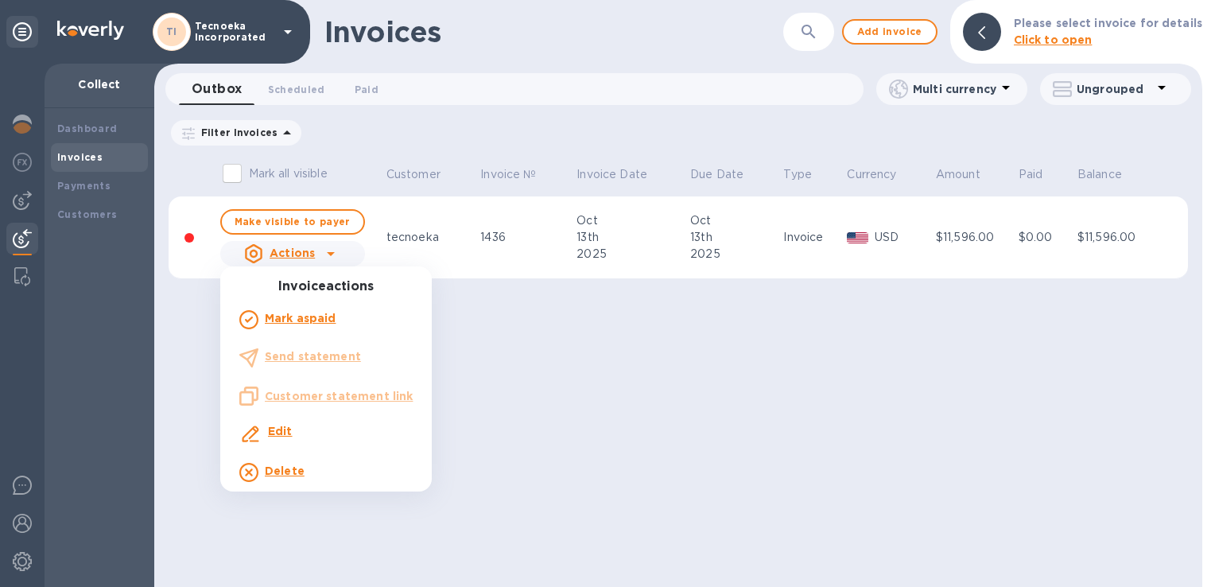
click at [270, 429] on b "Edit" at bounding box center [280, 431] width 25 height 13
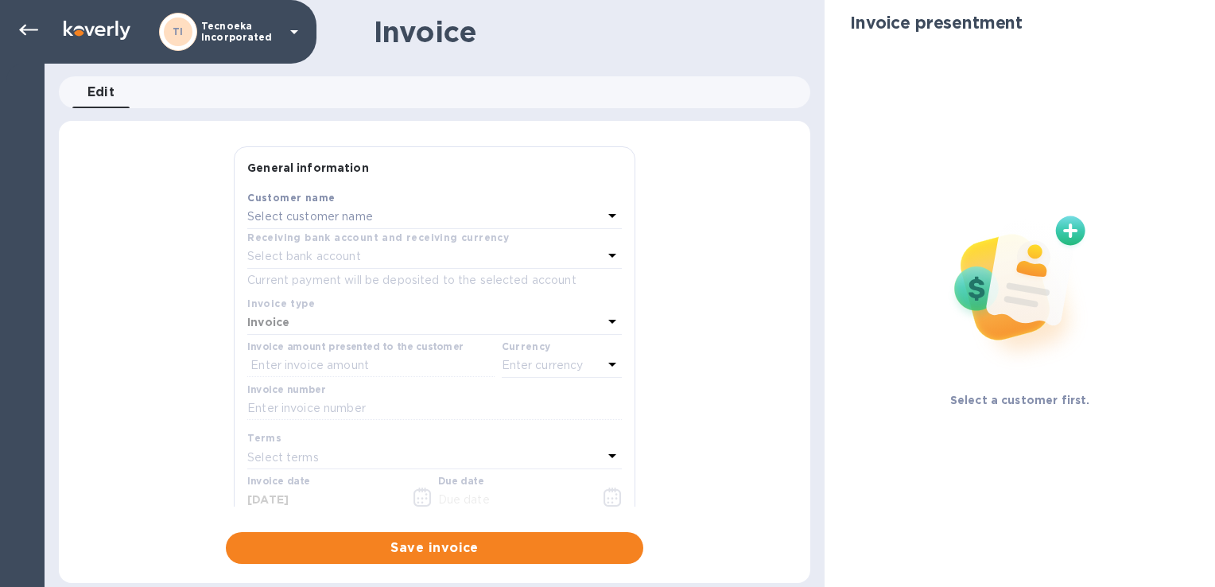
type input "[DATE]"
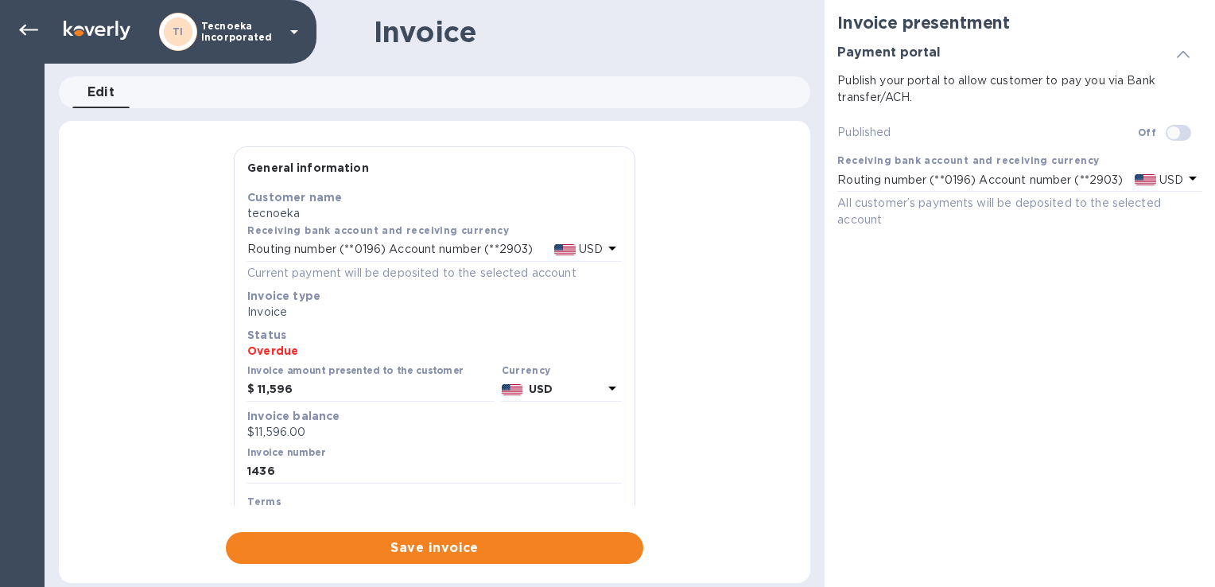
click at [1186, 136] on input "checkbox" at bounding box center [1173, 132] width 81 height 27
checkbox input "true"
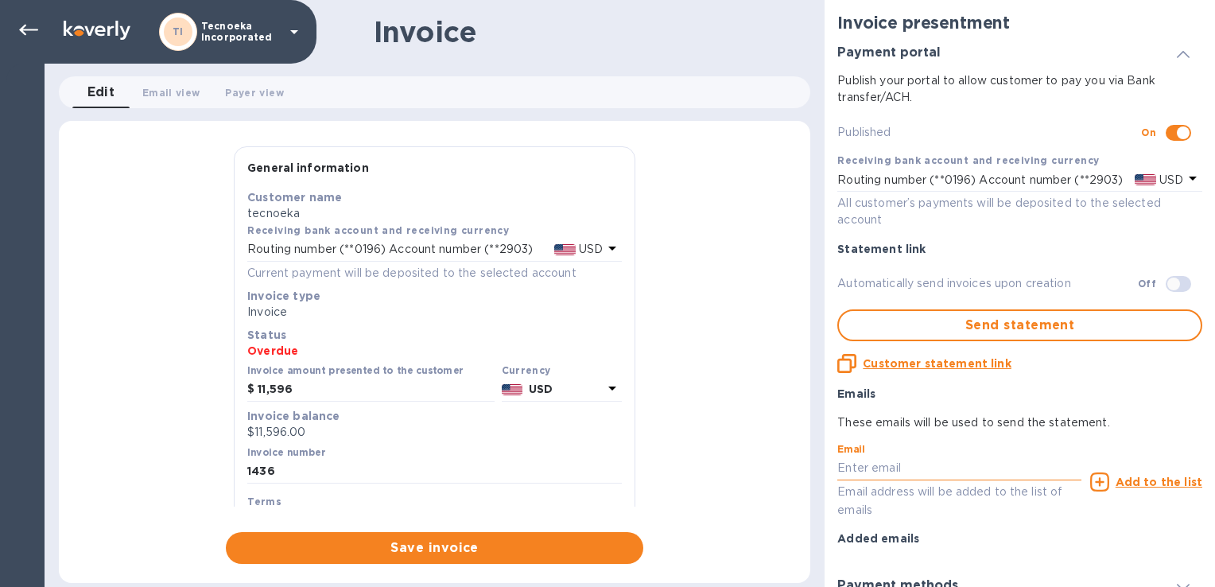
click at [875, 478] on input "text" at bounding box center [959, 469] width 244 height 24
type input "[EMAIL_ADDRESS][DOMAIN_NAME]"
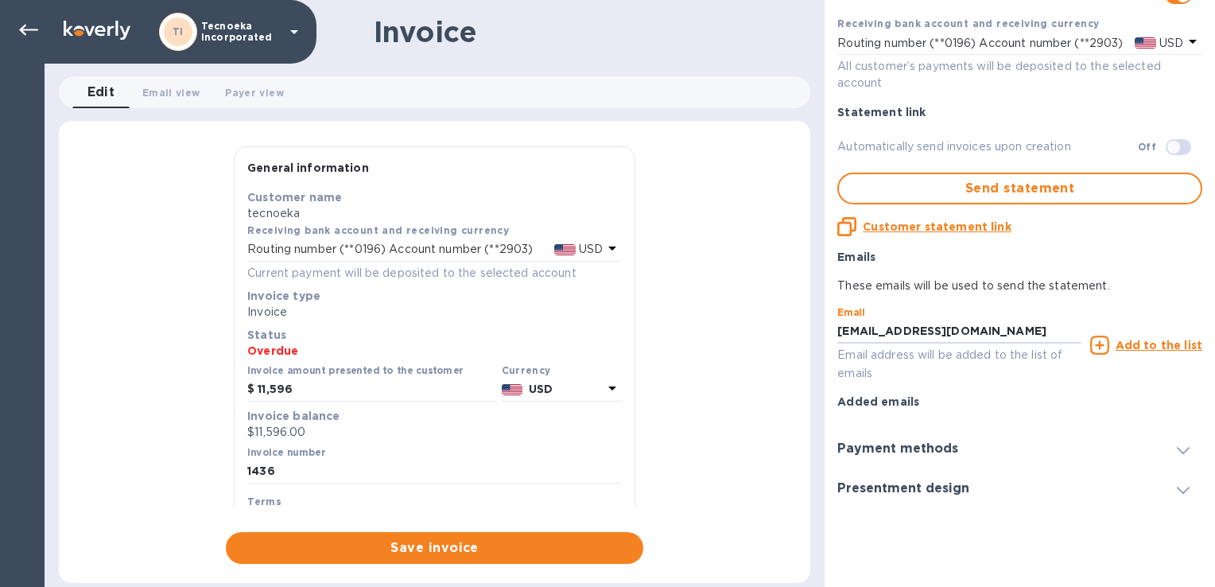
scroll to position [161, 0]
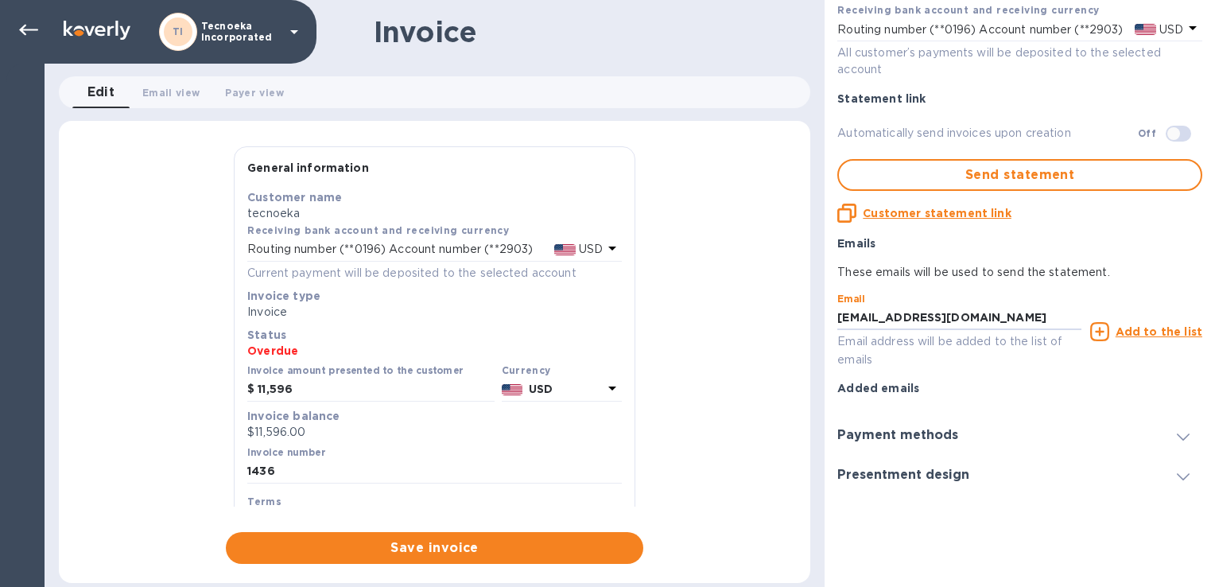
click at [1177, 441] on span at bounding box center [1183, 435] width 13 height 15
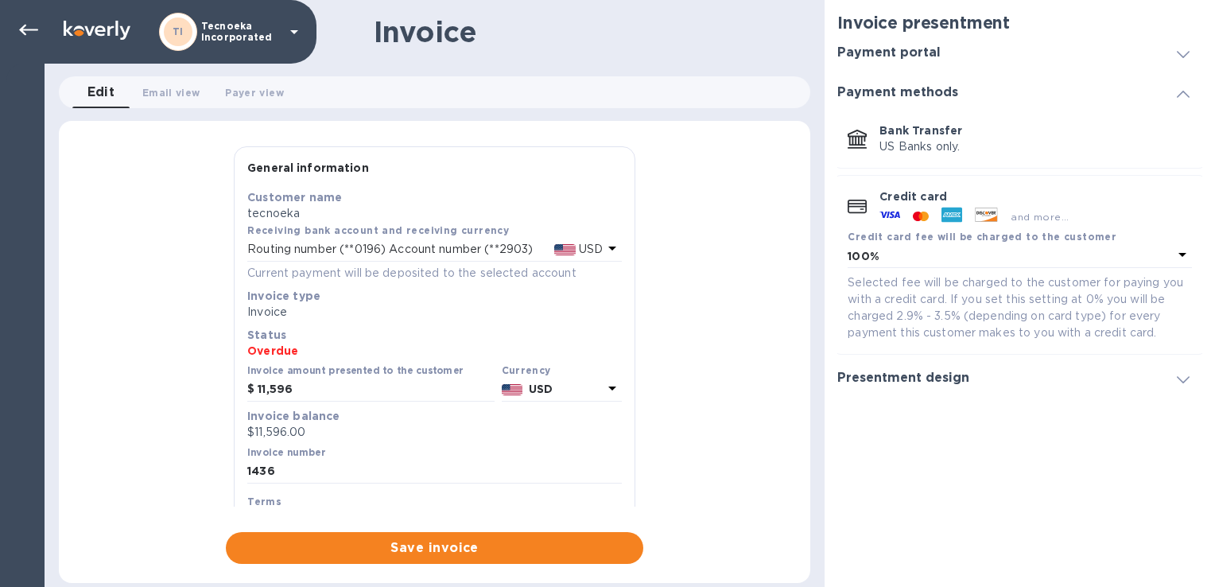
scroll to position [0, 0]
click at [1193, 59] on div at bounding box center [1183, 53] width 38 height 16
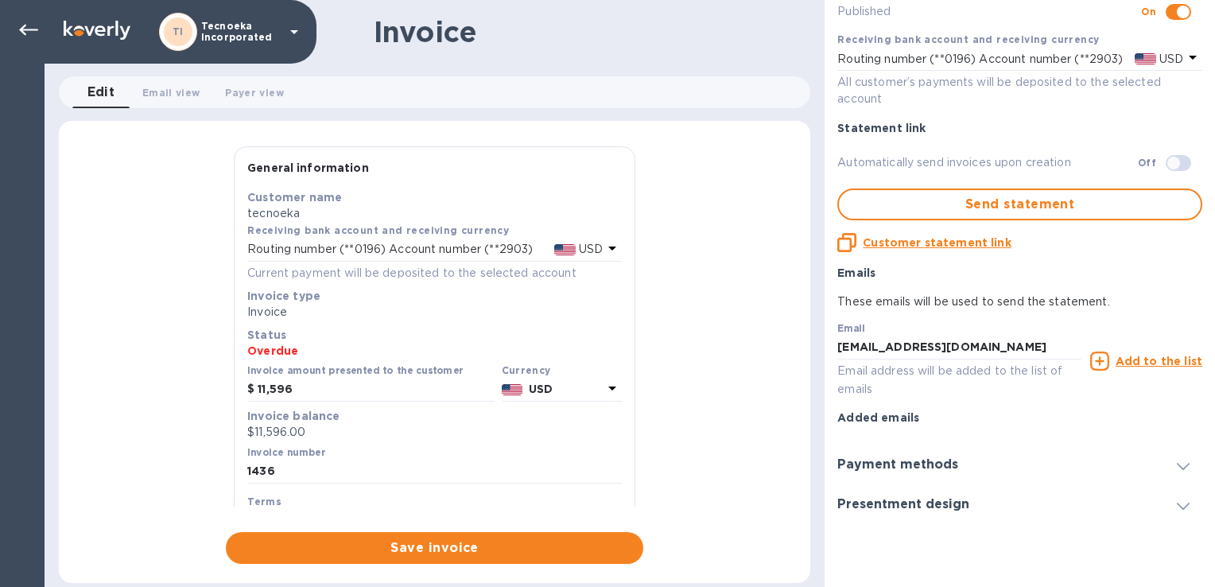
scroll to position [161, 0]
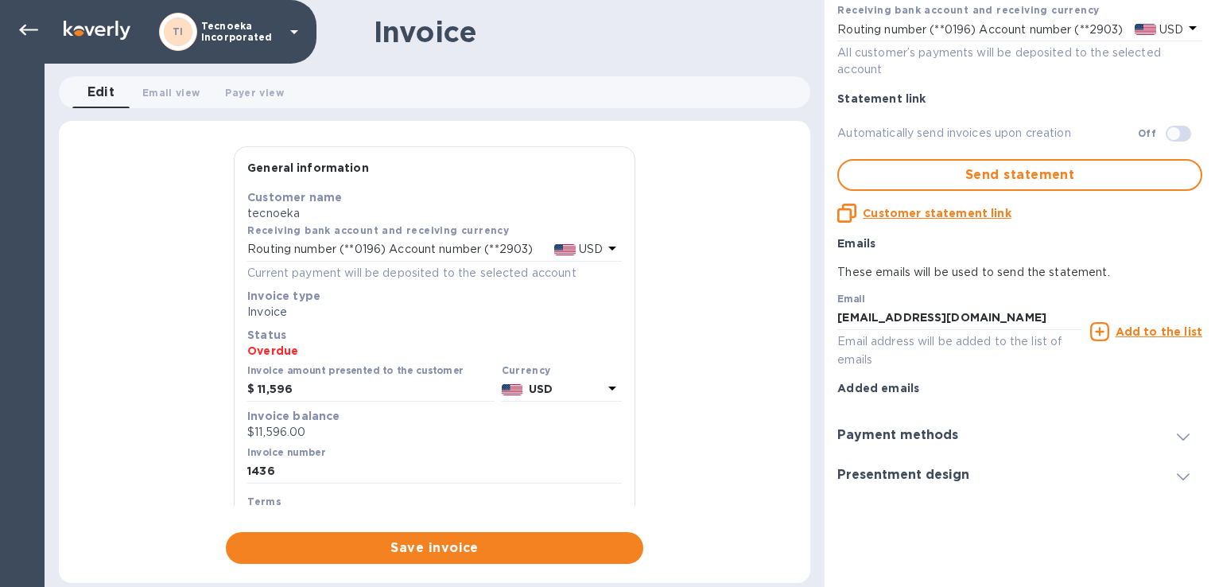
click at [1177, 476] on icon at bounding box center [1183, 476] width 13 height 7
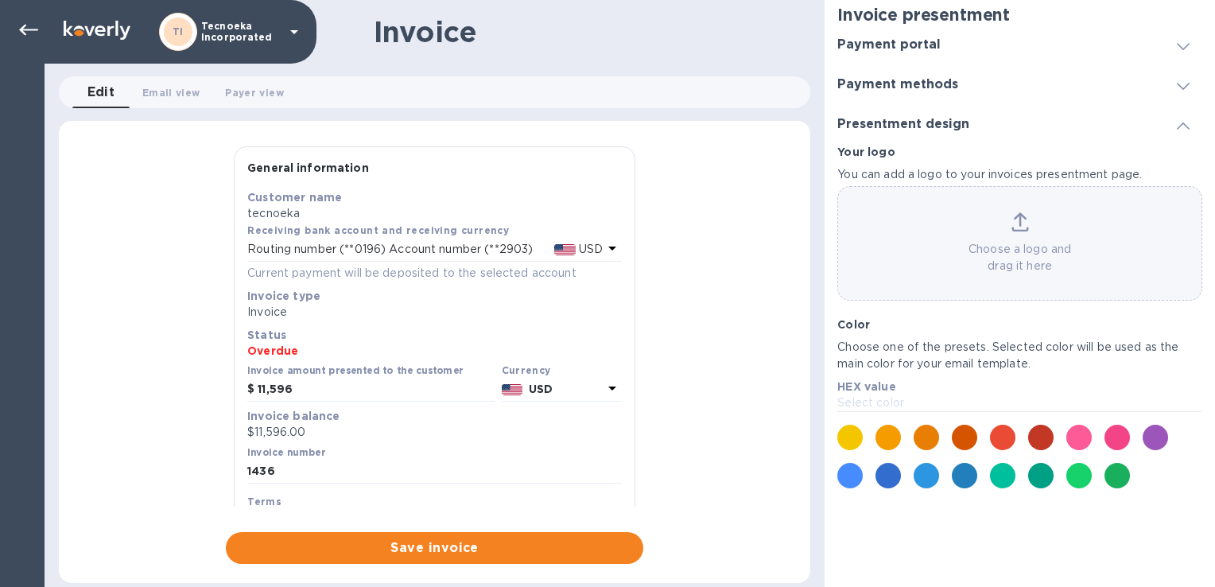
scroll to position [7, 0]
click at [1177, 476] on div at bounding box center [1020, 457] width 378 height 76
click at [1177, 91] on span at bounding box center [1183, 85] width 13 height 15
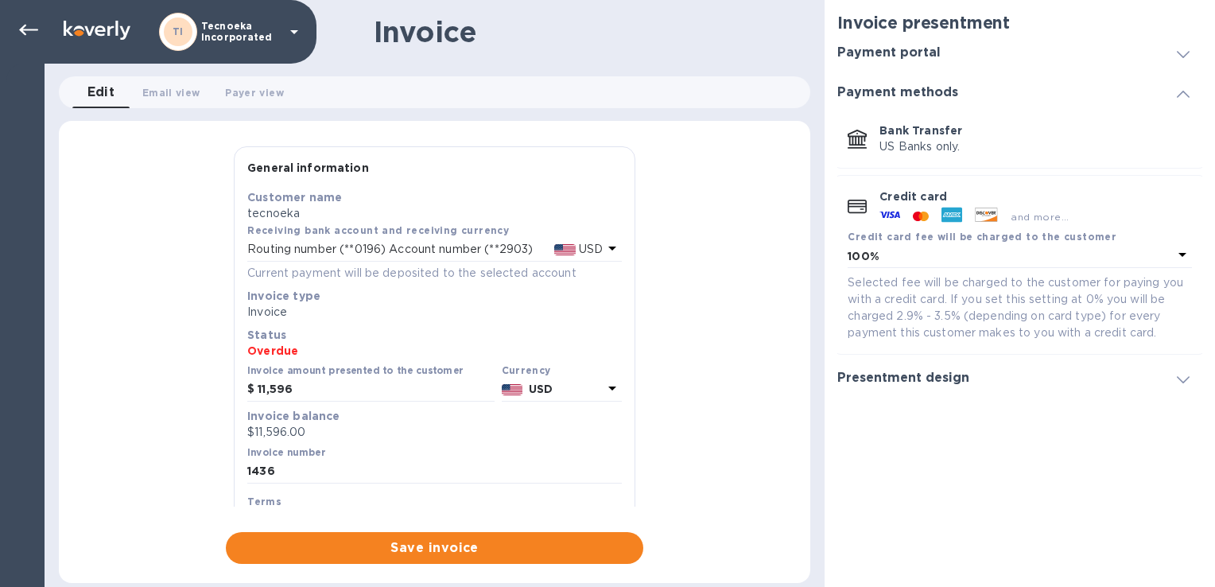
scroll to position [0, 0]
click at [1183, 255] on icon at bounding box center [1183, 255] width 8 height 4
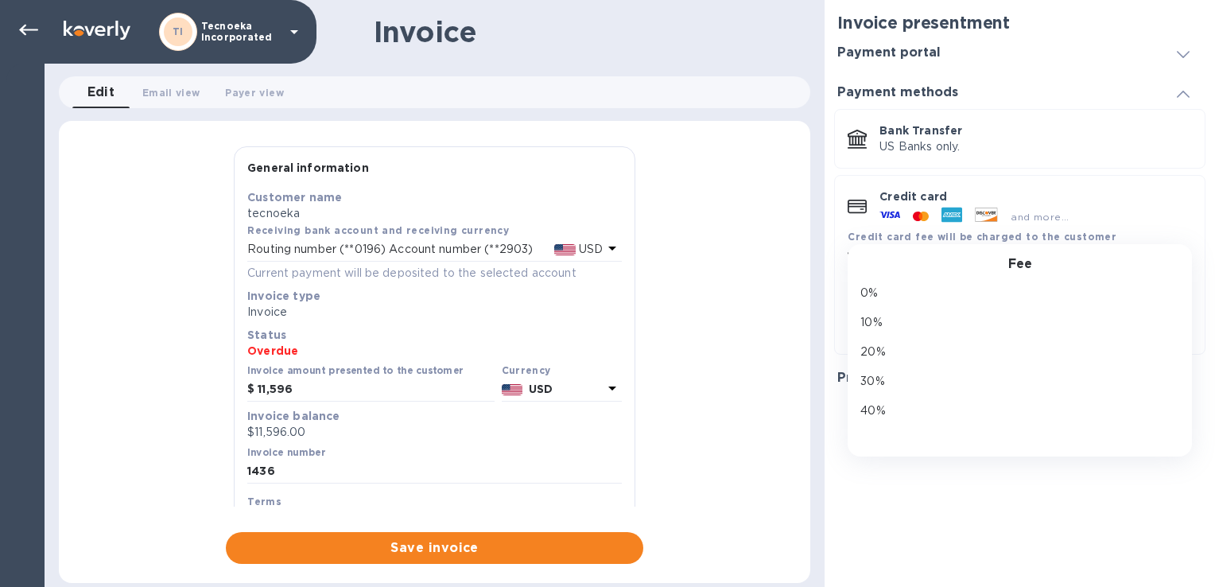
click at [1115, 212] on div "and more..." at bounding box center [1036, 212] width 313 height 17
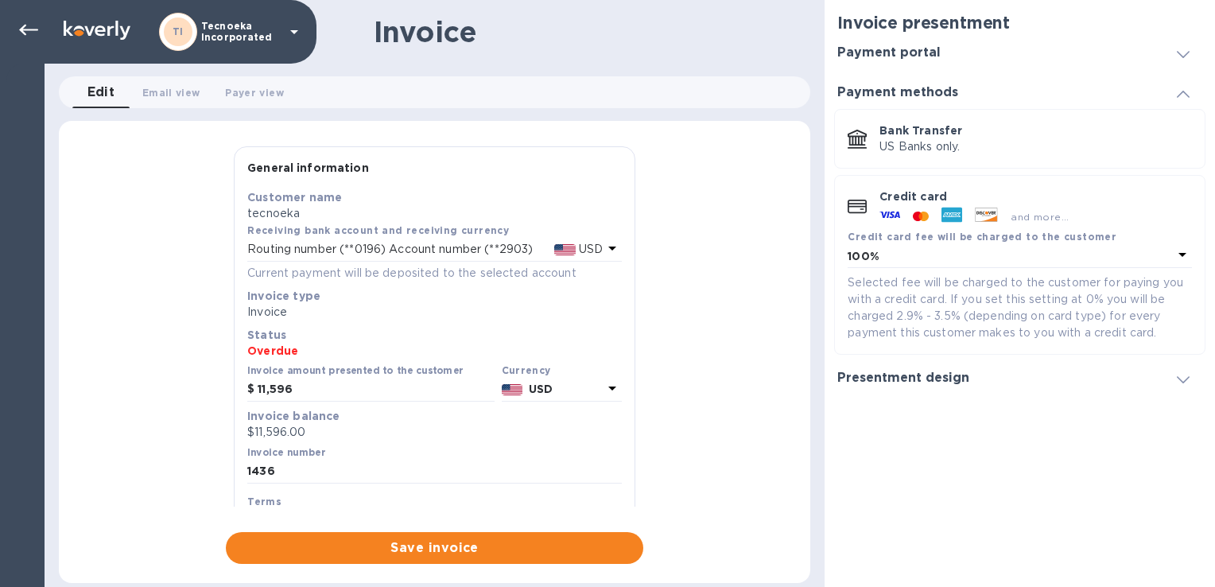
click at [1180, 256] on icon at bounding box center [1182, 254] width 19 height 19
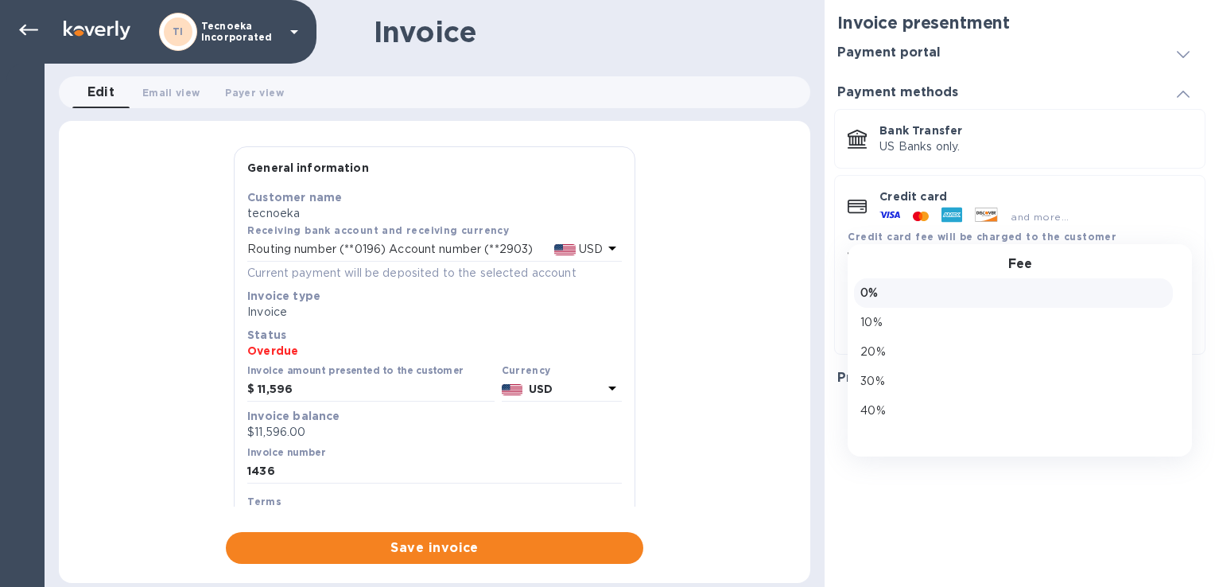
click at [1006, 285] on p "0%" at bounding box center [1014, 293] width 306 height 17
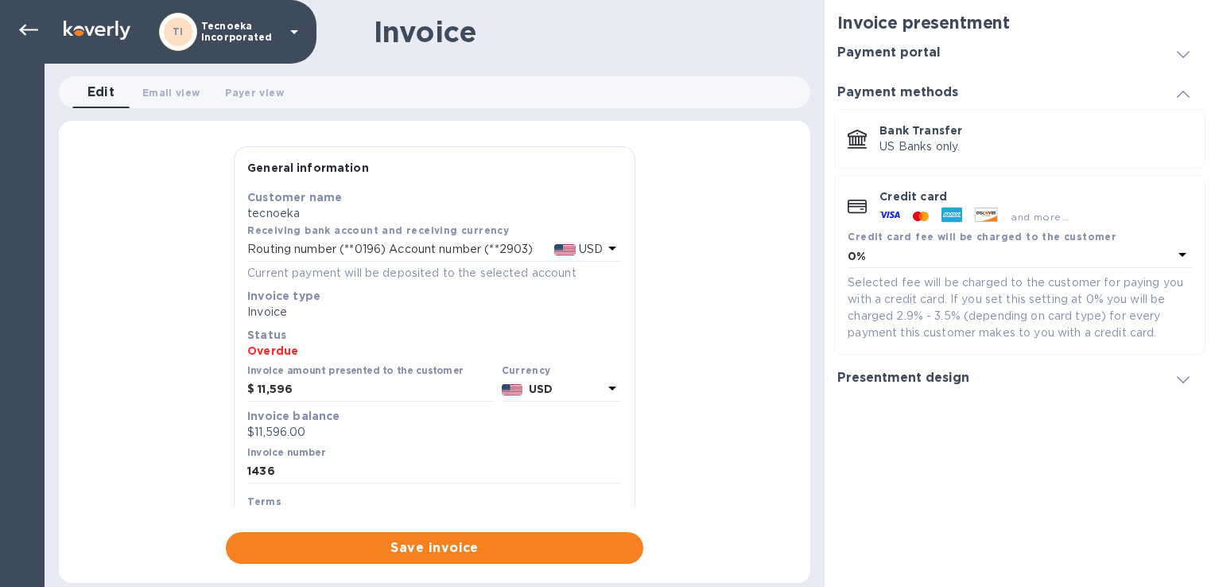
click at [1181, 382] on icon at bounding box center [1183, 379] width 13 height 7
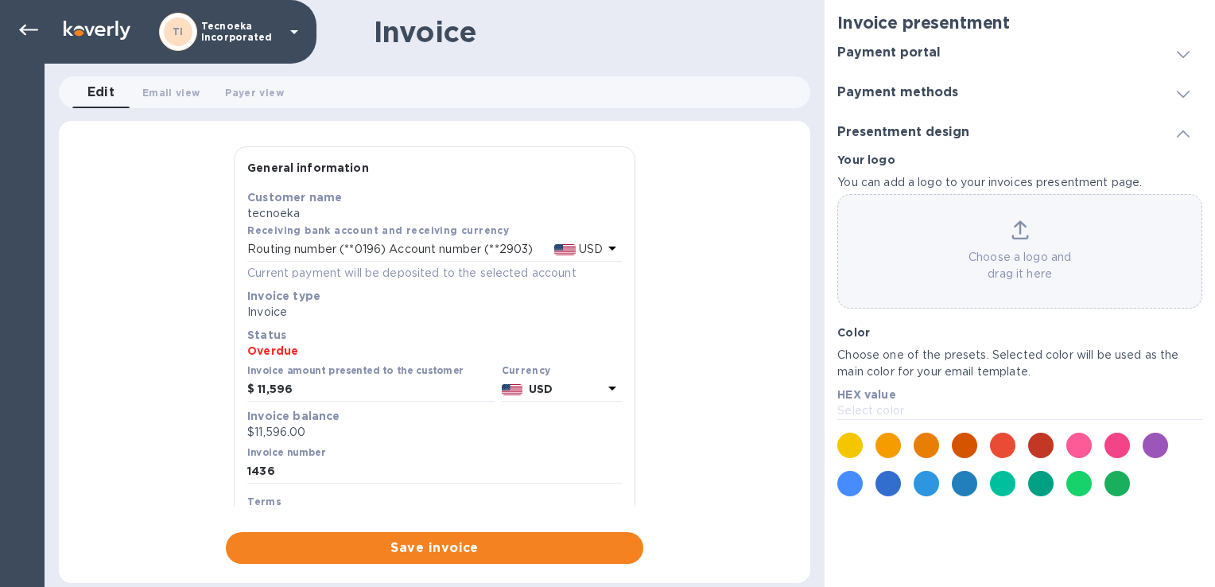
click at [1182, 60] on div at bounding box center [1183, 53] width 38 height 16
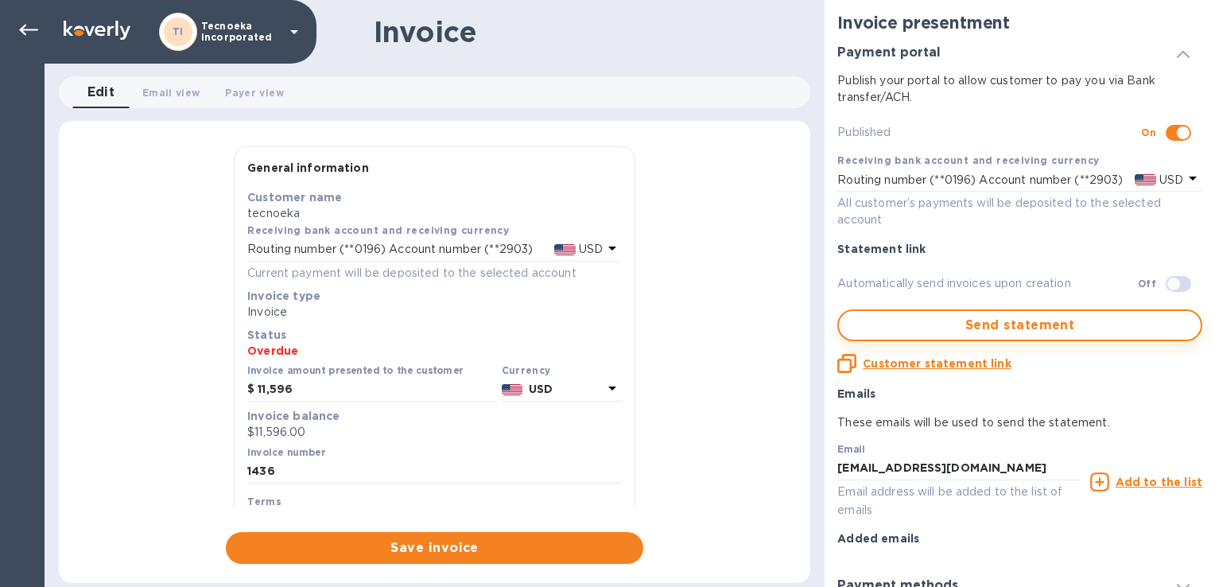
click at [1007, 335] on span "Send statement" at bounding box center [1020, 325] width 336 height 19
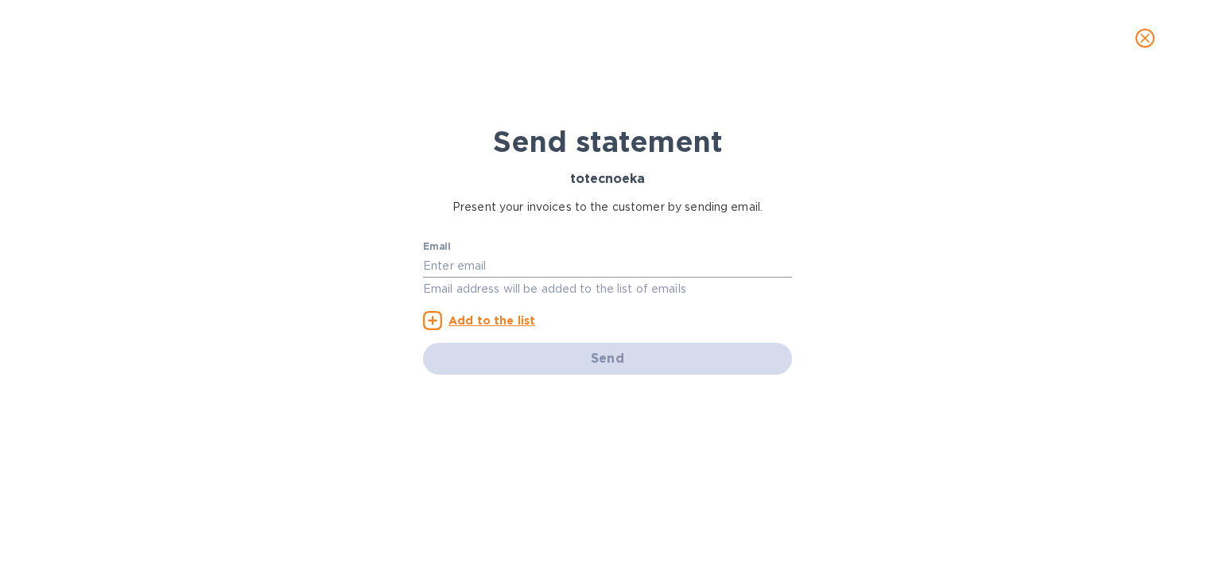
click at [482, 270] on input "text" at bounding box center [607, 266] width 369 height 24
type input "[EMAIL_ADDRESS][DOMAIN_NAME]"
click at [596, 365] on div "Send" at bounding box center [607, 359] width 369 height 32
click at [435, 321] on icon at bounding box center [432, 320] width 19 height 19
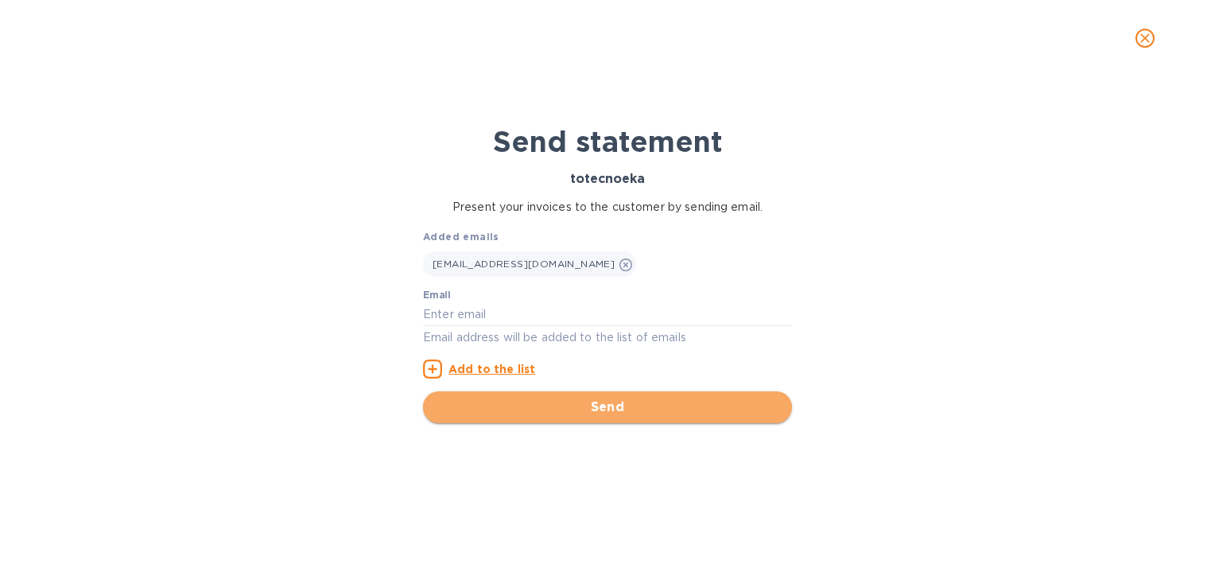
click at [593, 410] on span "Send" at bounding box center [608, 407] width 344 height 19
